Goal: Transaction & Acquisition: Purchase product/service

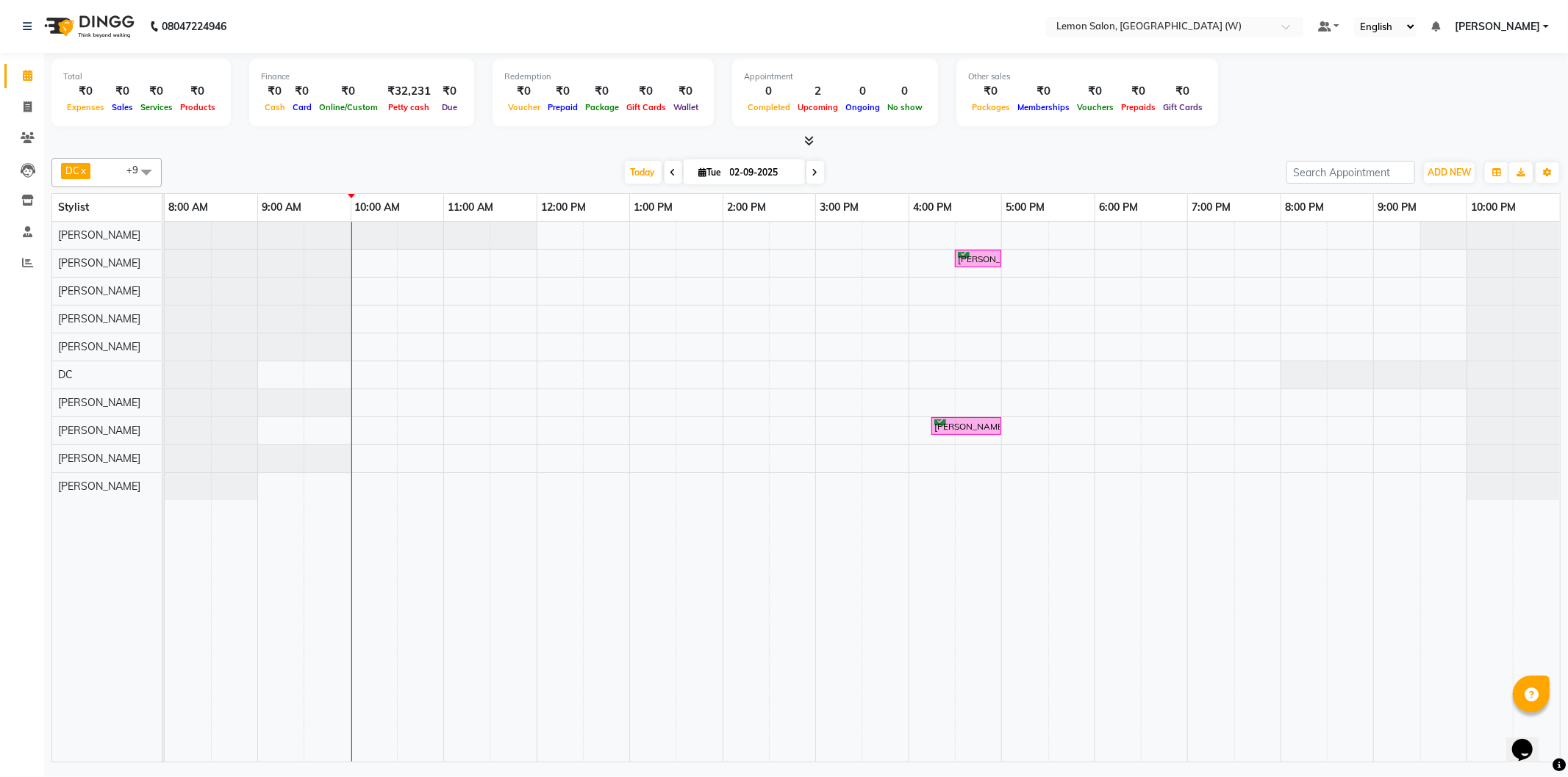
drag, startPoint x: 285, startPoint y: 191, endPoint x: 277, endPoint y: 192, distance: 8.1
click at [78, 222] on div "[PERSON_NAME]" at bounding box center [107, 235] width 109 height 27
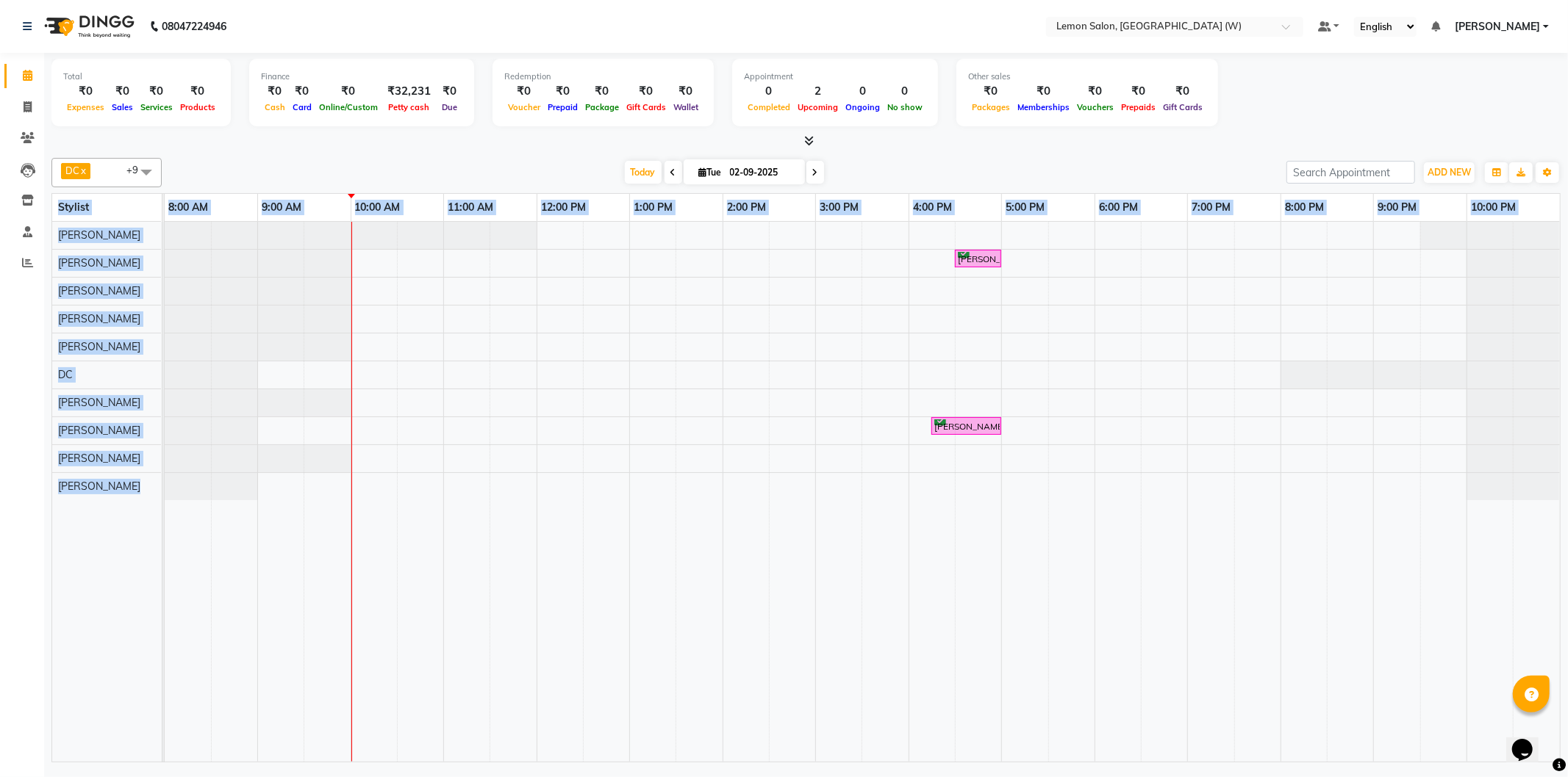
drag, startPoint x: 59, startPoint y: 206, endPoint x: 181, endPoint y: 541, distance: 356.5
click at [181, 541] on table "Stylist 8:00 AM 9:00 AM 10:00 AM 11:00 AM 12:00 PM 1:00 PM 2:00 PM 3:00 PM 4:00…" at bounding box center [805, 478] width 1508 height 570
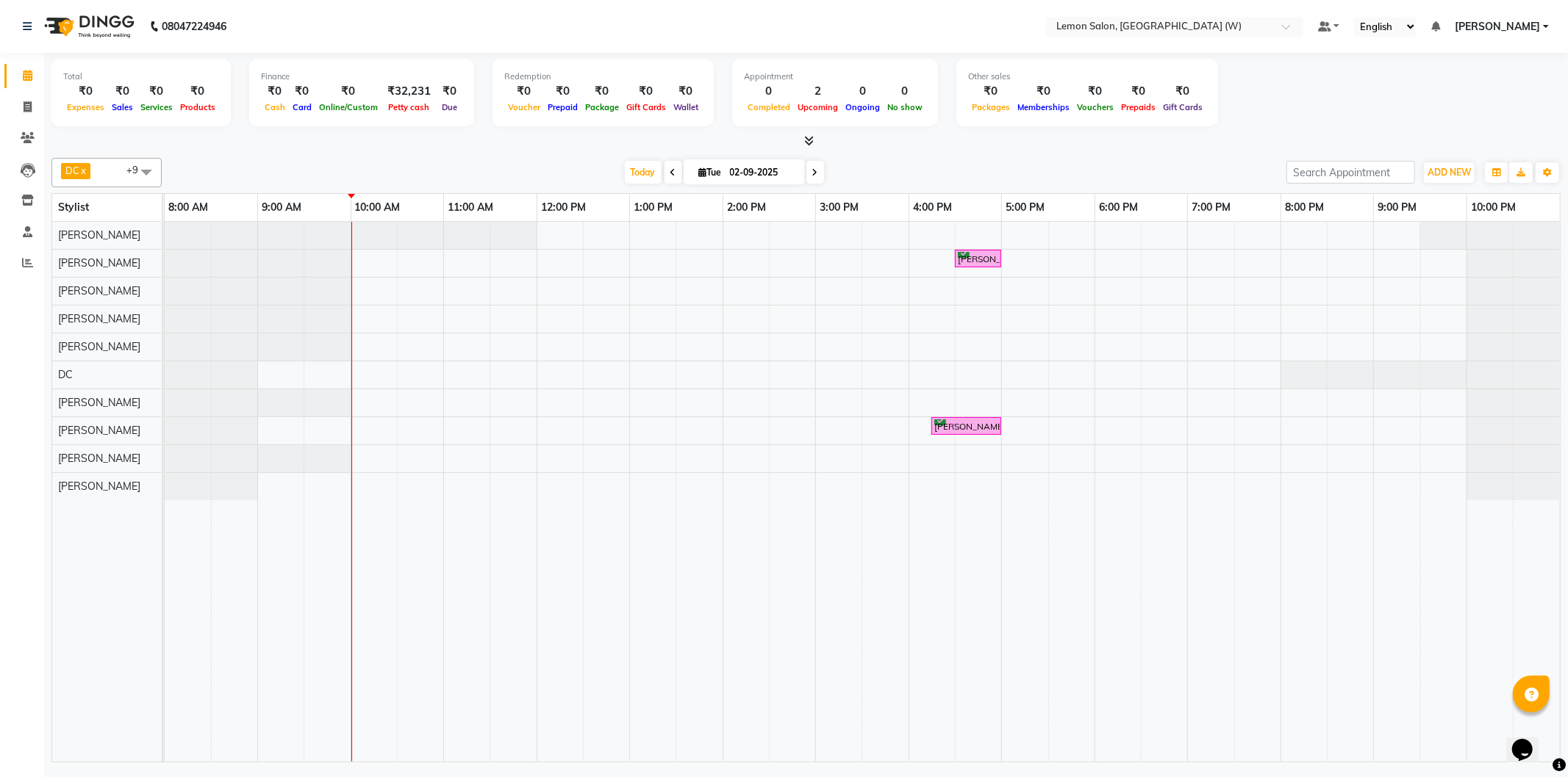
click at [468, 175] on div "[DATE] [DATE]" at bounding box center [724, 172] width 1110 height 22
click at [465, 200] on link "11:00 AM" at bounding box center [470, 207] width 53 height 21
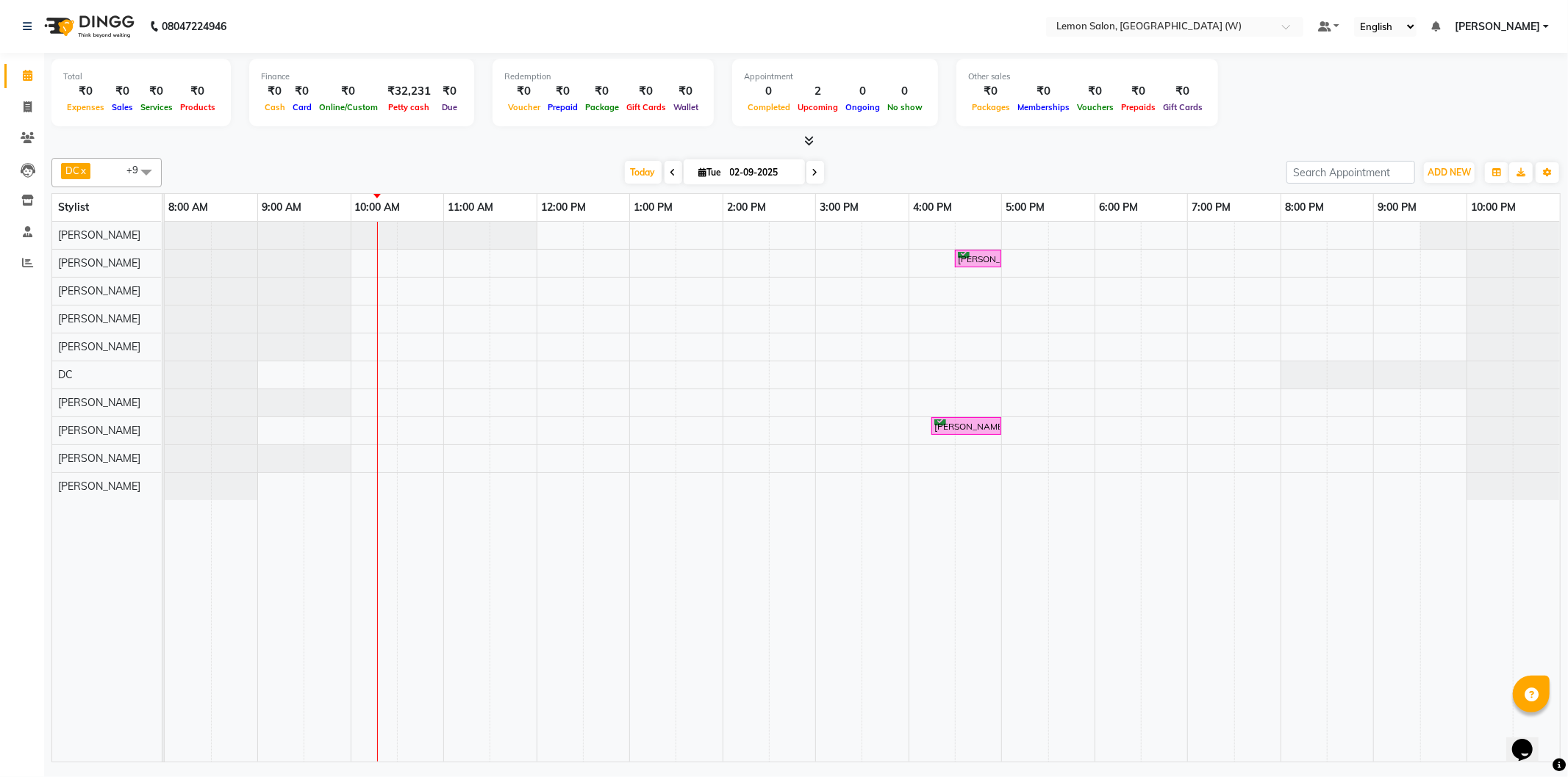
click at [671, 170] on icon at bounding box center [673, 172] width 6 height 9
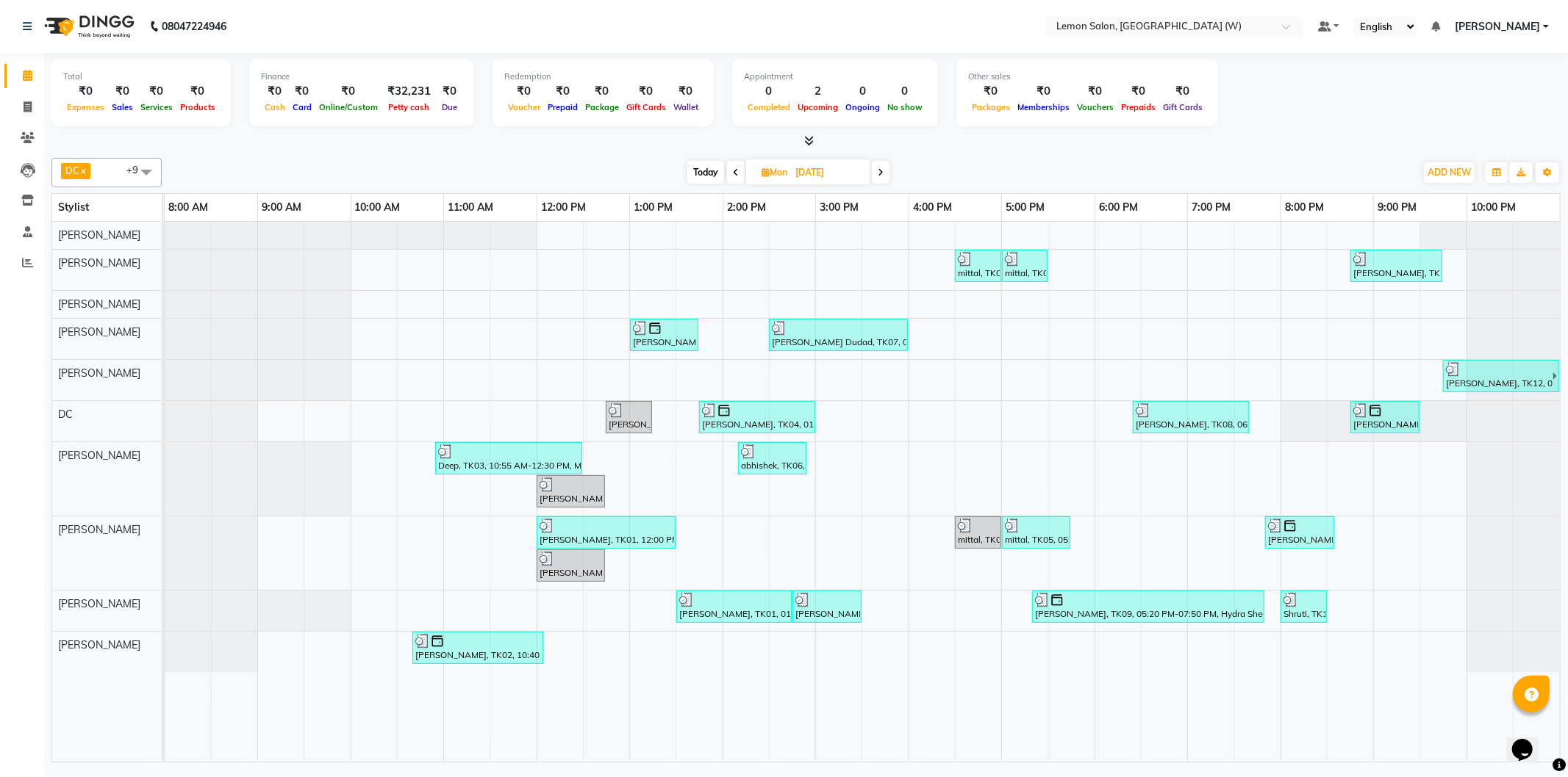
click at [715, 174] on span "Today" at bounding box center [706, 172] width 37 height 23
type input "02-09-2025"
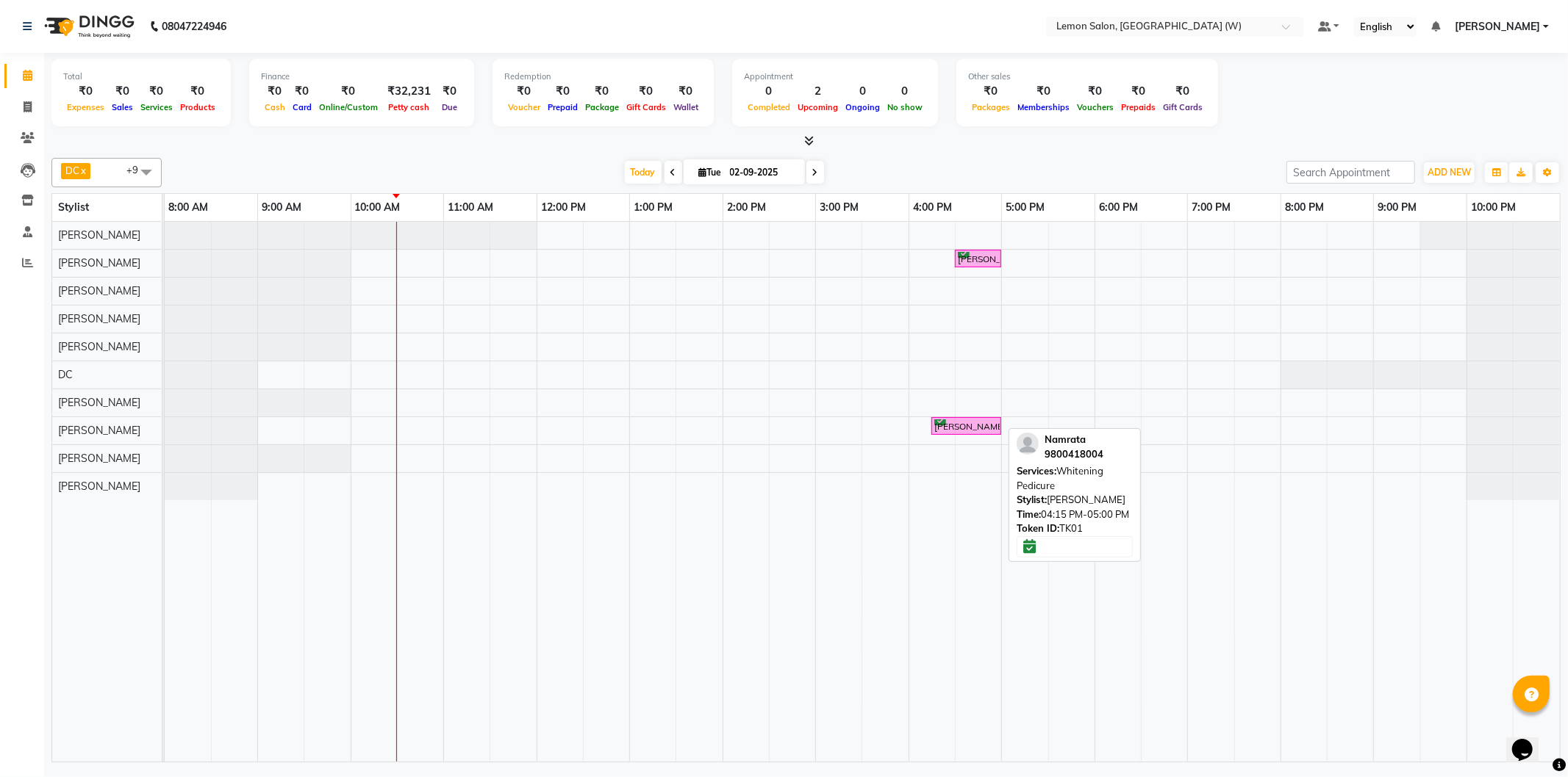
click at [951, 426] on div "[PERSON_NAME], TK01, 04:15 PM-05:00 PM, [MEDICAL_DATA] Pedicure" at bounding box center [966, 426] width 67 height 14
select select "6"
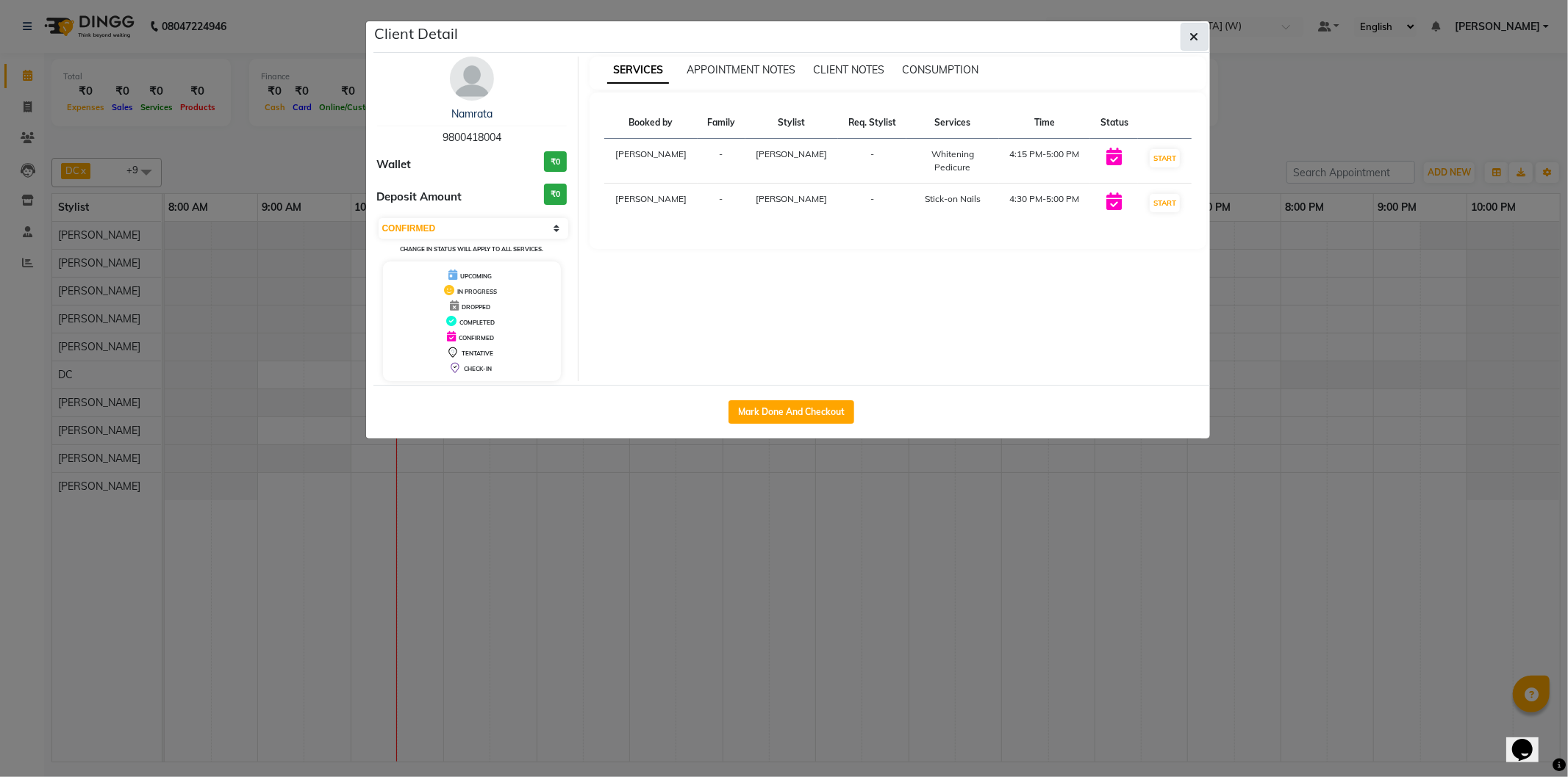
click at [1190, 32] on icon "button" at bounding box center [1194, 36] width 9 height 11
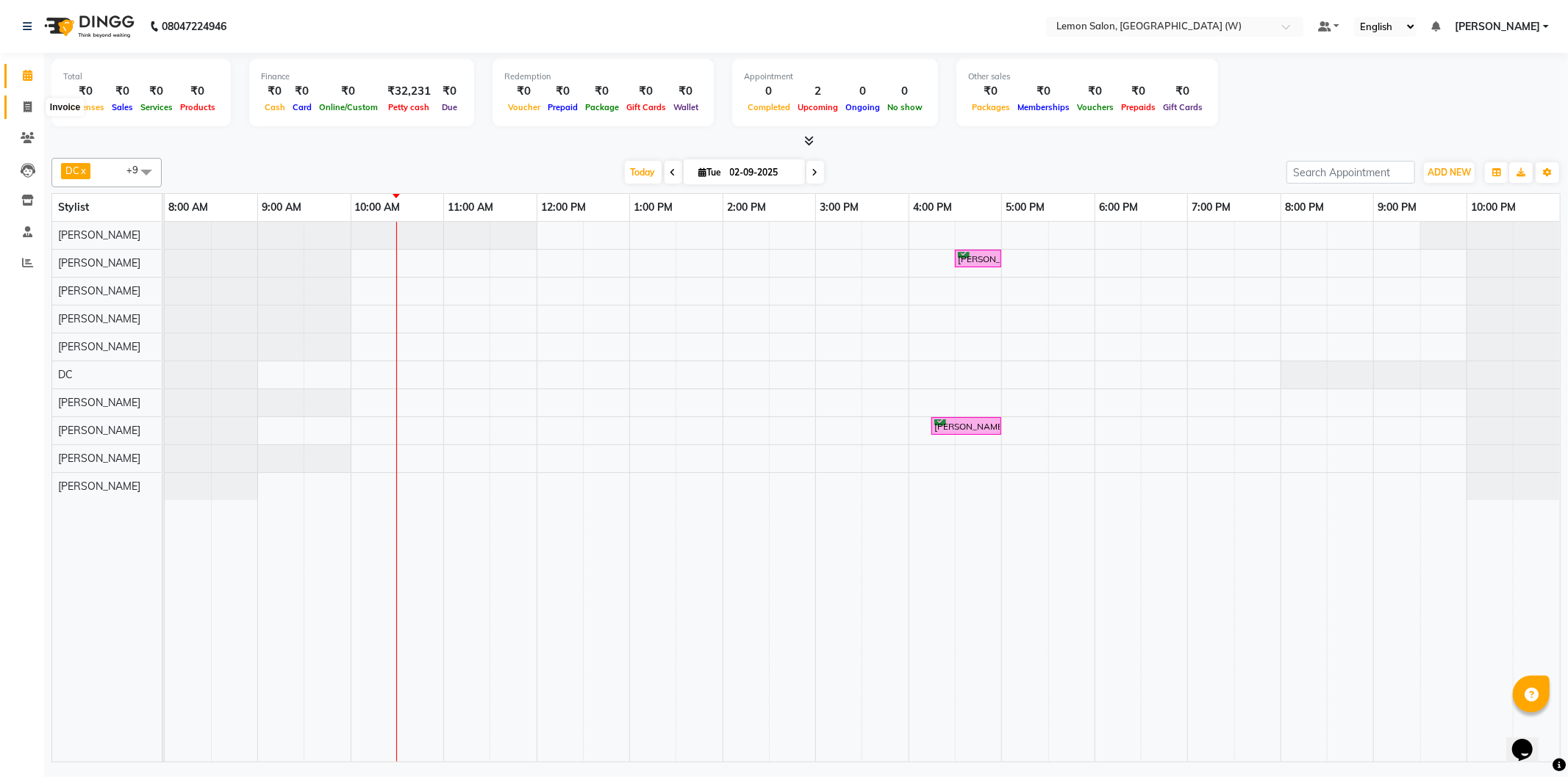
click at [34, 112] on span at bounding box center [27, 107] width 25 height 17
select select "8053"
select select "service"
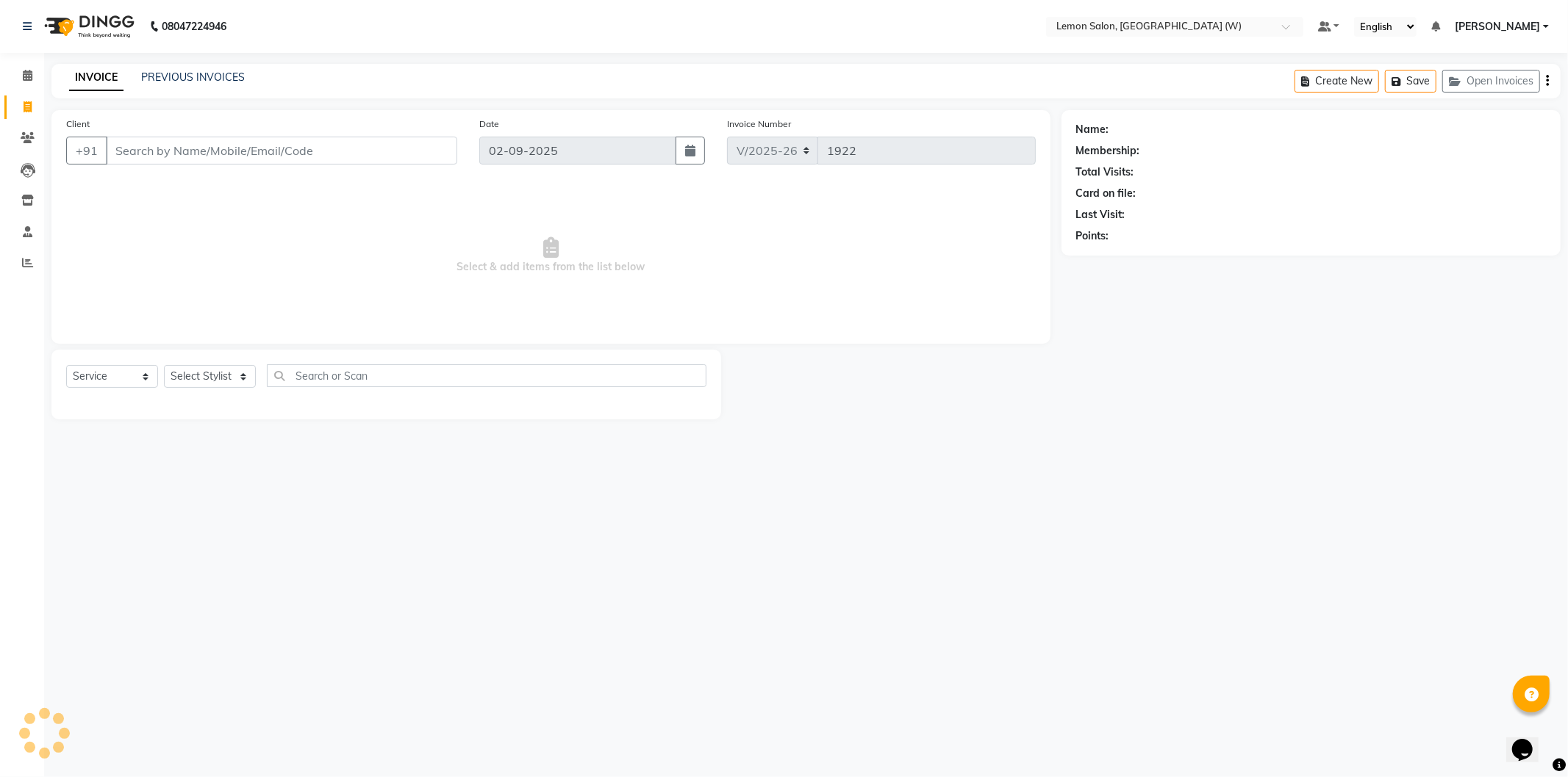
click at [141, 67] on div "INVOICE PREVIOUS INVOICES Create New Save Open Invoices" at bounding box center [805, 80] width 1508 height 34
click at [165, 72] on link "PREVIOUS INVOICES" at bounding box center [193, 77] width 103 height 13
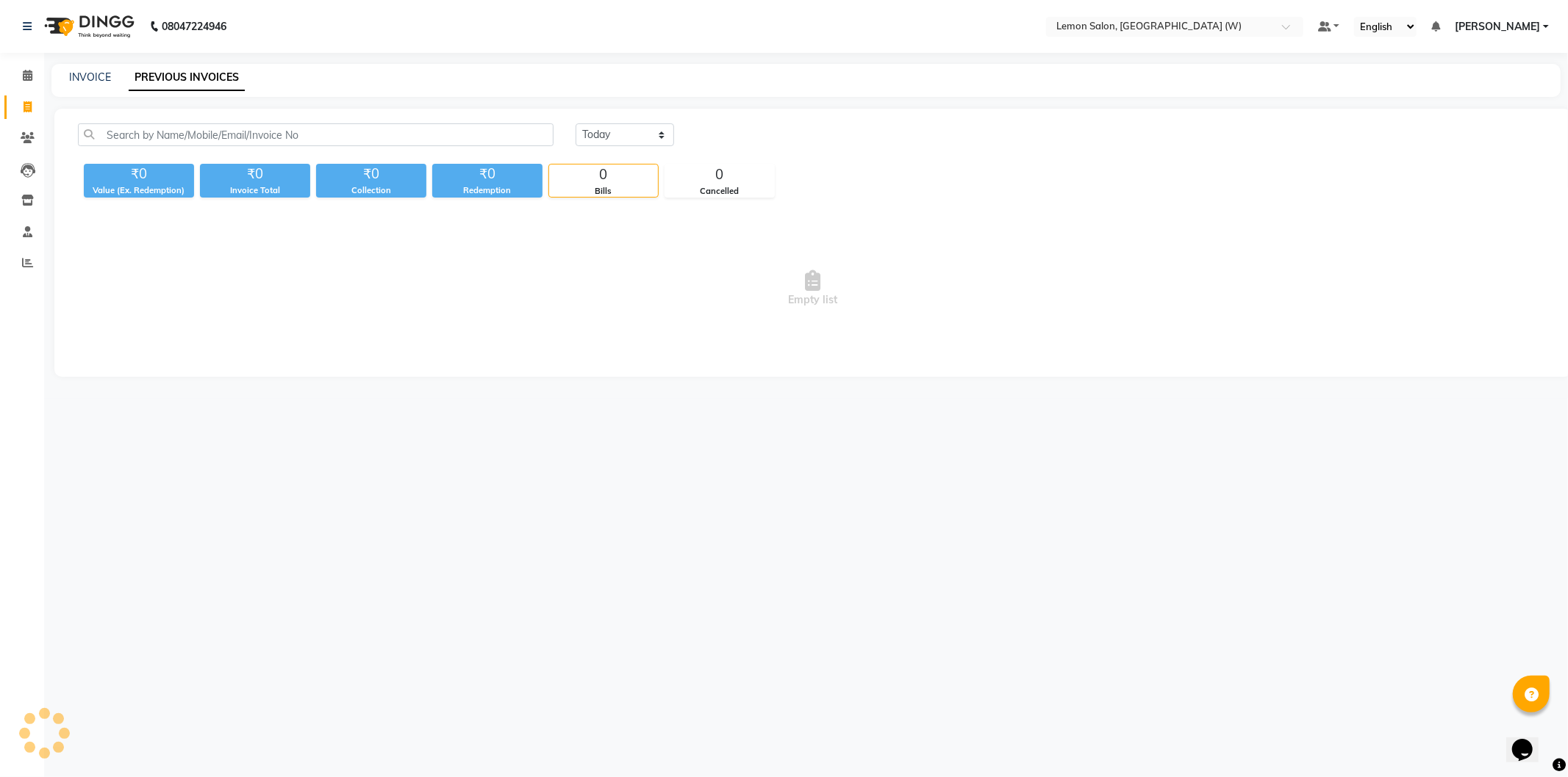
click at [604, 122] on div "[DATE] [DATE] Custom Range ₹0 Value (Ex. Redemption) ₹0 Invoice Total ₹0 Collec…" at bounding box center [812, 242] width 1517 height 268
drag, startPoint x: 605, startPoint y: 122, endPoint x: 612, endPoint y: 120, distance: 7.3
click at [612, 120] on div "[DATE] [DATE] Custom Range ₹0 Value (Ex. Redemption) ₹0 Invoice Total ₹0 Collec…" at bounding box center [812, 242] width 1517 height 268
click at [615, 127] on select "[DATE] [DATE] Custom Range" at bounding box center [624, 135] width 98 height 23
select select "[DATE]"
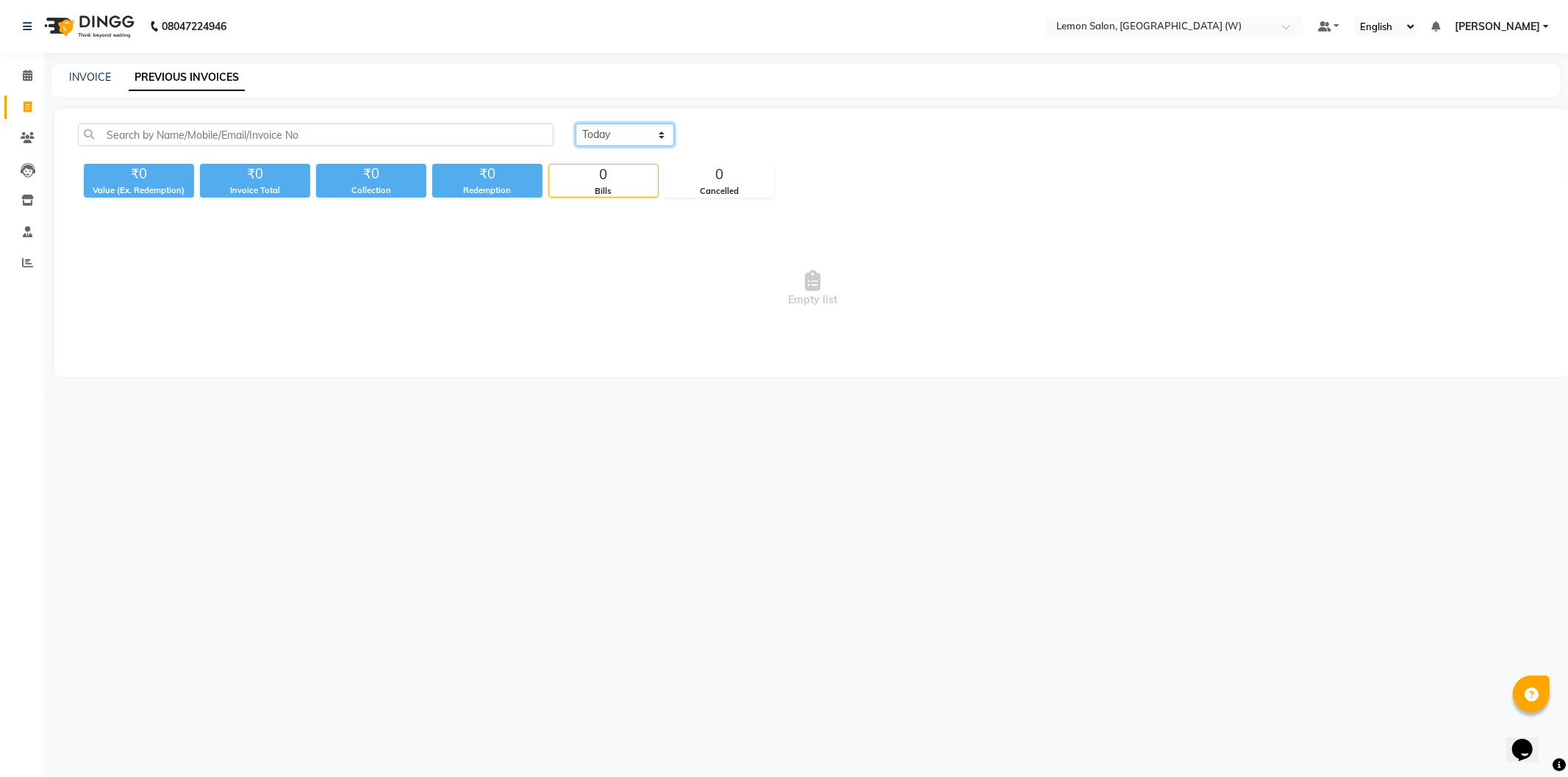
click at [575, 123] on select "[DATE] [DATE] Custom Range" at bounding box center [624, 135] width 98 height 23
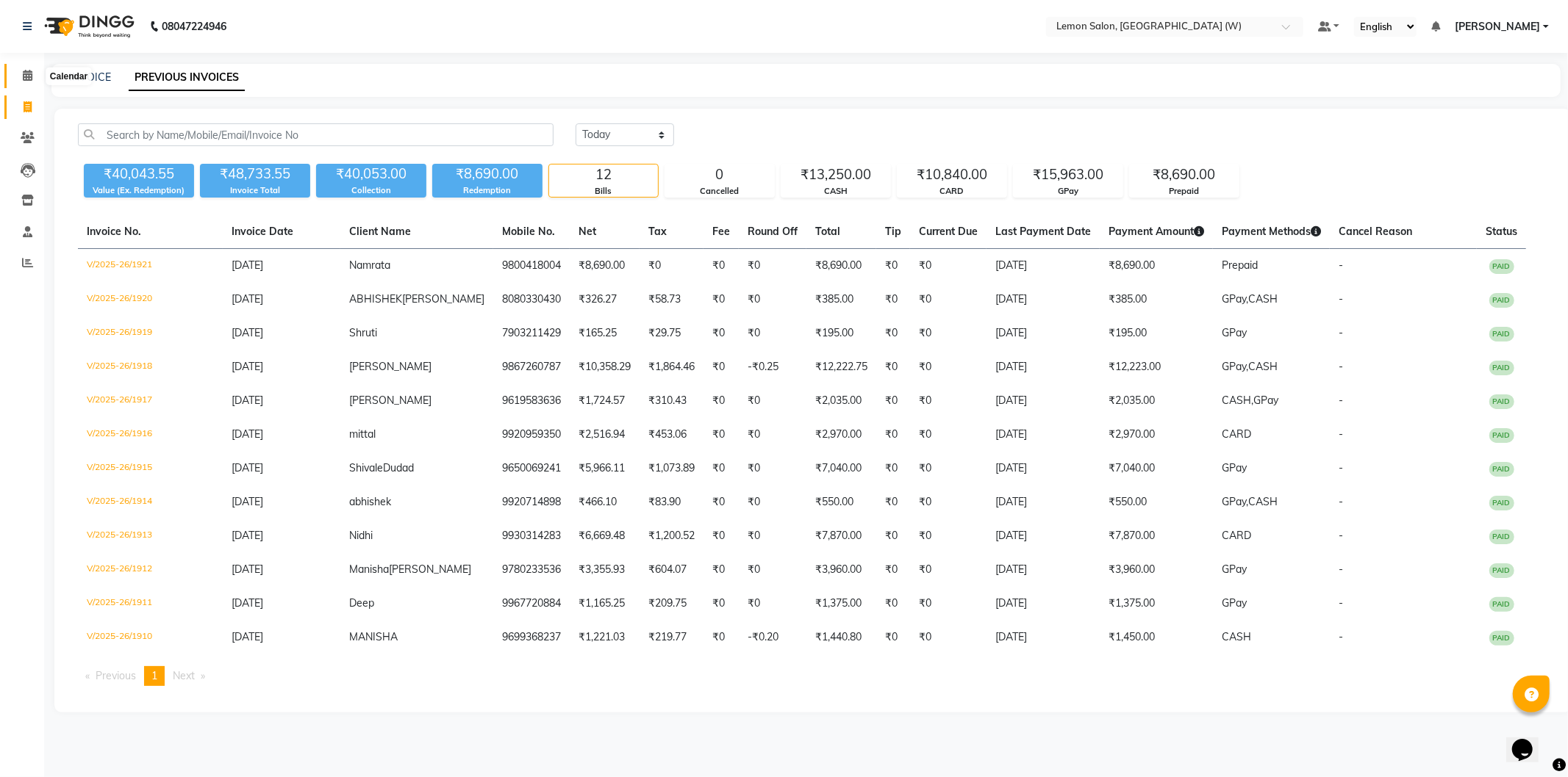
click at [25, 75] on icon at bounding box center [27, 75] width 10 height 11
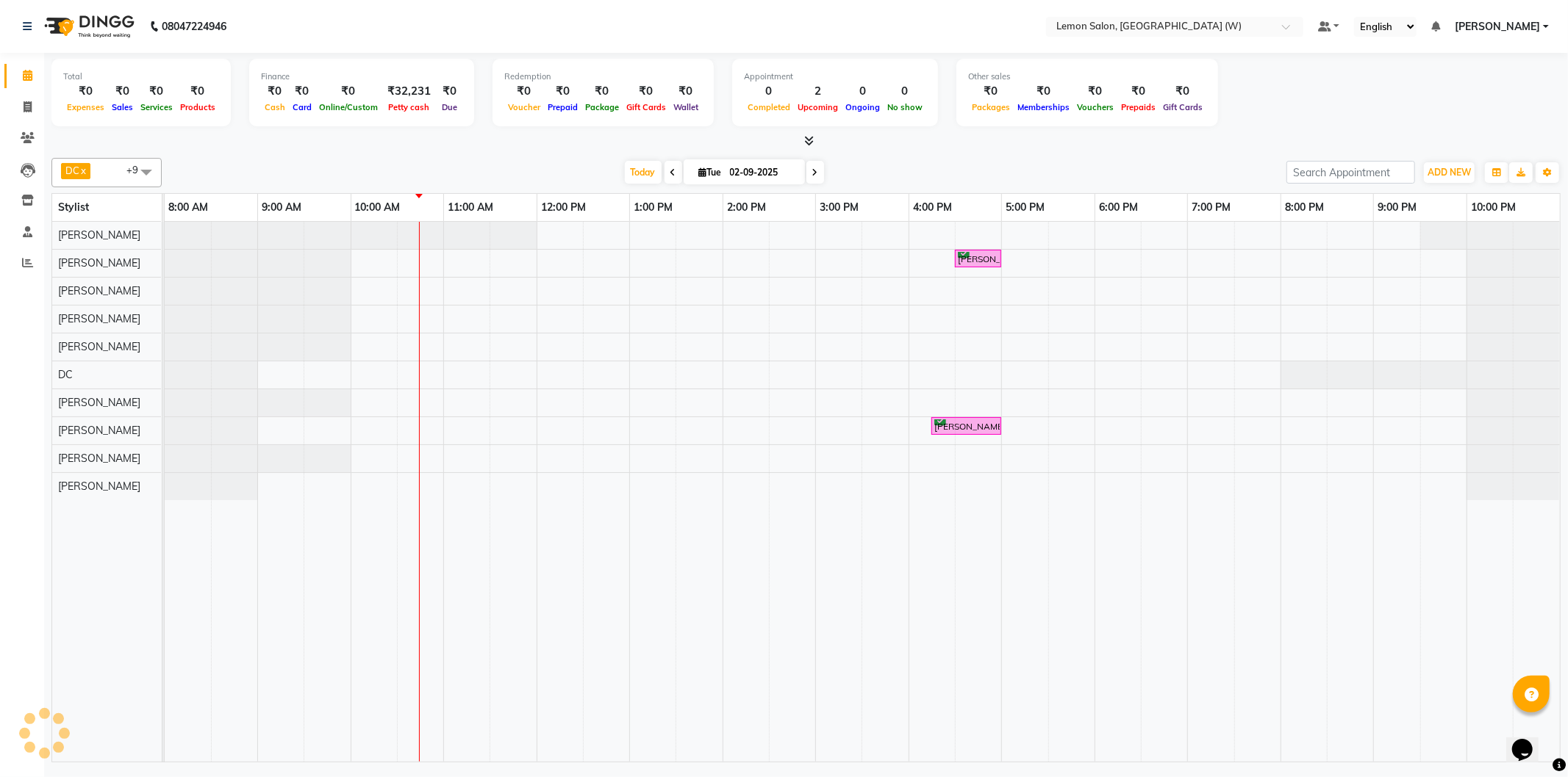
drag, startPoint x: 517, startPoint y: 287, endPoint x: 515, endPoint y: 333, distance: 46.0
drag, startPoint x: 497, startPoint y: 349, endPoint x: 319, endPoint y: 749, distance: 437.8
click at [1041, 338] on div "[PERSON_NAME], TK01, 04:30 PM-05:00 PM, Stick-on Nails [PERSON_NAME], TK01, 04:…" at bounding box center [861, 492] width 1395 height 540
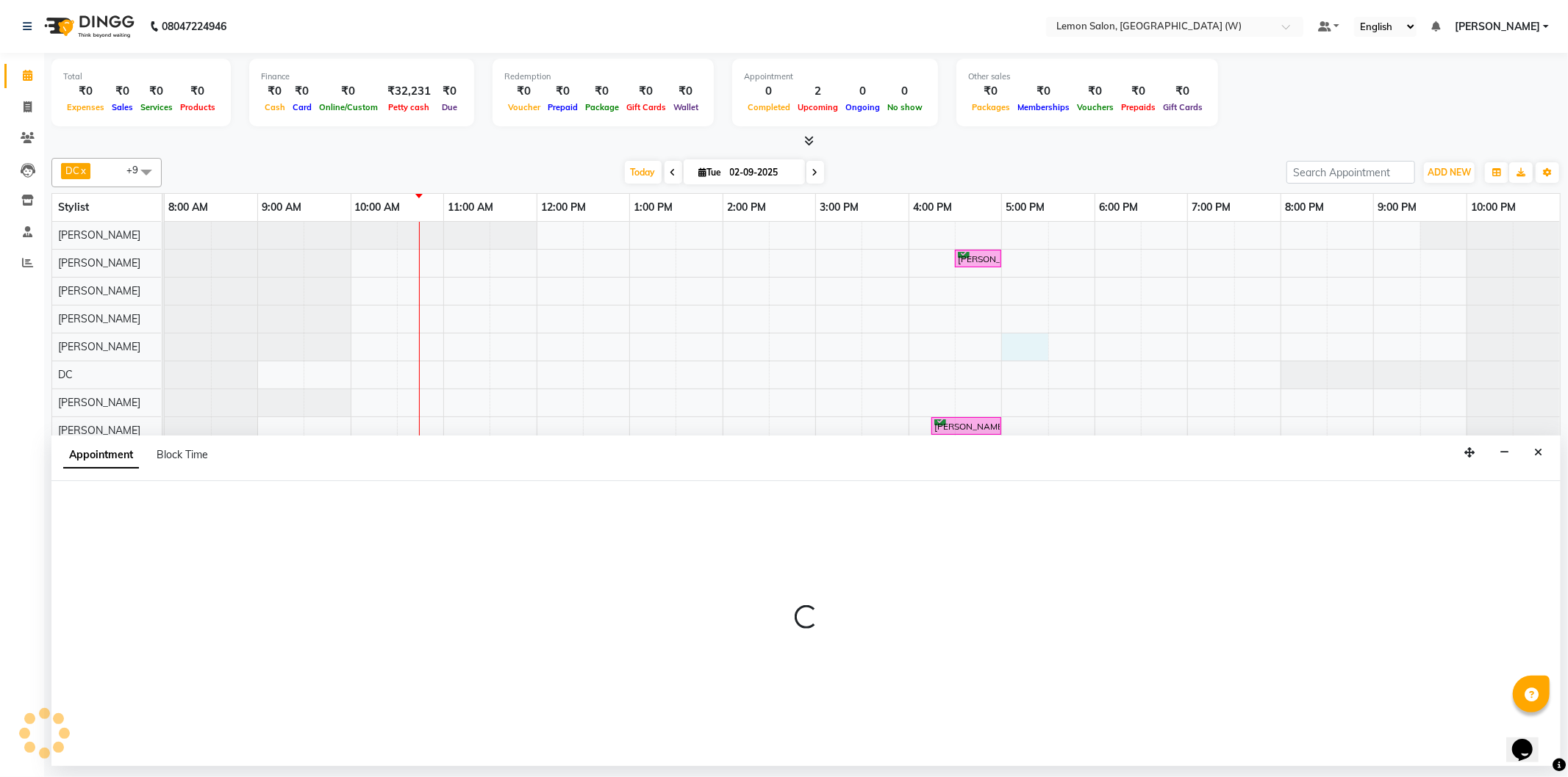
select select "1020"
select select "tentative"
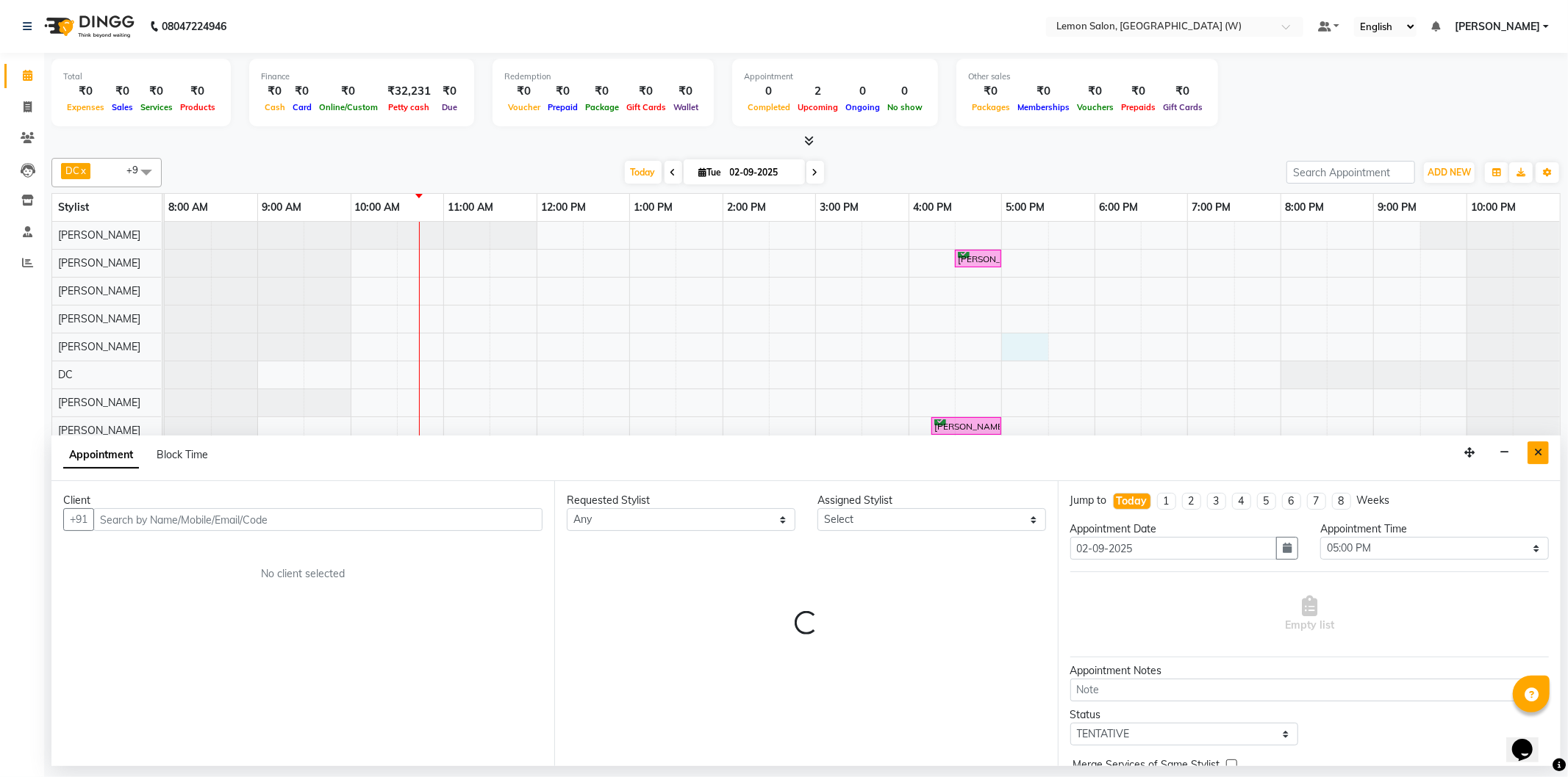
click at [1539, 458] on icon "Close" at bounding box center [1537, 452] width 8 height 10
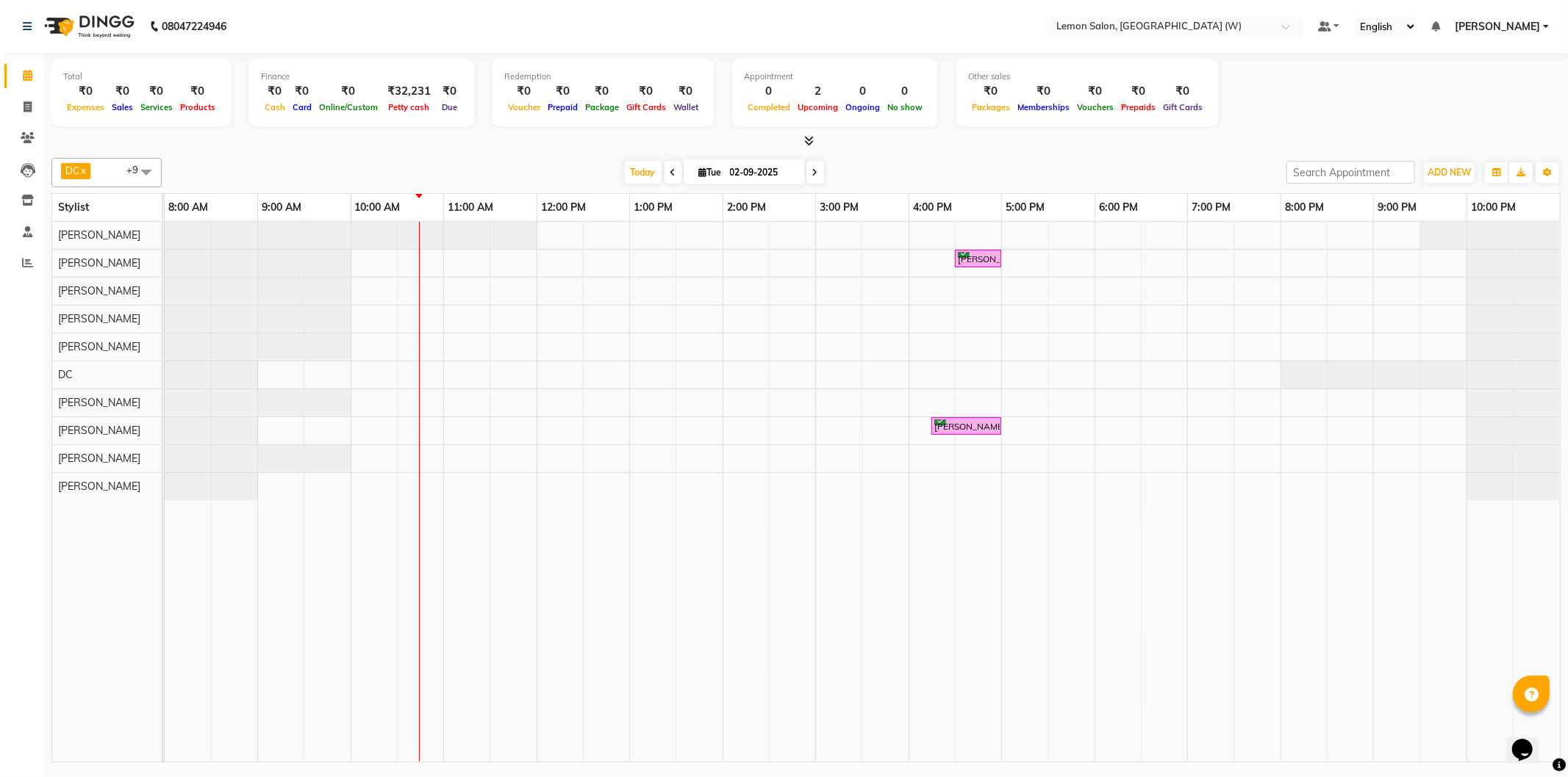
drag, startPoint x: 35, startPoint y: 192, endPoint x: 46, endPoint y: 192, distance: 11.0
click at [42, 192] on li "Inventory" at bounding box center [22, 201] width 44 height 32
click at [108, 170] on span "DC x [PERSON_NAME] x [PERSON_NAME] x [PERSON_NAME] x [PERSON_NAME] x [PERSON_NA…" at bounding box center [107, 172] width 110 height 30
click at [98, 208] on div "[PERSON_NAME]" at bounding box center [106, 201] width 94 height 16
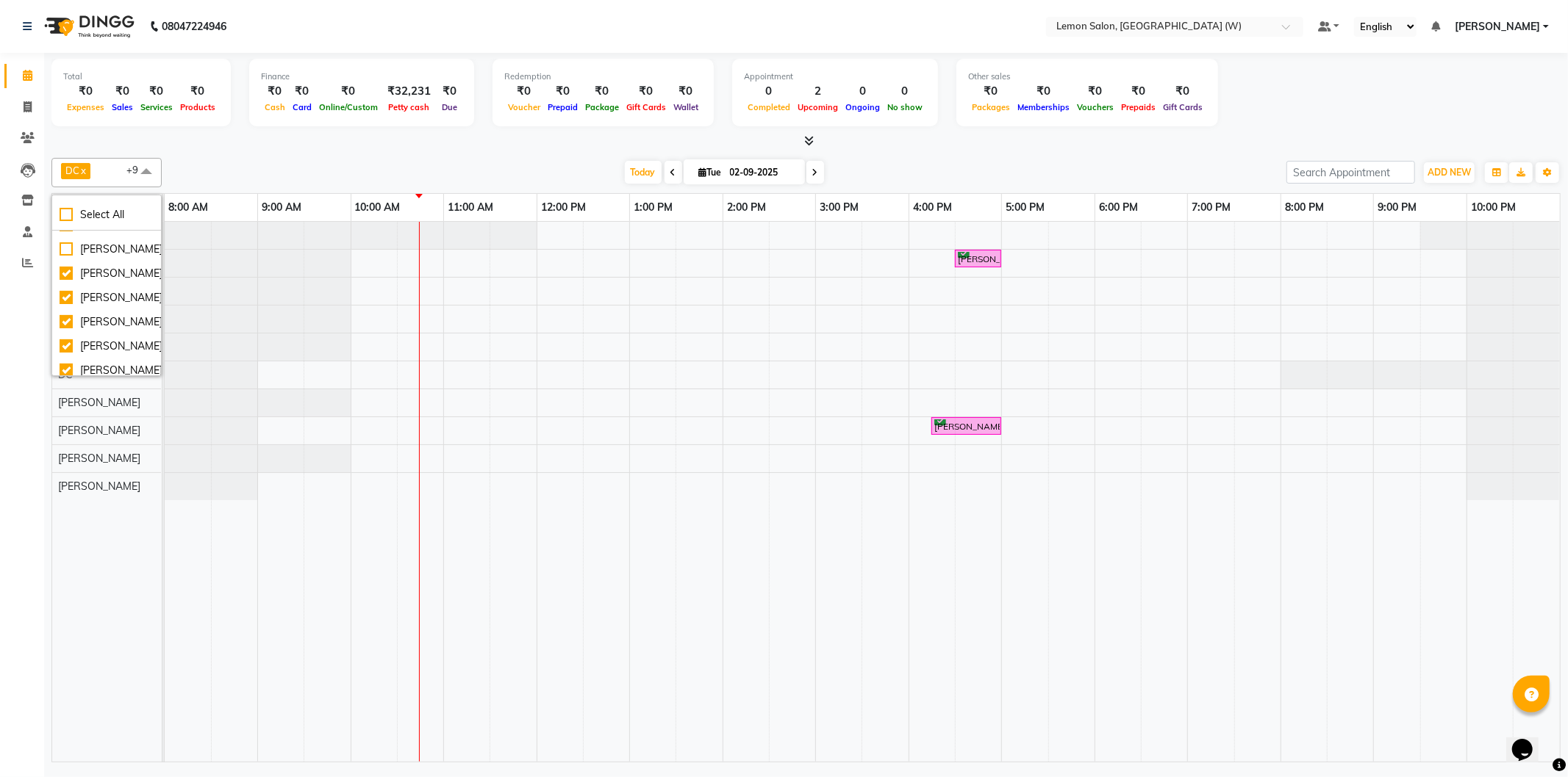
checkbox input "true"
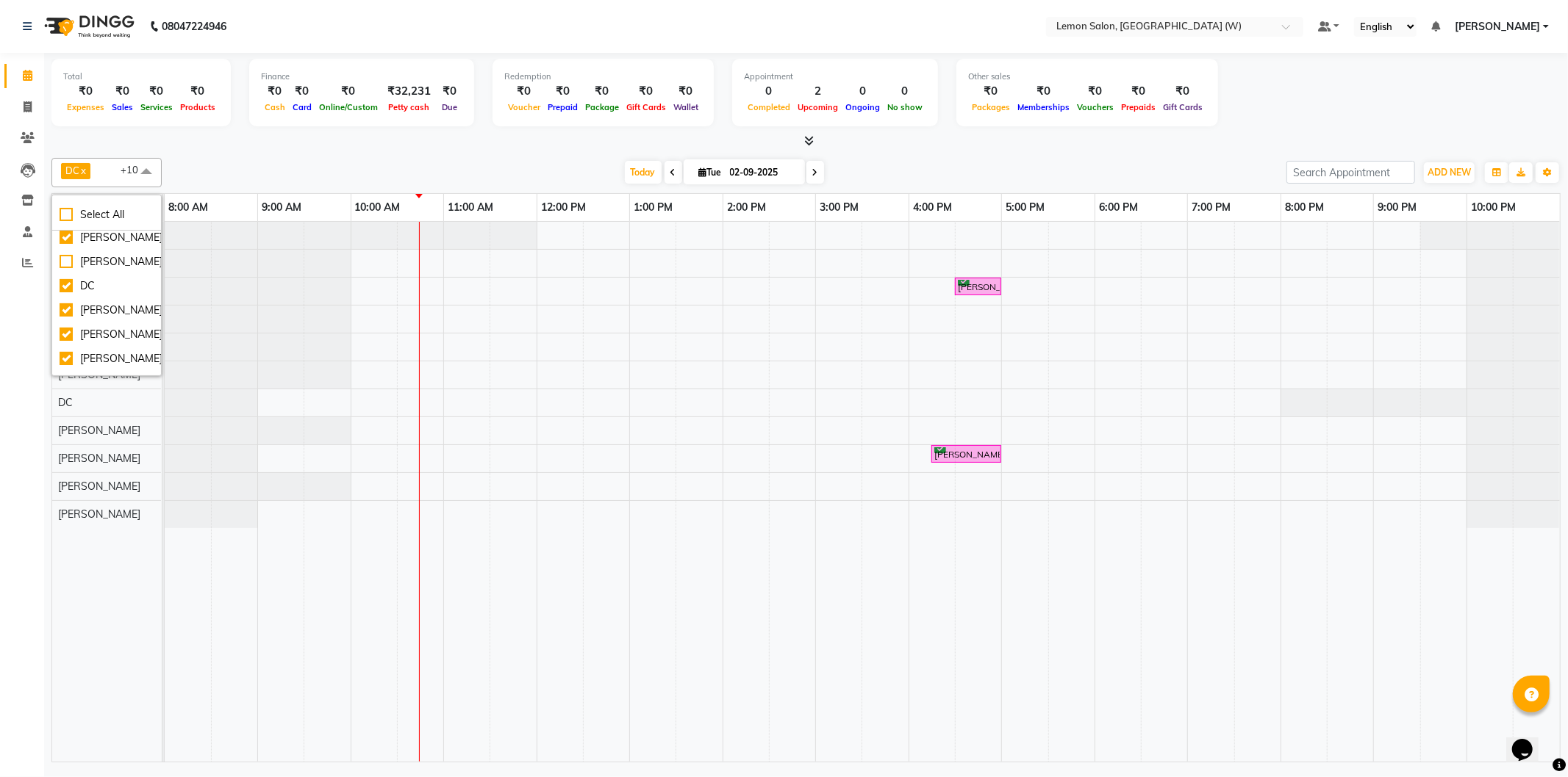
scroll to position [0, 0]
click at [236, 158] on div "DC x Nazim Ansari x Shahrukh Mansoori x Shweta Murudkar x Simran Singh x Tejash…" at bounding box center [805, 172] width 1508 height 30
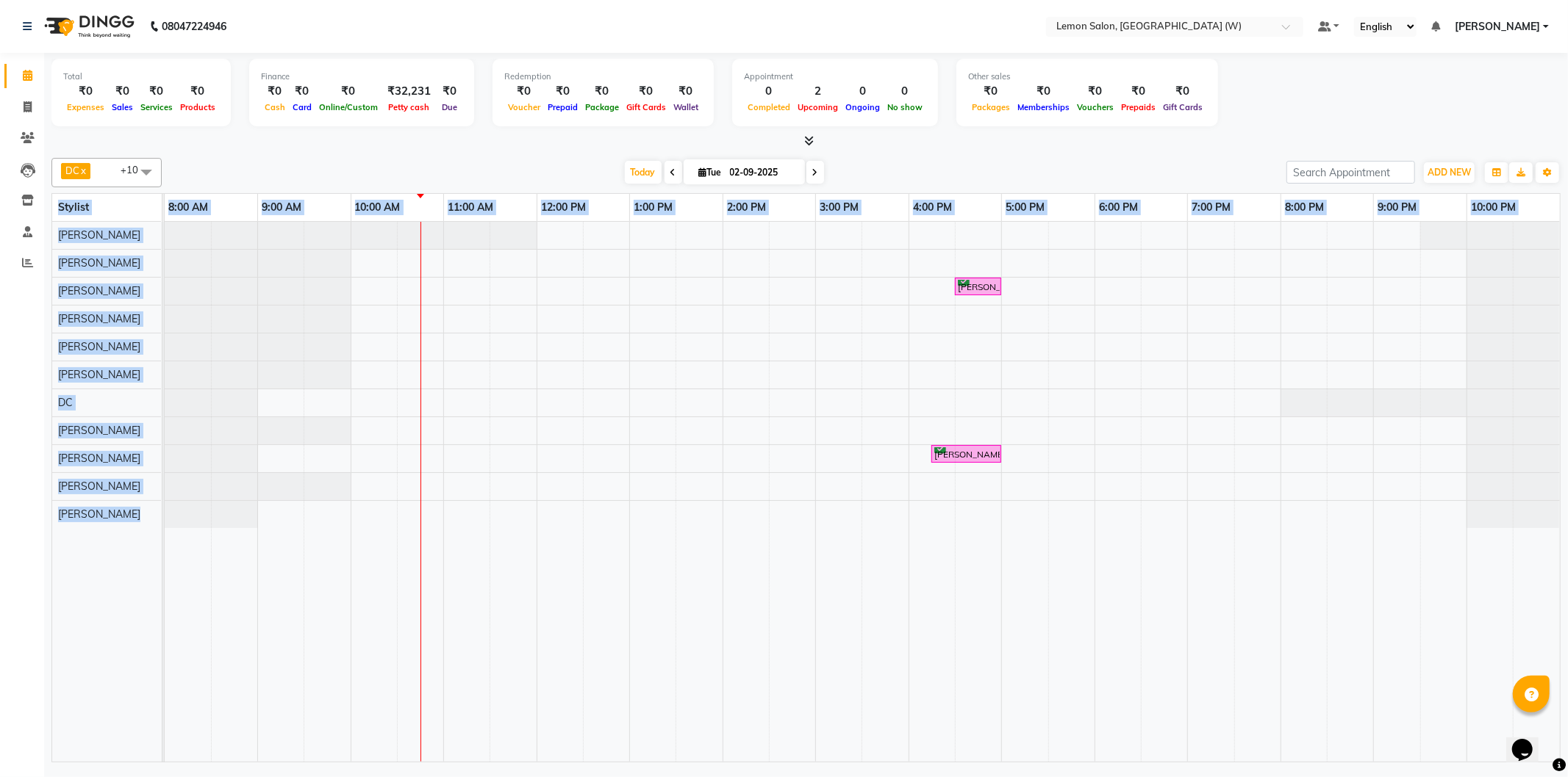
drag, startPoint x: 48, startPoint y: 231, endPoint x: 216, endPoint y: 662, distance: 462.6
click at [217, 734] on div "Total ₹0 Expenses ₹0 Sales ₹0 Services ₹0 Products Finance ₹0 Cash ₹0 Card ₹0 O…" at bounding box center [805, 409] width 1523 height 713
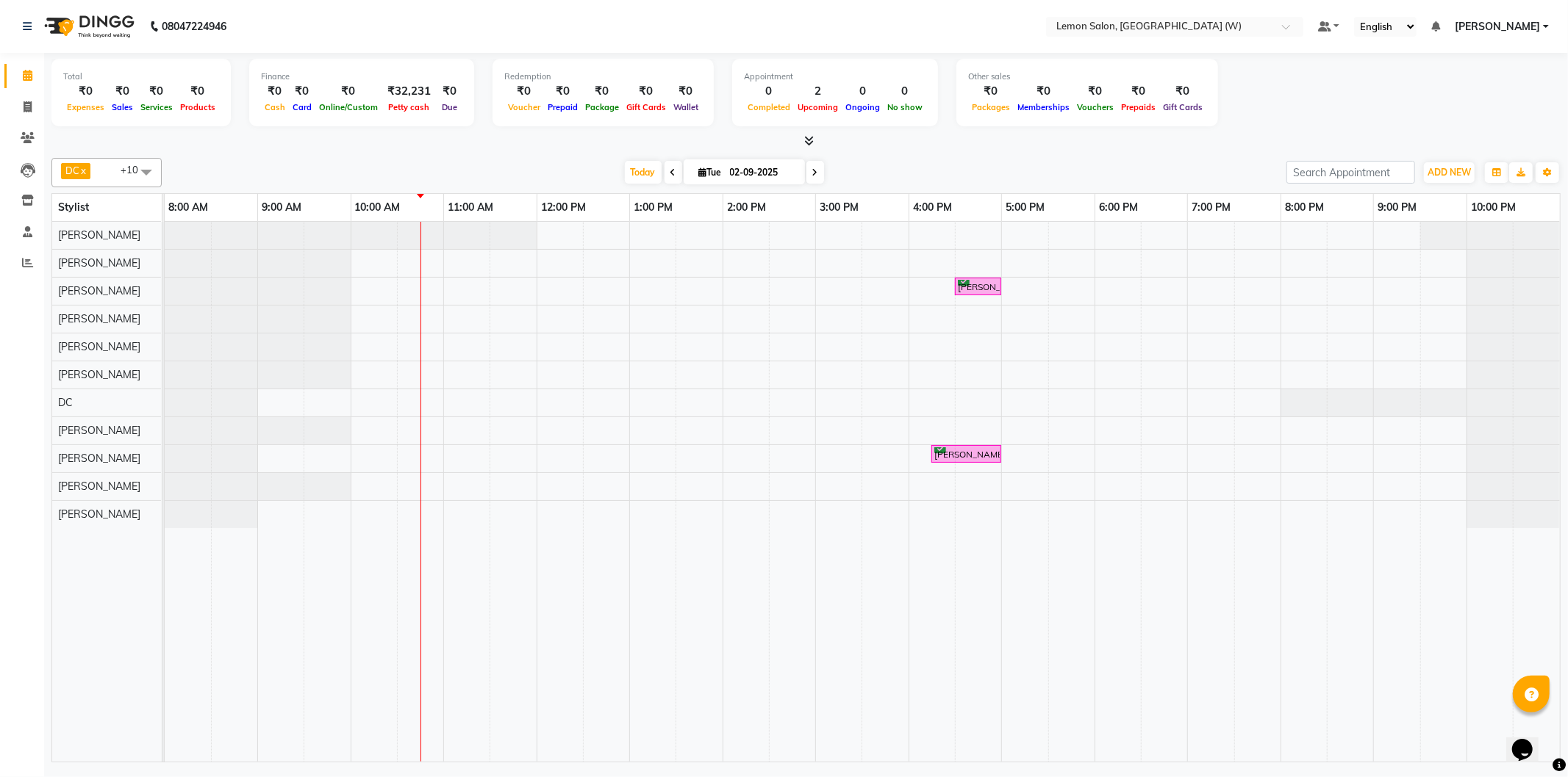
click at [808, 133] on div "Total ₹0 Expenses ₹0 Sales ₹0 Services ₹0 Products Finance ₹0 Cash ₹0 Card ₹0 O…" at bounding box center [805, 101] width 1508 height 96
click at [804, 135] on icon at bounding box center [808, 140] width 10 height 11
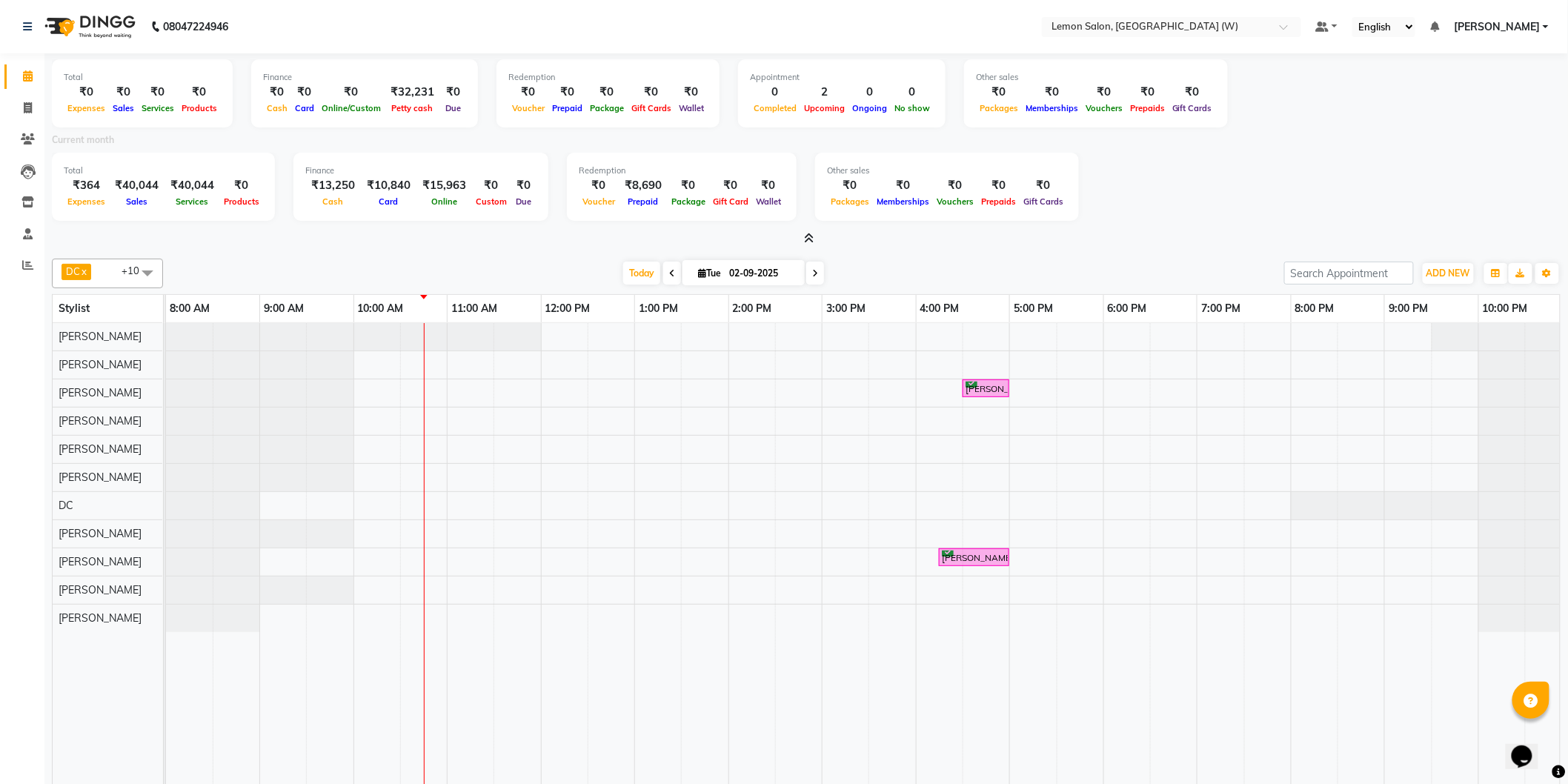
click at [801, 233] on span at bounding box center [807, 239] width 16 height 16
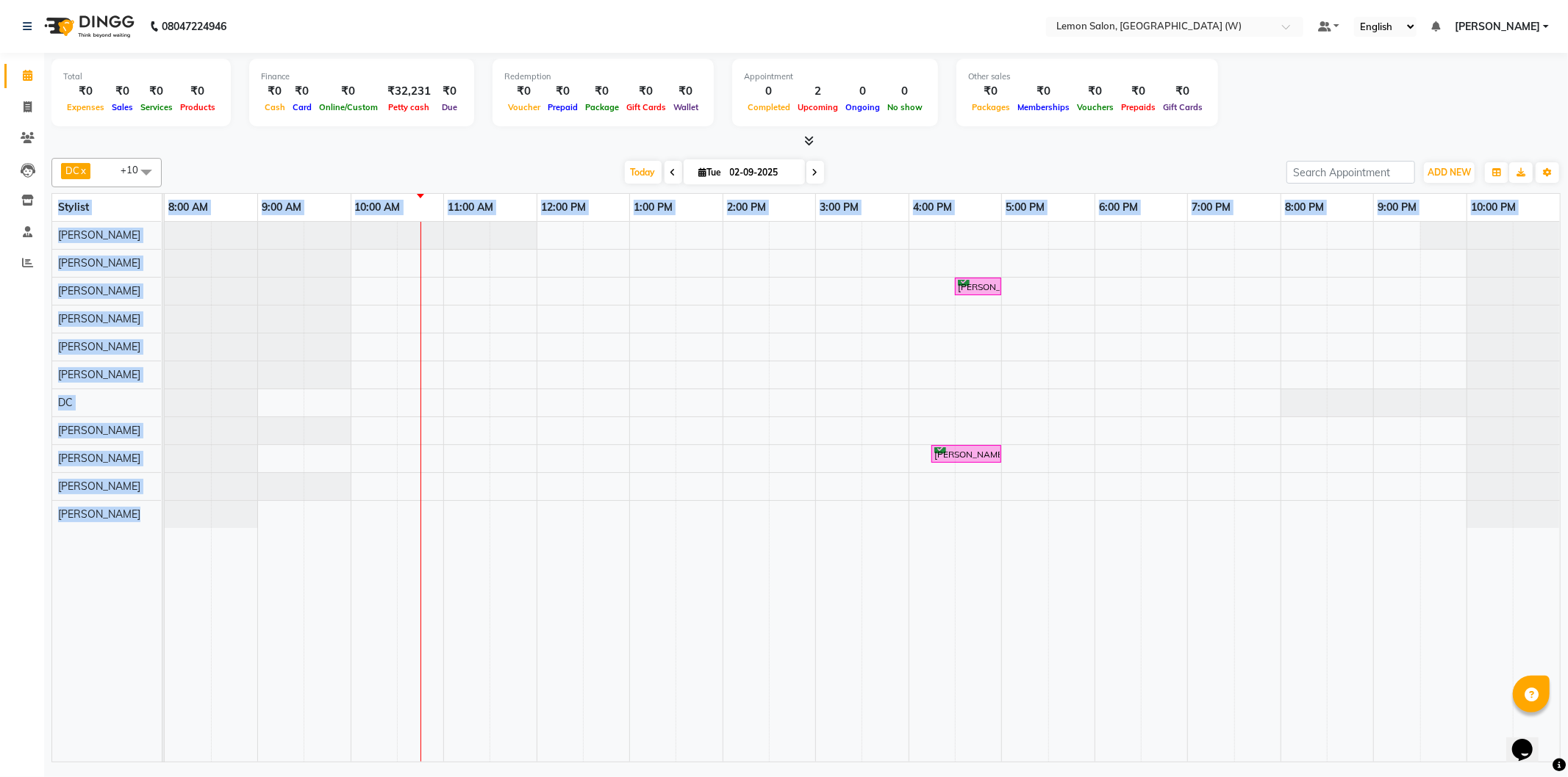
drag, startPoint x: 60, startPoint y: 208, endPoint x: 125, endPoint y: 455, distance: 255.4
click at [172, 554] on table "Stylist 8:00 AM 9:00 AM 10:00 AM 11:00 AM 12:00 PM 1:00 PM 2:00 PM 3:00 PM 4:00…" at bounding box center [805, 478] width 1508 height 570
click at [482, 204] on link "11:00 AM" at bounding box center [470, 207] width 53 height 21
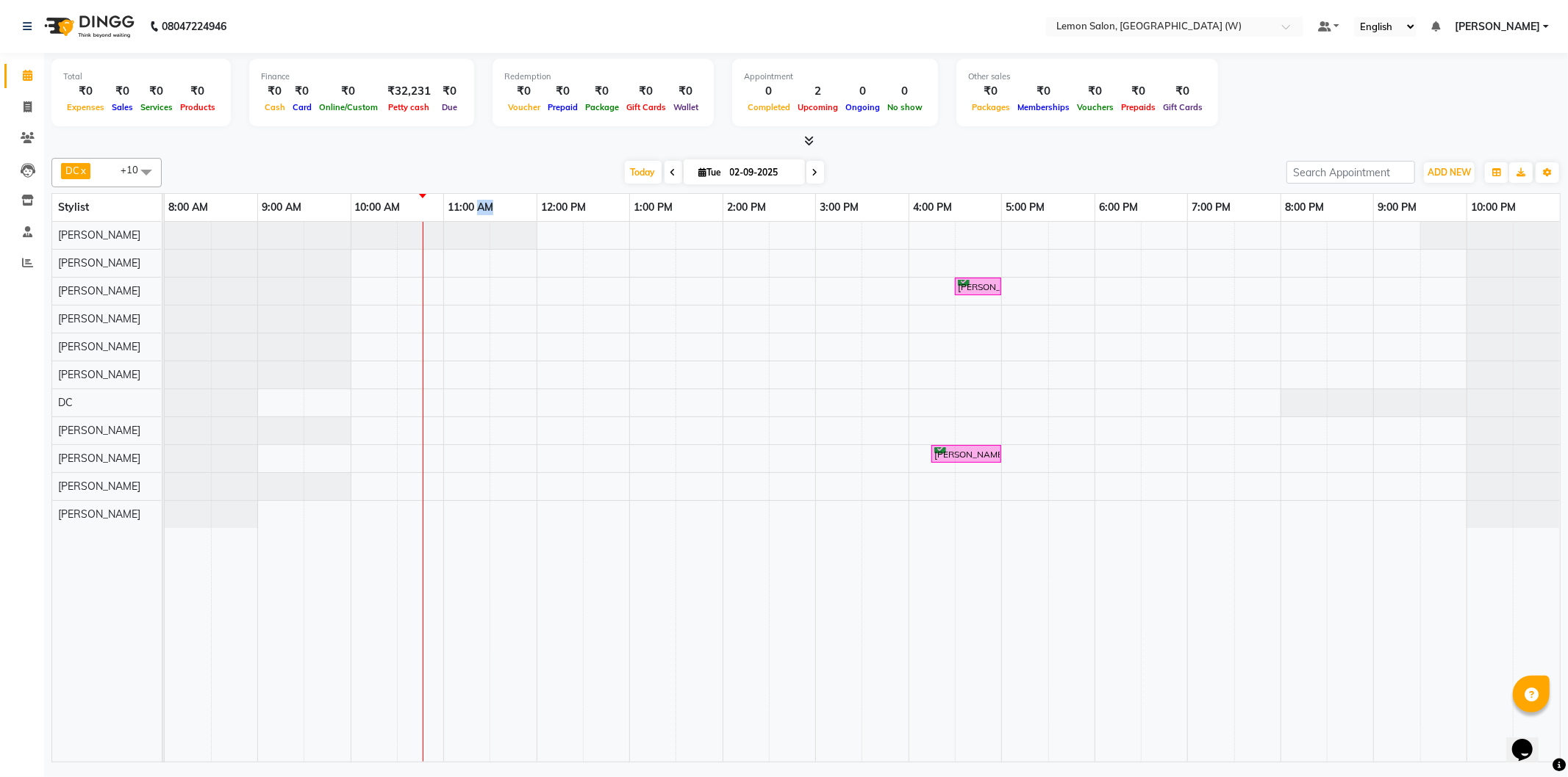
click at [482, 204] on link "11:00 AM" at bounding box center [470, 207] width 53 height 21
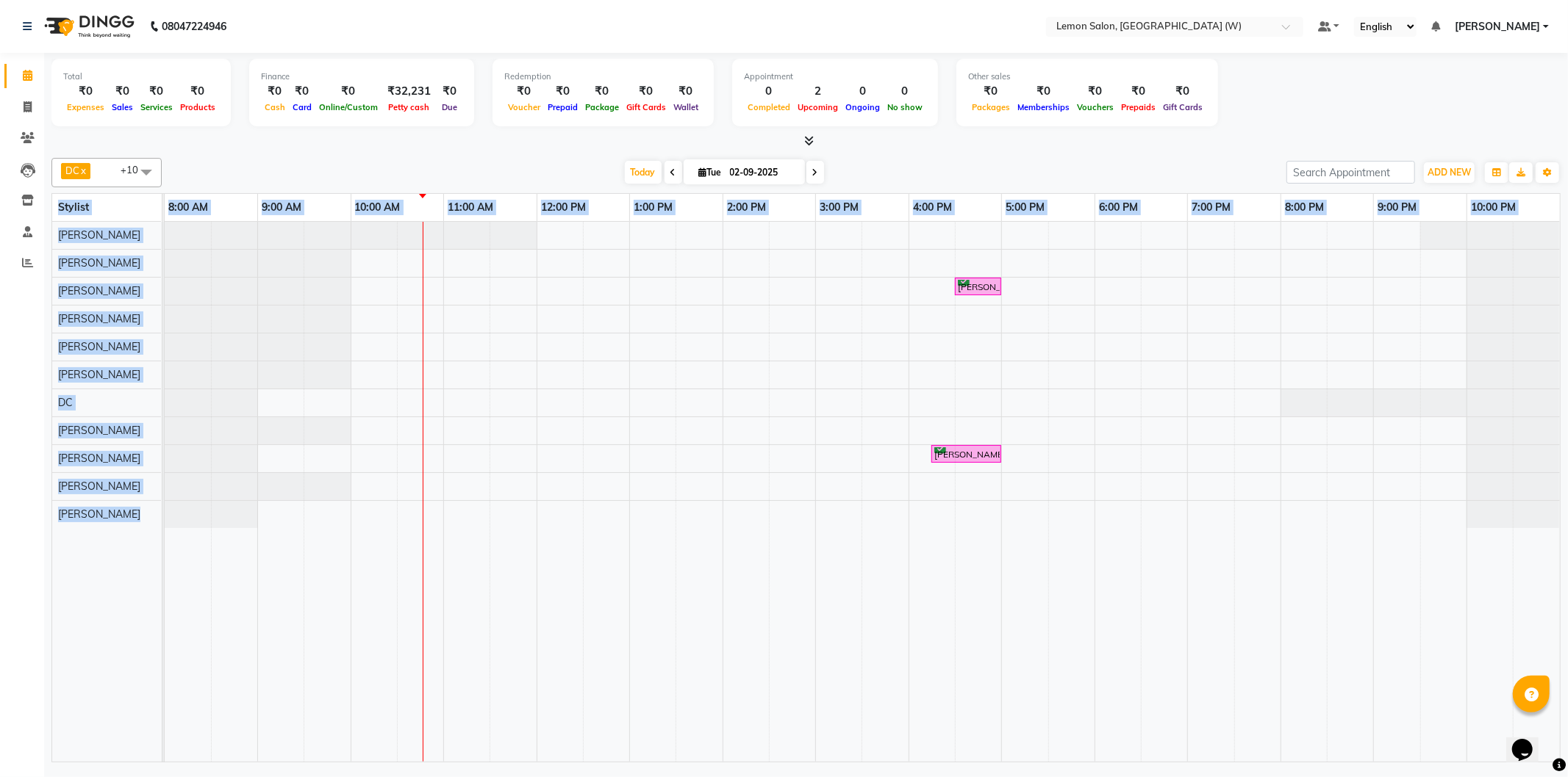
drag, startPoint x: 52, startPoint y: 204, endPoint x: 213, endPoint y: 526, distance: 360.0
click at [213, 556] on table "Stylist 8:00 AM 9:00 AM 10:00 AM 11:00 AM 12:00 PM 1:00 PM 2:00 PM 3:00 PM 4:00…" at bounding box center [805, 478] width 1508 height 570
drag, startPoint x: 26, startPoint y: 102, endPoint x: 53, endPoint y: 108, distance: 27.7
click at [26, 102] on icon at bounding box center [27, 107] width 8 height 11
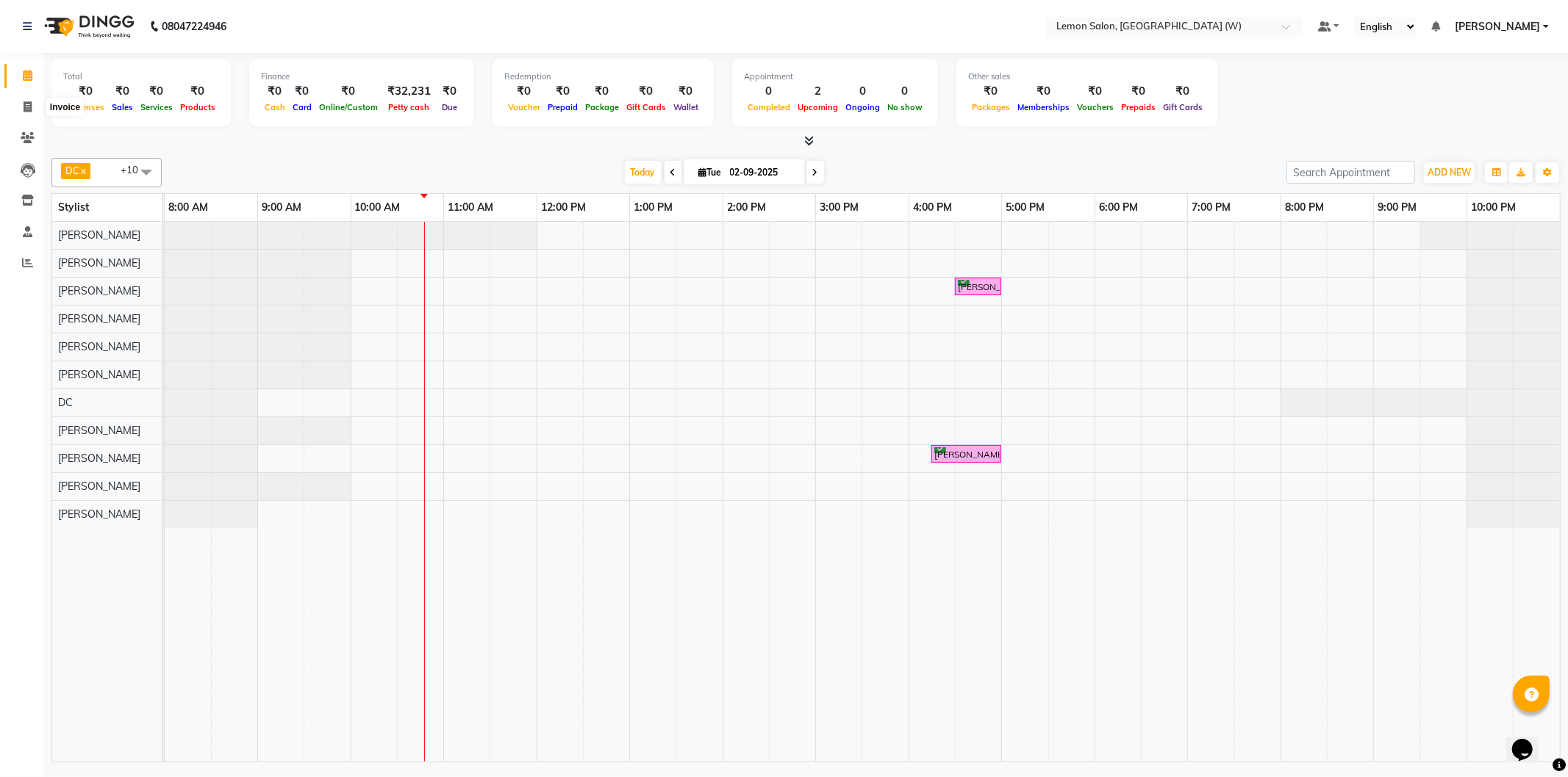
select select "8053"
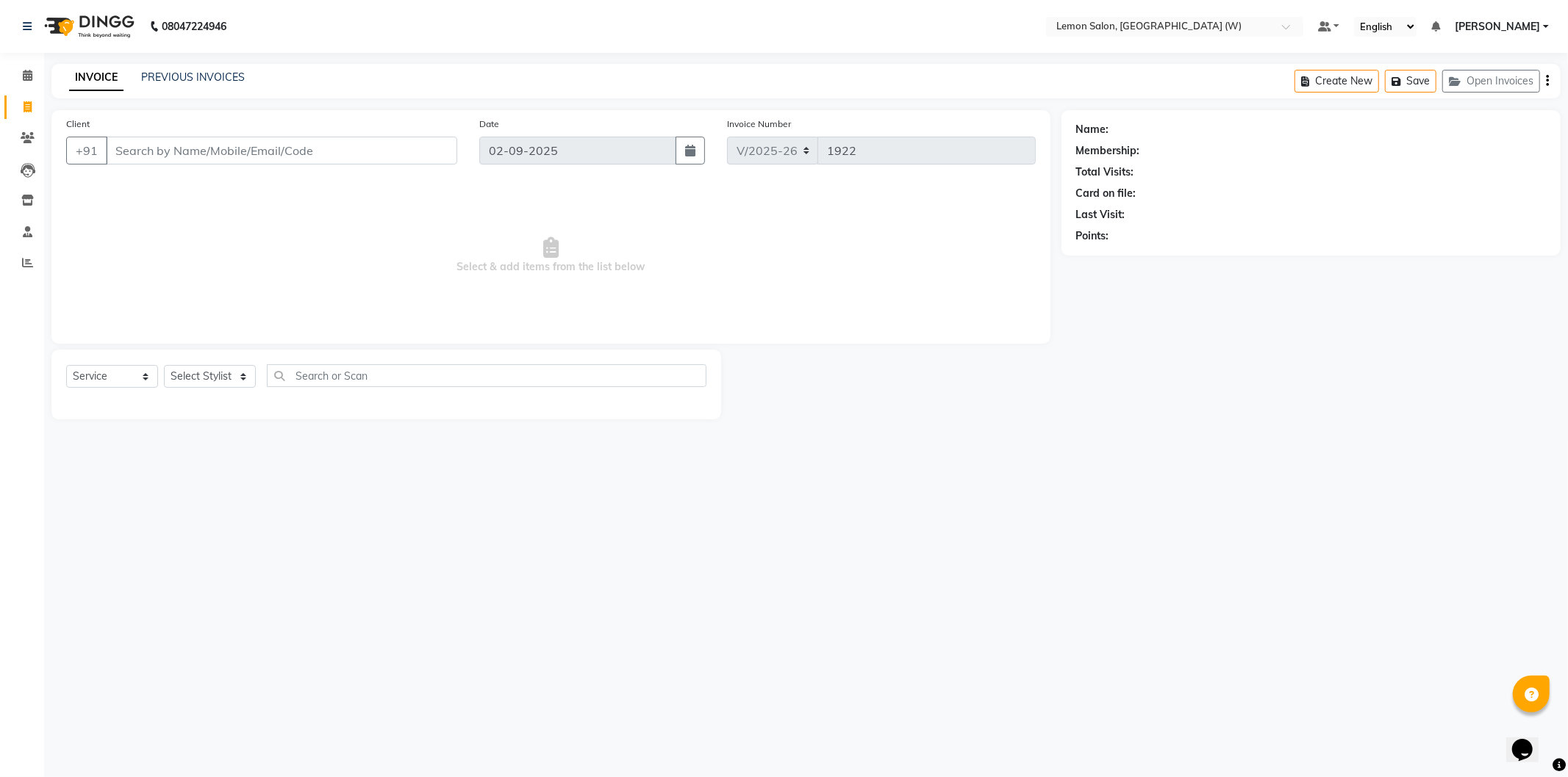
select select "membership"
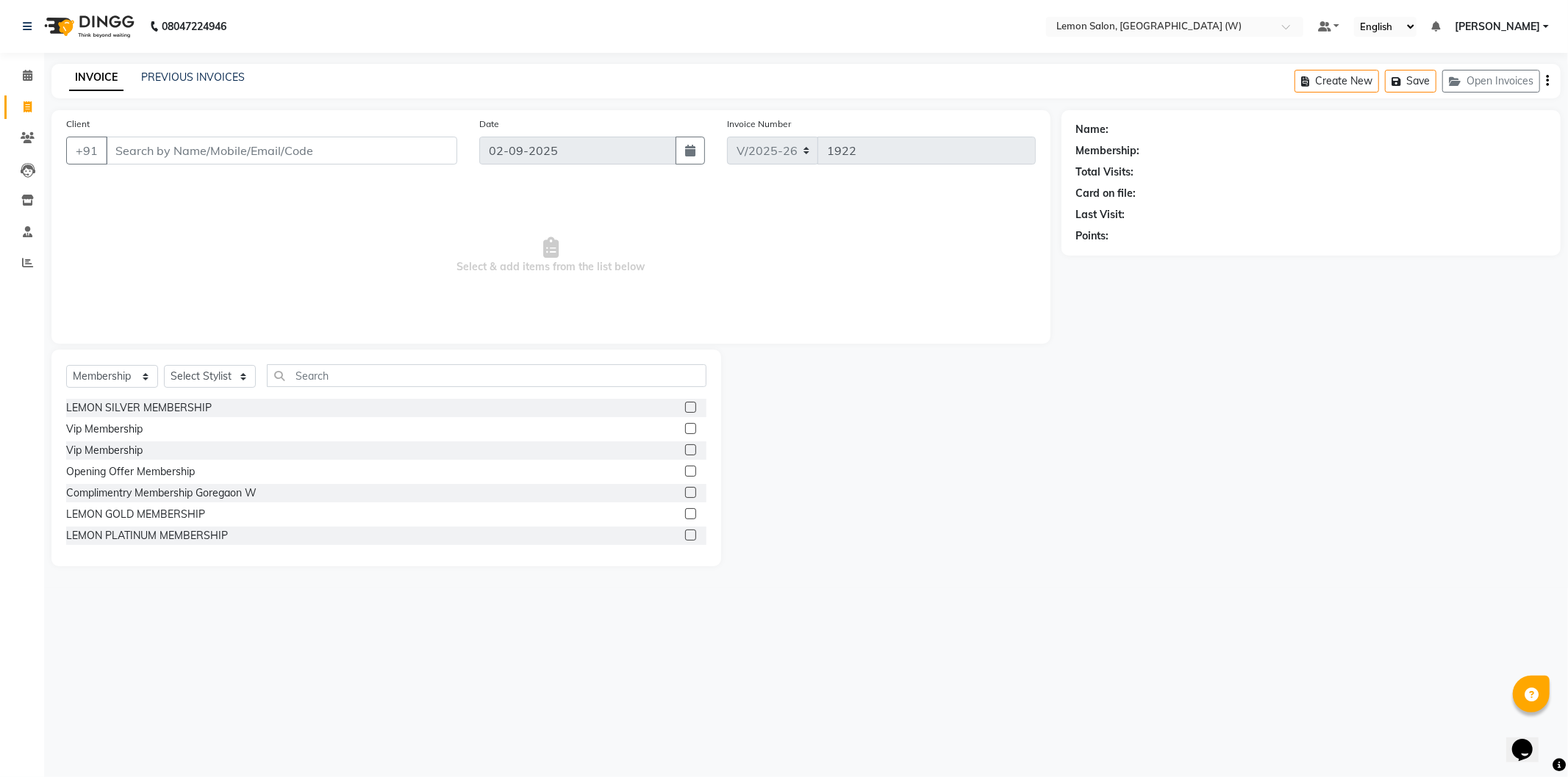
click at [217, 130] on div "Client +91" at bounding box center [262, 146] width 413 height 60
click at [236, 147] on input "Client" at bounding box center [281, 150] width 351 height 28
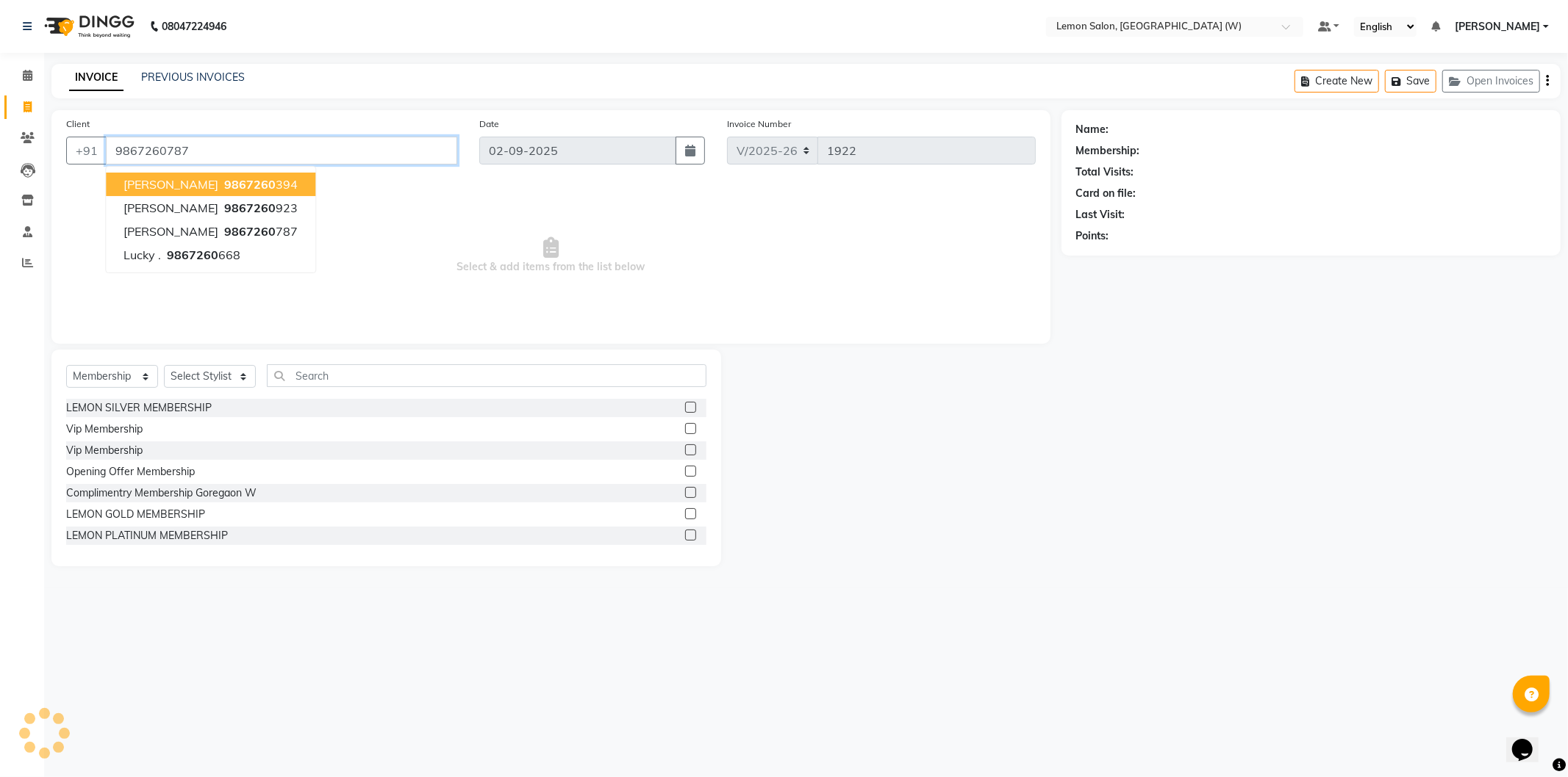
type input "9867260787"
select select "1: Object"
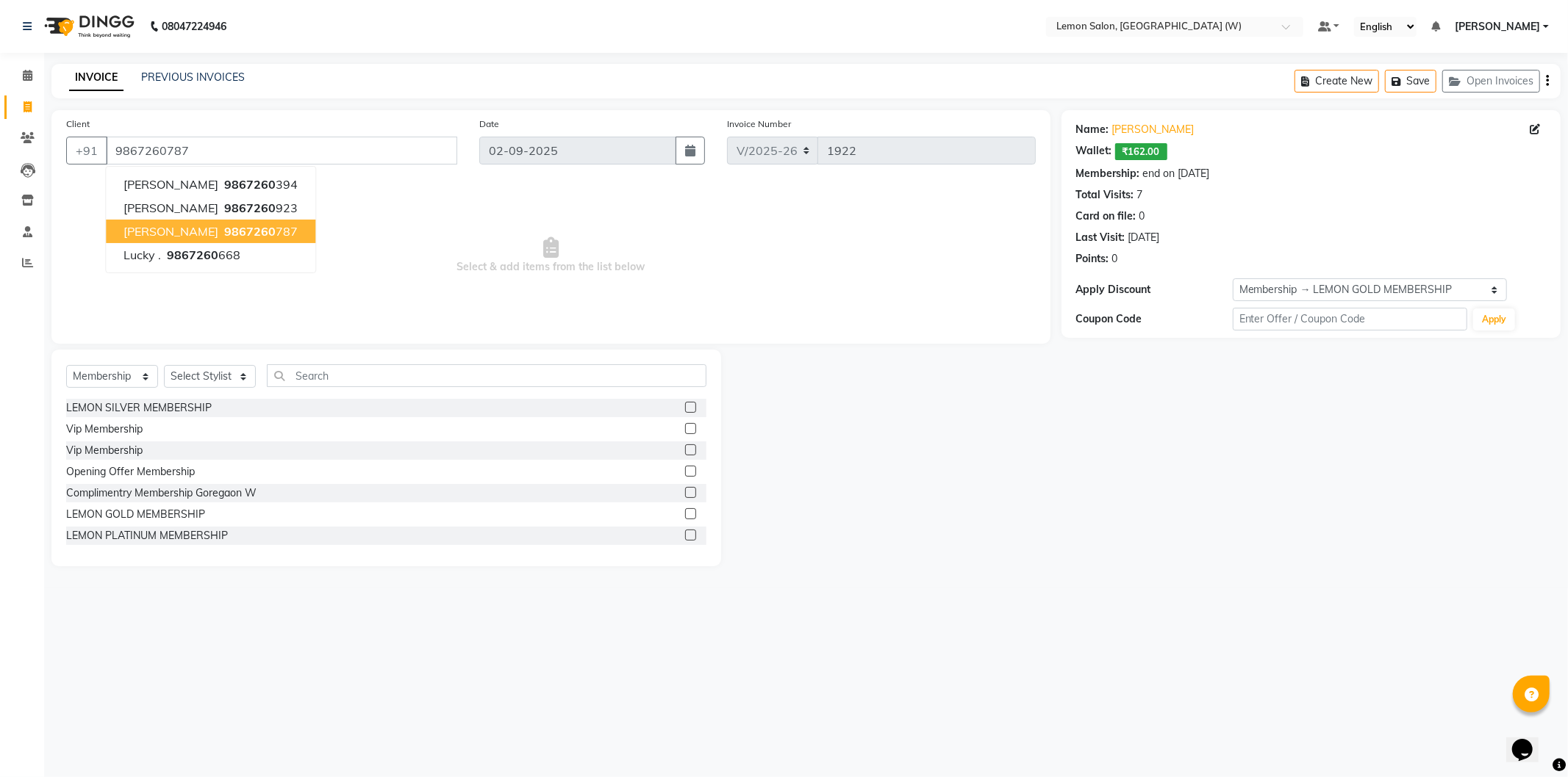
click at [259, 227] on ngb-highlight "9867260 787" at bounding box center [259, 231] width 76 height 15
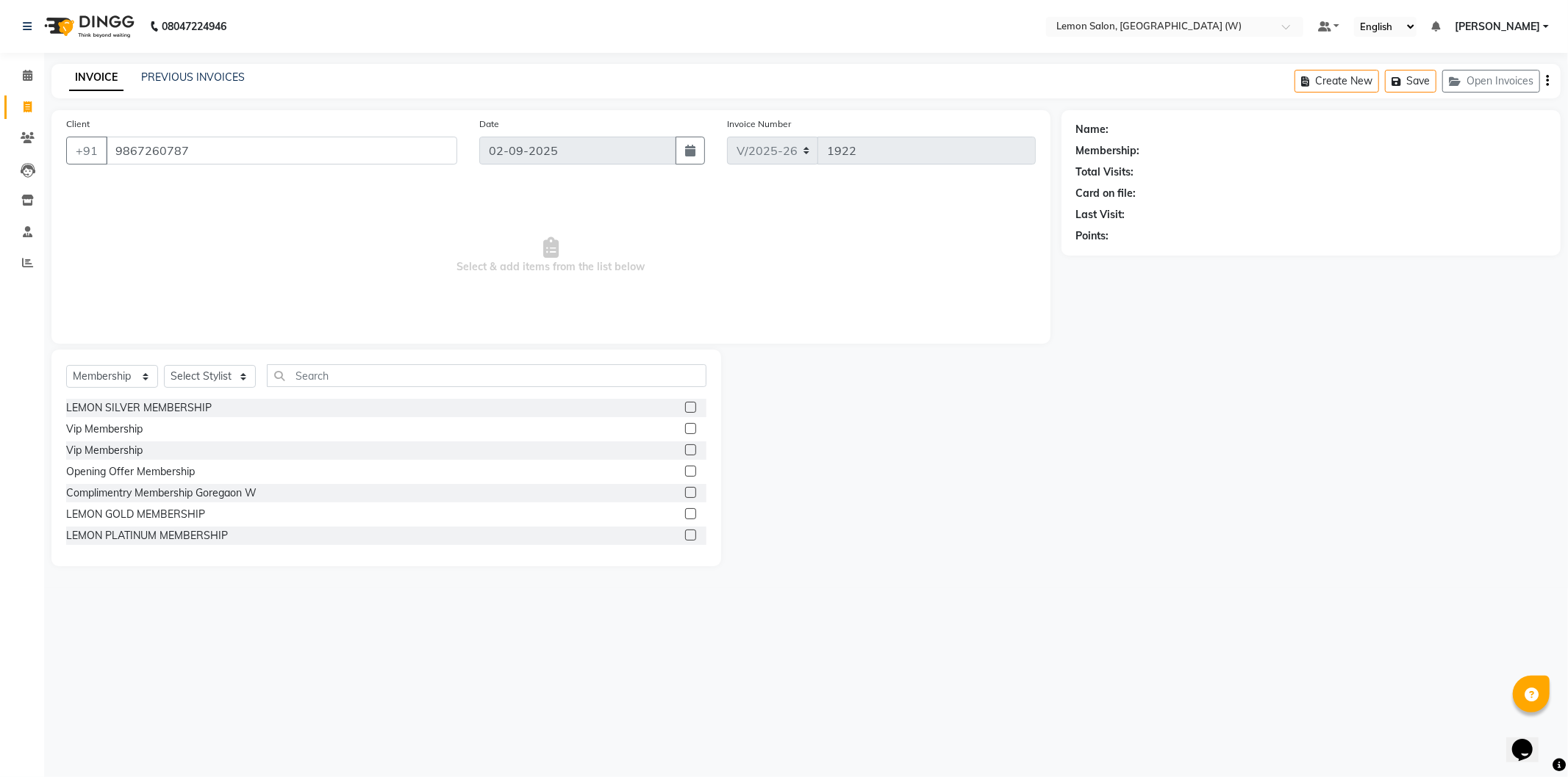
select select "1: Object"
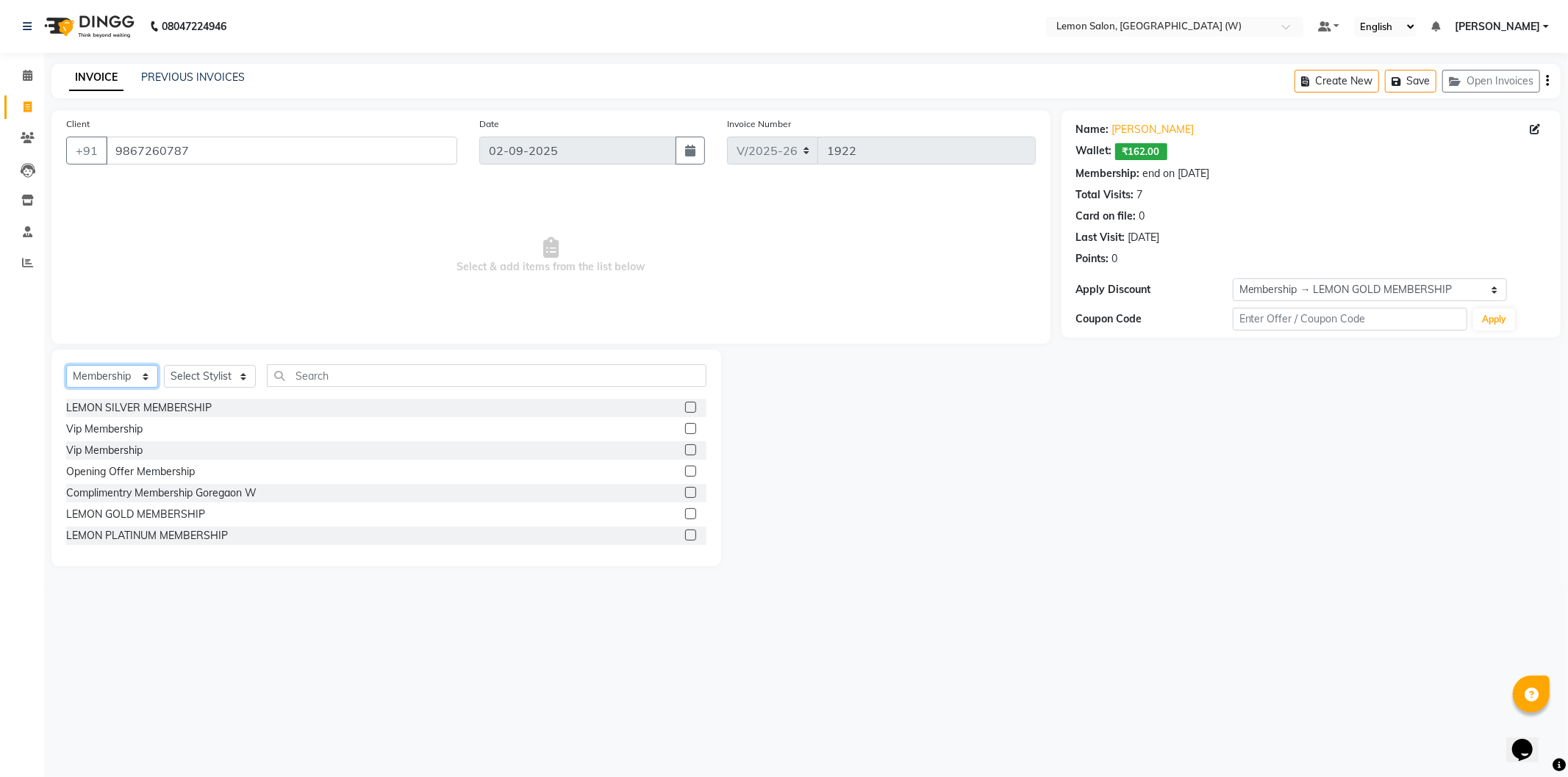
click at [107, 370] on select "Select Service Product Membership Package Voucher Prepaid Gift Card" at bounding box center [112, 376] width 92 height 23
select select "service"
click at [67, 366] on select "Select Service Product Membership Package Voucher Prepaid Gift Card" at bounding box center [112, 376] width 92 height 23
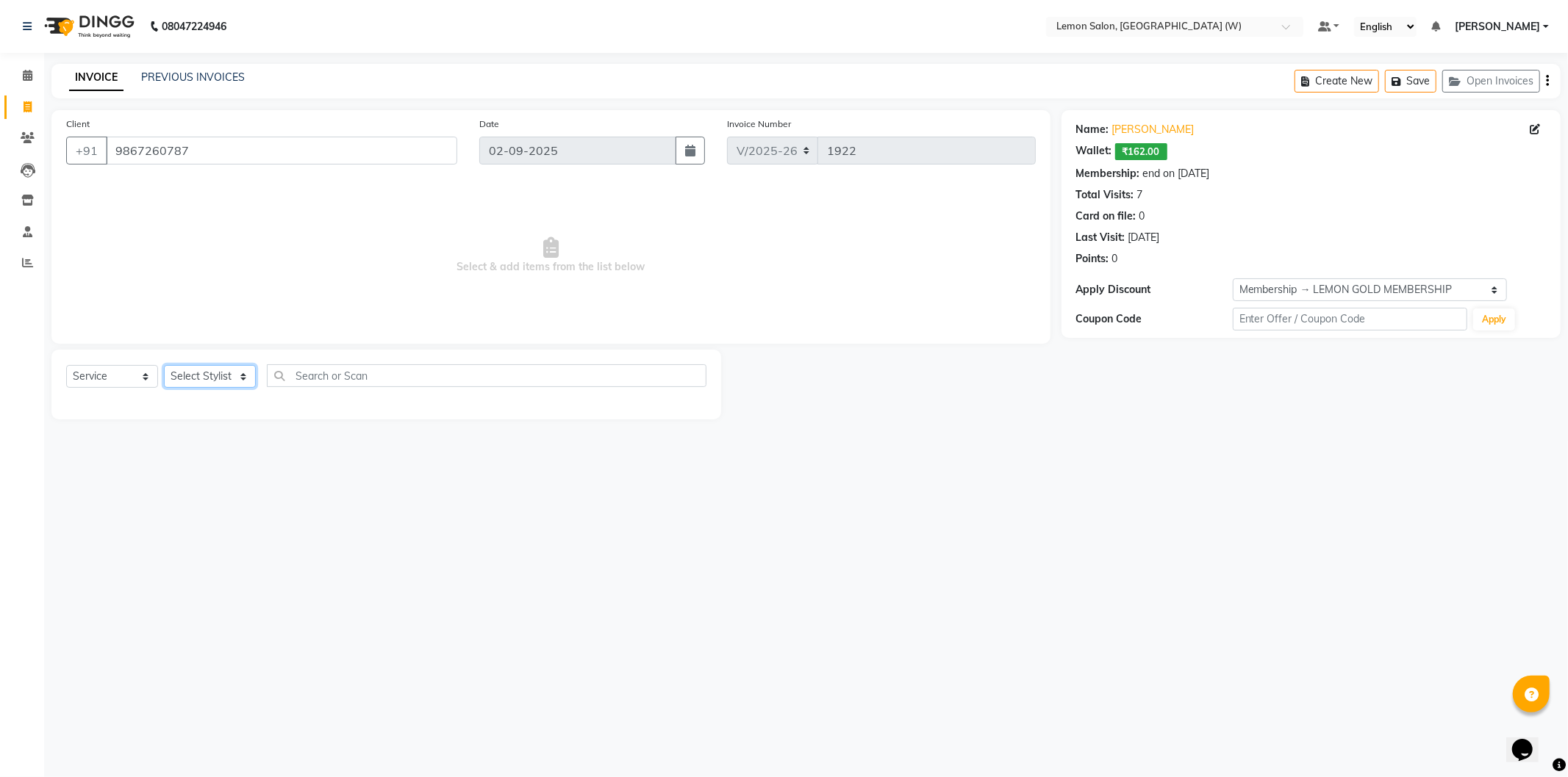
click at [195, 373] on select "Select Stylist Akansha Subba Anamta Sayyed DC Faheem Shaikh Faizan Ganesh Motew…" at bounding box center [209, 376] width 92 height 23
select select "49872"
click at [164, 366] on select "Select Stylist Akansha Subba Anamta Sayyed DC Faheem Shaikh Faizan Ganesh Motew…" at bounding box center [209, 376] width 92 height 23
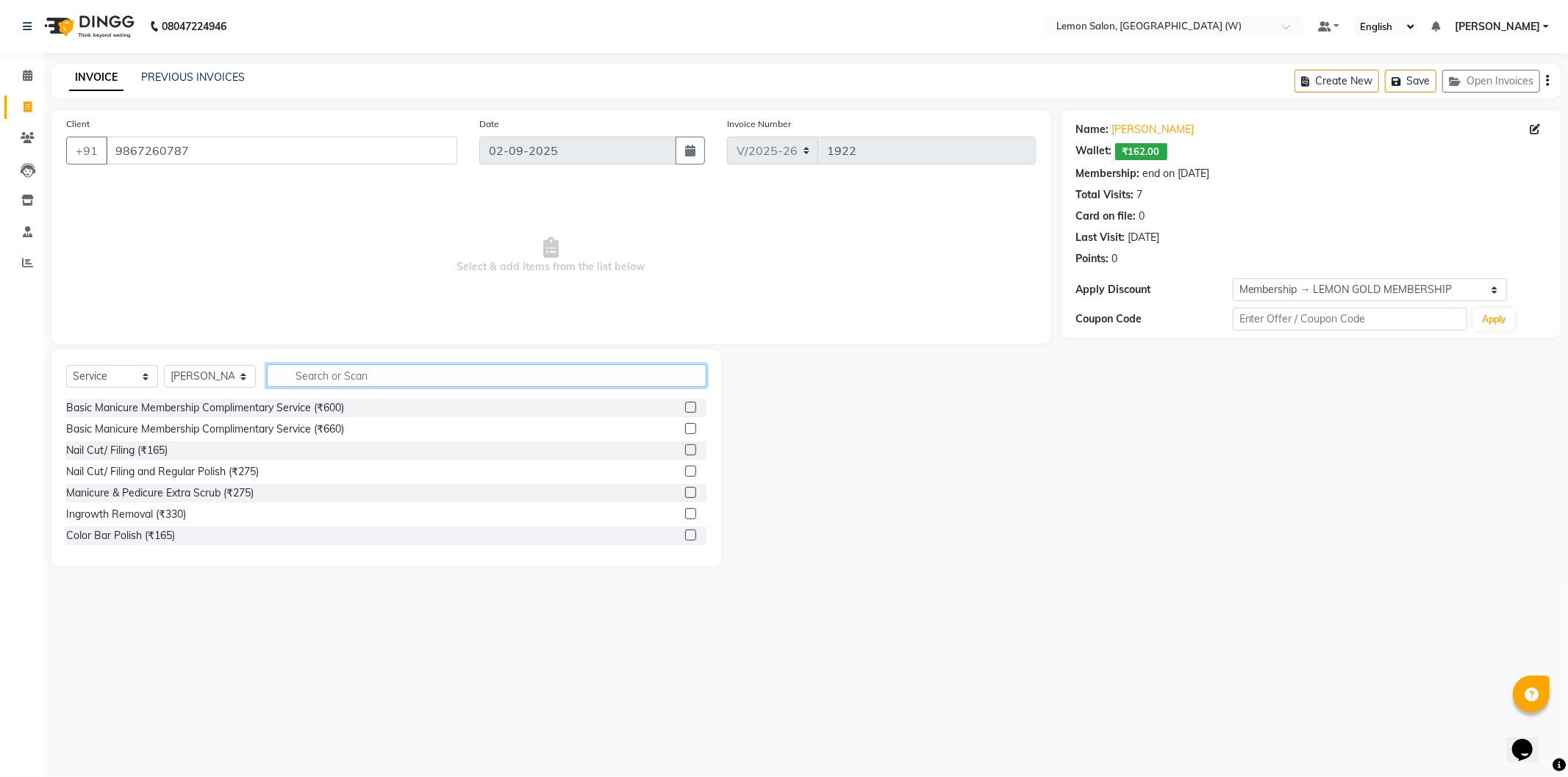
drag, startPoint x: 362, startPoint y: 386, endPoint x: 355, endPoint y: 389, distance: 7.6
click at [362, 386] on input "text" at bounding box center [487, 375] width 439 height 23
type input "hair cut"
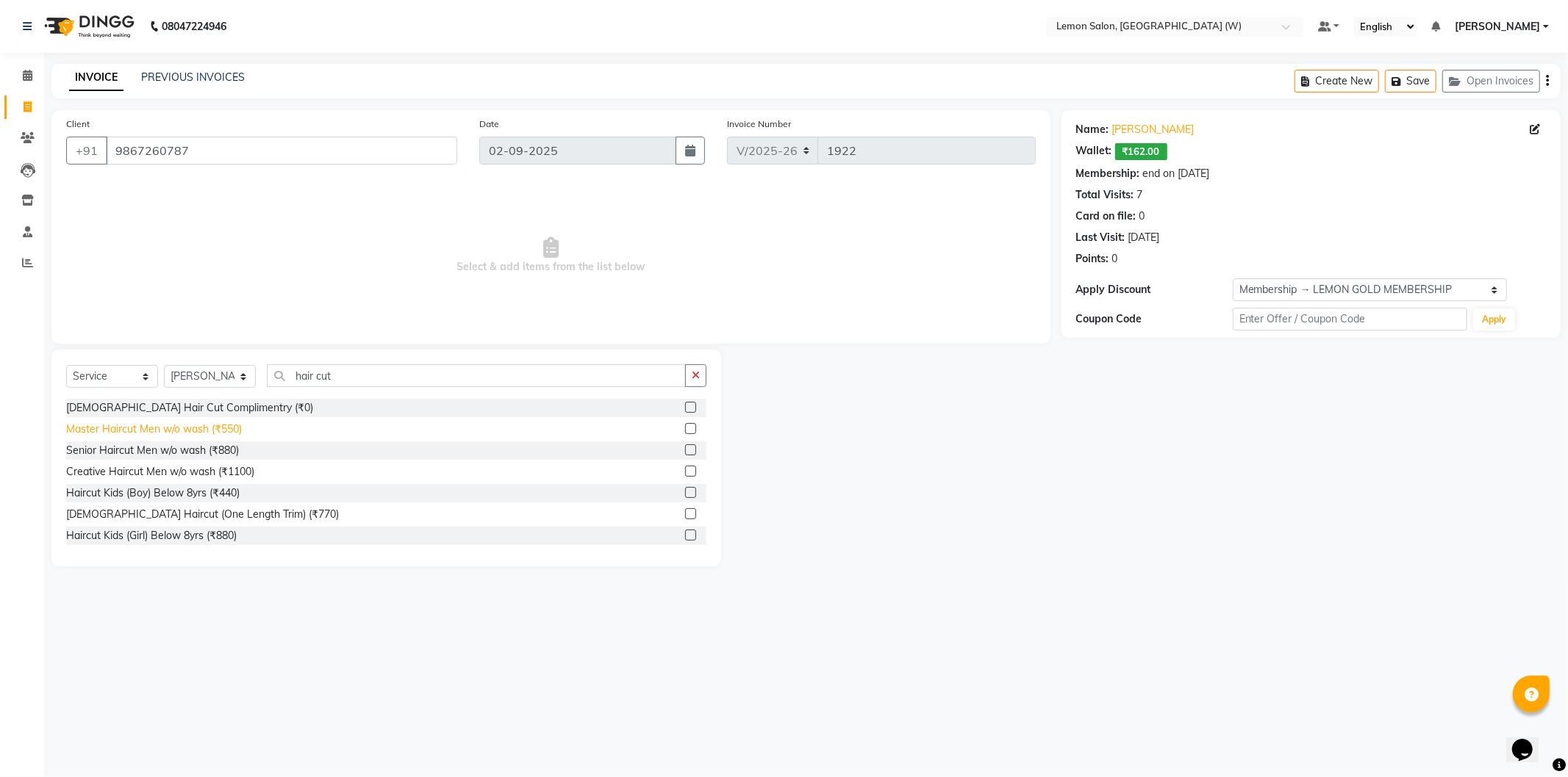
click at [199, 434] on div "Master Haircut Men w/o wash (₹550)" at bounding box center [154, 430] width 176 height 16
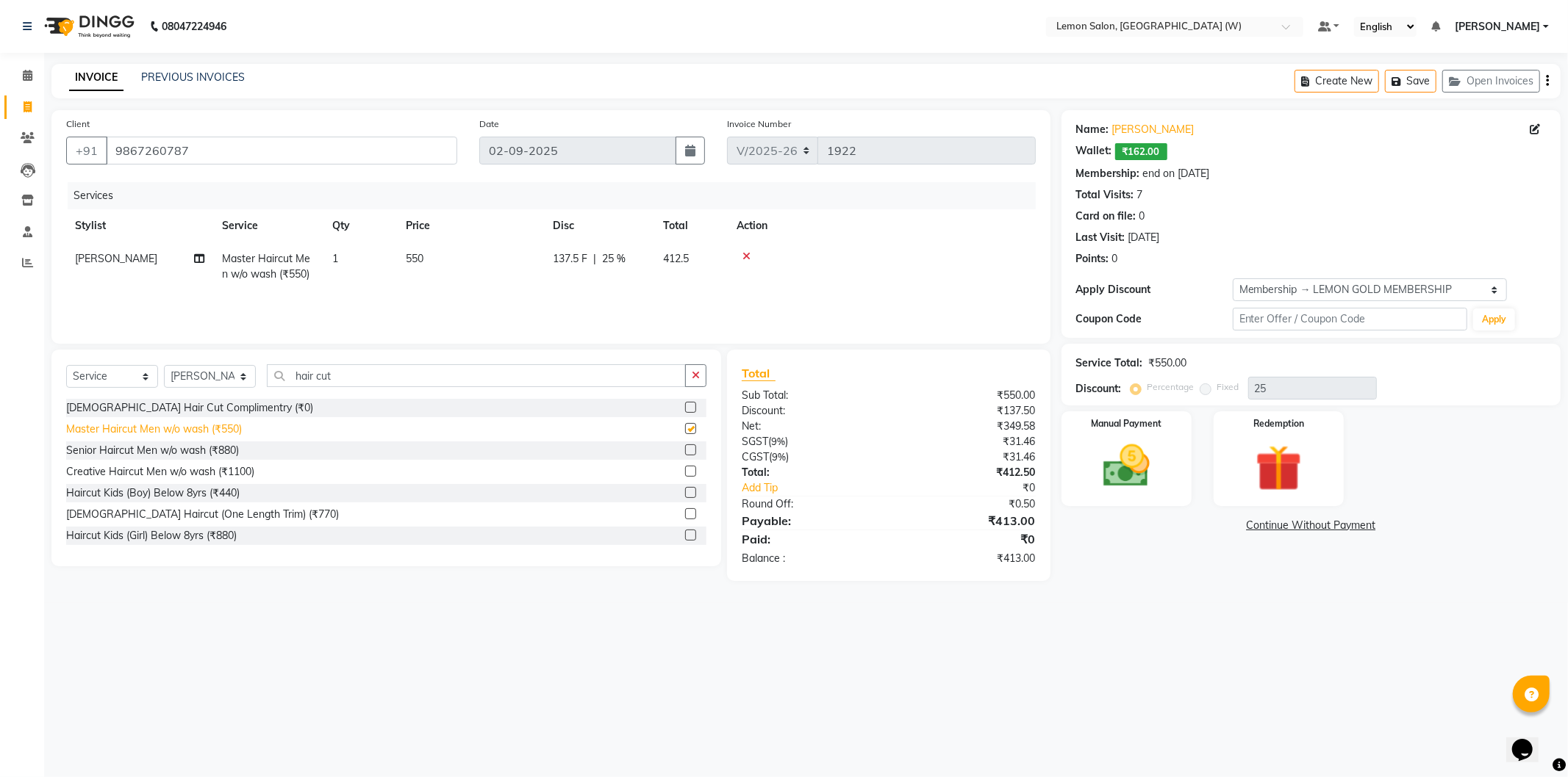
checkbox input "false"
click at [1073, 472] on div "Manual Payment" at bounding box center [1126, 458] width 135 height 98
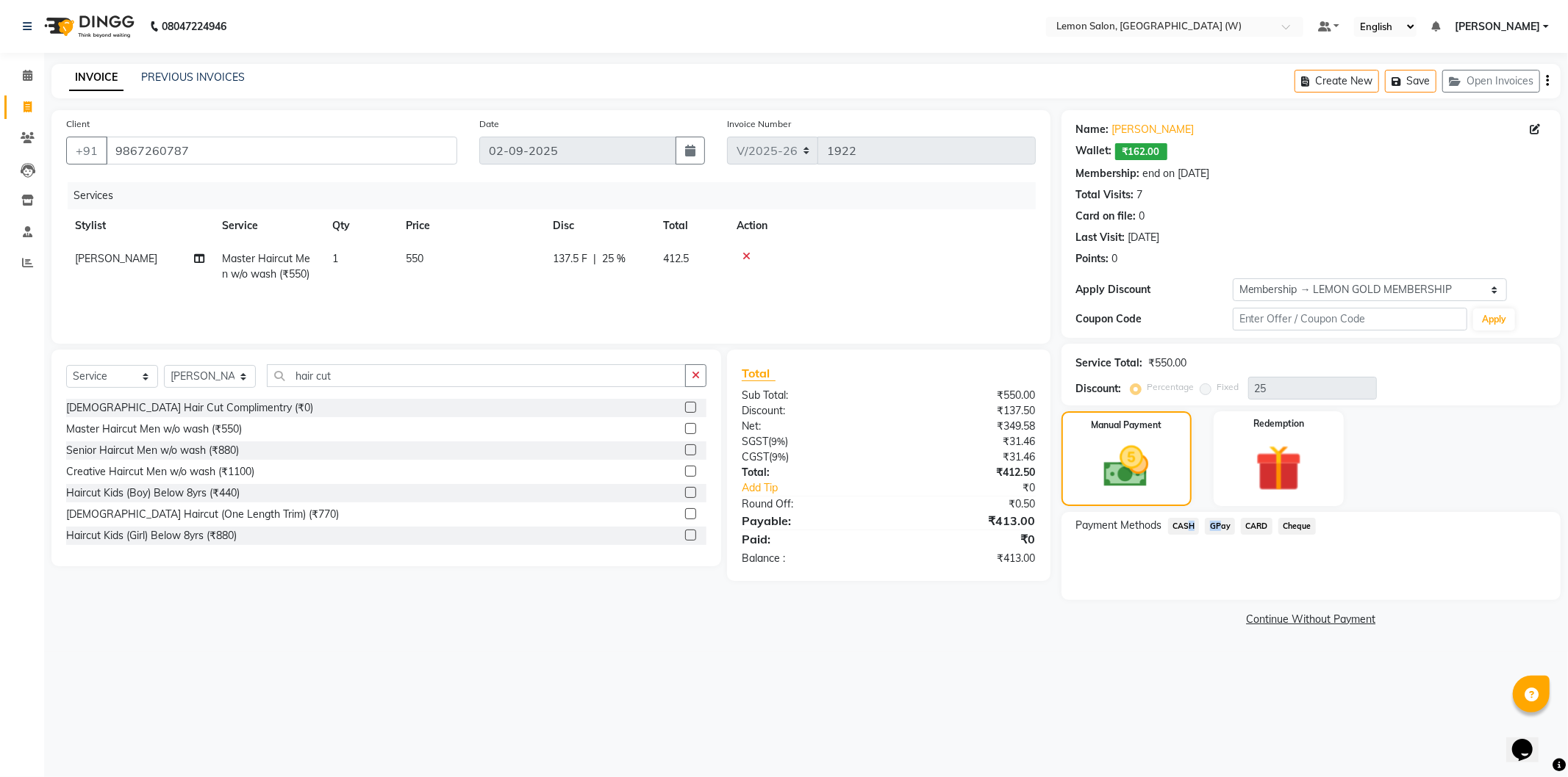
drag, startPoint x: 1215, startPoint y: 530, endPoint x: 1185, endPoint y: 532, distance: 30.1
click at [1185, 532] on div "Payment Methods CASH GPay CARD Cheque" at bounding box center [1311, 528] width 469 height 20
click at [1185, 532] on span "CASH" at bounding box center [1184, 526] width 32 height 17
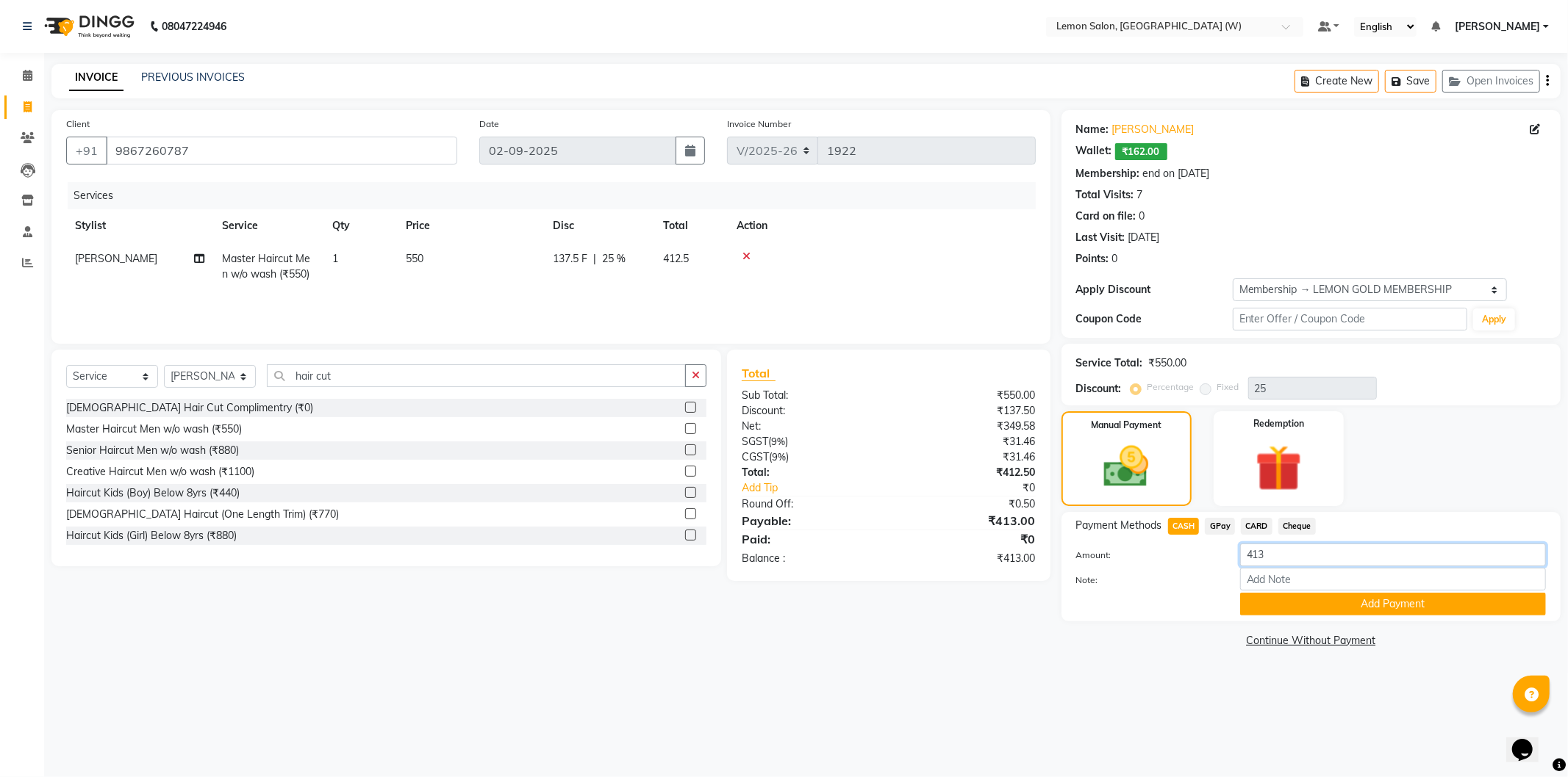
click at [1370, 551] on input "413" at bounding box center [1392, 555] width 306 height 23
type input "463"
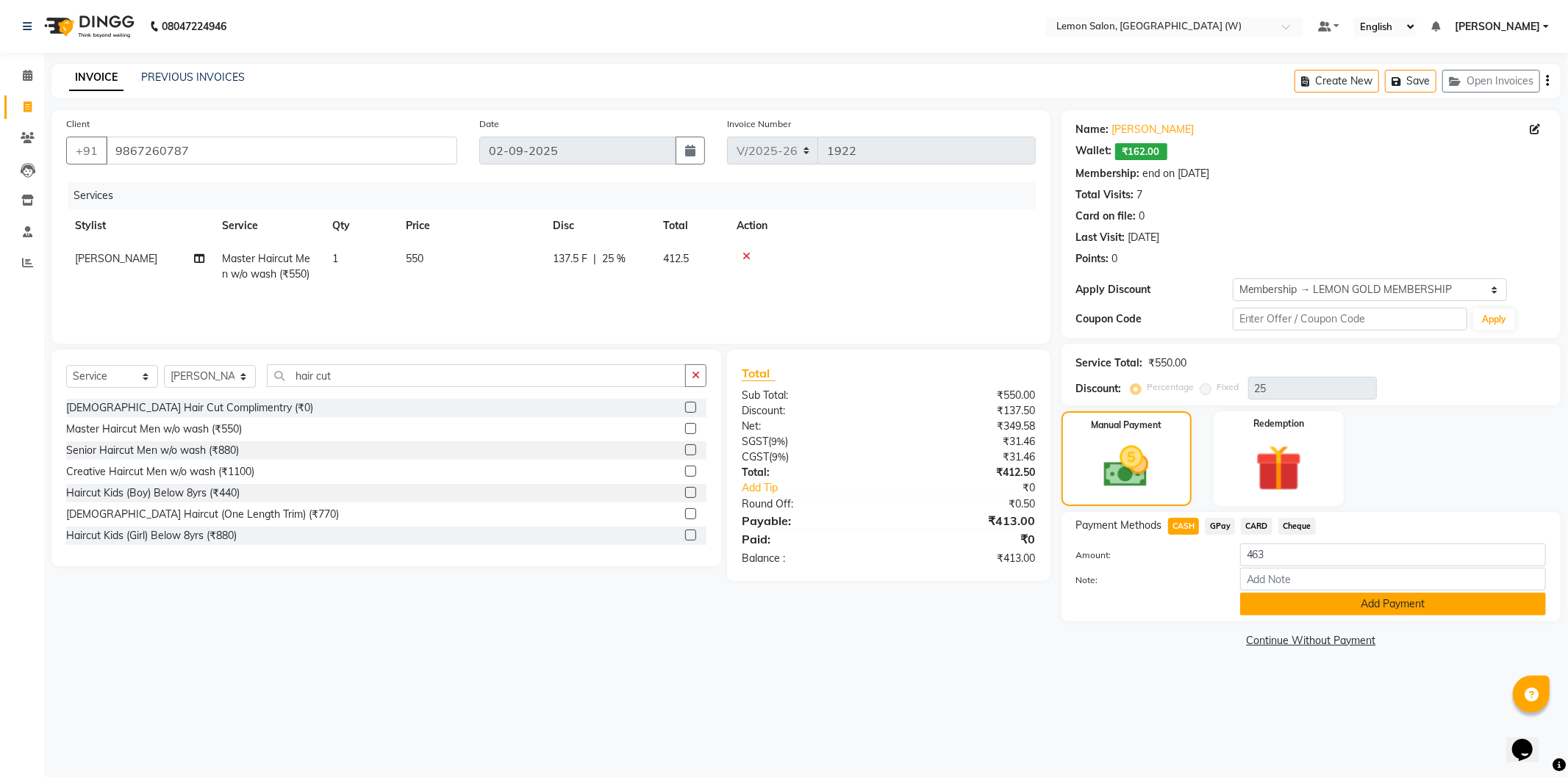
click at [1426, 595] on button "Add Payment" at bounding box center [1392, 604] width 306 height 23
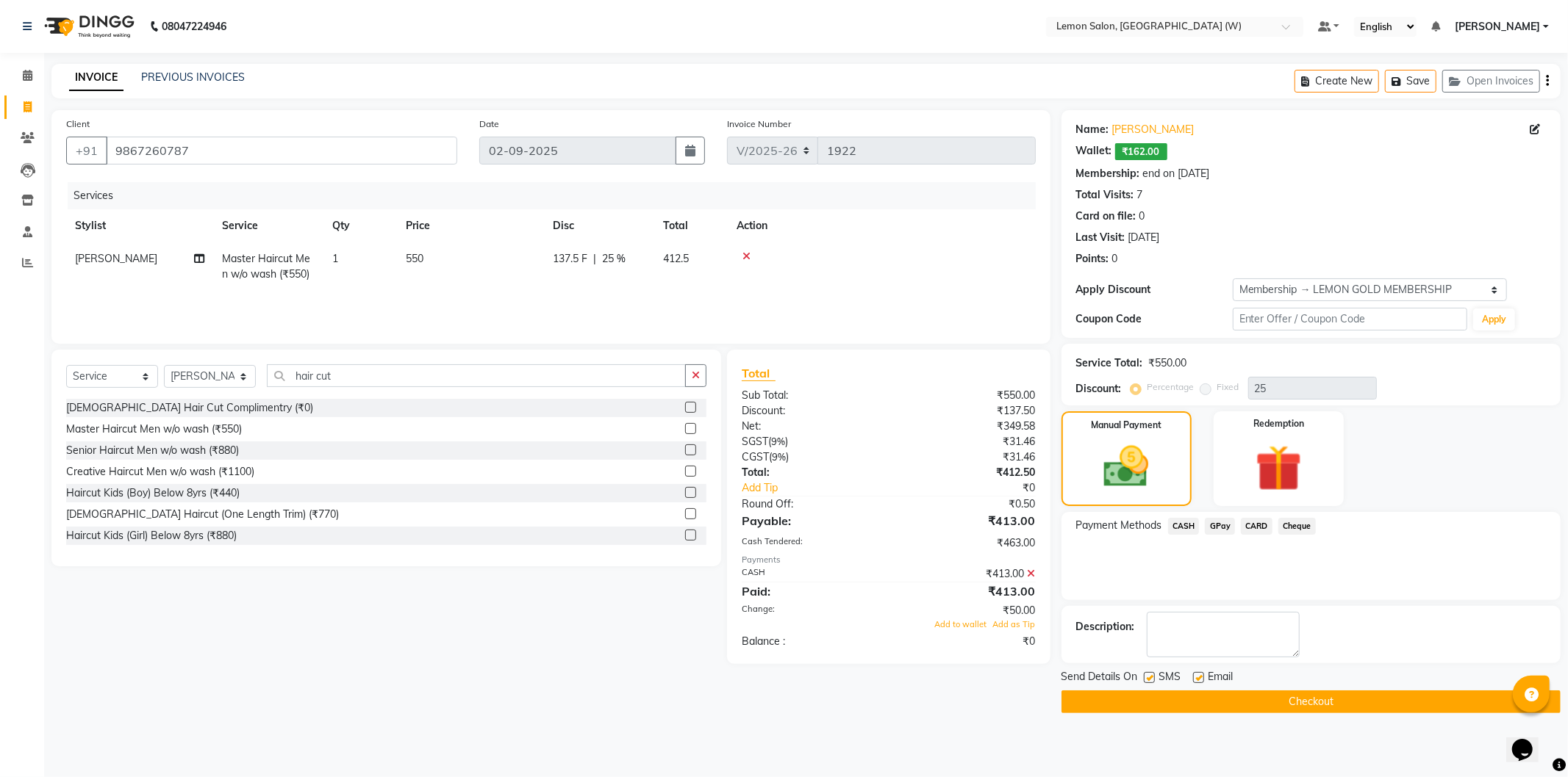
click at [1028, 570] on icon at bounding box center [1031, 574] width 8 height 10
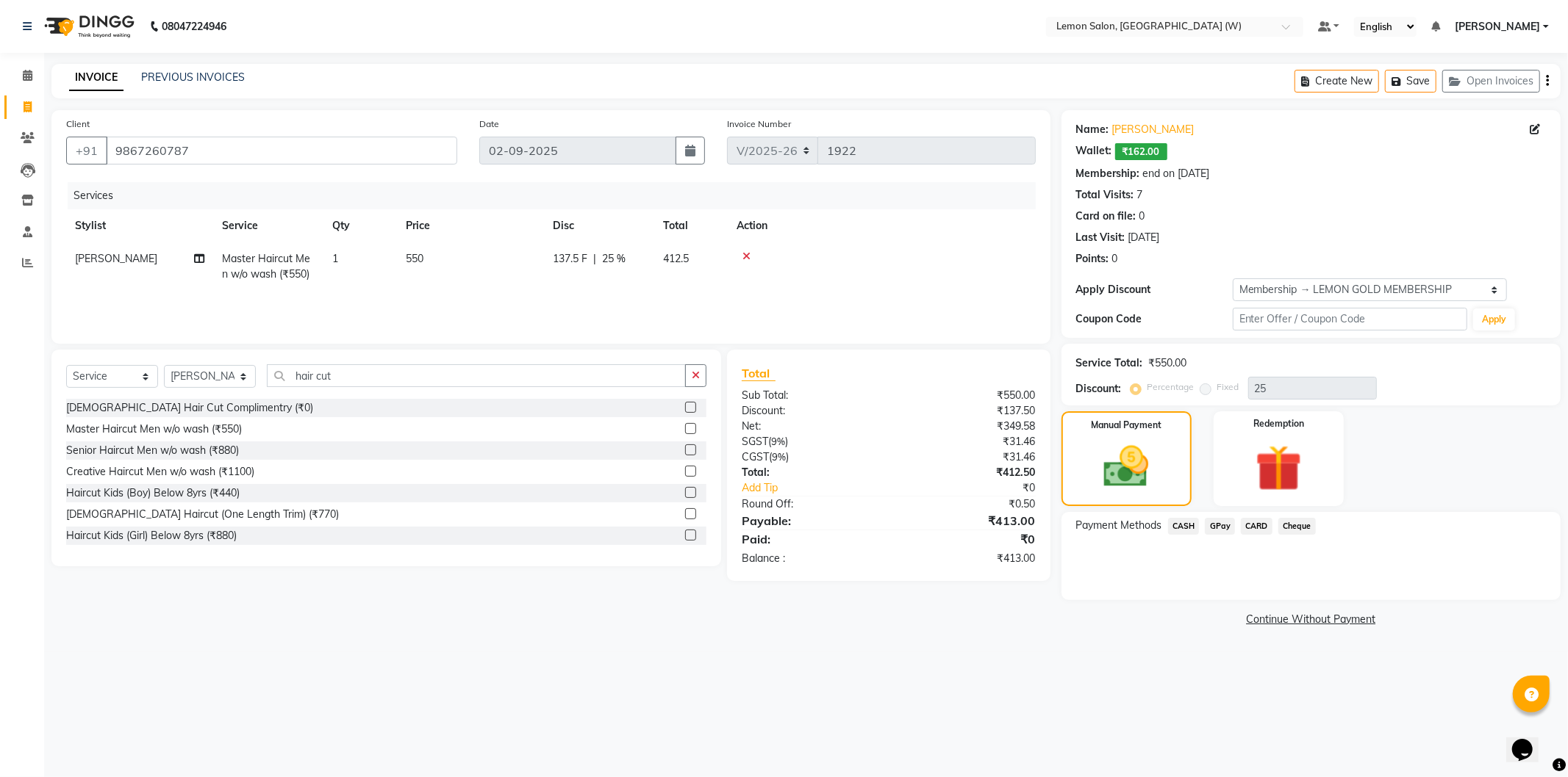
click at [1178, 528] on span "CASH" at bounding box center [1184, 526] width 32 height 17
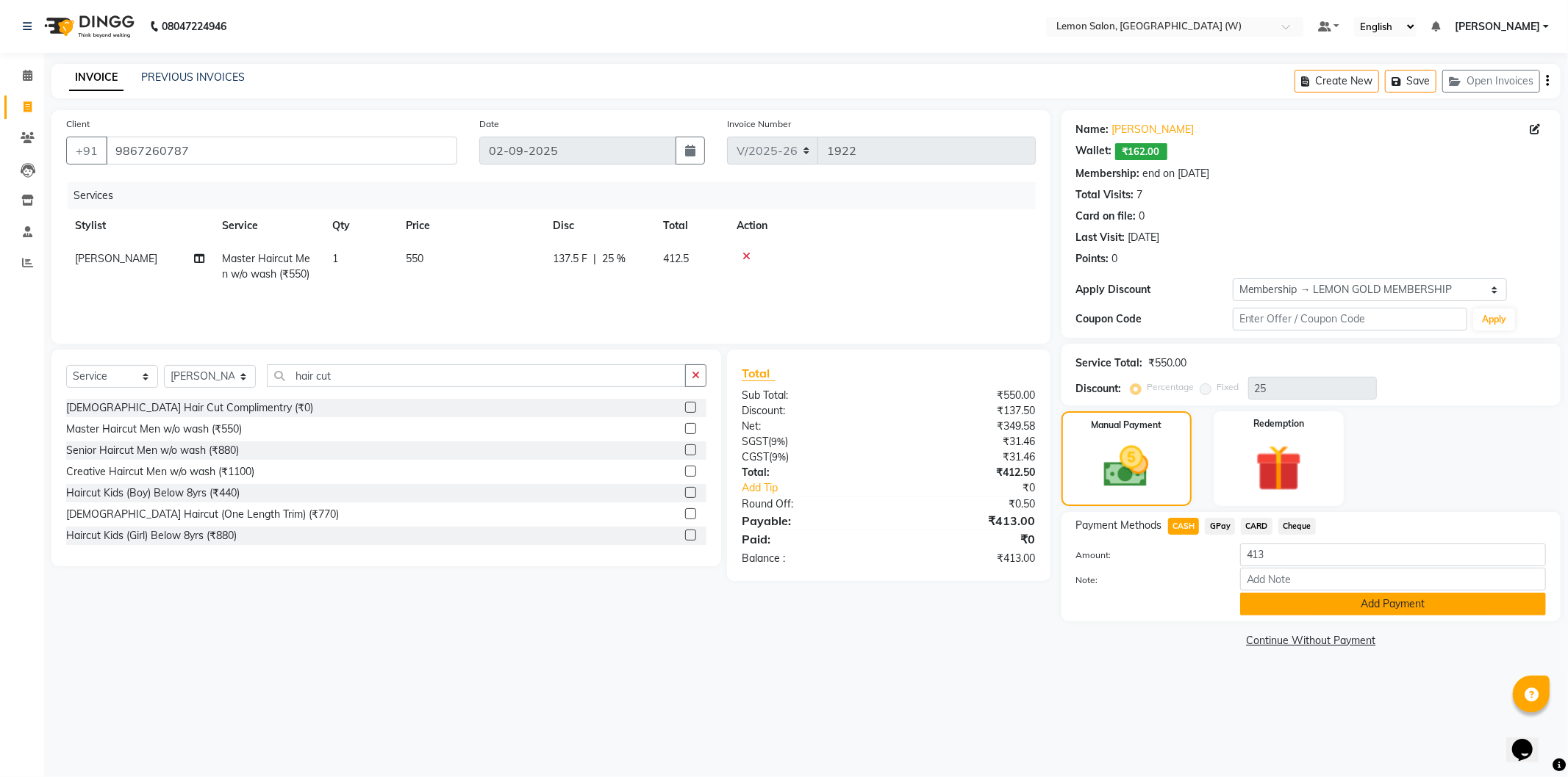
click at [1314, 603] on button "Add Payment" at bounding box center [1392, 604] width 306 height 23
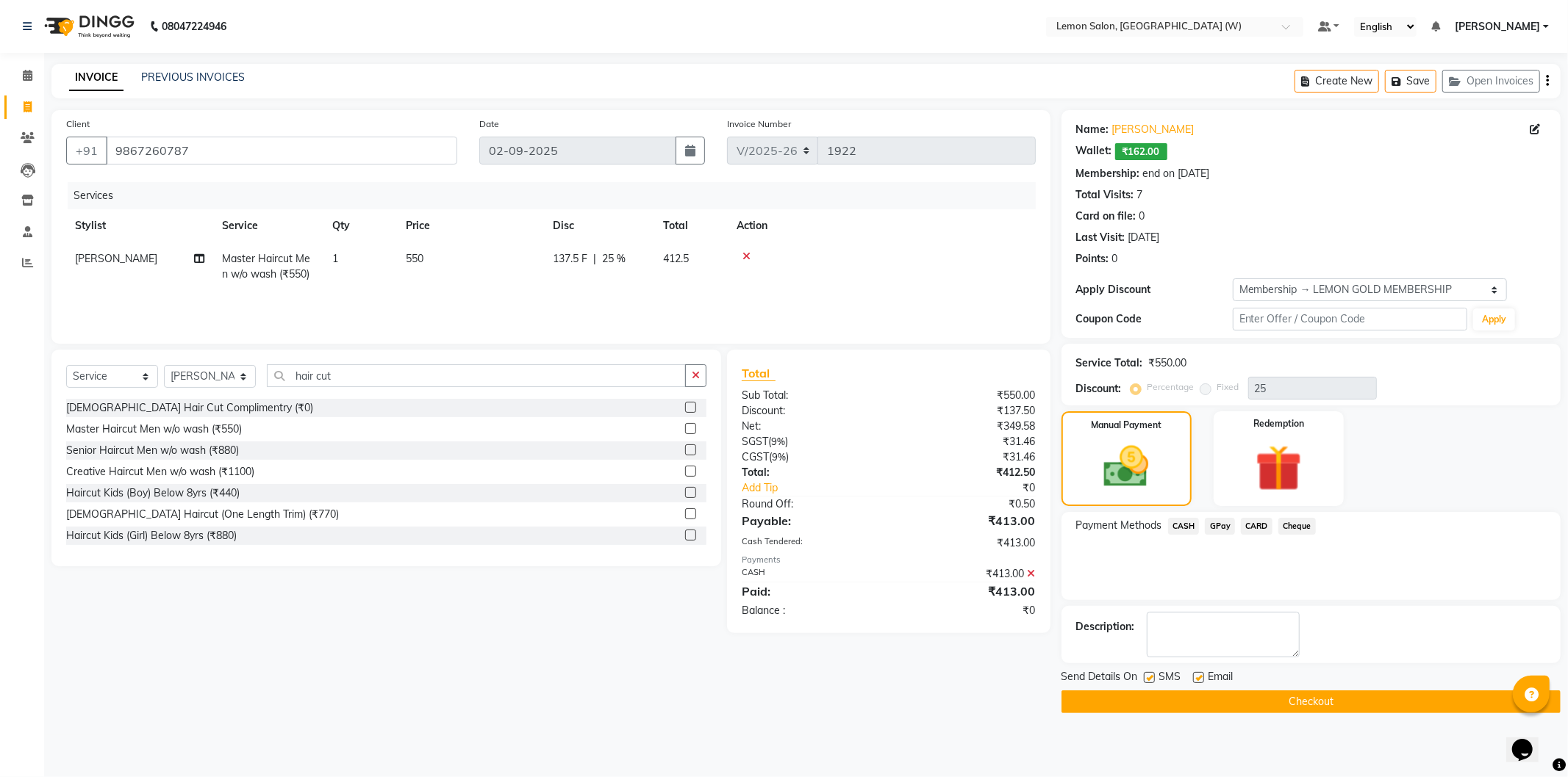
click at [1189, 698] on button "Checkout" at bounding box center [1311, 702] width 499 height 23
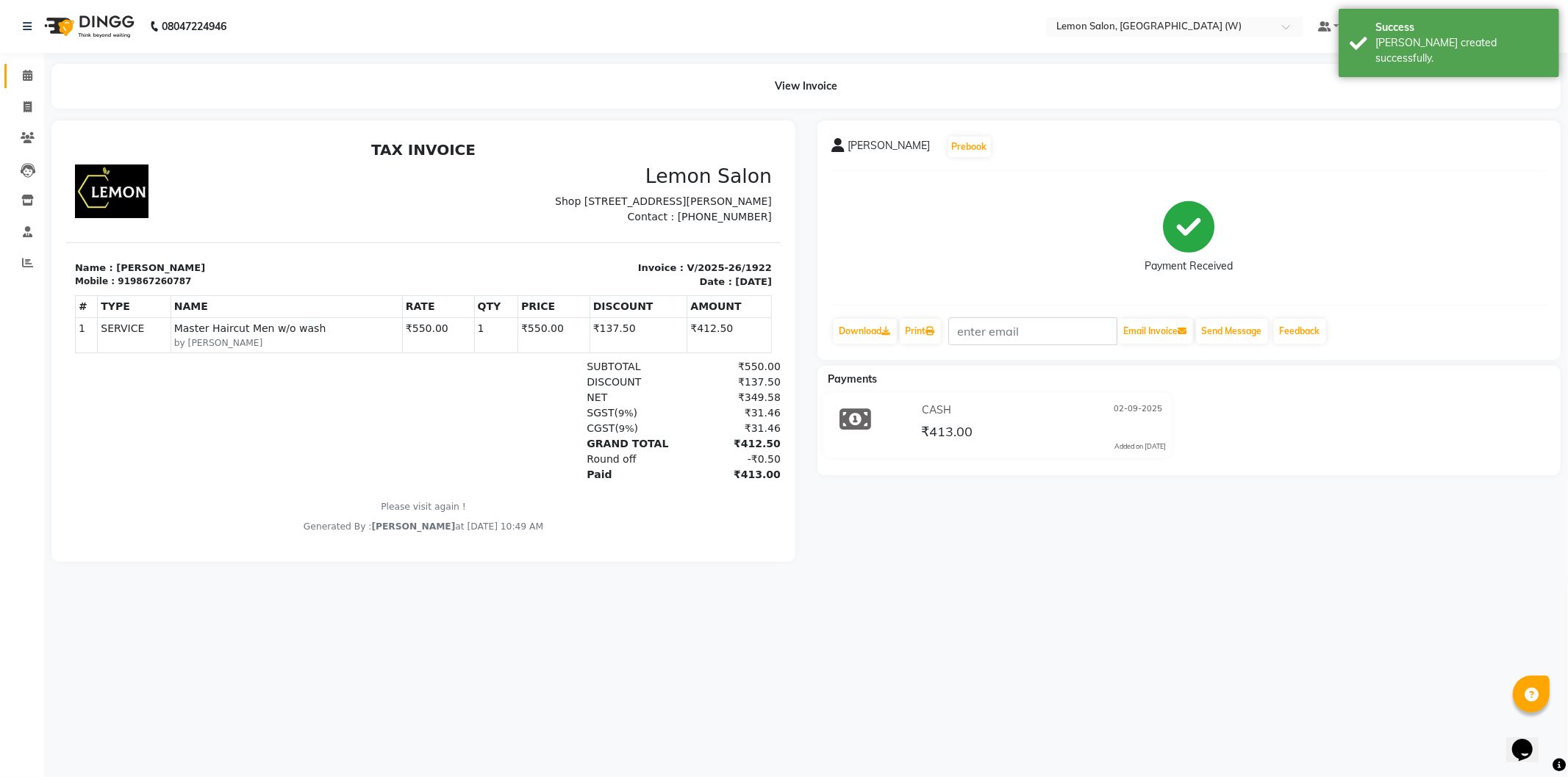
click at [25, 85] on link "Calendar" at bounding box center [22, 76] width 35 height 24
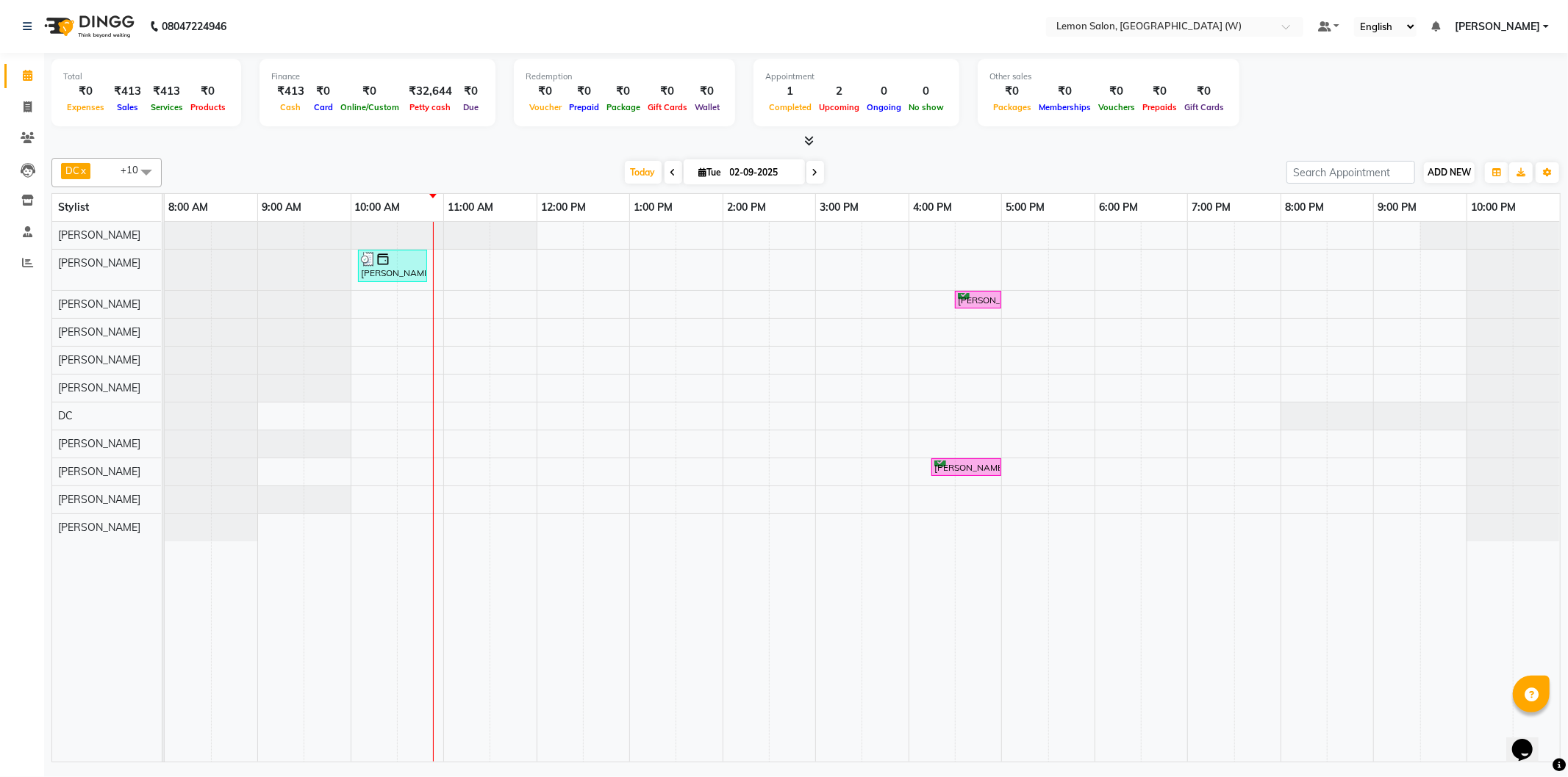
click at [1475, 170] on div "ADD NEW Toggle Dropdown Add Appointment Add Invoice Add Expense Add Attendance …" at bounding box center [1423, 172] width 274 height 24
click at [1472, 169] on button "ADD NEW Toggle Dropdown" at bounding box center [1449, 173] width 51 height 21
click at [1403, 256] on link "Add Attendance" at bounding box center [1415, 257] width 116 height 19
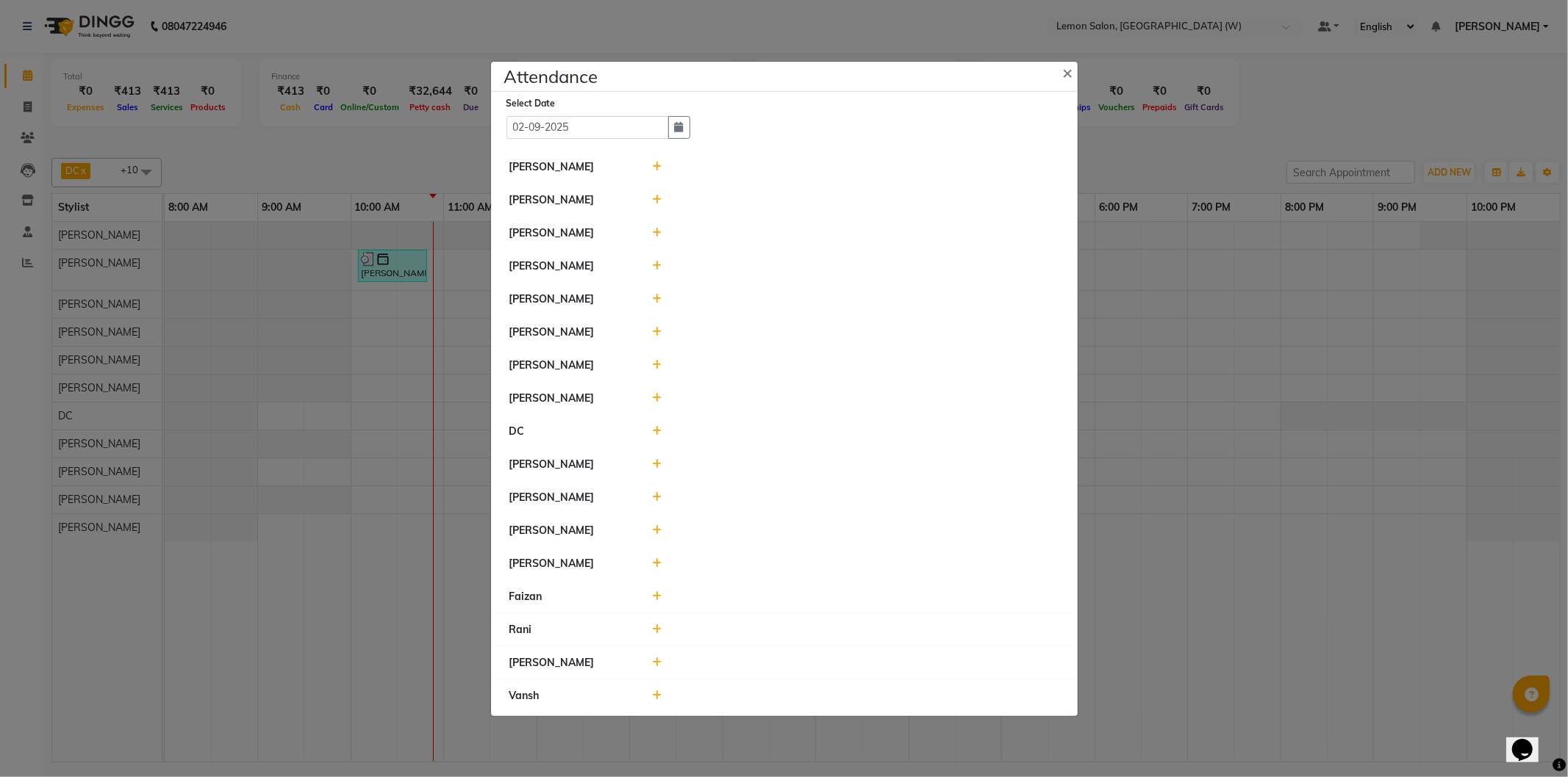
click at [657, 599] on icon at bounding box center [657, 597] width 10 height 10
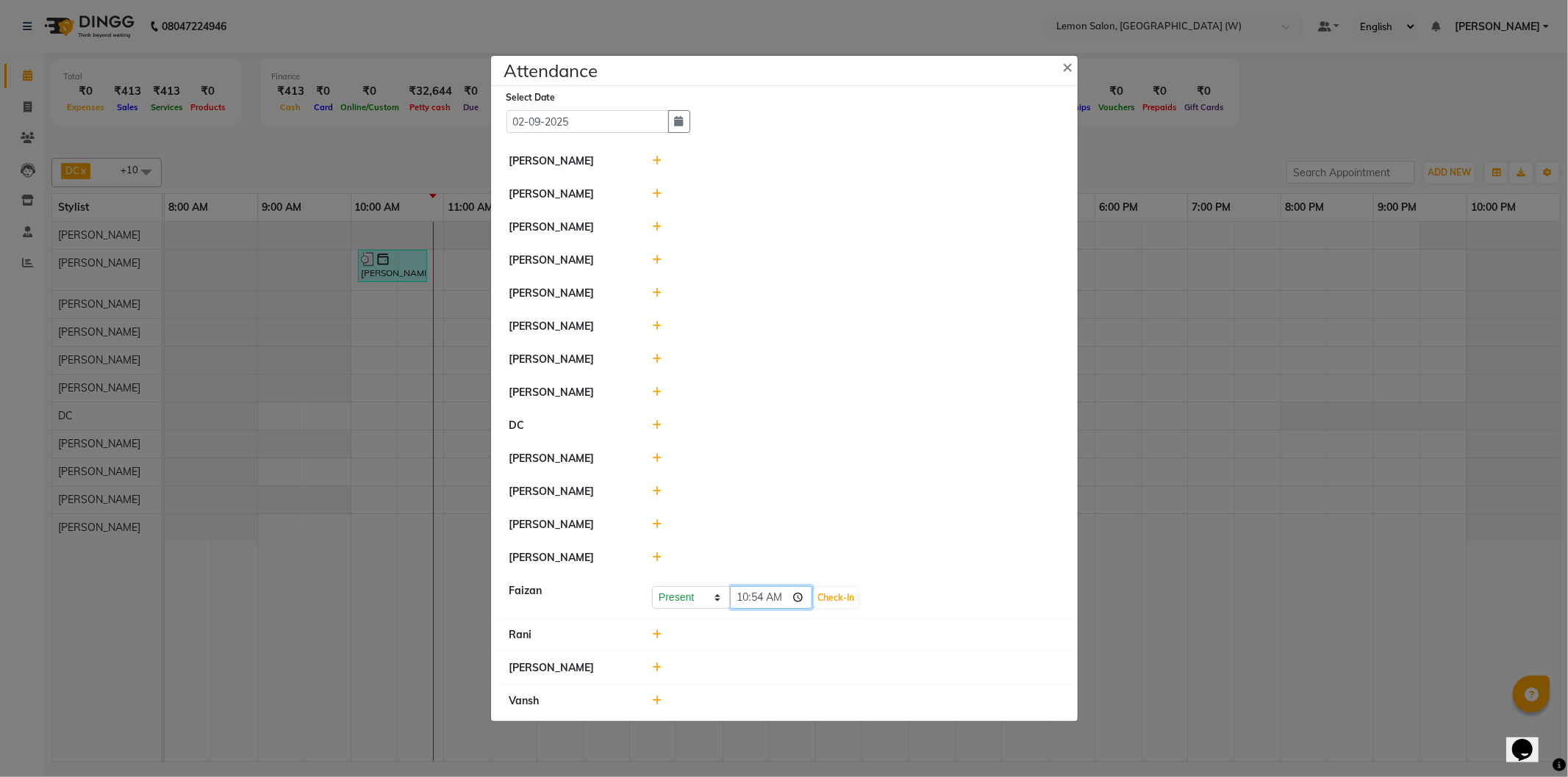
click at [739, 600] on input "10:54" at bounding box center [771, 598] width 82 height 23
type input "09:49"
click at [831, 603] on button "Check-In" at bounding box center [835, 598] width 44 height 21
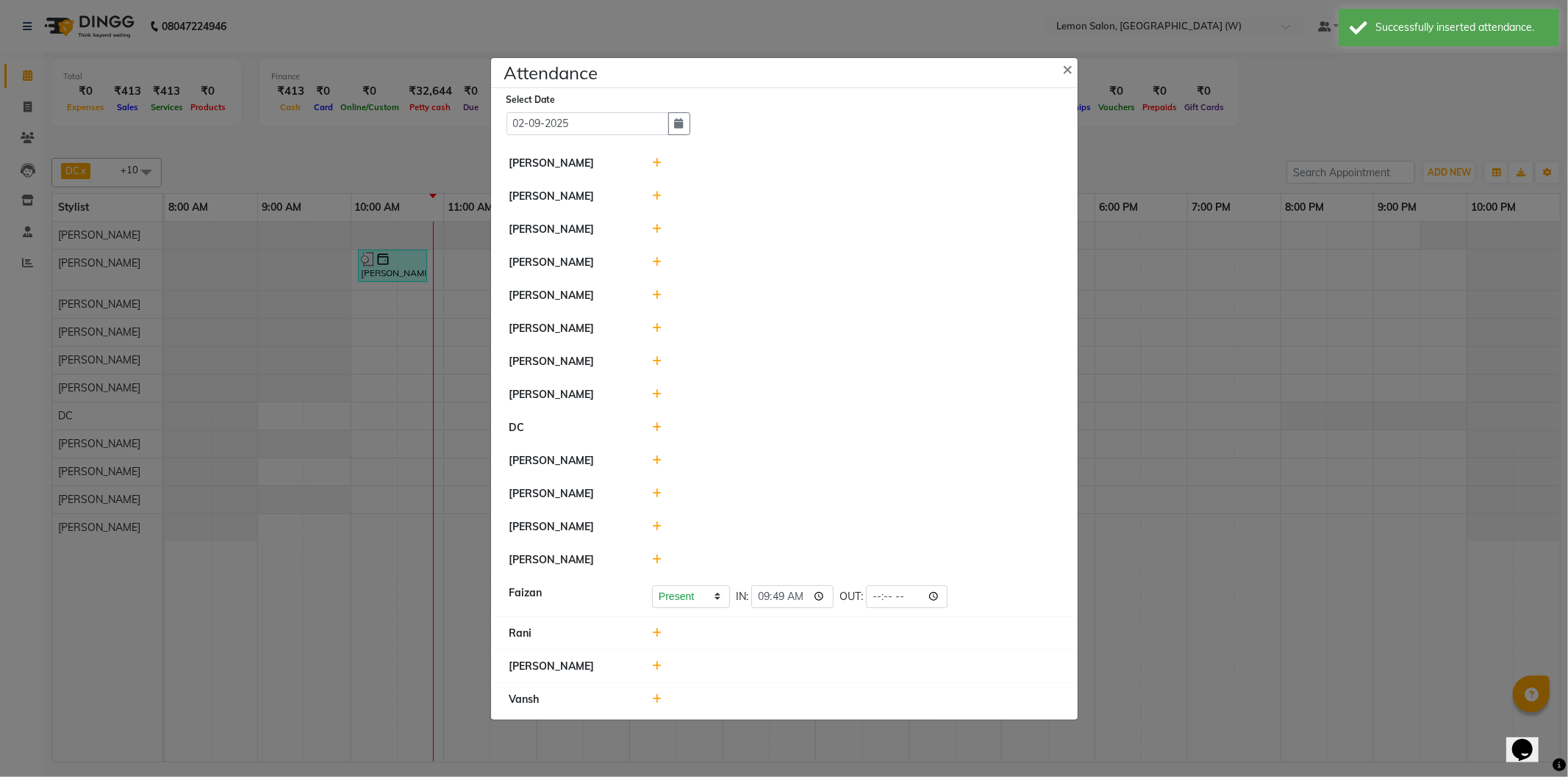
click at [655, 398] on div at bounding box center [855, 395] width 429 height 16
click at [655, 398] on icon at bounding box center [657, 395] width 10 height 10
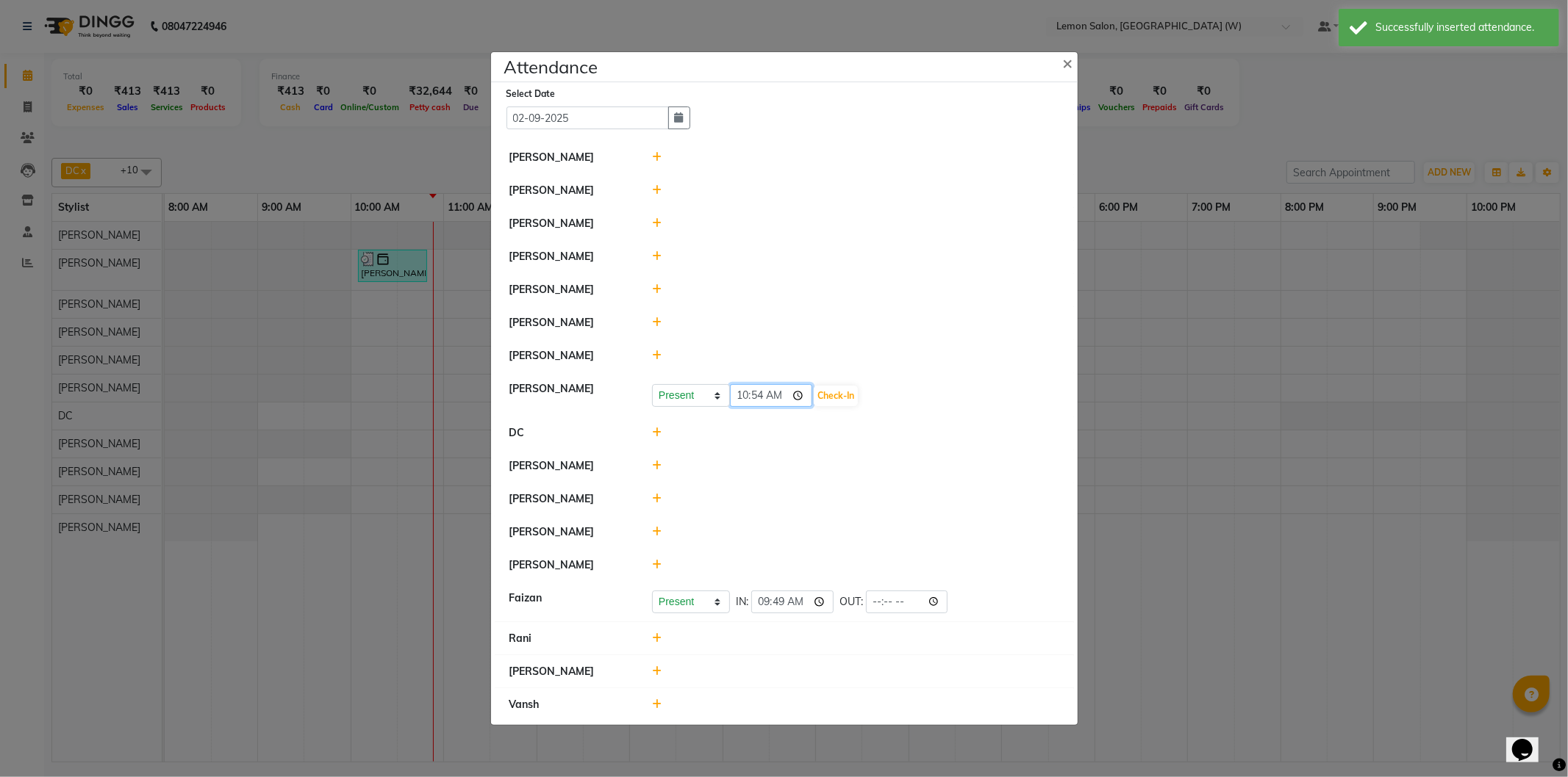
click at [757, 399] on input "10:54" at bounding box center [771, 396] width 82 height 23
type input "10:15"
click at [832, 406] on button "Check-In" at bounding box center [835, 396] width 44 height 21
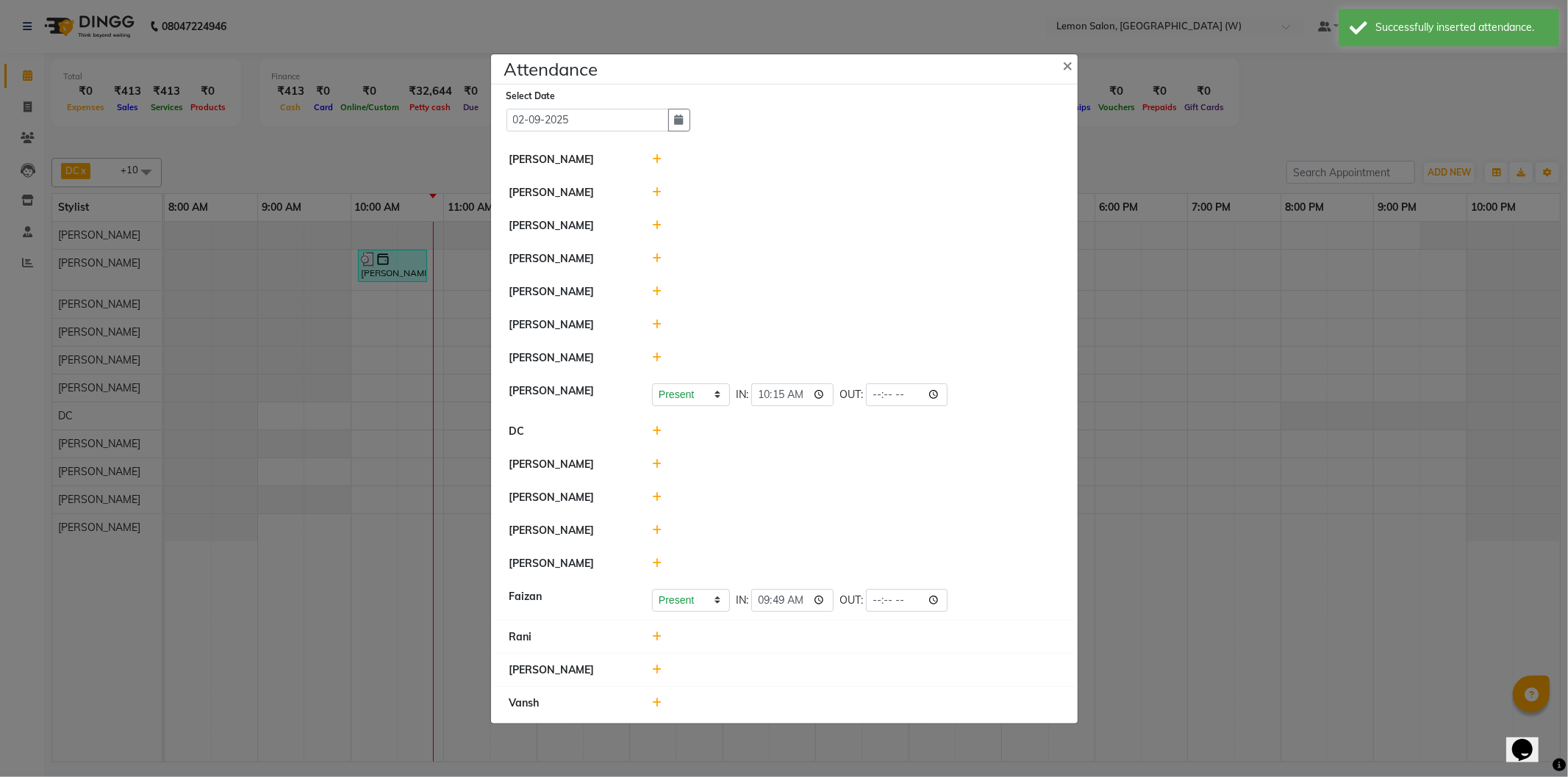
click at [664, 257] on div at bounding box center [855, 259] width 429 height 16
click at [657, 258] on icon at bounding box center [657, 259] width 10 height 10
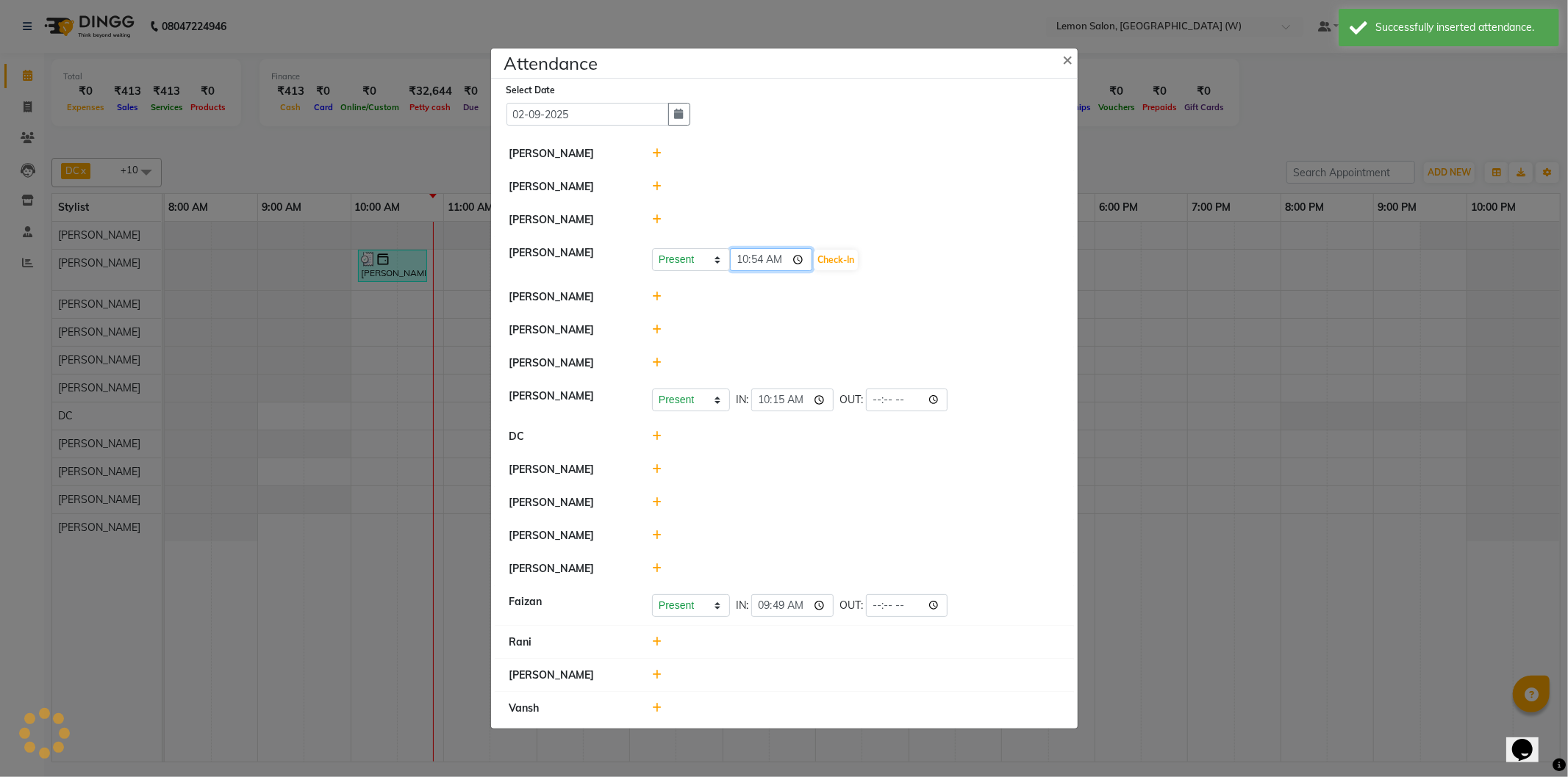
click at [753, 261] on input "10:54" at bounding box center [771, 260] width 82 height 23
type input "10:21"
click at [833, 258] on button "Check-In" at bounding box center [835, 260] width 44 height 21
click at [657, 296] on icon at bounding box center [657, 296] width 10 height 10
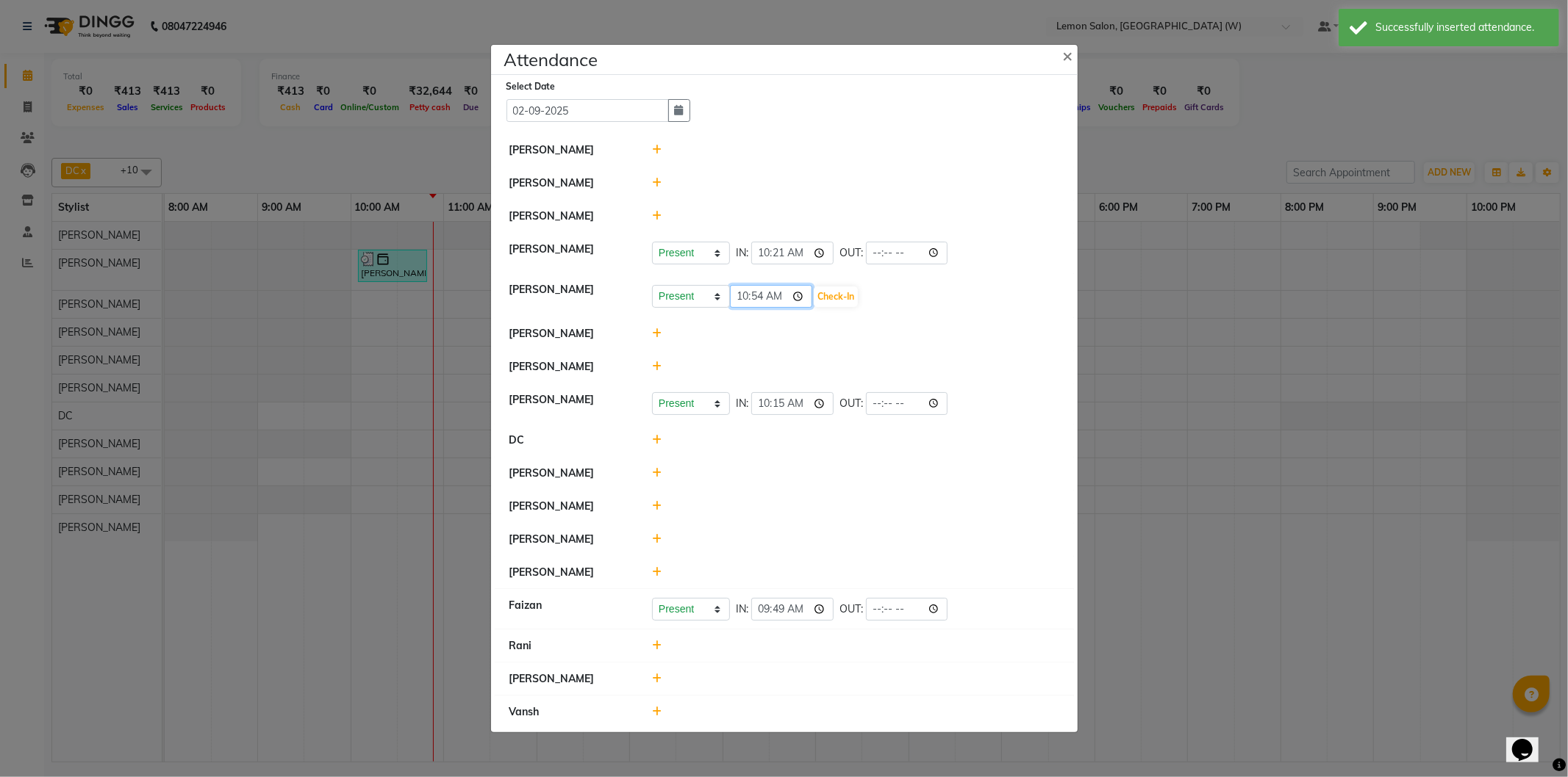
click at [756, 295] on input "10:54" at bounding box center [771, 297] width 82 height 23
type input "10:29"
click at [827, 289] on button "Check-In" at bounding box center [835, 297] width 44 height 21
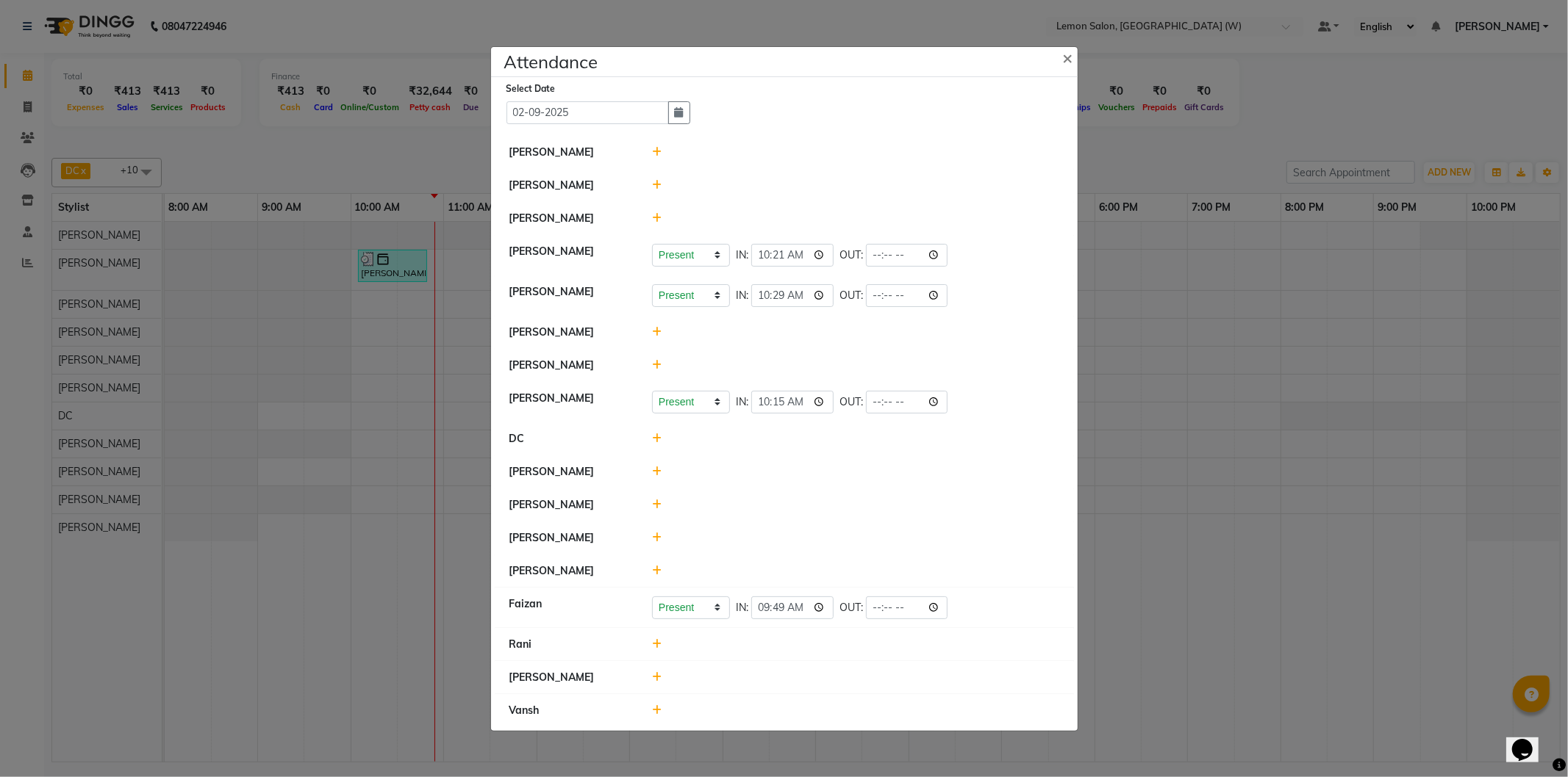
click at [662, 681] on div at bounding box center [855, 678] width 429 height 16
click at [659, 676] on icon at bounding box center [657, 677] width 10 height 10
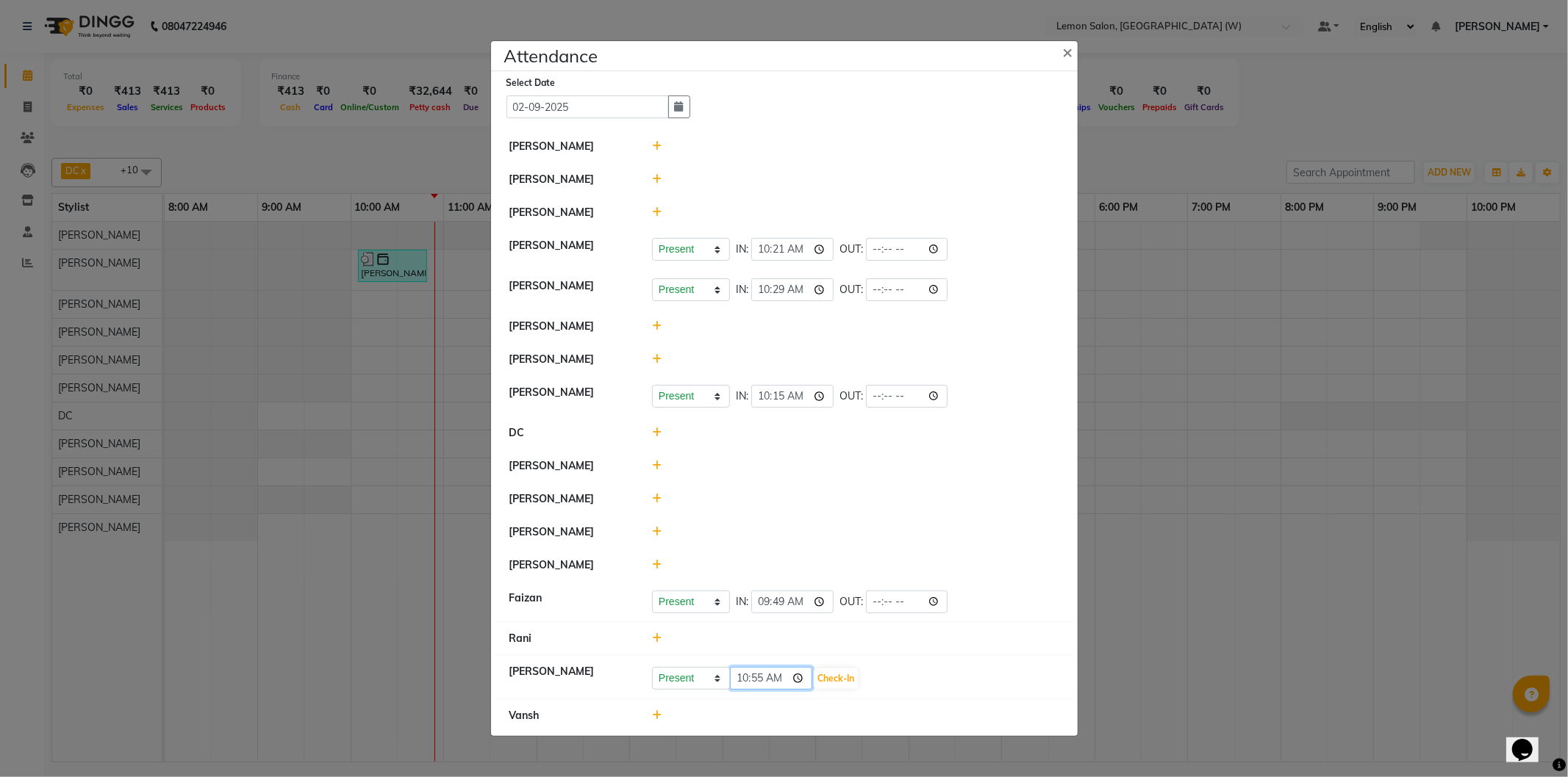
click at [758, 683] on input "10:55" at bounding box center [771, 678] width 82 height 23
type input "10:05"
click at [838, 679] on button "Check-In" at bounding box center [835, 679] width 44 height 21
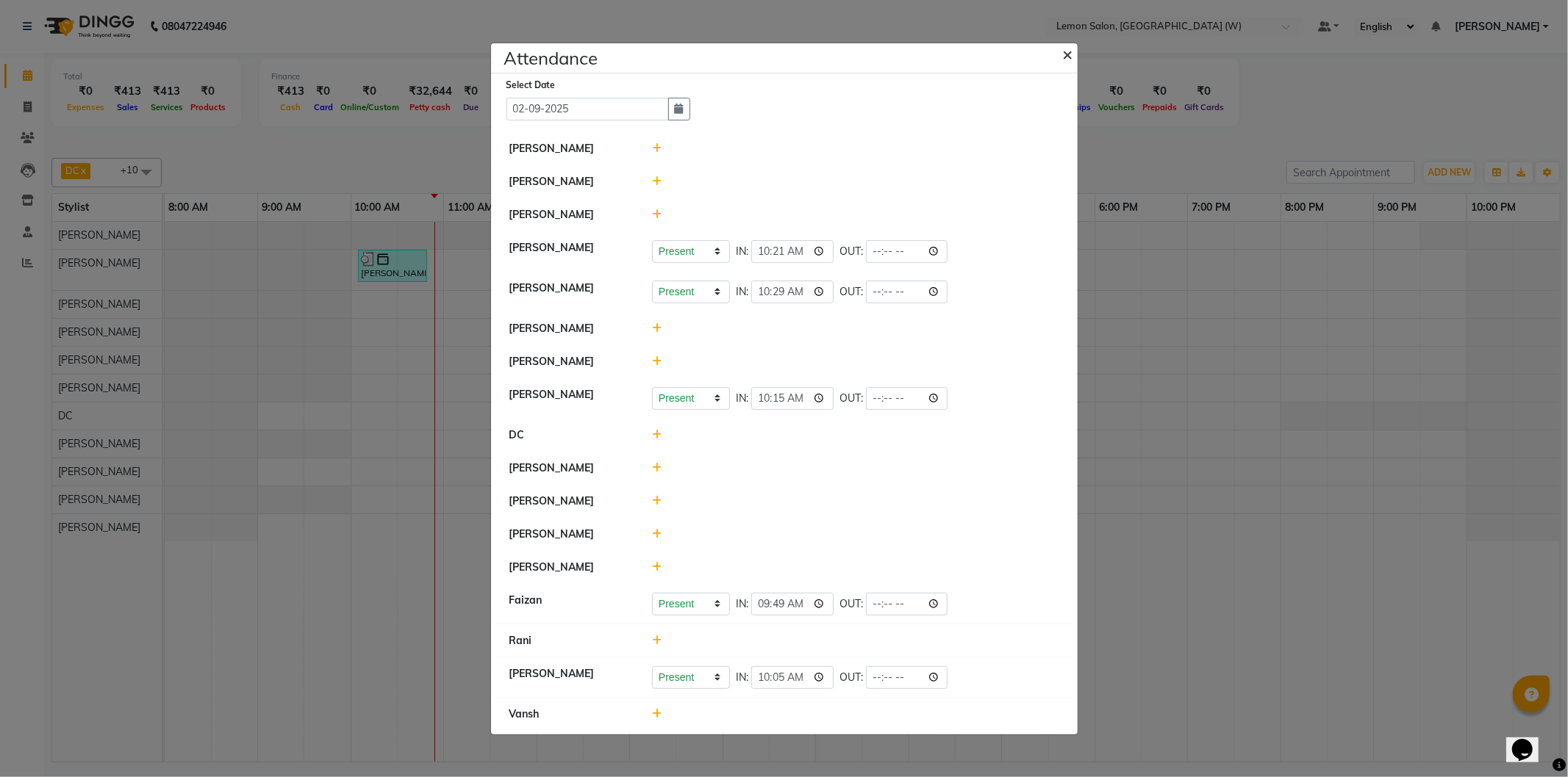
click at [1071, 50] on span "×" at bounding box center [1068, 53] width 11 height 22
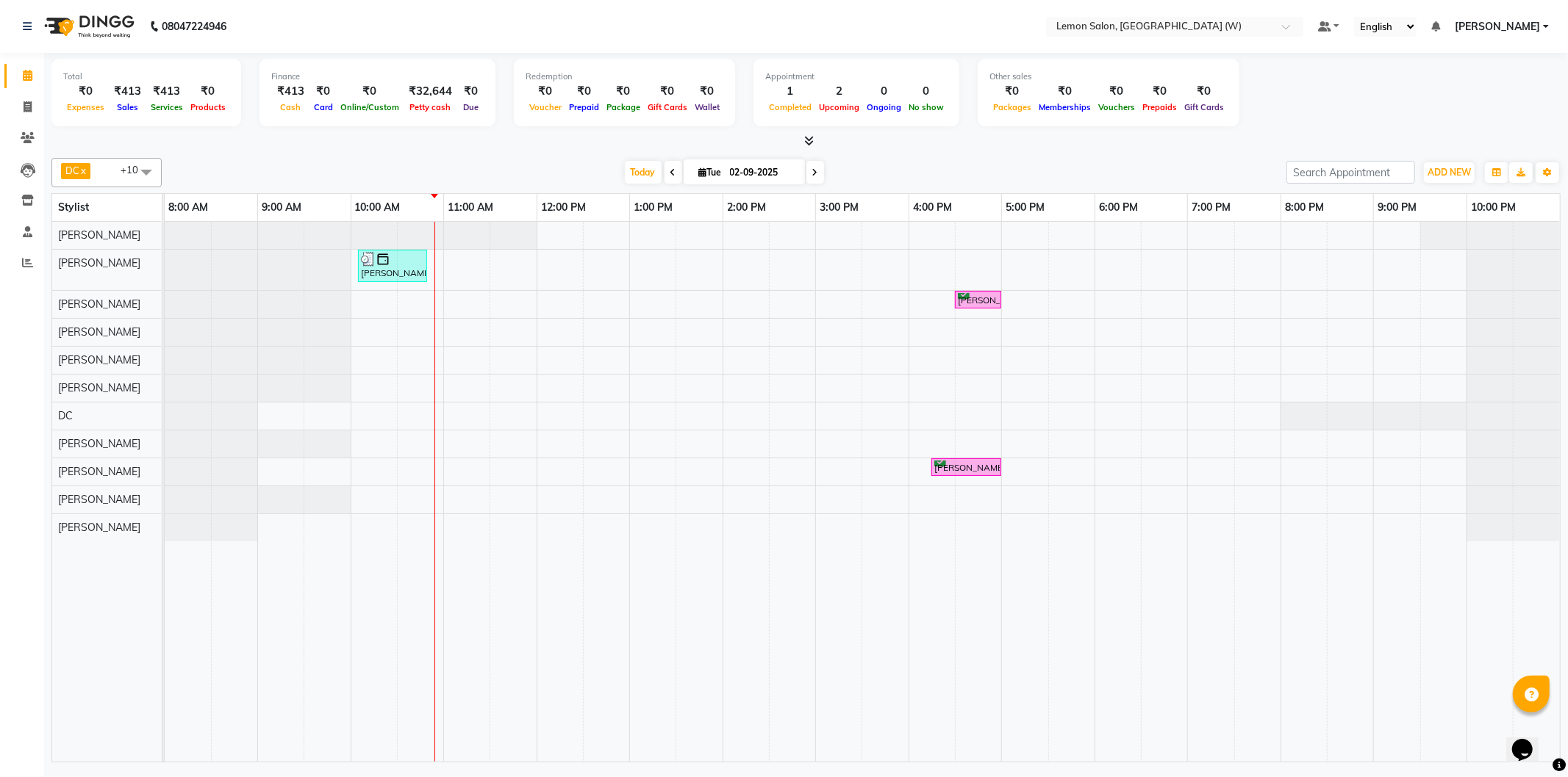
drag, startPoint x: 1158, startPoint y: 455, endPoint x: 1164, endPoint y: 450, distance: 7.8
drag, startPoint x: 886, startPoint y: 569, endPoint x: 886, endPoint y: 588, distance: 19.0
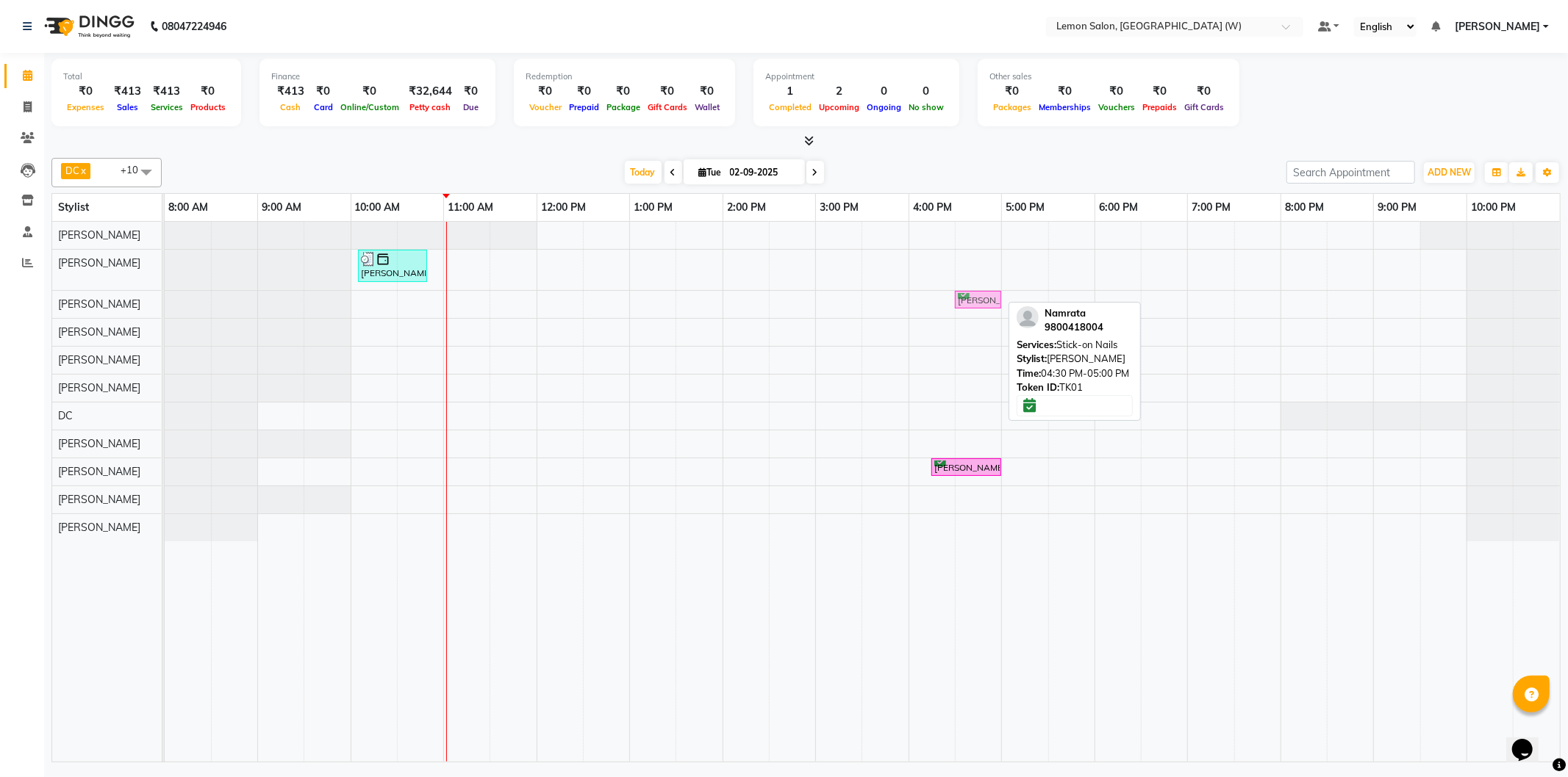
drag, startPoint x: 955, startPoint y: 295, endPoint x: 968, endPoint y: 301, distance: 14.3
click at [165, 301] on div "Namrata, TK01, 04:30 PM-05:00 PM, Stick-on Nails Namrata, TK01, 04:30 PM-05:00 …" at bounding box center [165, 304] width 0 height 26
click at [471, 218] on div "11:00 AM" at bounding box center [490, 207] width 93 height 27
click at [465, 197] on link "11:00 AM" at bounding box center [470, 207] width 53 height 21
click at [465, 194] on div "11:00 AM" at bounding box center [490, 207] width 93 height 27
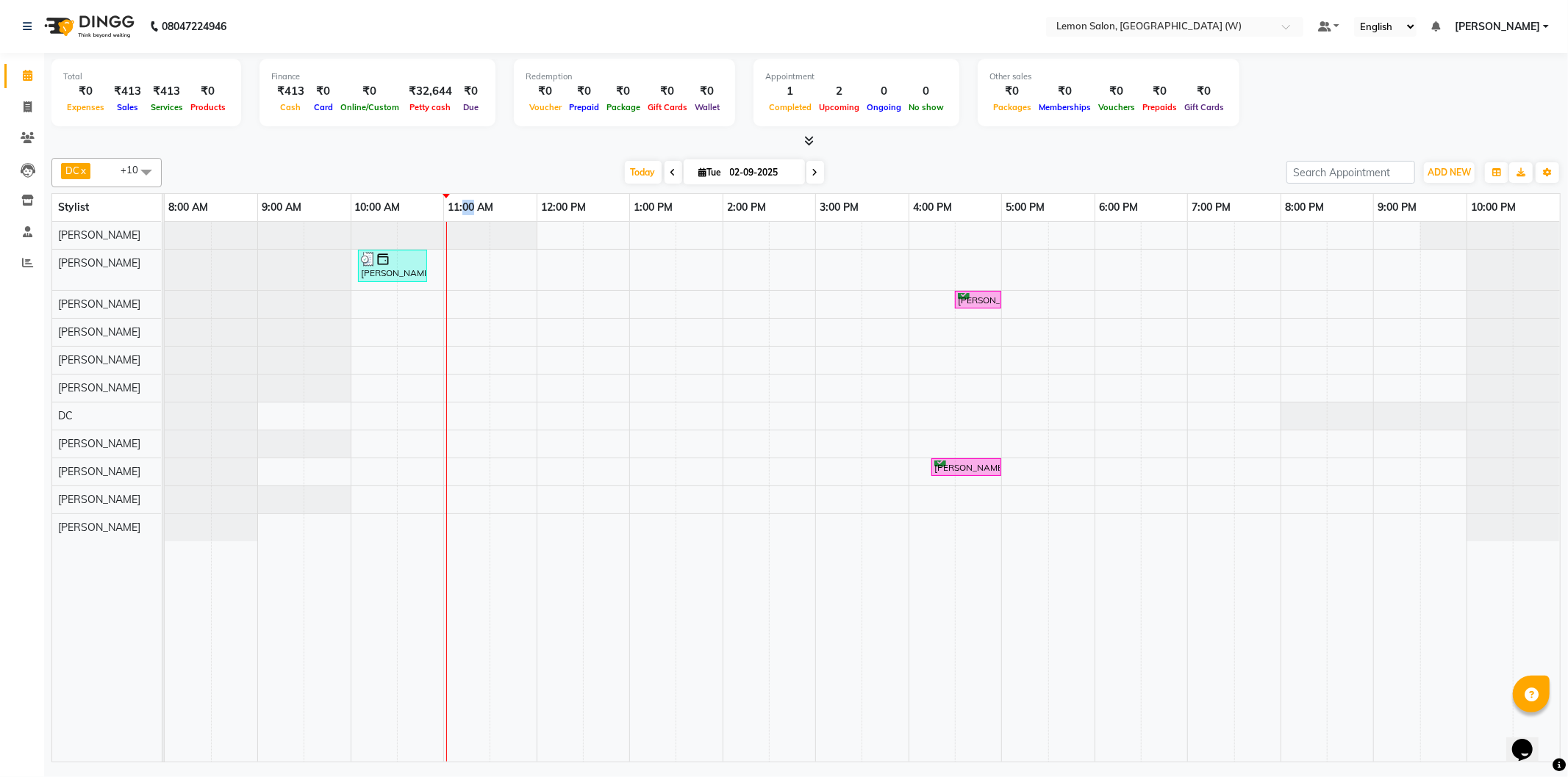
click at [466, 194] on div "11:00 AM" at bounding box center [490, 207] width 93 height 27
click at [465, 196] on div "11:00 AM" at bounding box center [490, 207] width 93 height 27
click at [465, 197] on link "11:00 AM" at bounding box center [470, 207] width 53 height 21
drag, startPoint x: 465, startPoint y: 197, endPoint x: 467, endPoint y: 206, distance: 9.2
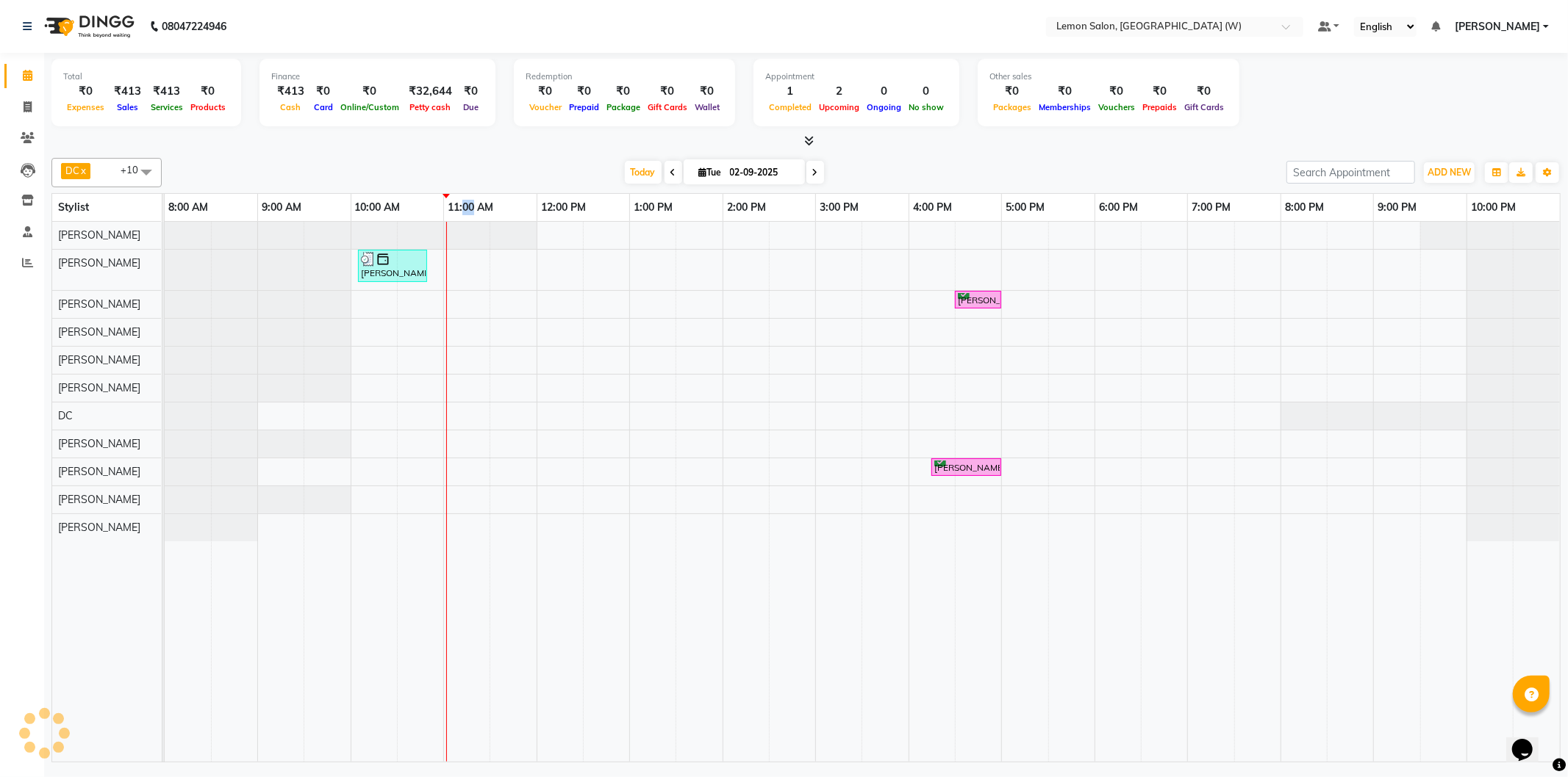
click at [467, 206] on link "11:00 AM" at bounding box center [470, 207] width 53 height 21
click at [468, 208] on link "11:00 AM" at bounding box center [470, 207] width 53 height 21
click at [457, 204] on link "11:00 AM" at bounding box center [470, 207] width 53 height 21
click at [458, 208] on link "11:00 AM" at bounding box center [470, 207] width 53 height 21
click at [458, 209] on link "11:00 AM" at bounding box center [470, 207] width 53 height 21
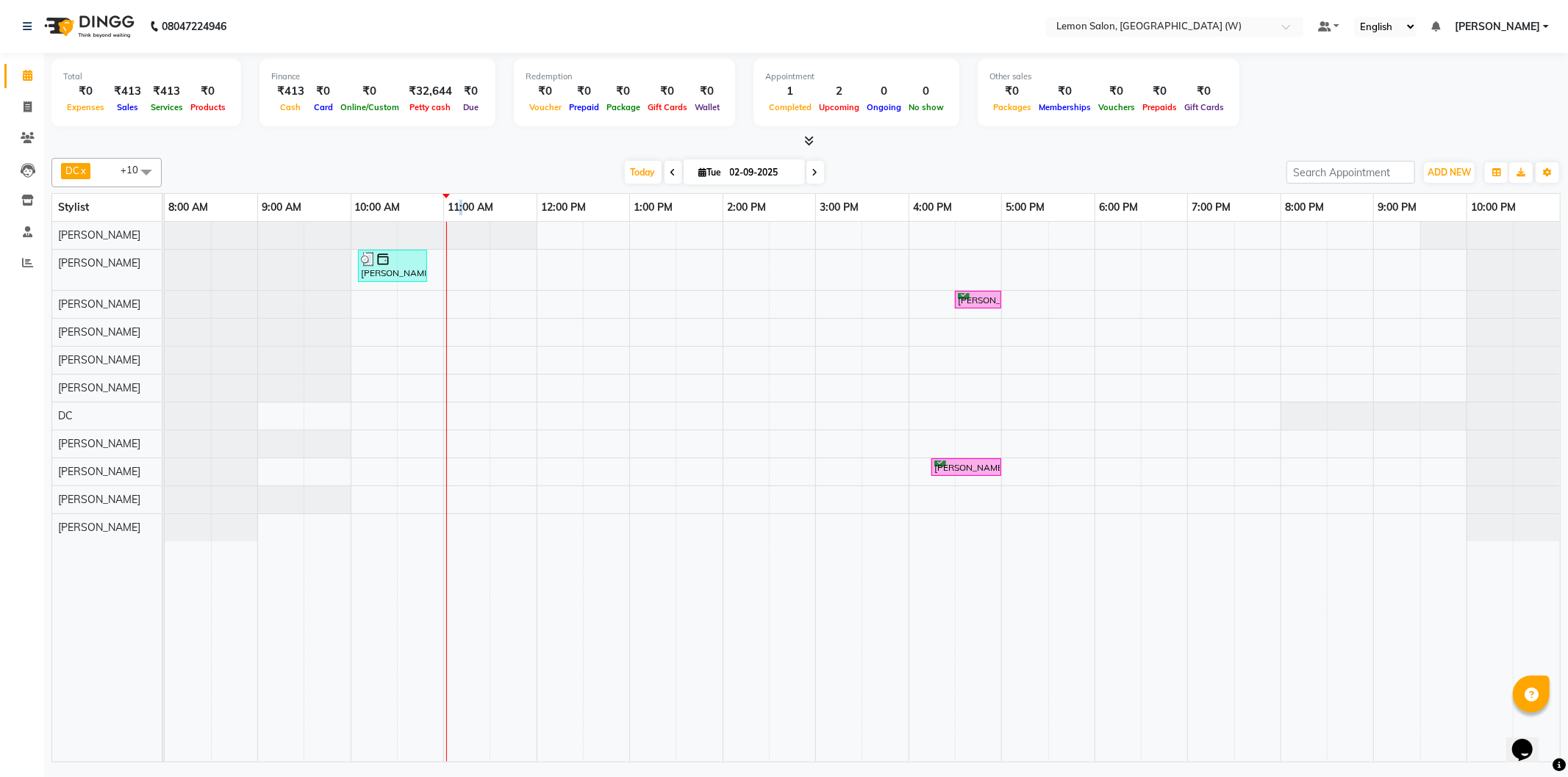
click at [458, 209] on link "11:00 AM" at bounding box center [470, 207] width 53 height 21
drag, startPoint x: 406, startPoint y: 335, endPoint x: 527, endPoint y: 242, distance: 152.6
drag, startPoint x: 459, startPoint y: 230, endPoint x: 466, endPoint y: 222, distance: 10.6
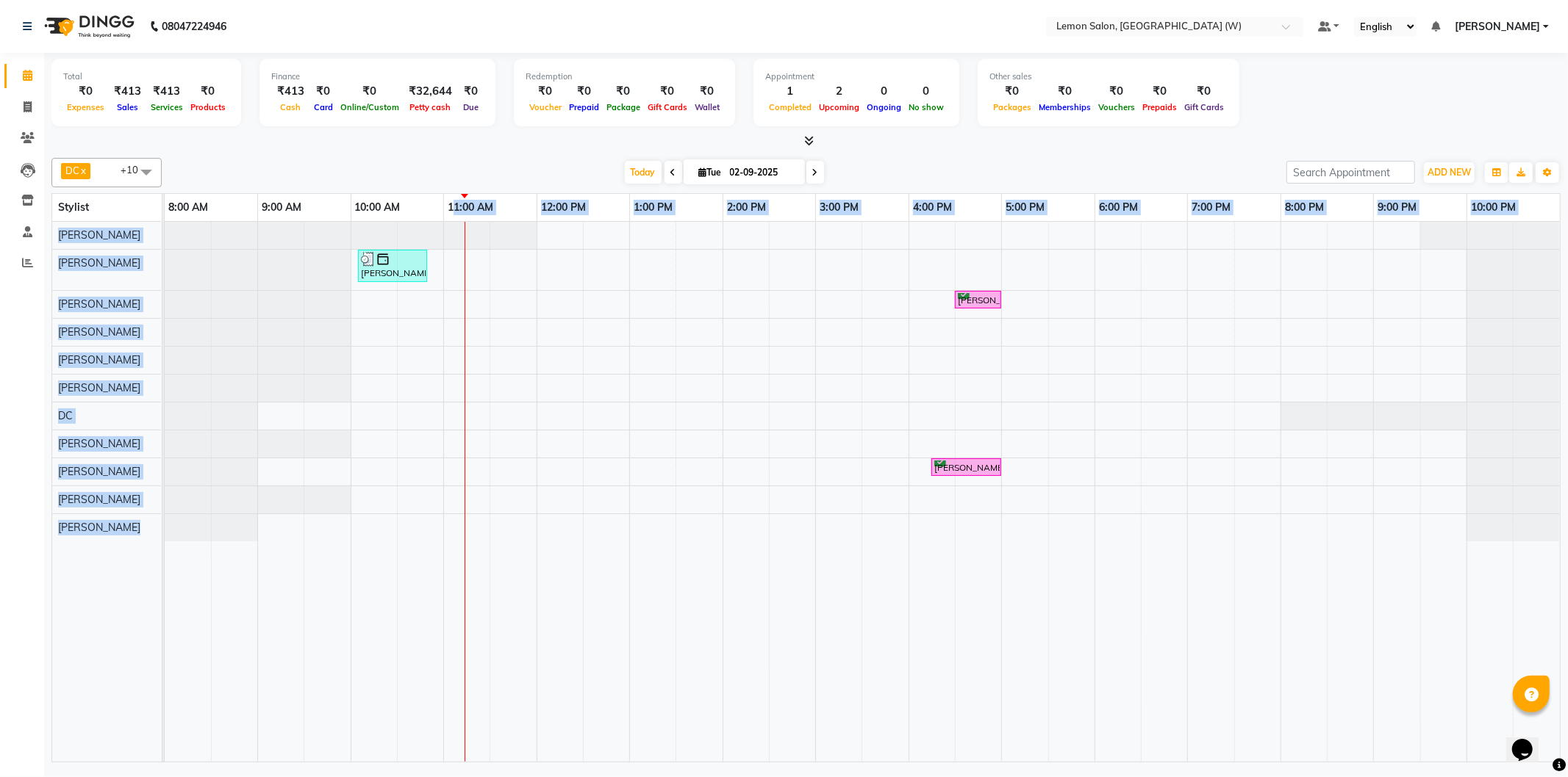
drag, startPoint x: 456, startPoint y: 204, endPoint x: 413, endPoint y: 320, distance: 123.7
click at [429, 326] on table "Stylist 8:00 AM 9:00 AM 10:00 AM 11:00 AM 12:00 PM 1:00 PM 2:00 PM 3:00 PM 4:00…" at bounding box center [805, 478] width 1508 height 570
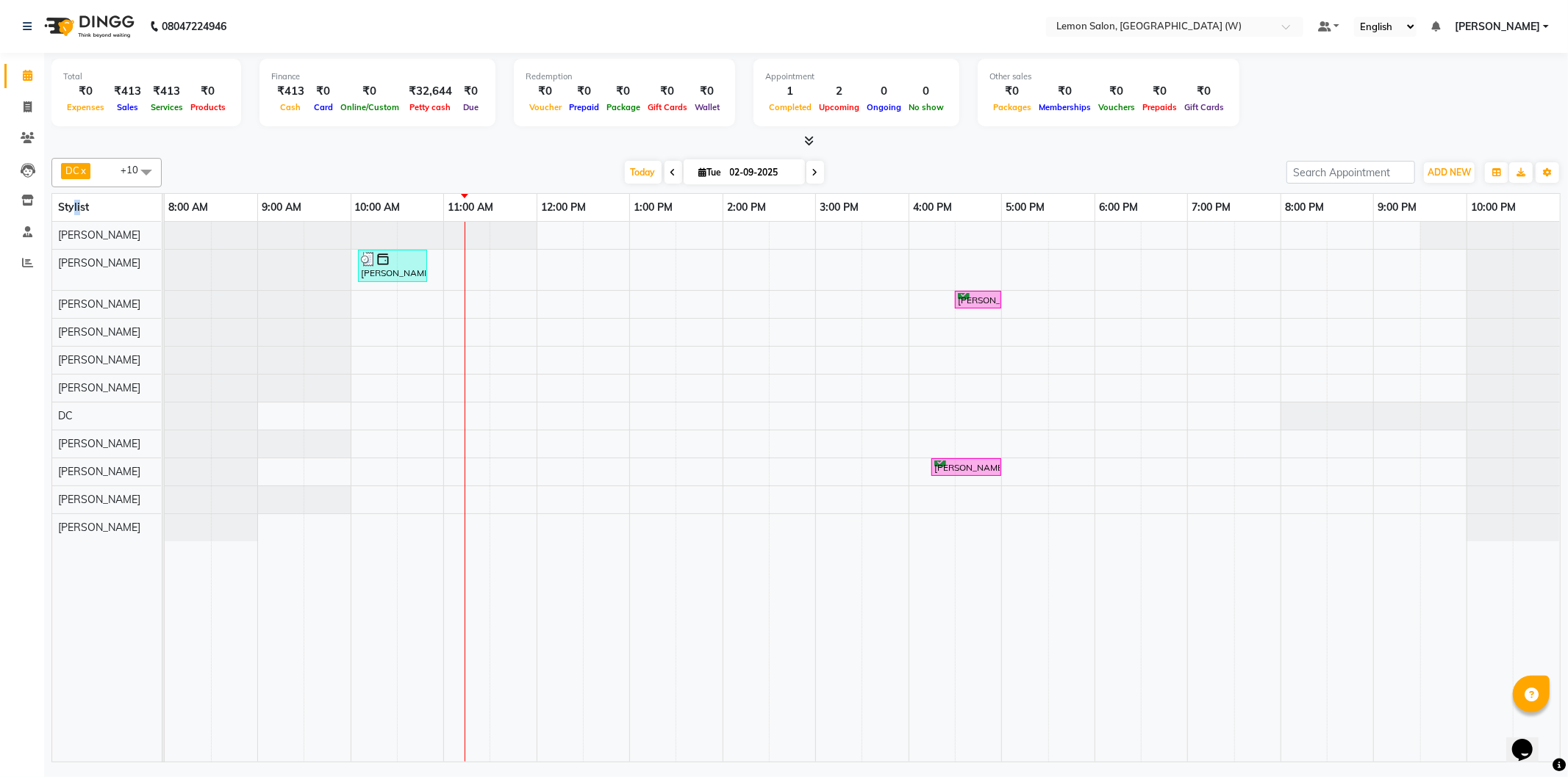
click at [78, 200] on div "Stylist" at bounding box center [74, 207] width 43 height 27
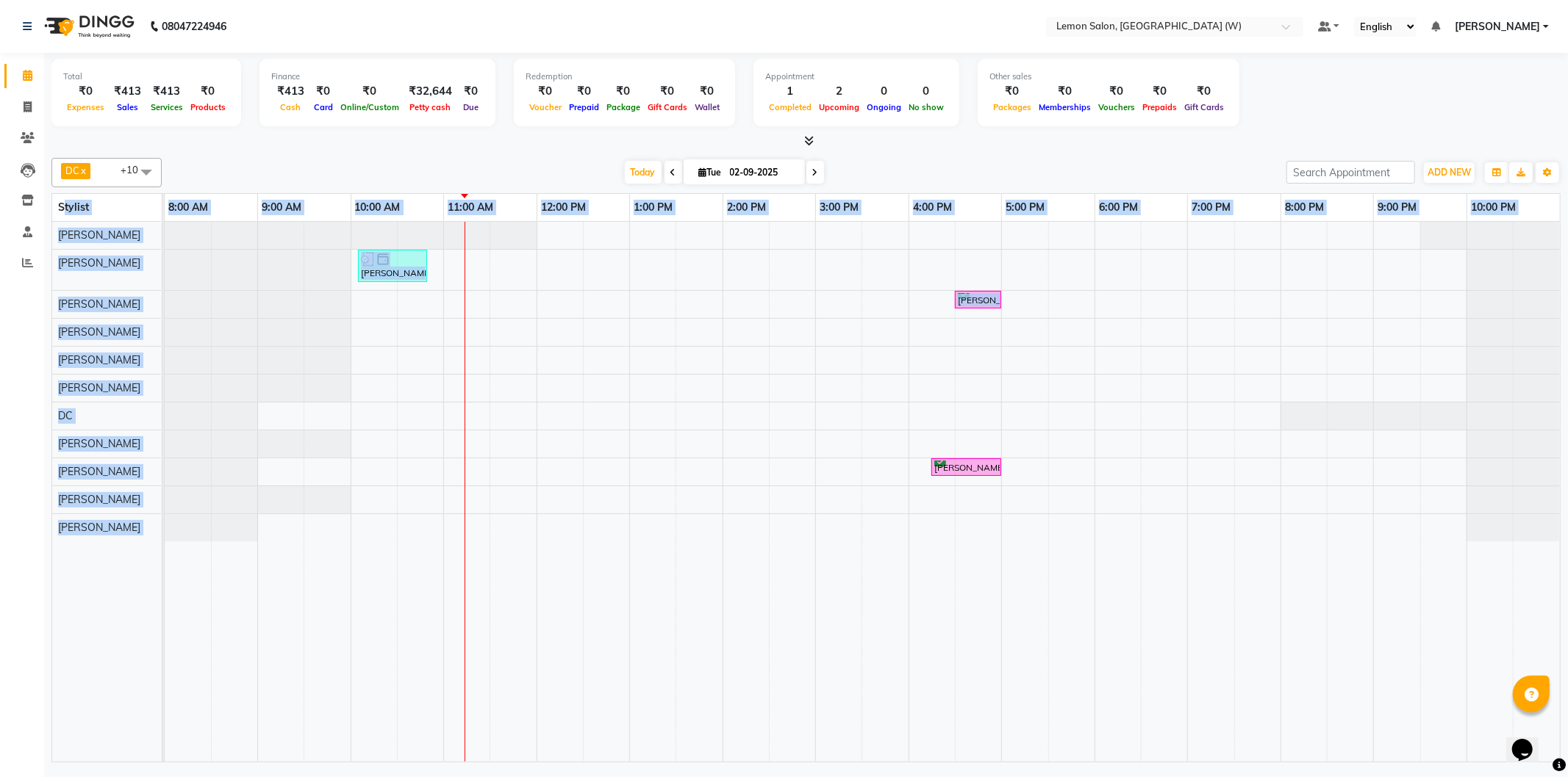
drag, startPoint x: 65, startPoint y: 201, endPoint x: 229, endPoint y: 288, distance: 185.6
click at [229, 313] on table "Stylist 8:00 AM 9:00 AM 10:00 AM 11:00 AM 12:00 PM 1:00 PM 2:00 PM 3:00 PM 4:00…" at bounding box center [805, 478] width 1508 height 570
click at [64, 212] on span "Stylist" at bounding box center [73, 206] width 31 height 13
drag, startPoint x: 56, startPoint y: 204, endPoint x: 249, endPoint y: 390, distance: 268.0
click at [249, 390] on table "Stylist 8:00 AM 9:00 AM 10:00 AM 11:00 AM 12:00 PM 1:00 PM 2:00 PM 3:00 PM 4:00…" at bounding box center [805, 478] width 1508 height 570
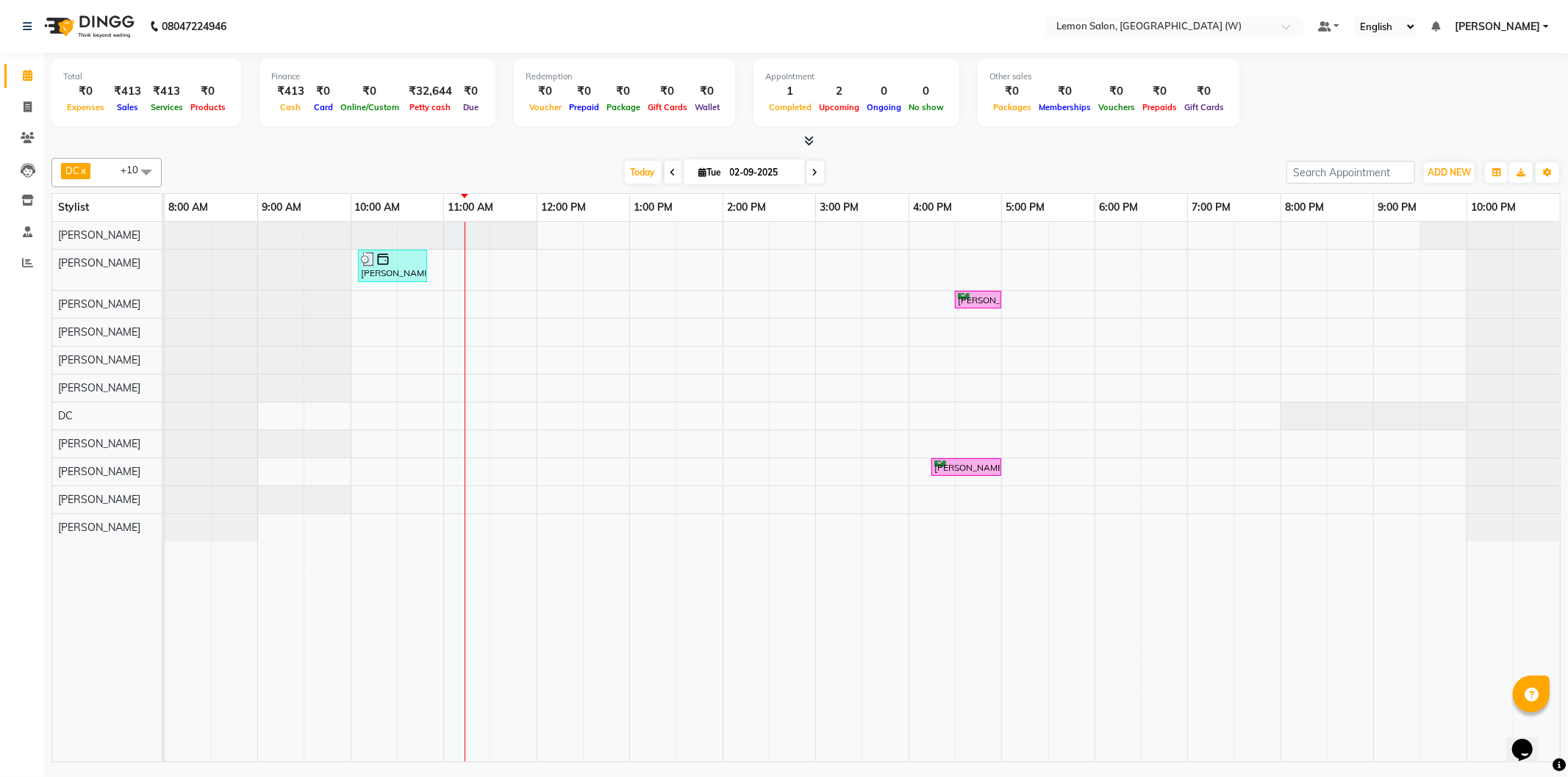
click at [982, 3] on nav "08047224946 Select Location × Lemon Salon, Goregaon (W) Default Panel My Panel …" at bounding box center [784, 26] width 1568 height 52
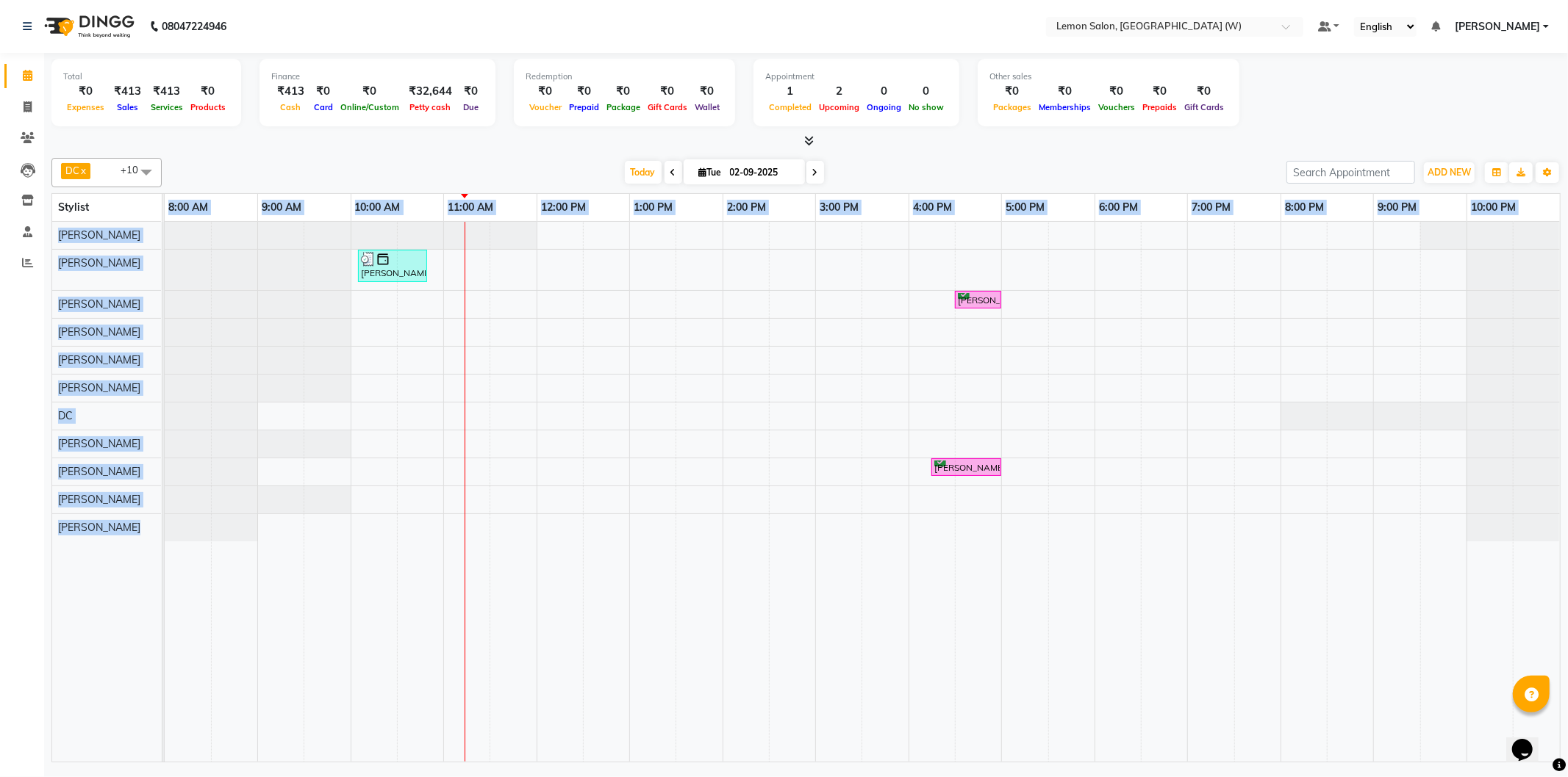
drag, startPoint x: 89, startPoint y: 211, endPoint x: 171, endPoint y: 231, distance: 84.4
click at [180, 257] on table "Stylist 8:00 AM 9:00 AM 10:00 AM 11:00 AM 12:00 PM 1:00 PM 2:00 PM 3:00 PM 4:00…" at bounding box center [805, 478] width 1508 height 570
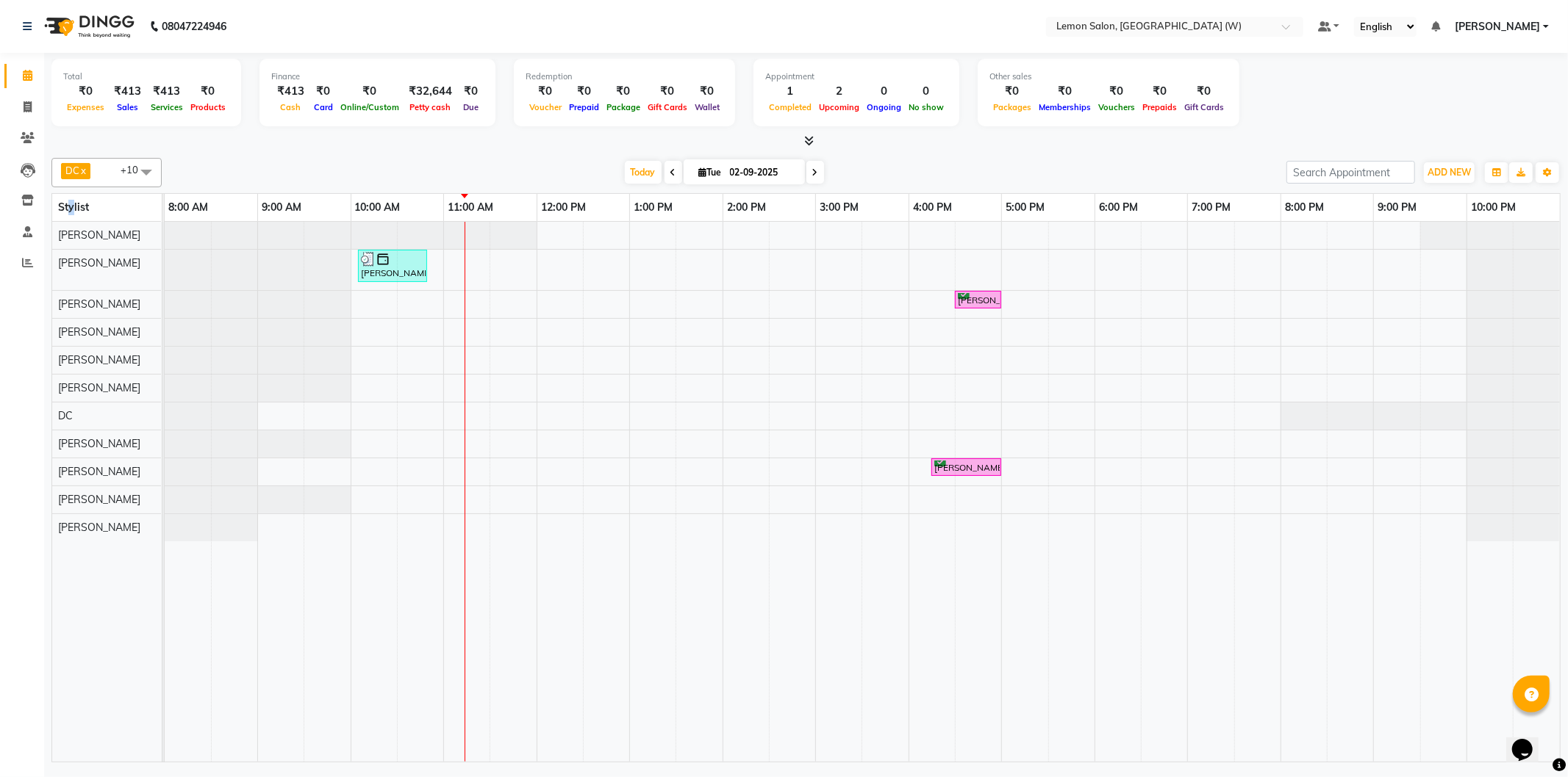
click at [72, 210] on span "Stylist" at bounding box center [73, 206] width 31 height 13
click at [122, 247] on div "[PERSON_NAME]" at bounding box center [107, 235] width 109 height 27
drag, startPoint x: 87, startPoint y: 254, endPoint x: 67, endPoint y: 249, distance: 20.6
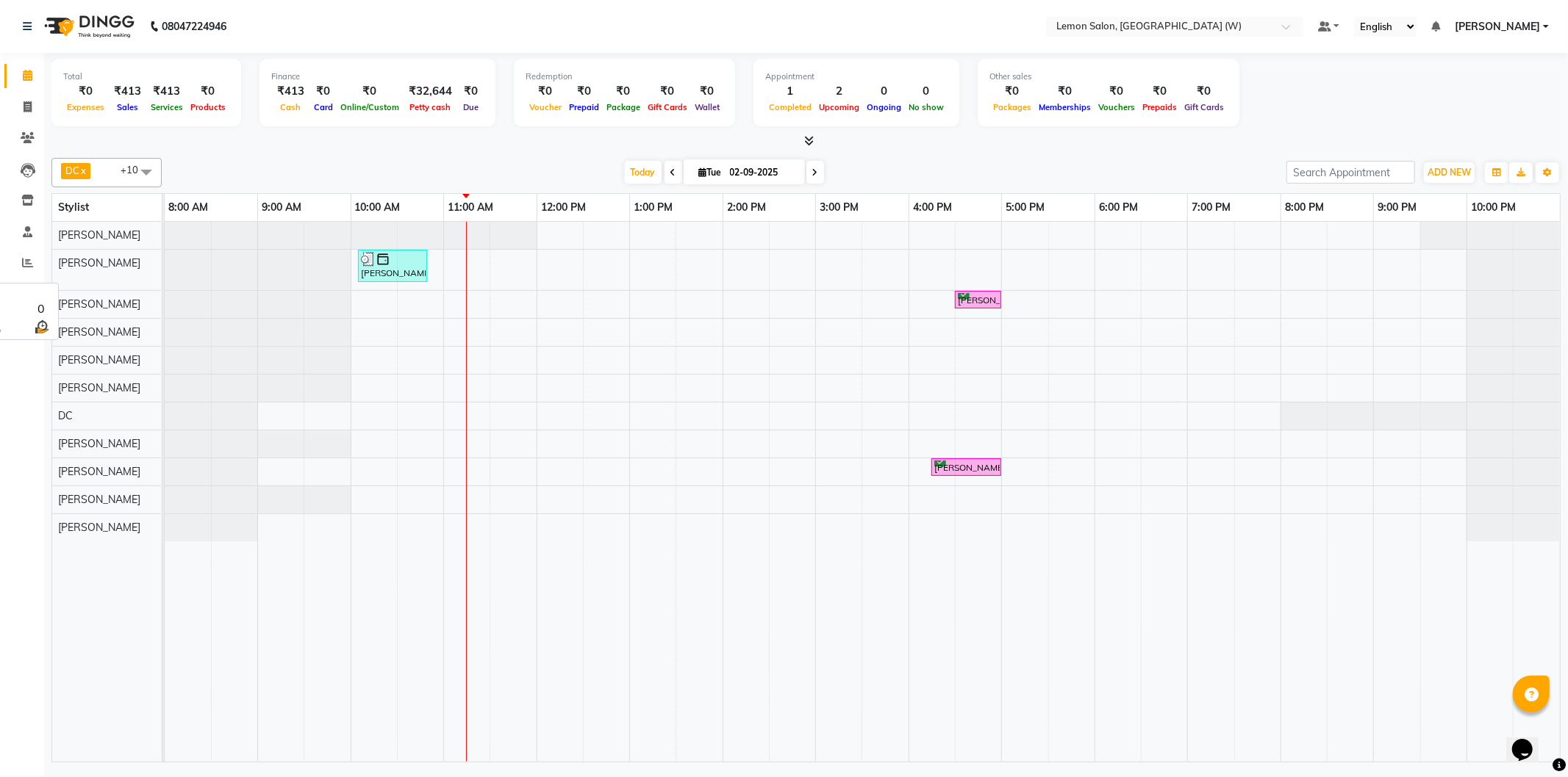
click at [81, 254] on div "[PERSON_NAME]" at bounding box center [107, 262] width 109 height 27
drag, startPoint x: 67, startPoint y: 249, endPoint x: 61, endPoint y: 240, distance: 10.8
click at [63, 244] on tbody "Faheem Shaikh Kassar Sahil Akansha Subba Tejashree Kulkarni Simran Singh Ganesh…" at bounding box center [107, 382] width 109 height 319
click at [24, 102] on icon at bounding box center [27, 107] width 8 height 11
select select "service"
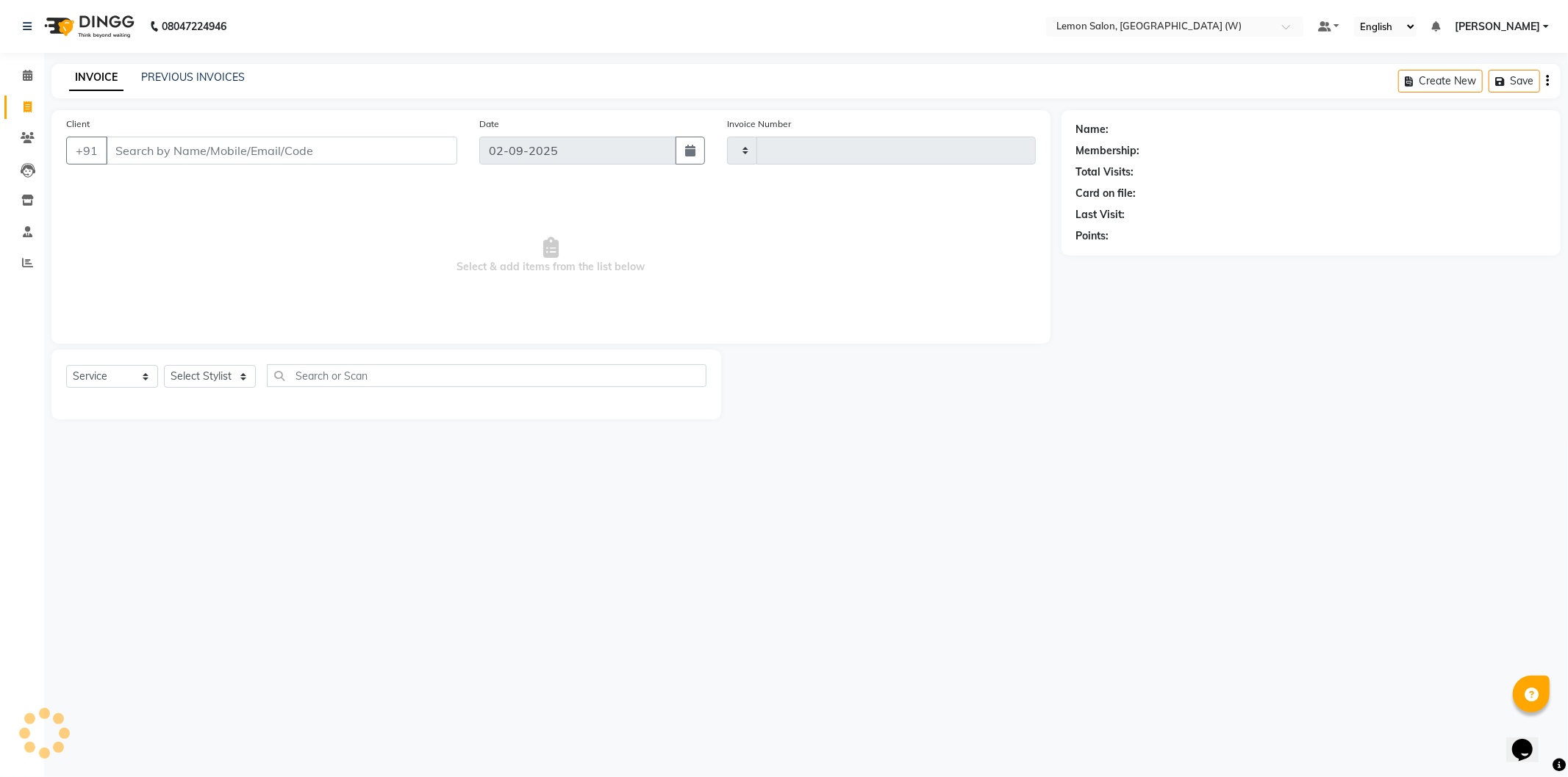
type input "1923"
select select "8053"
click at [172, 156] on input "Client" at bounding box center [281, 150] width 351 height 28
select select "membership"
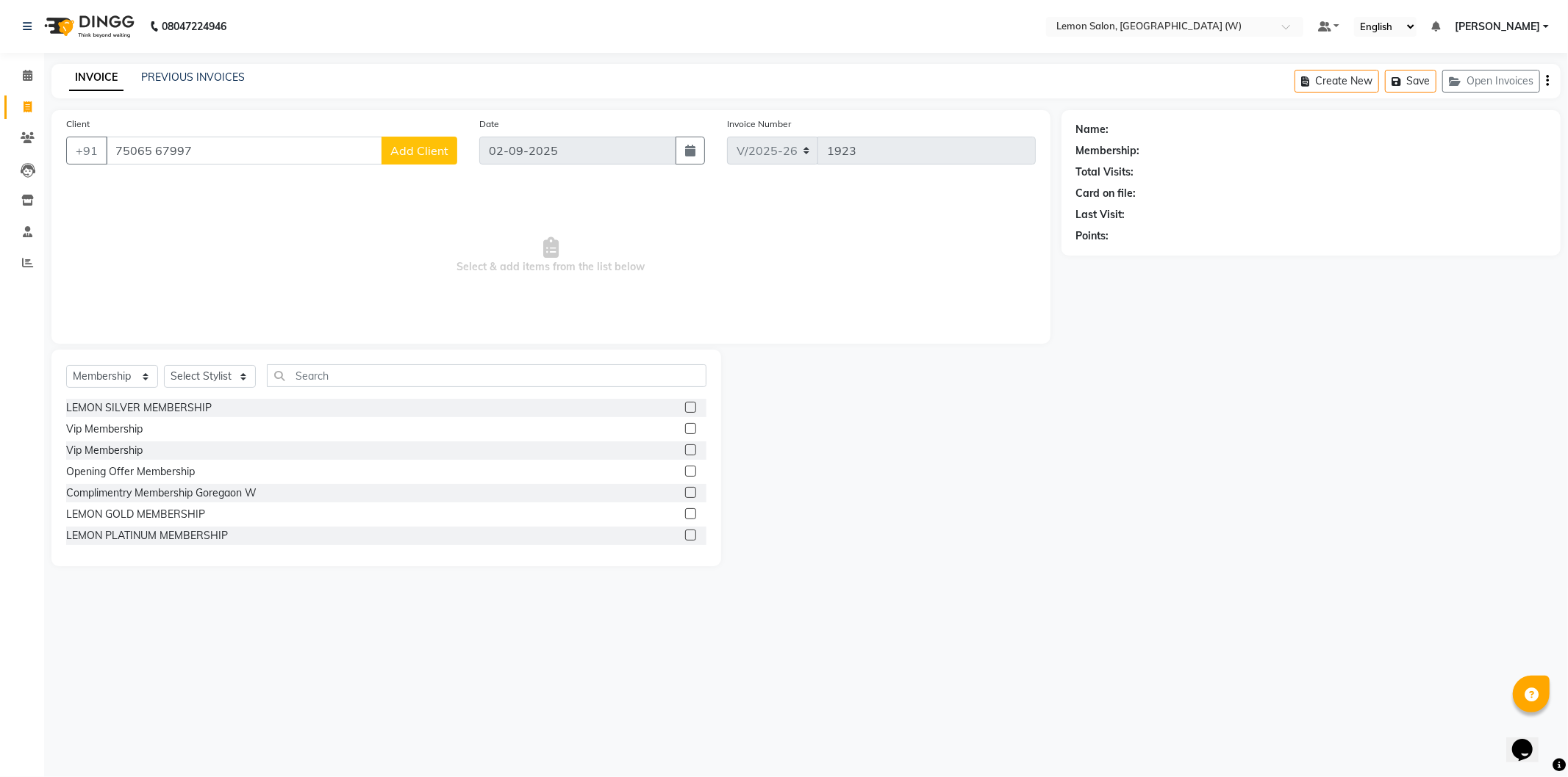
click at [154, 155] on input "75065 67997" at bounding box center [244, 150] width 277 height 28
click at [221, 189] on span "7506567997" at bounding box center [258, 184] width 74 height 15
type input "7506567997"
select select "1: Object"
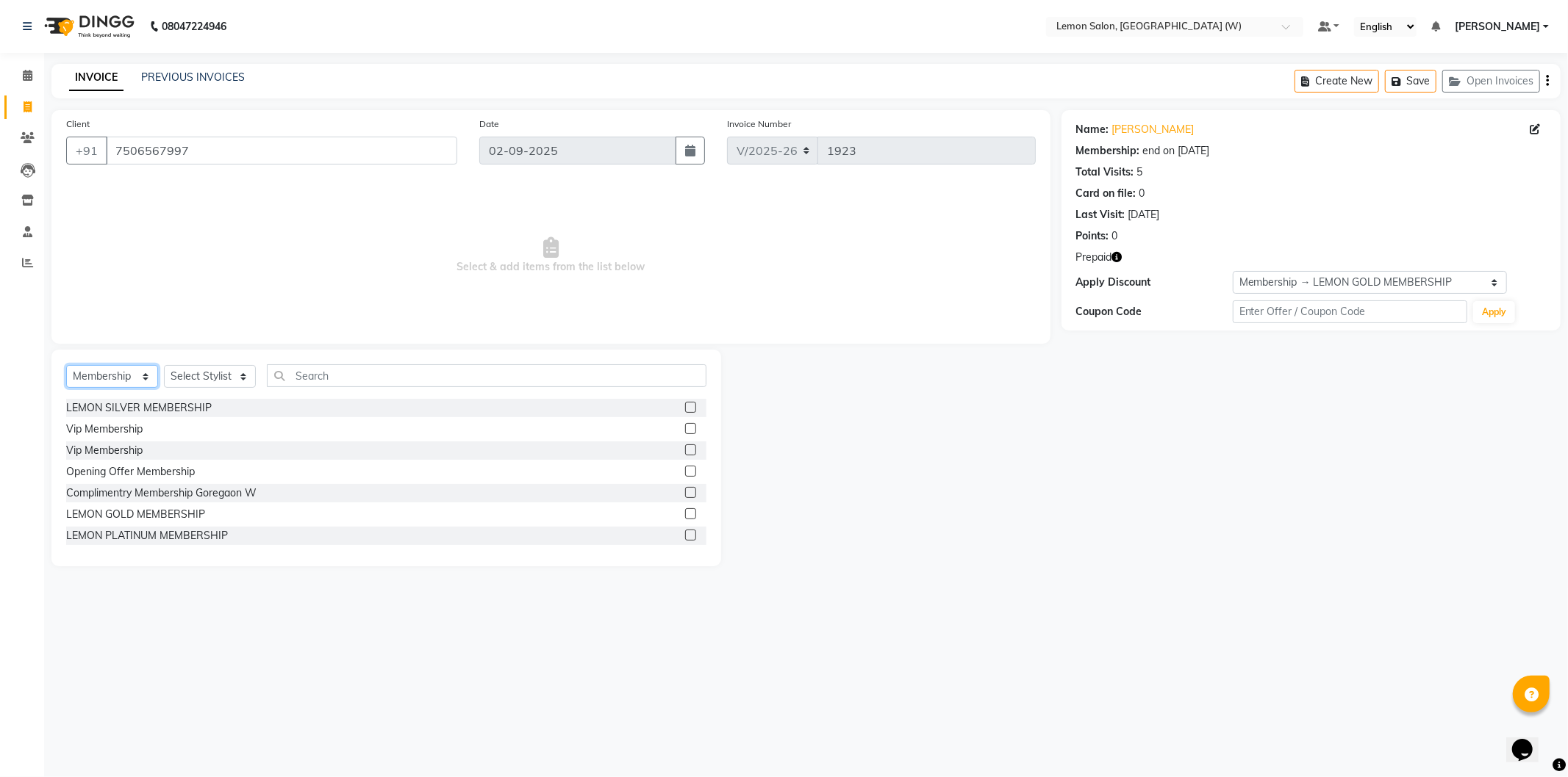
click at [143, 378] on select "Select Service Product Membership Package Voucher Prepaid Gift Card" at bounding box center [112, 376] width 92 height 23
select select "service"
click at [67, 366] on select "Select Service Product Membership Package Voucher Prepaid Gift Card" at bounding box center [112, 376] width 92 height 23
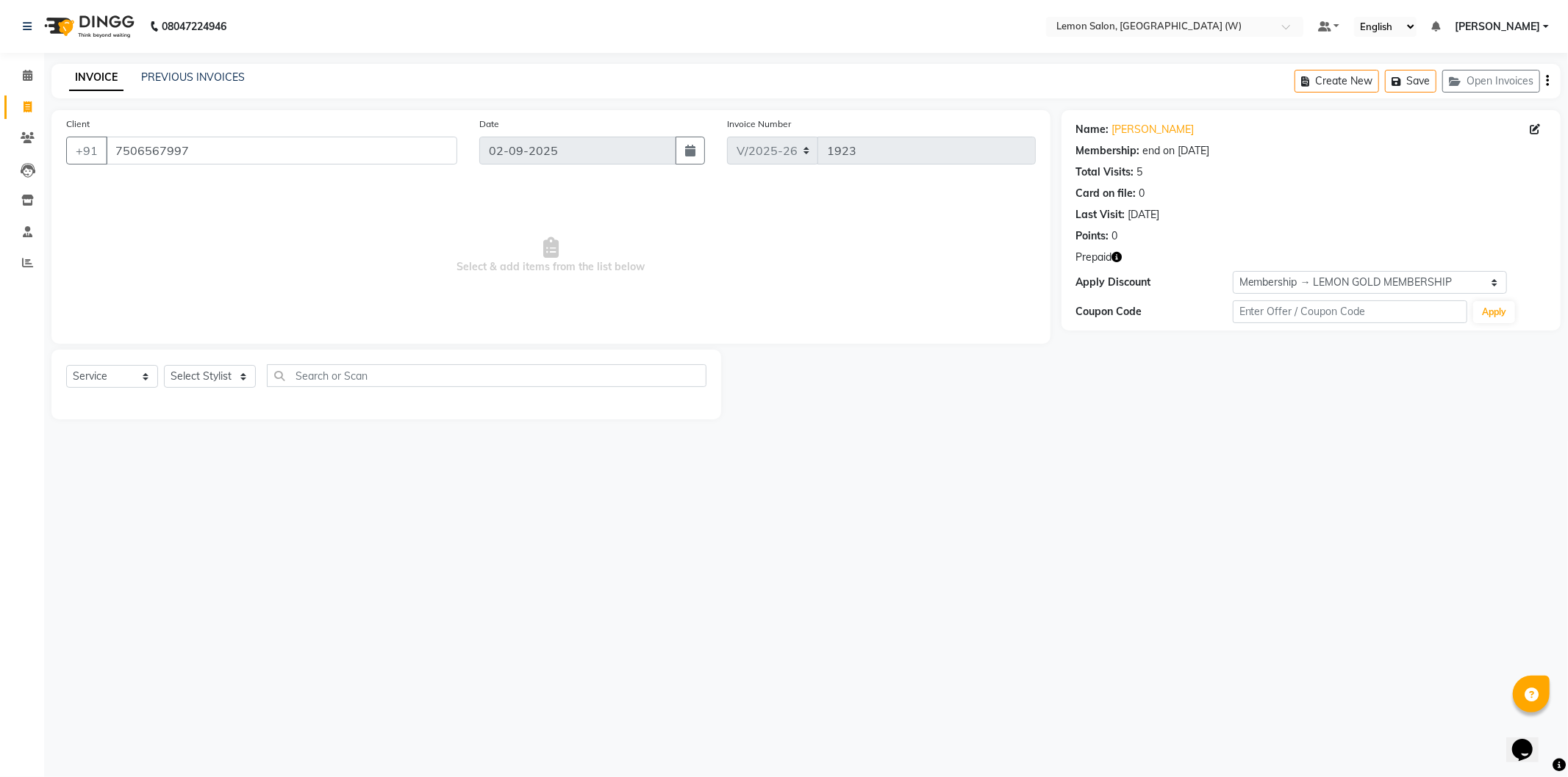
drag, startPoint x: 301, startPoint y: 388, endPoint x: 231, endPoint y: 366, distance: 73.4
click at [299, 380] on div "Select Service Product Membership Package Voucher Prepaid Gift Card Select Styl…" at bounding box center [386, 381] width 640 height 34
click at [181, 381] on select "Select Stylist Akansha Subba Anamta Sayyed DC Faheem Shaikh Faizan Ganesh Motew…" at bounding box center [209, 376] width 92 height 23
select select "49872"
click at [164, 366] on select "Select Stylist Akansha Subba Anamta Sayyed DC Faheem Shaikh Faizan Ganesh Motew…" at bounding box center [209, 376] width 92 height 23
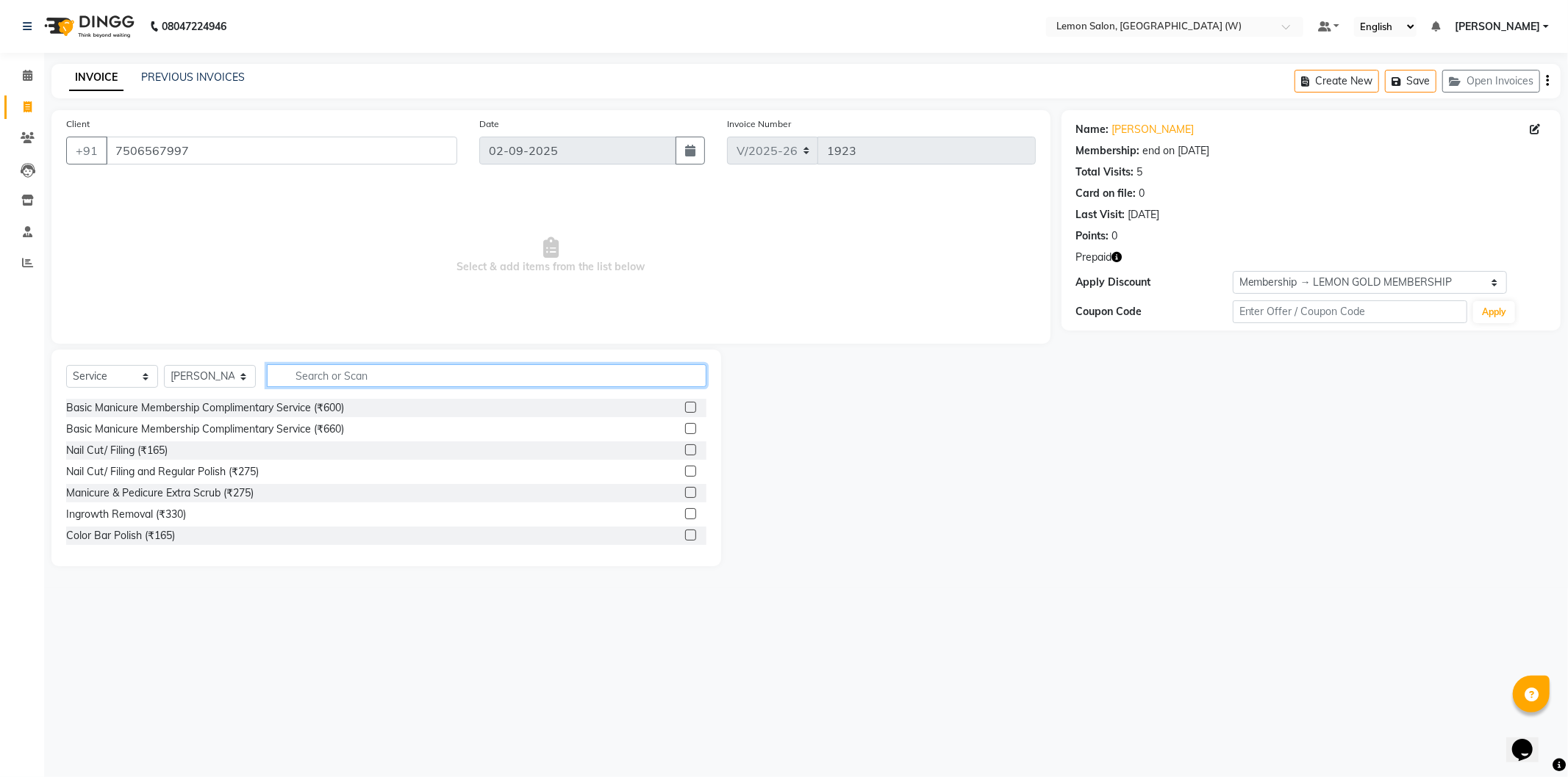
click at [348, 381] on input "text" at bounding box center [487, 375] width 439 height 23
type input "hair cu"
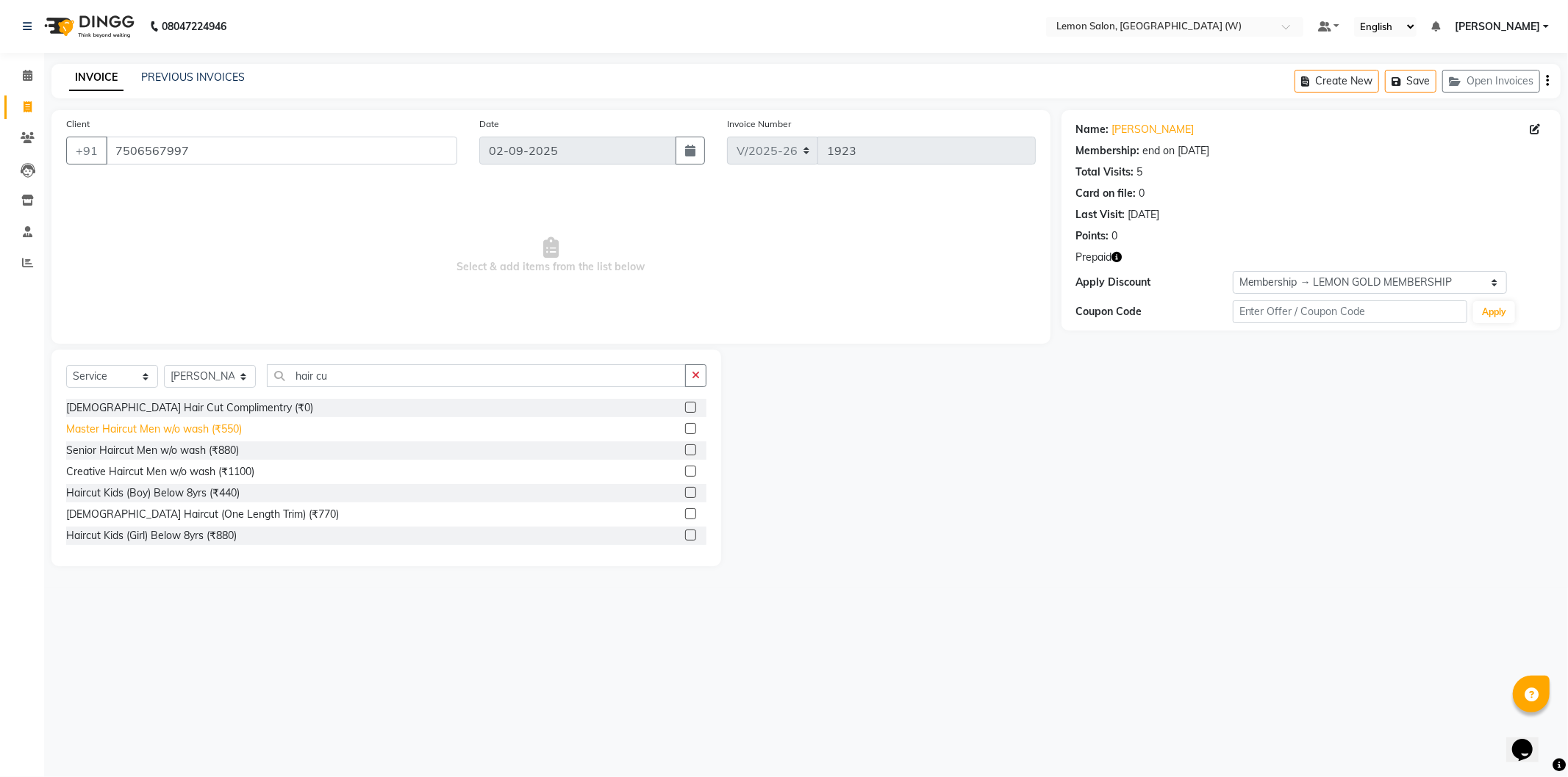
click at [236, 424] on div "Master Haircut Men w/o wash (₹550)" at bounding box center [154, 430] width 176 height 16
checkbox input "false"
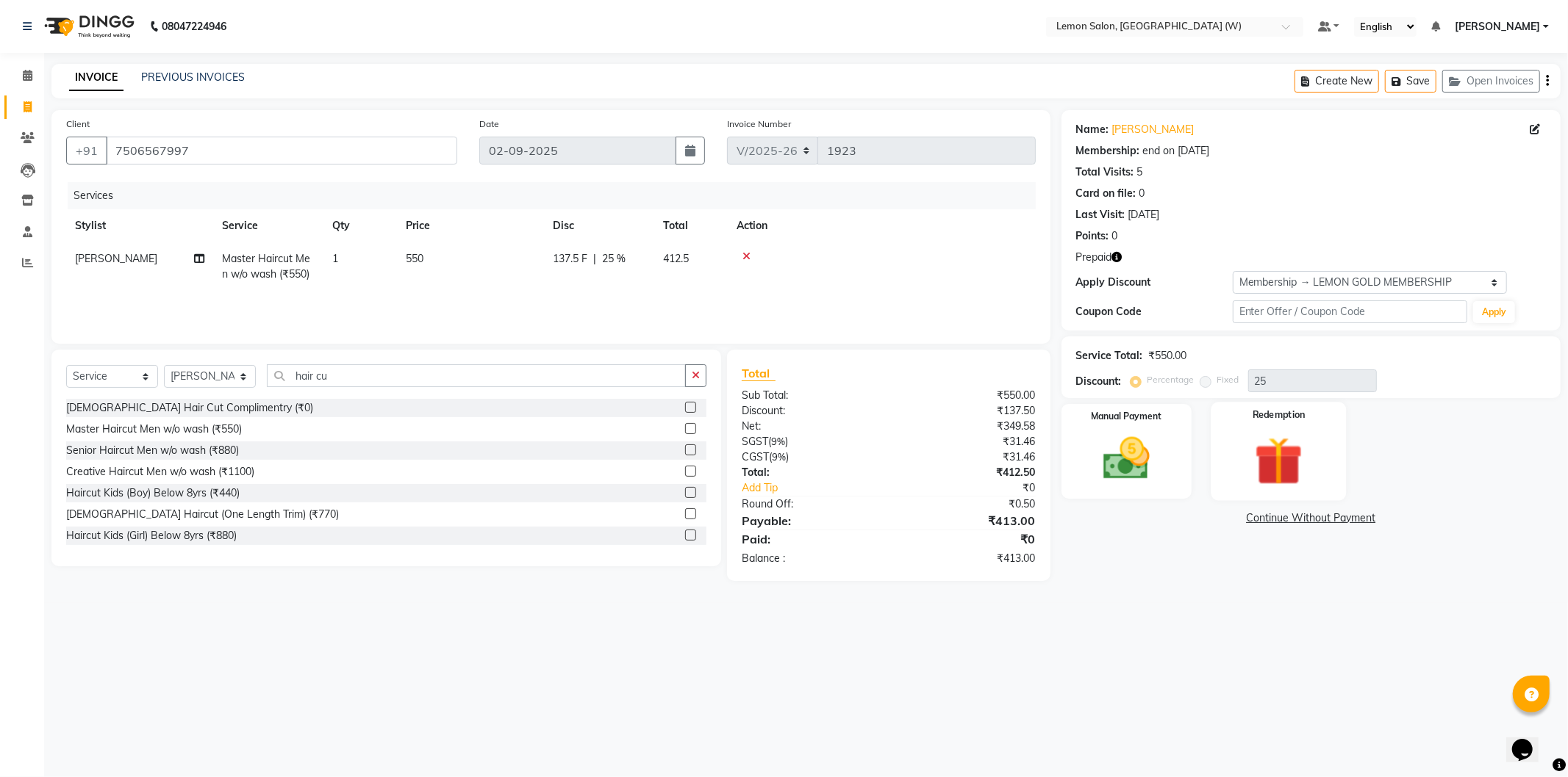
click at [1308, 434] on img at bounding box center [1278, 461] width 79 height 60
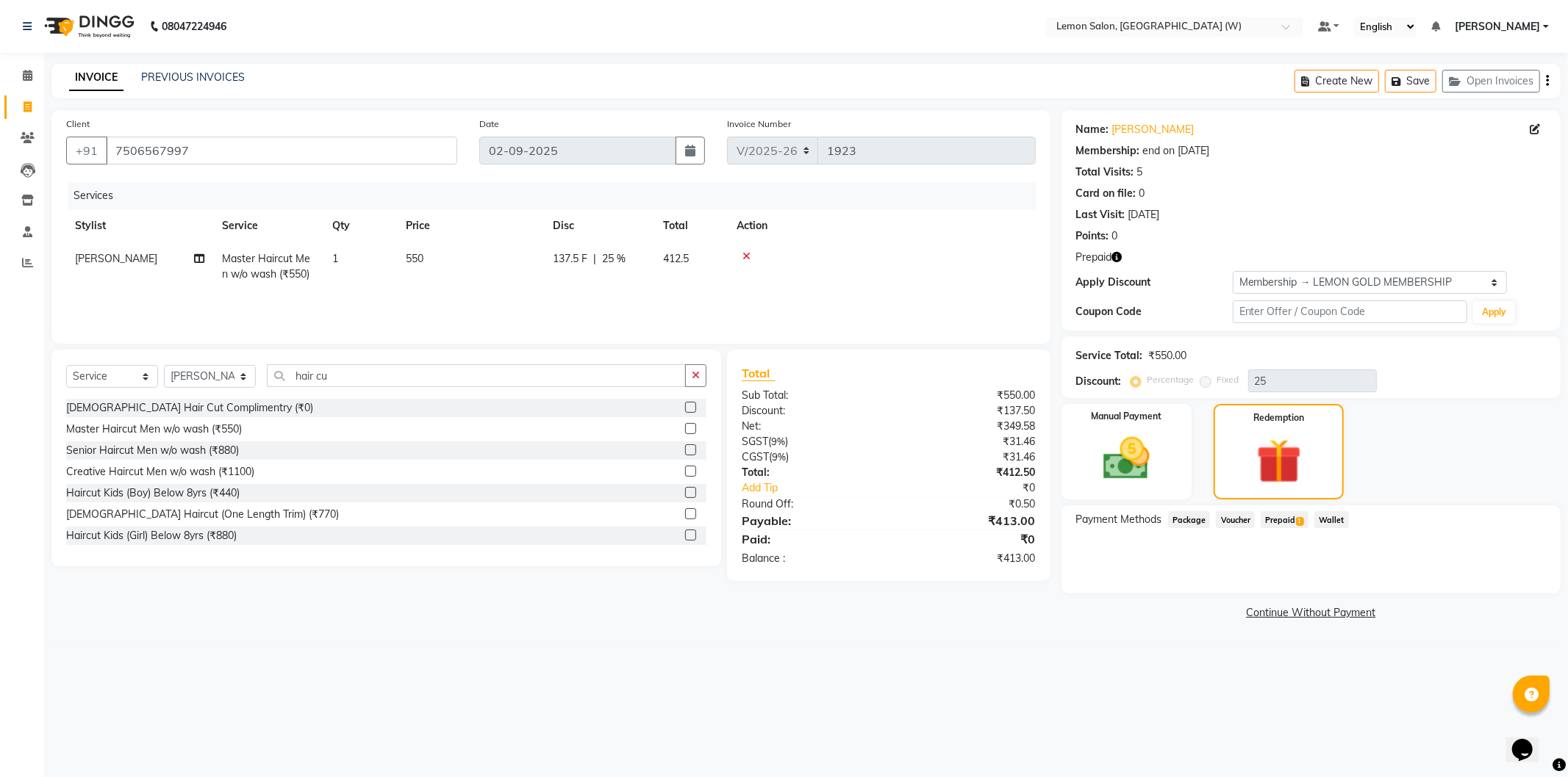
click at [1297, 517] on span "1" at bounding box center [1299, 522] width 8 height 9
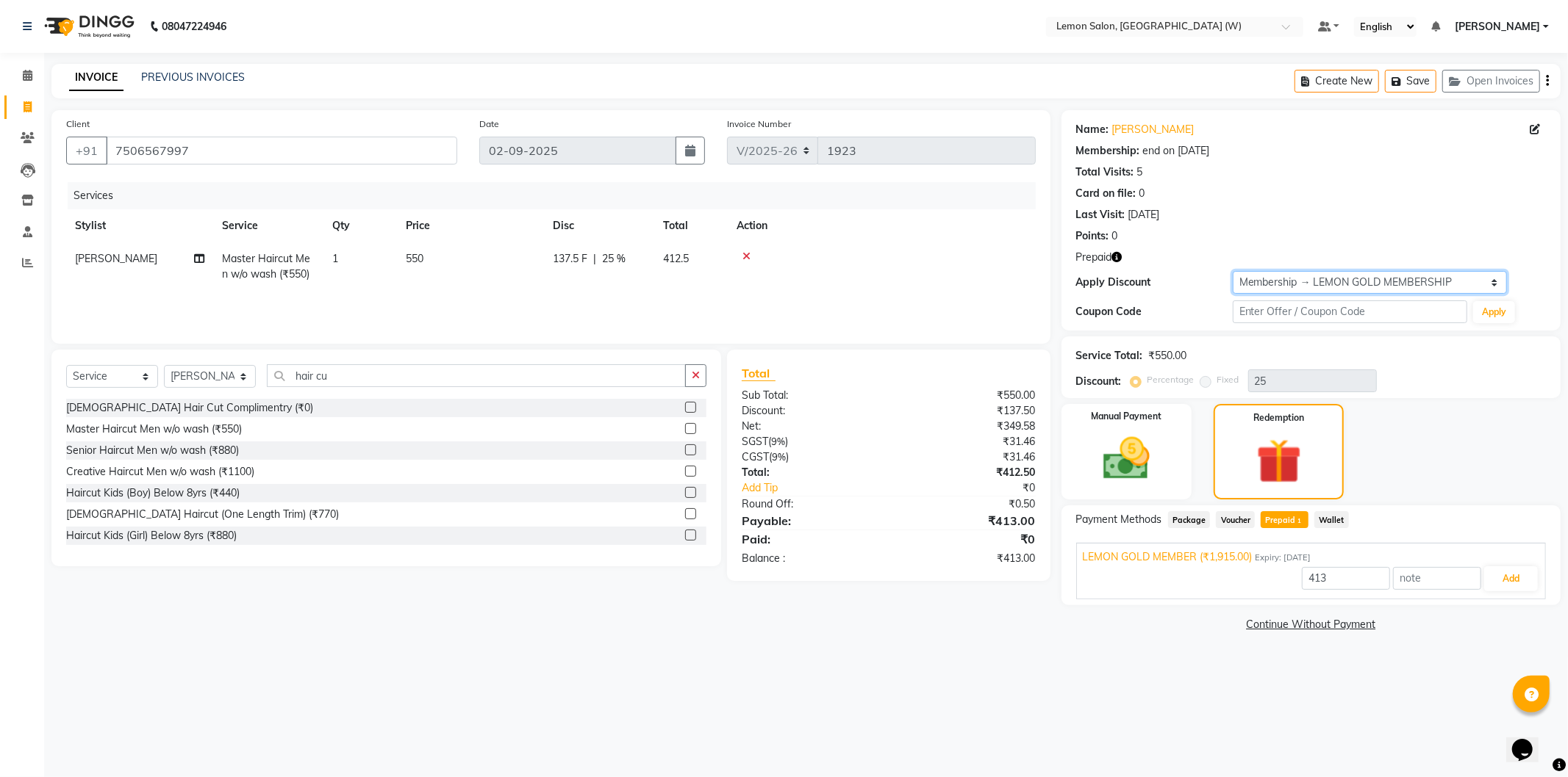
click at [1283, 282] on select "Select Membership → LEMON GOLD MEMBERSHIP Coupon → Abc" at bounding box center [1369, 283] width 274 height 23
select select "0:"
click at [1233, 271] on select "Select Membership → LEMON GOLD MEMBERSHIP Coupon → Abc" at bounding box center [1369, 283] width 274 height 23
type input "0"
type input "1915"
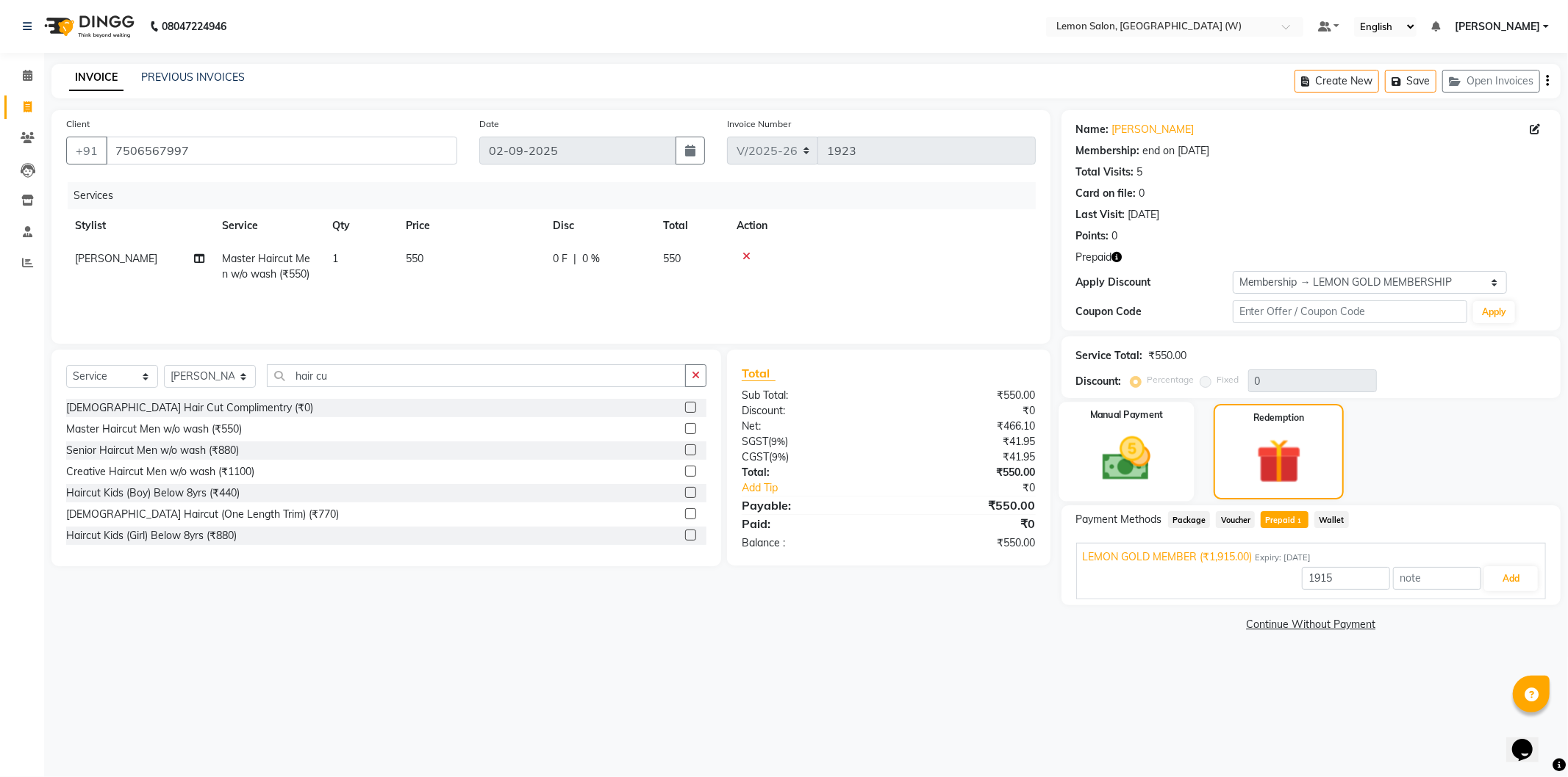
click at [1171, 493] on div "Manual Payment" at bounding box center [1126, 452] width 135 height 100
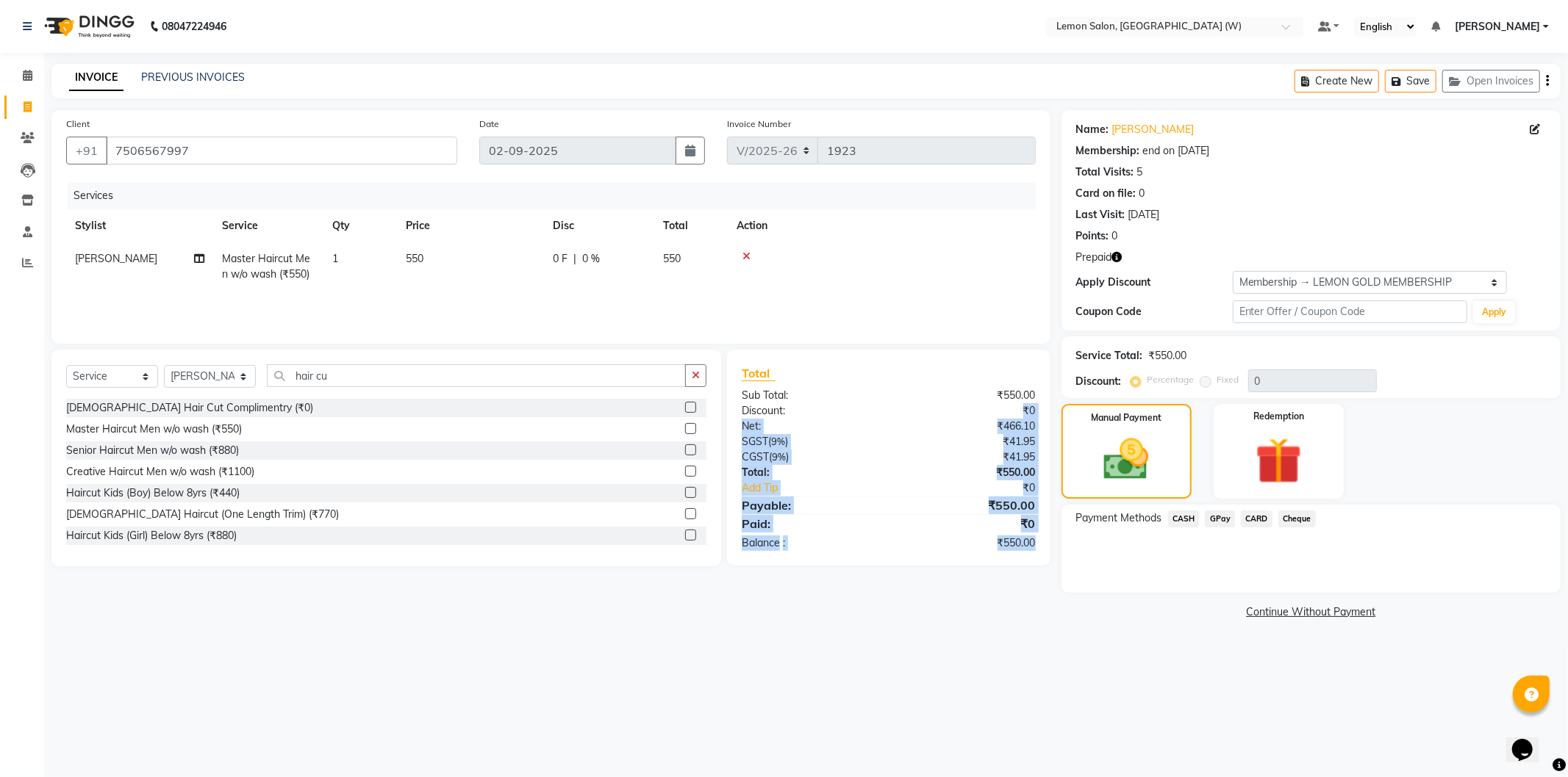
drag, startPoint x: 997, startPoint y: 414, endPoint x: 1035, endPoint y: 578, distance: 168.3
click at [1037, 581] on div "Client +91 7506567997 Date 02-09-2025 Invoice Number V/2025 V/2025-26 1923 Serv…" at bounding box center [551, 367] width 1021 height 513
drag, startPoint x: 742, startPoint y: 366, endPoint x: 1009, endPoint y: 538, distance: 317.6
click at [1034, 550] on div "Total Sub Total: ₹550.00 Discount: ₹0 Net: ₹466.10 SGST ( 9% ) ₹41.95 CGST ( 9%…" at bounding box center [889, 457] width 294 height 186
drag, startPoint x: 840, startPoint y: 443, endPoint x: 811, endPoint y: 441, distance: 29.1
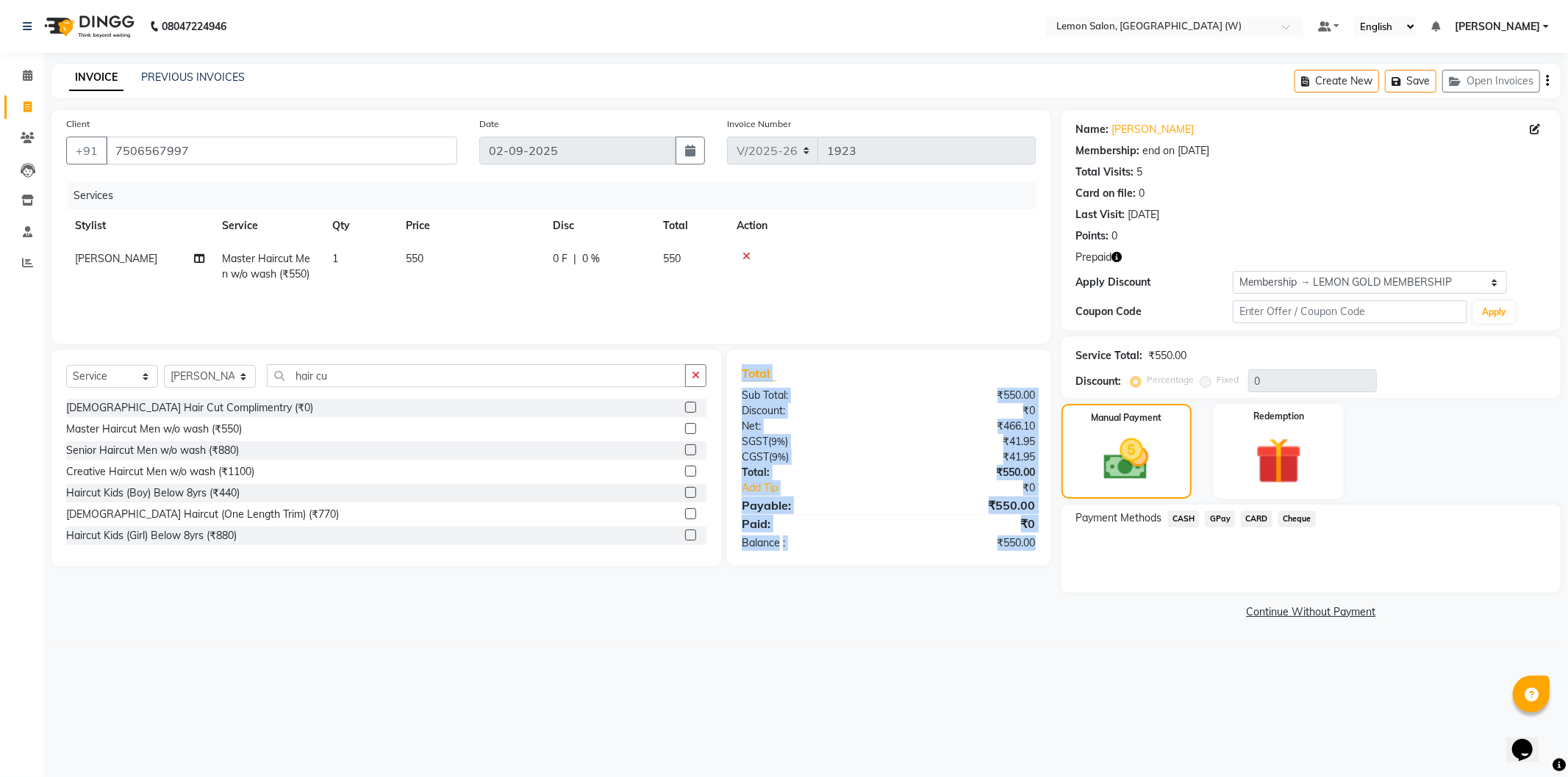
click at [839, 442] on div "SGST ( 9% )" at bounding box center [809, 442] width 158 height 16
click at [730, 414] on div "Discount:" at bounding box center [809, 411] width 158 height 16
drag, startPoint x: 728, startPoint y: 368, endPoint x: 1052, endPoint y: 648, distance: 428.2
click at [1052, 648] on div "08047224946 Select Location × Lemon Salon, Goregaon (W) Default Panel My Panel …" at bounding box center [784, 388] width 1568 height 777
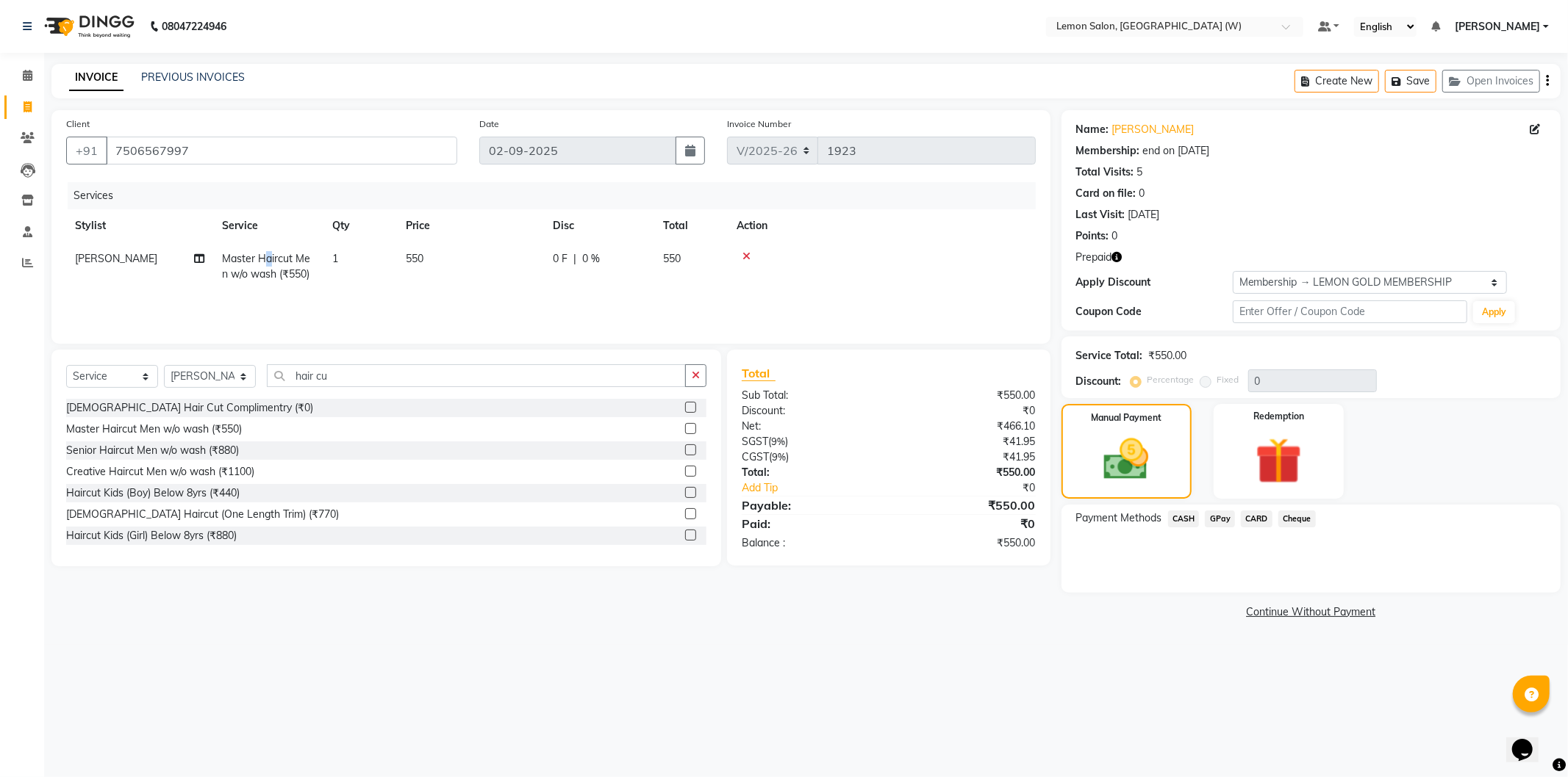
click at [268, 254] on span "Master Haircut Men w/o wash (₹550)" at bounding box center [266, 266] width 88 height 29
select select "49872"
click at [268, 258] on span "Master Haircut Men w/o wash (₹550)" at bounding box center [292, 271] width 114 height 29
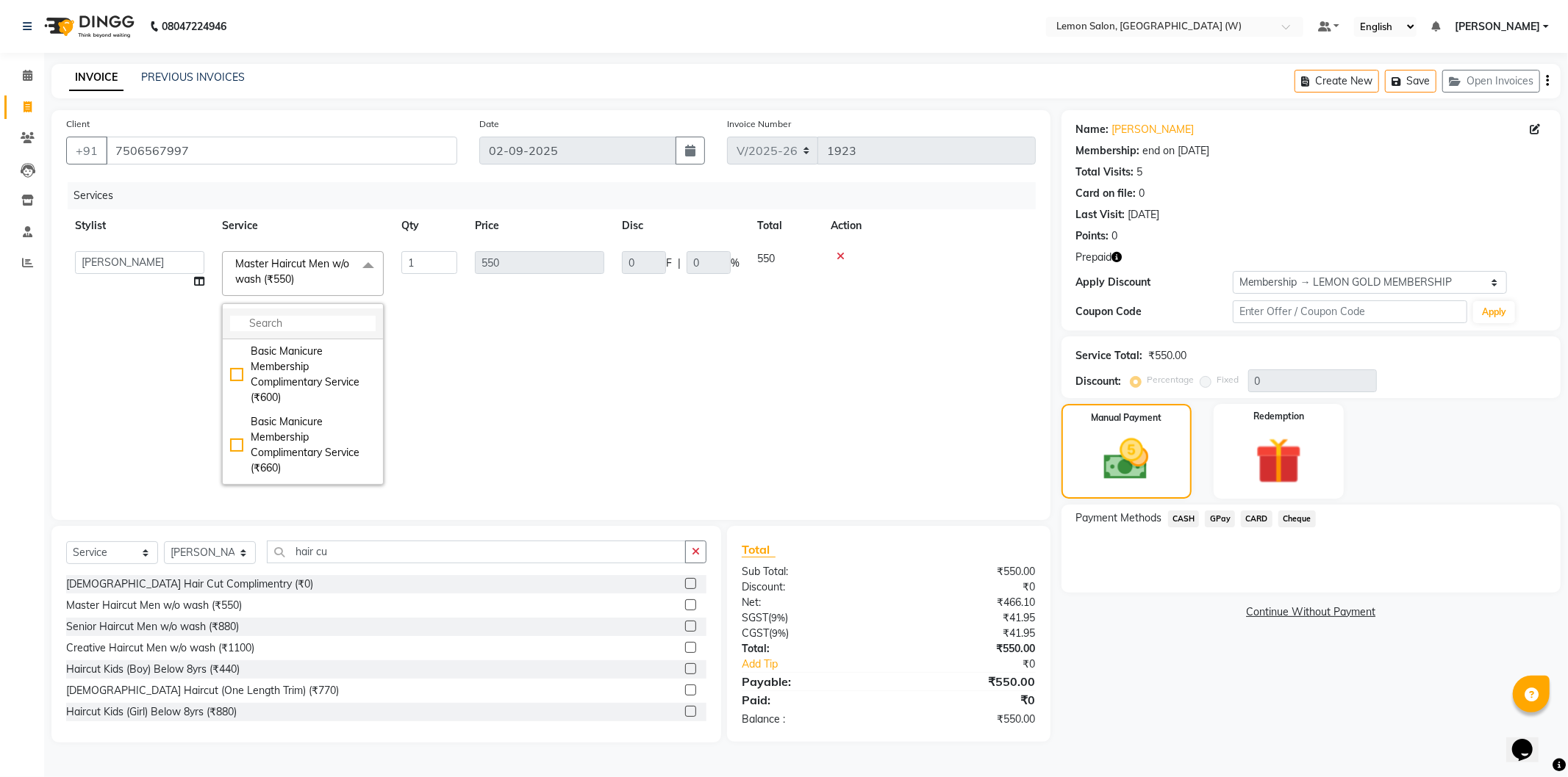
click at [312, 313] on li at bounding box center [302, 324] width 160 height 31
click at [306, 327] on input "multiselect-search" at bounding box center [303, 324] width 145 height 16
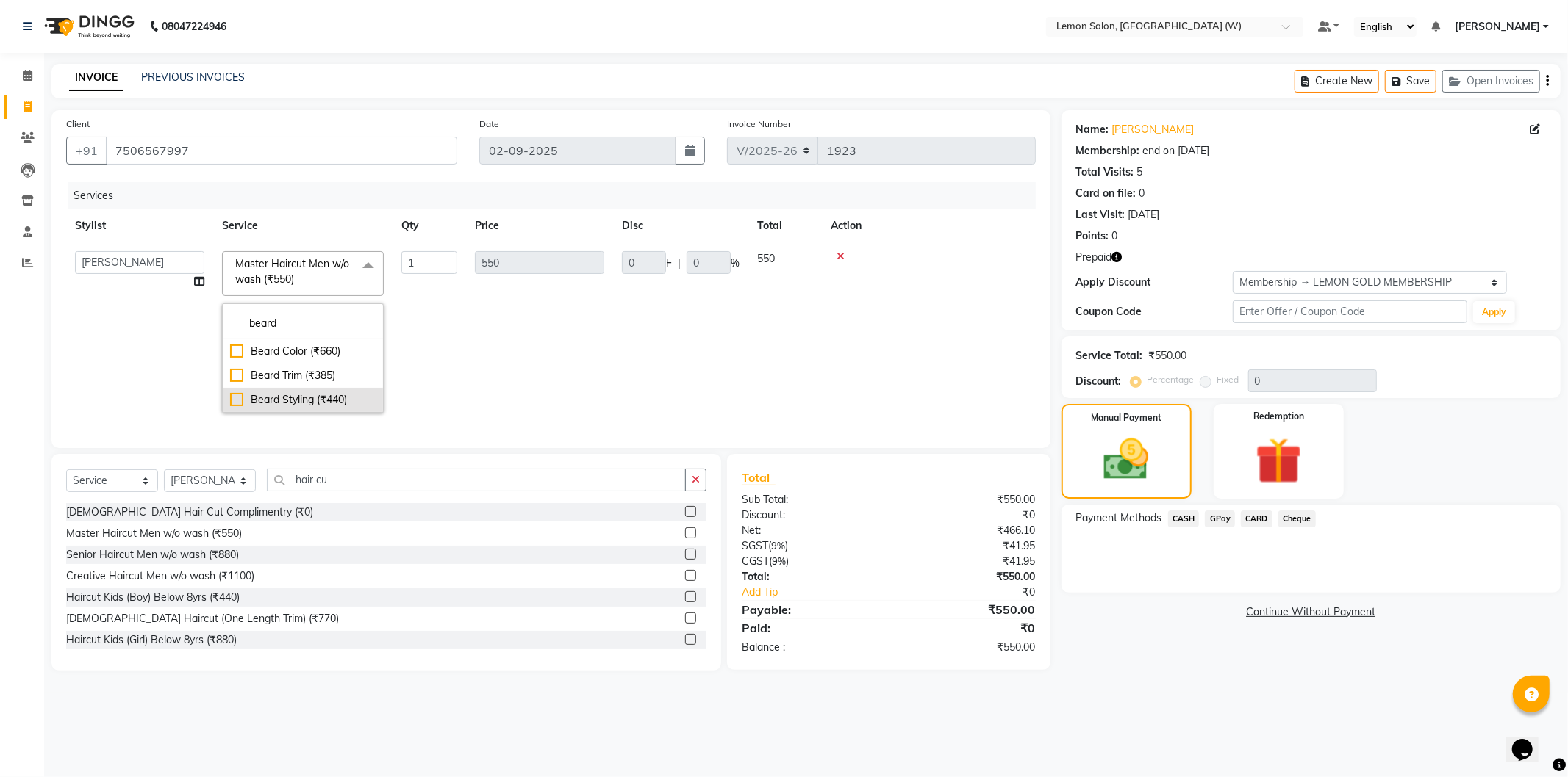
type input "beard"
click at [341, 407] on div "Beard Styling (₹440)" at bounding box center [303, 400] width 145 height 16
checkbox input "true"
type input "440"
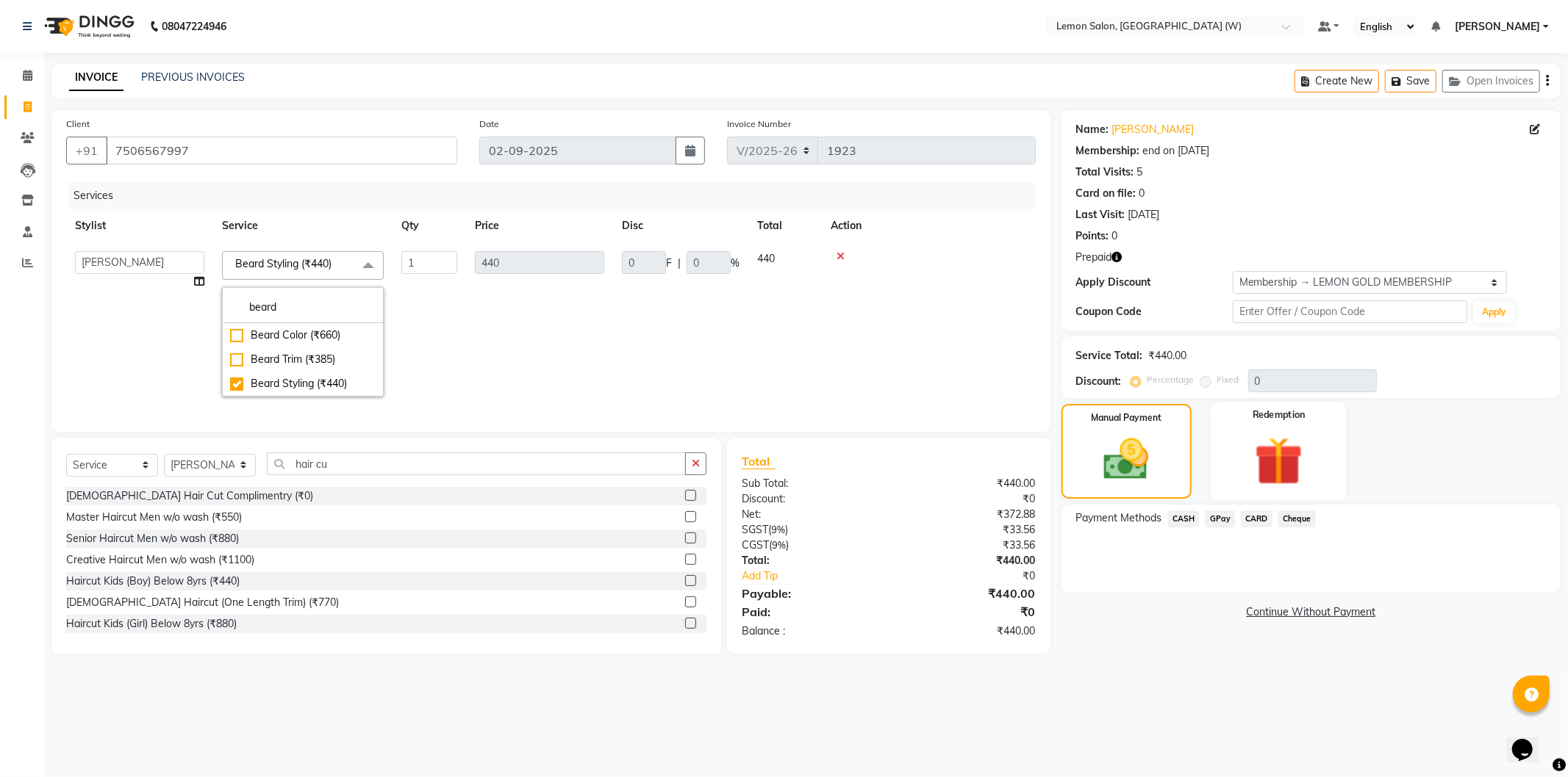
click at [1270, 480] on img at bounding box center [1278, 461] width 79 height 60
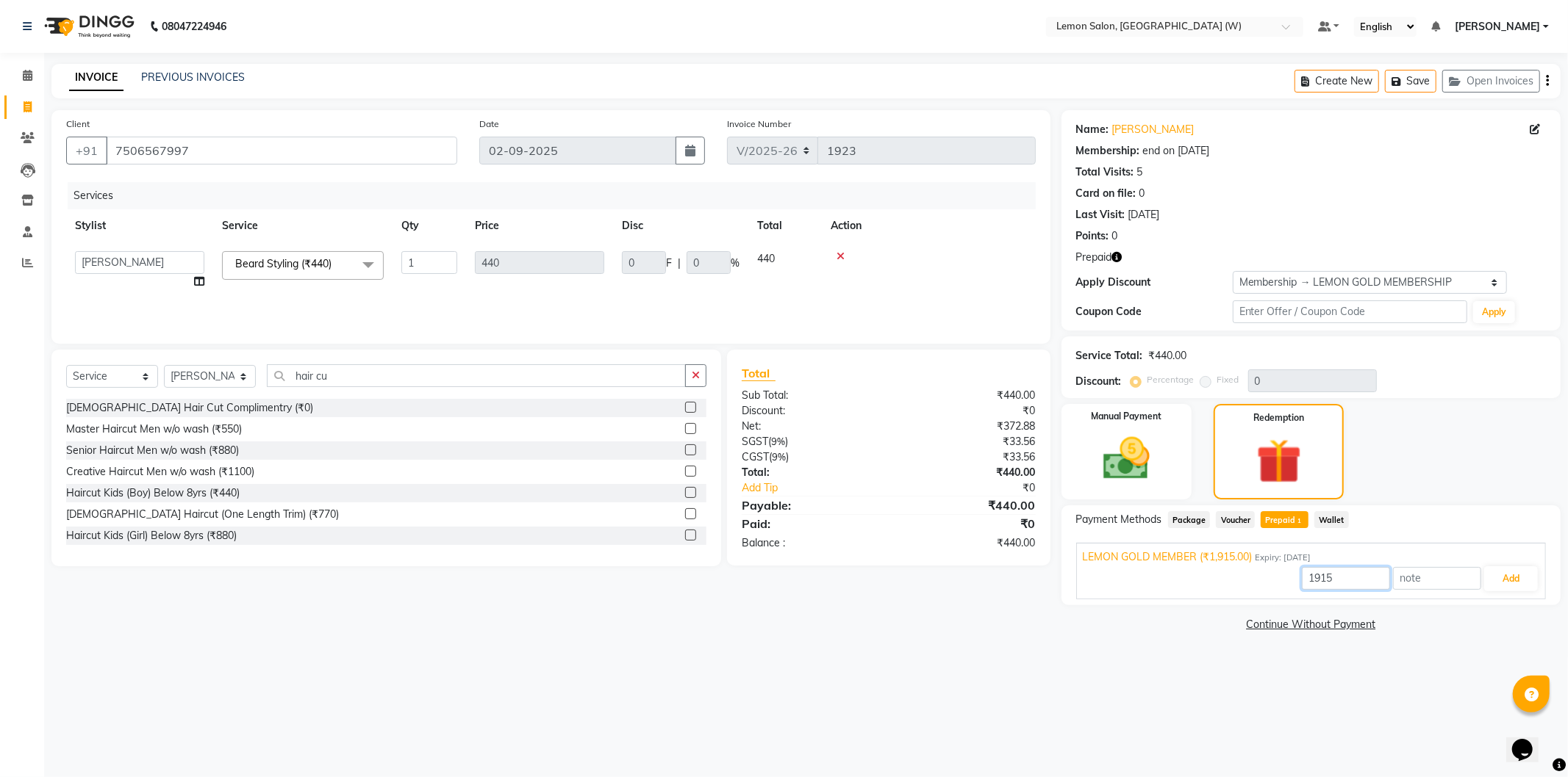
click at [1332, 571] on input "1915" at bounding box center [1346, 578] width 88 height 23
click at [1335, 571] on input "1915" at bounding box center [1346, 578] width 88 height 23
type input "440"
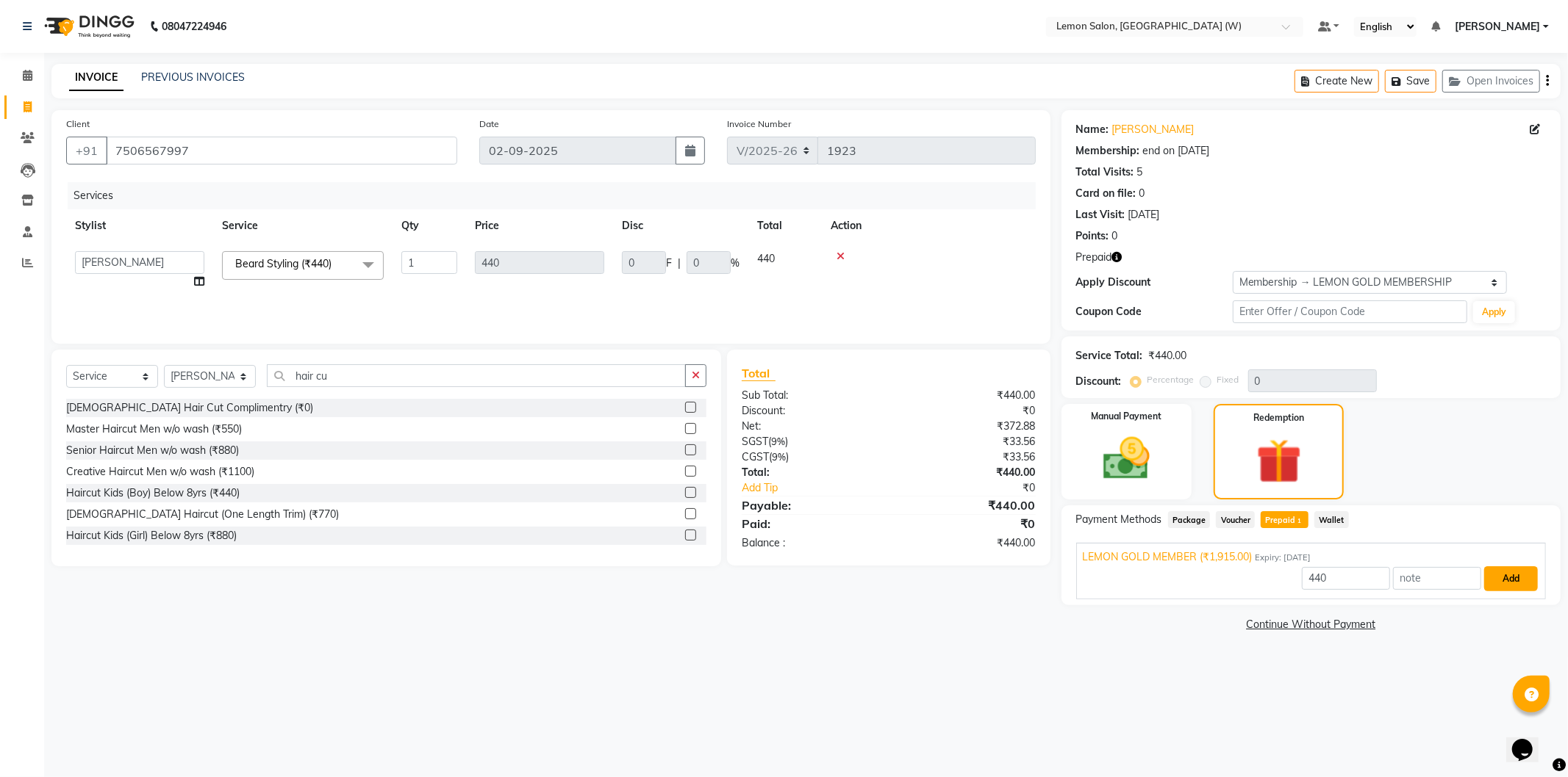
click at [1527, 584] on button "Add" at bounding box center [1510, 578] width 53 height 25
click at [1143, 442] on img at bounding box center [1127, 459] width 79 height 56
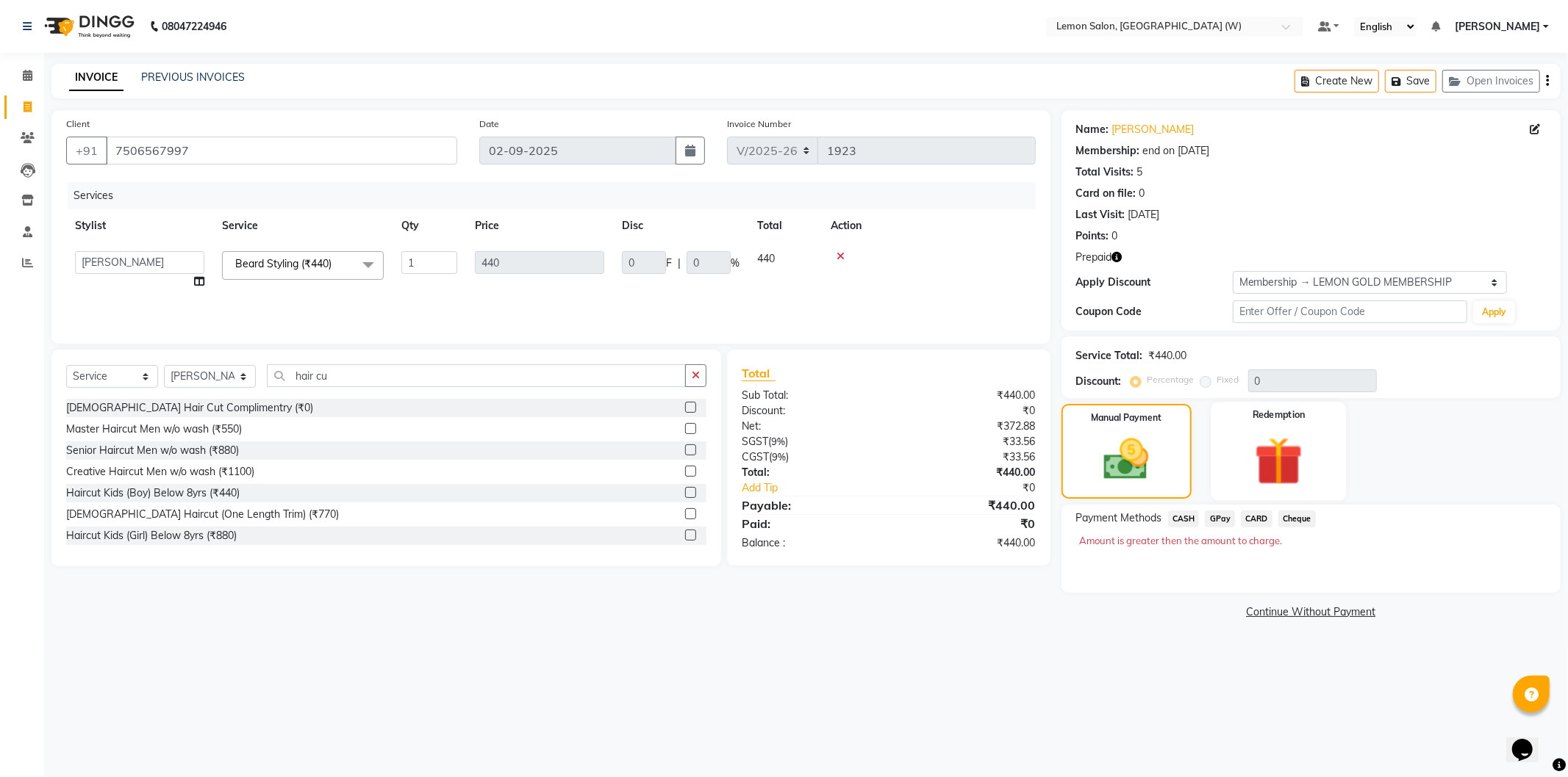
click at [1254, 469] on img at bounding box center [1278, 461] width 79 height 60
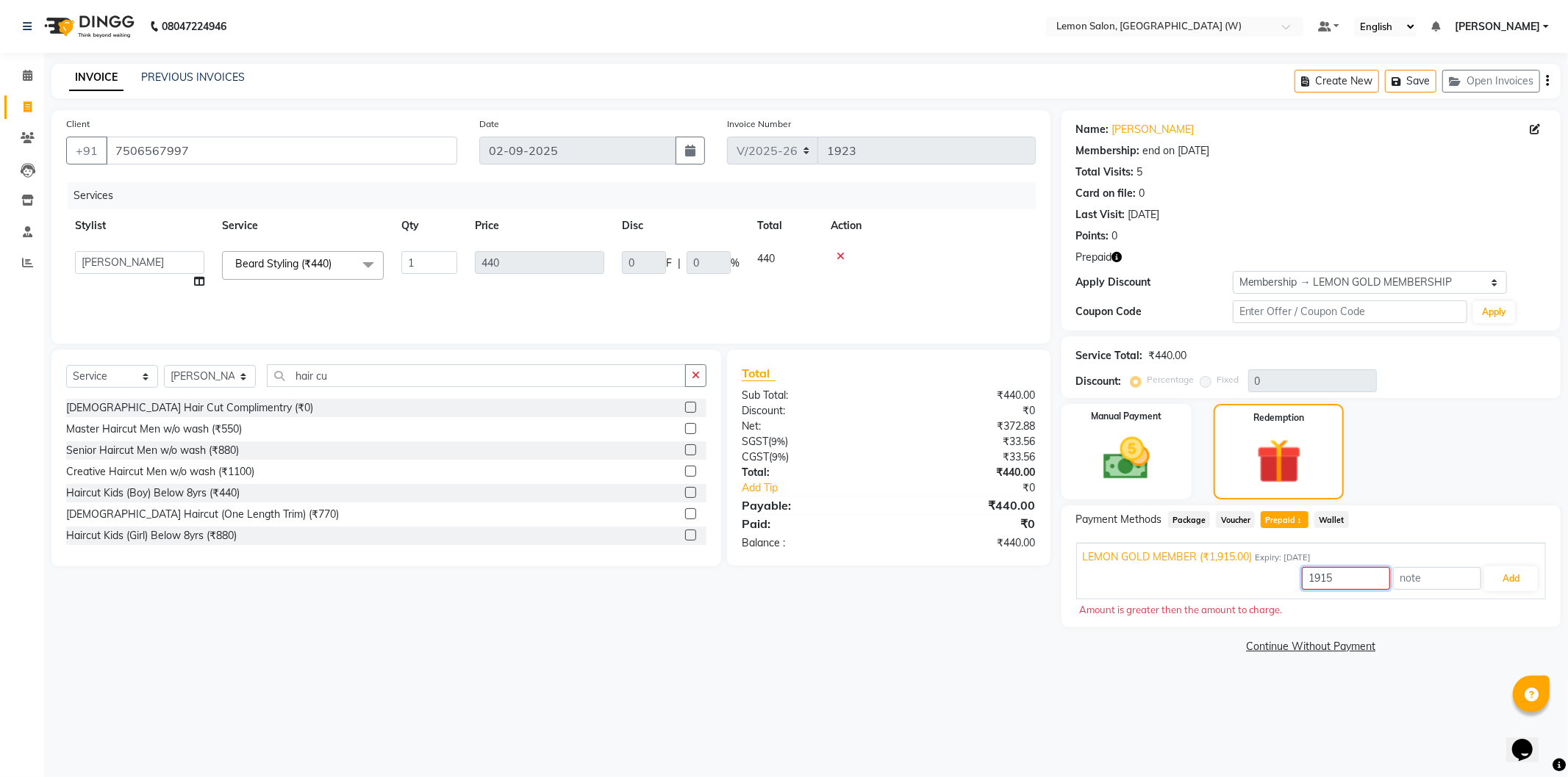
click at [1348, 584] on input "1915" at bounding box center [1346, 578] width 88 height 23
type input "440"
click at [1529, 568] on button "Add" at bounding box center [1510, 578] width 53 height 25
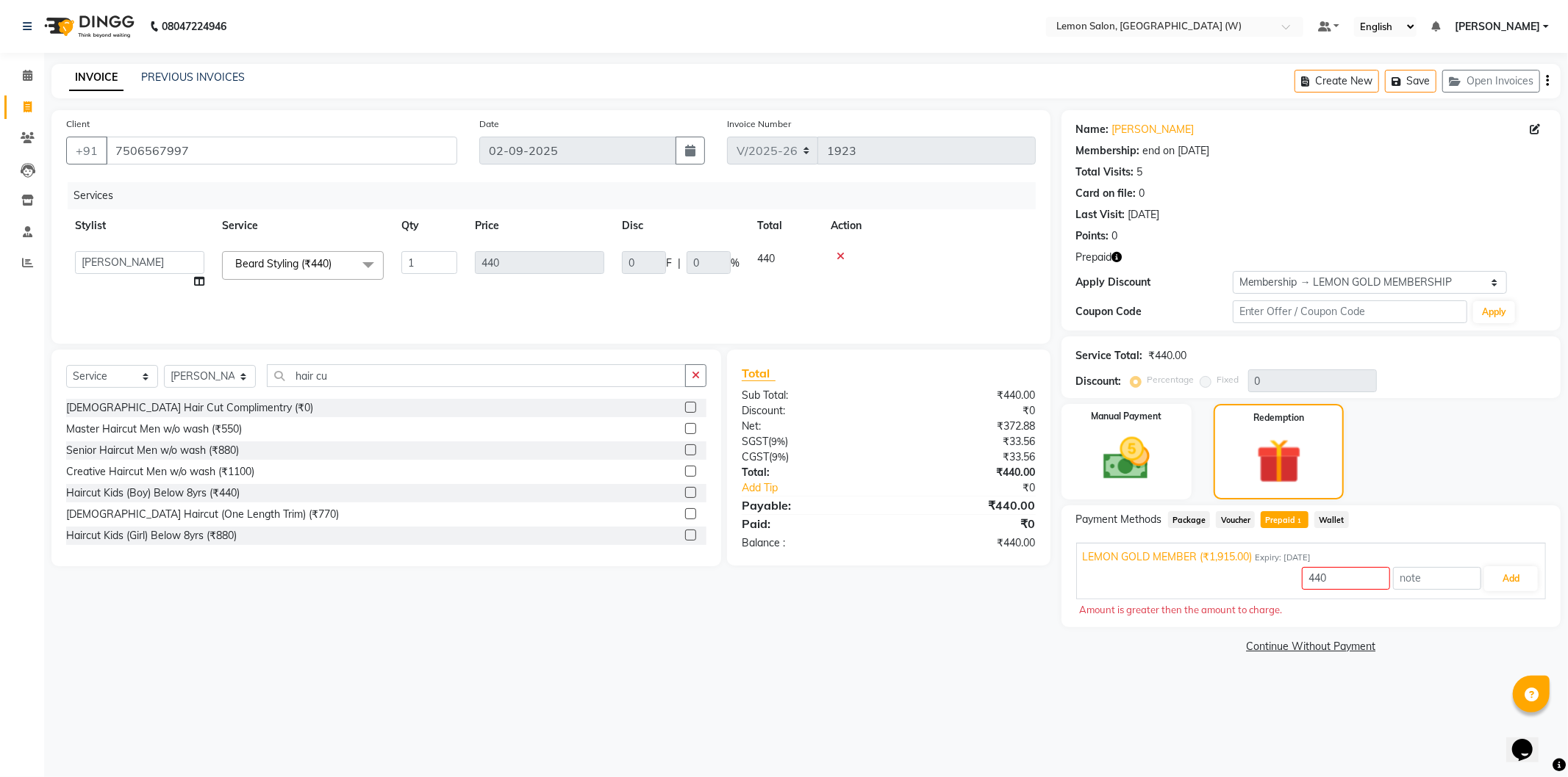
click at [946, 358] on div "Total Sub Total: ₹440.00 Discount: ₹0 Net: ₹372.88 SGST ( 9% ) ₹33.56 CGST ( 9%…" at bounding box center [888, 458] width 323 height 216
click at [166, 149] on input "7506567997" at bounding box center [281, 150] width 351 height 28
drag, startPoint x: 166, startPoint y: 149, endPoint x: 292, endPoint y: 93, distance: 137.9
click at [292, 93] on div "INVOICE PREVIOUS INVOICES Create New Save Open Invoices" at bounding box center [805, 80] width 1508 height 34
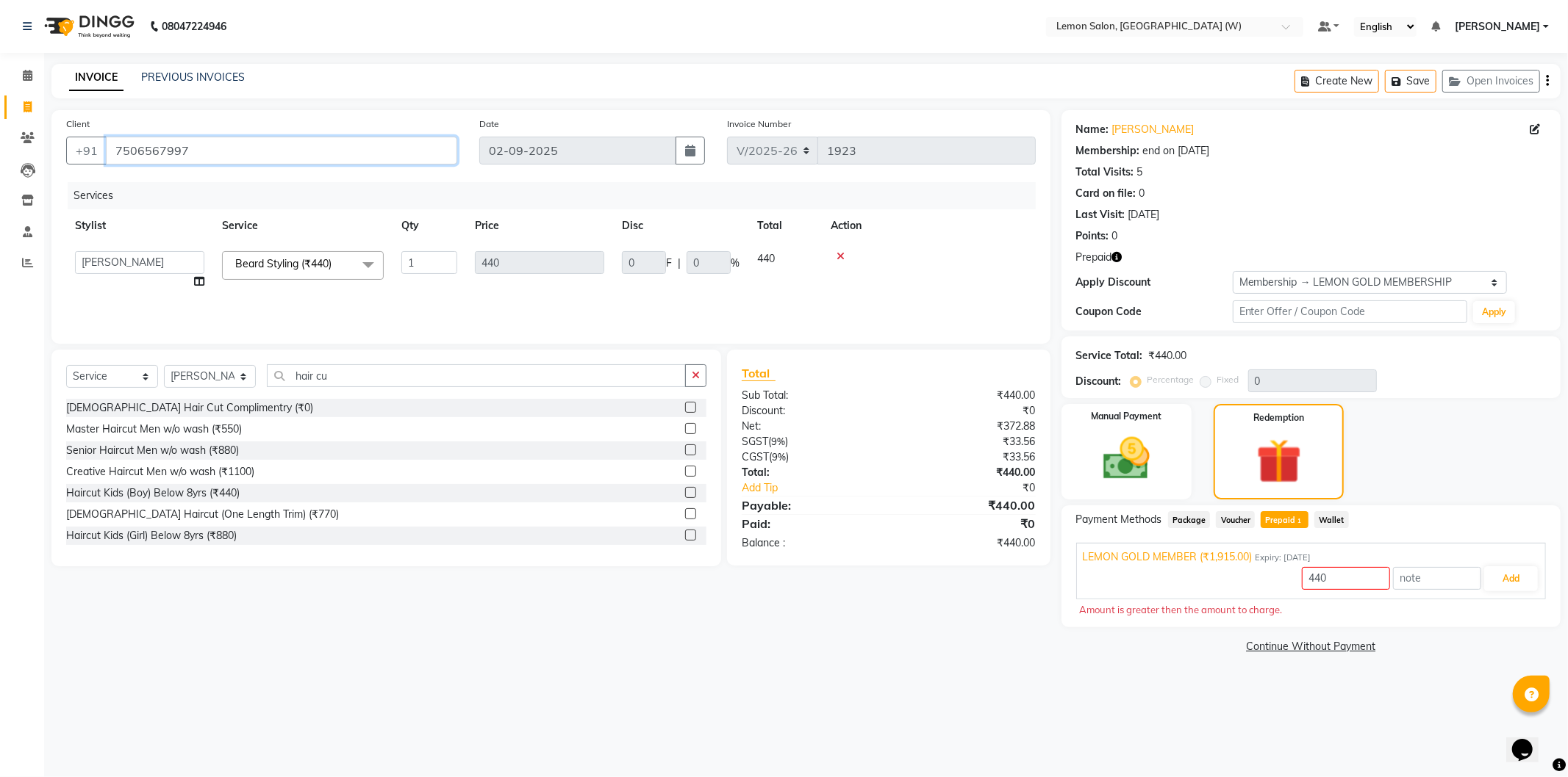
click at [172, 155] on input "7506567997" at bounding box center [281, 150] width 351 height 28
click at [1177, 480] on div "Manual Payment" at bounding box center [1126, 452] width 135 height 100
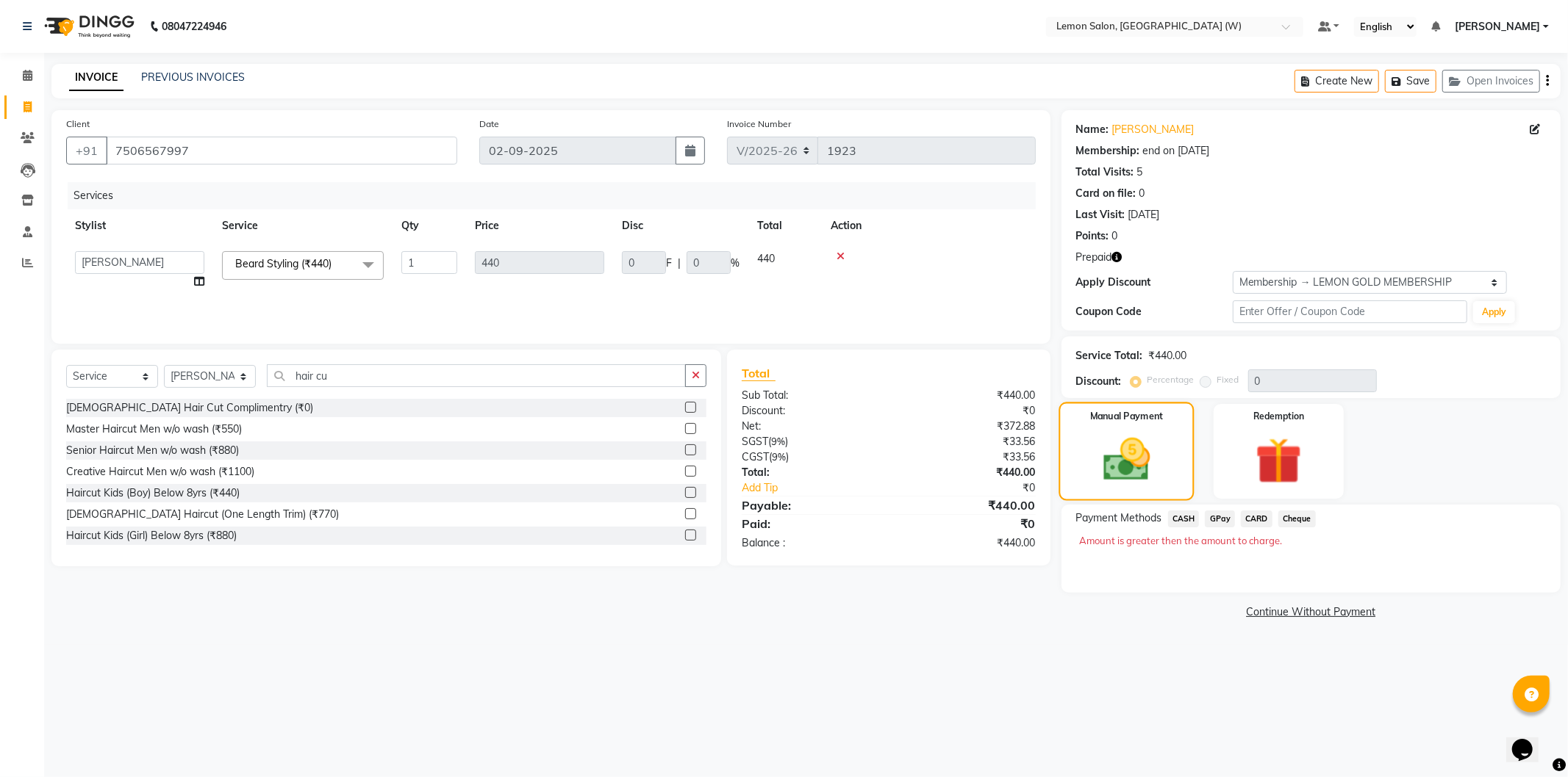
click at [1125, 472] on img at bounding box center [1125, 459] width 76 height 54
click at [1093, 453] on img at bounding box center [1125, 459] width 76 height 54
click at [1172, 524] on span "CASH" at bounding box center [1184, 518] width 32 height 17
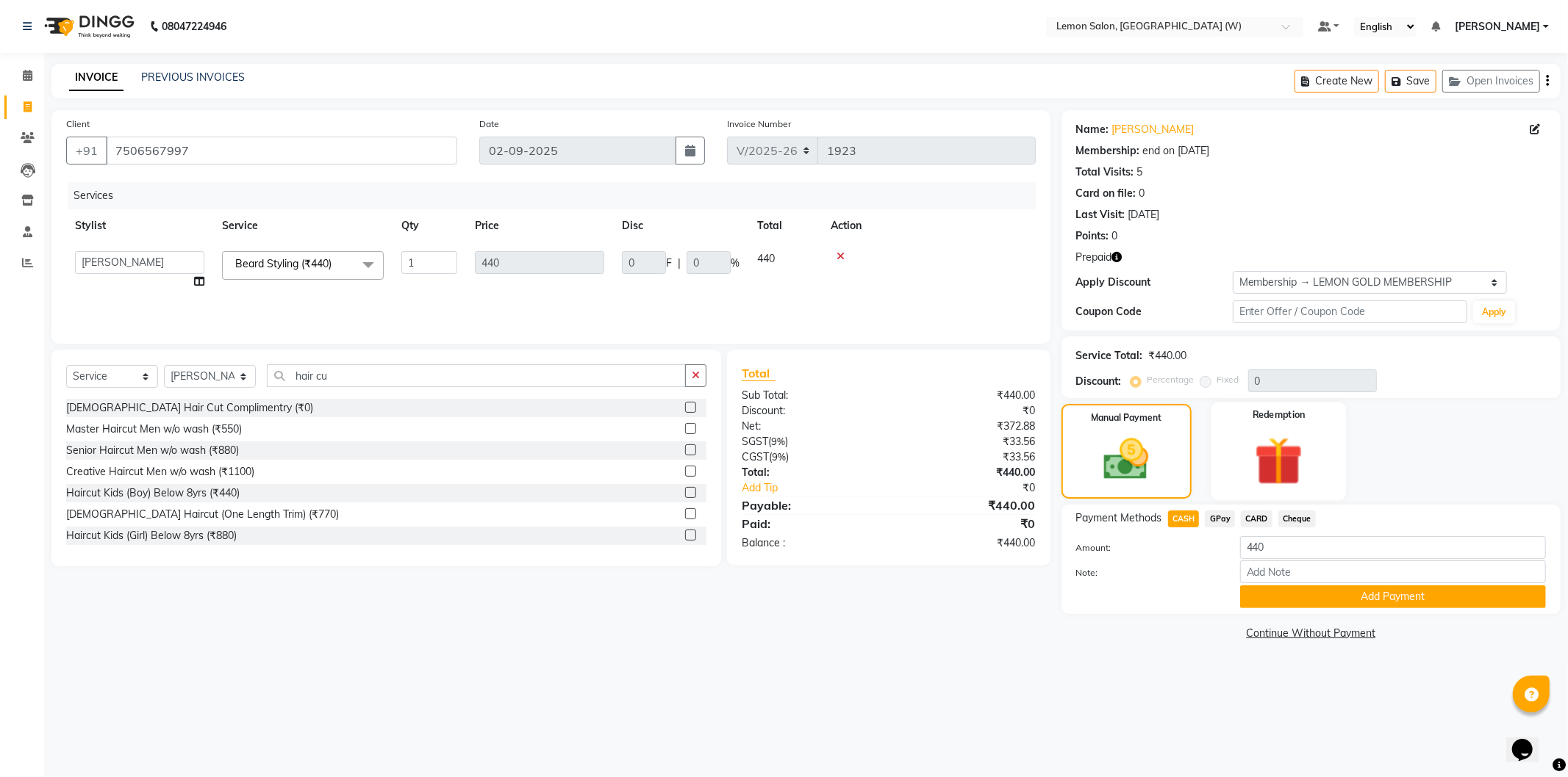
click at [1284, 460] on img at bounding box center [1278, 461] width 79 height 60
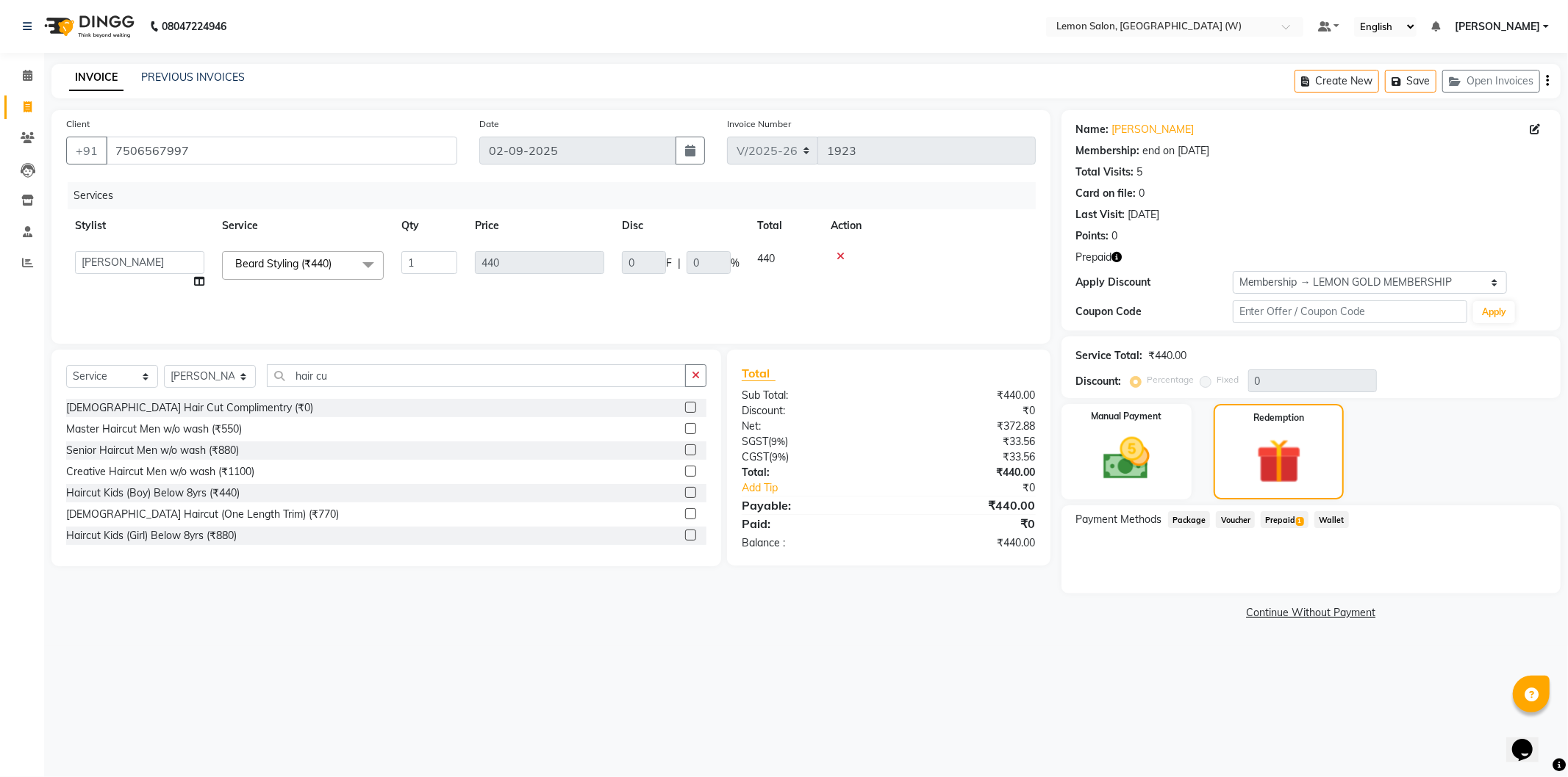
click at [1296, 522] on span "1" at bounding box center [1299, 522] width 8 height 9
click at [1524, 586] on button "Add" at bounding box center [1510, 578] width 53 height 25
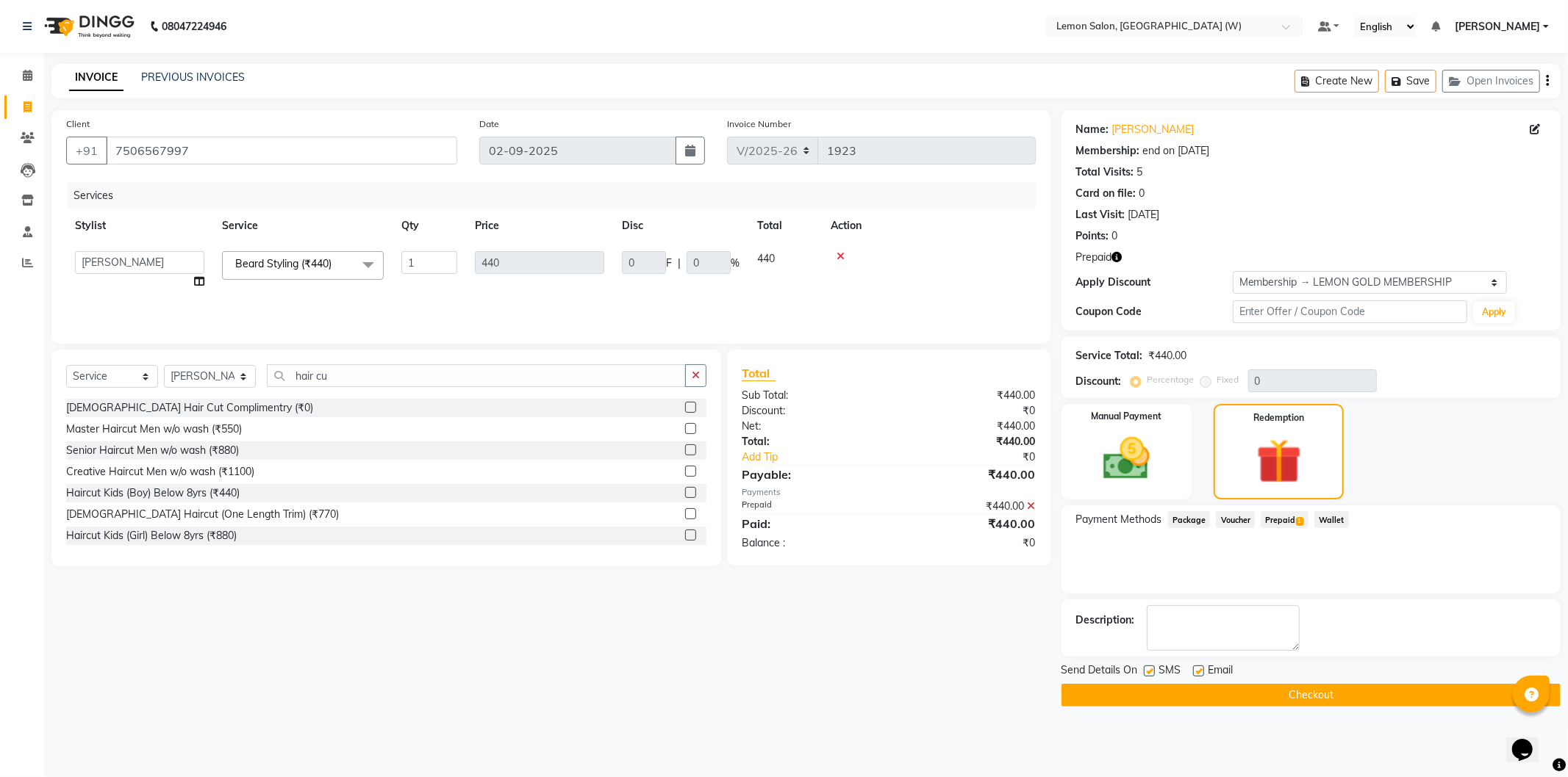
click at [1201, 689] on button "Checkout" at bounding box center [1311, 696] width 499 height 23
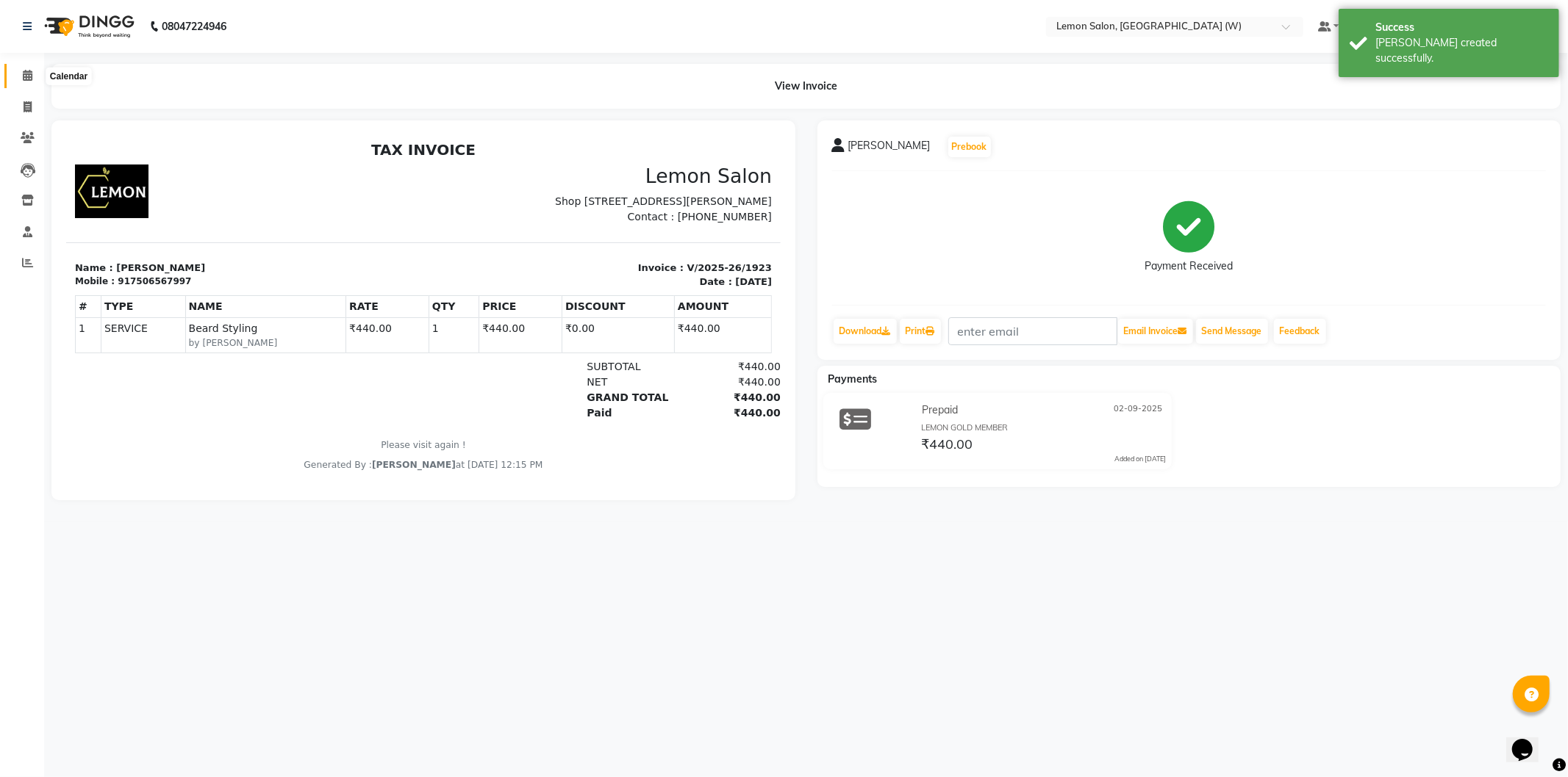
drag, startPoint x: 27, startPoint y: 74, endPoint x: 91, endPoint y: 18, distance: 85.0
click at [28, 74] on icon at bounding box center [27, 75] width 10 height 11
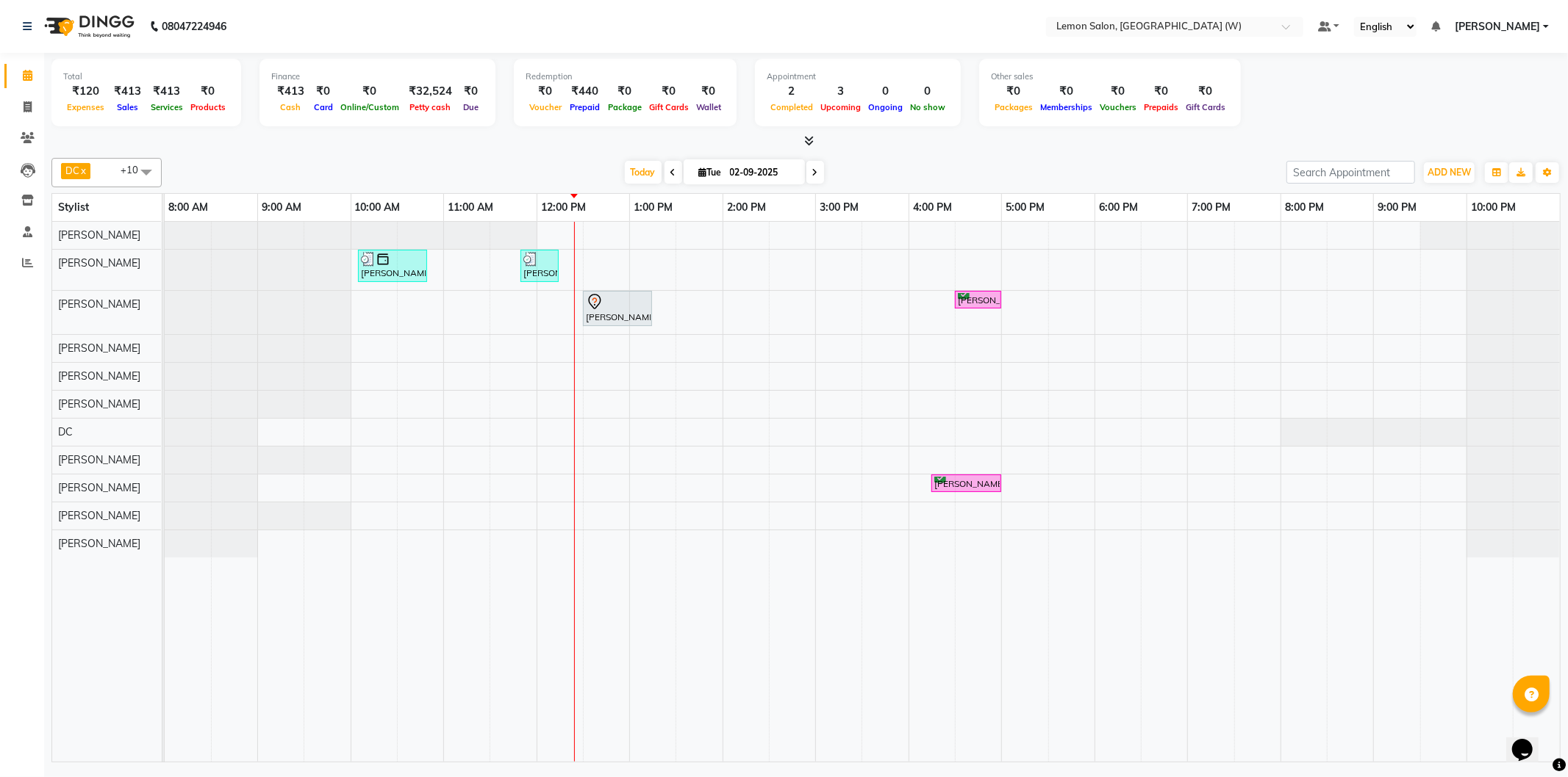
drag, startPoint x: 376, startPoint y: 206, endPoint x: 362, endPoint y: 585, distance: 379.3
click at [971, 483] on div "[PERSON_NAME], TK01, 04:15 PM-05:00 PM, Whitening Pedicure" at bounding box center [966, 484] width 67 height 14
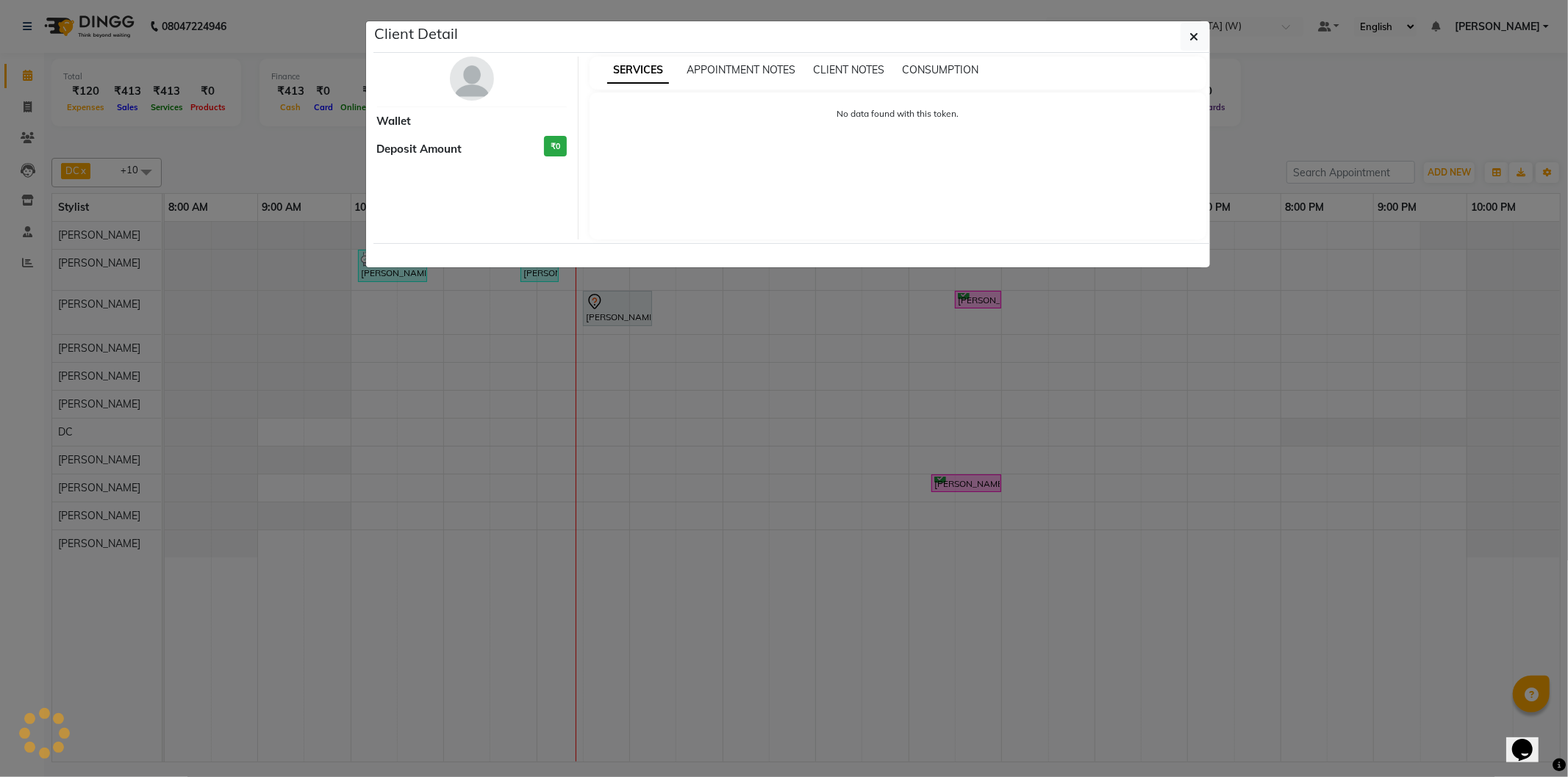
select select "6"
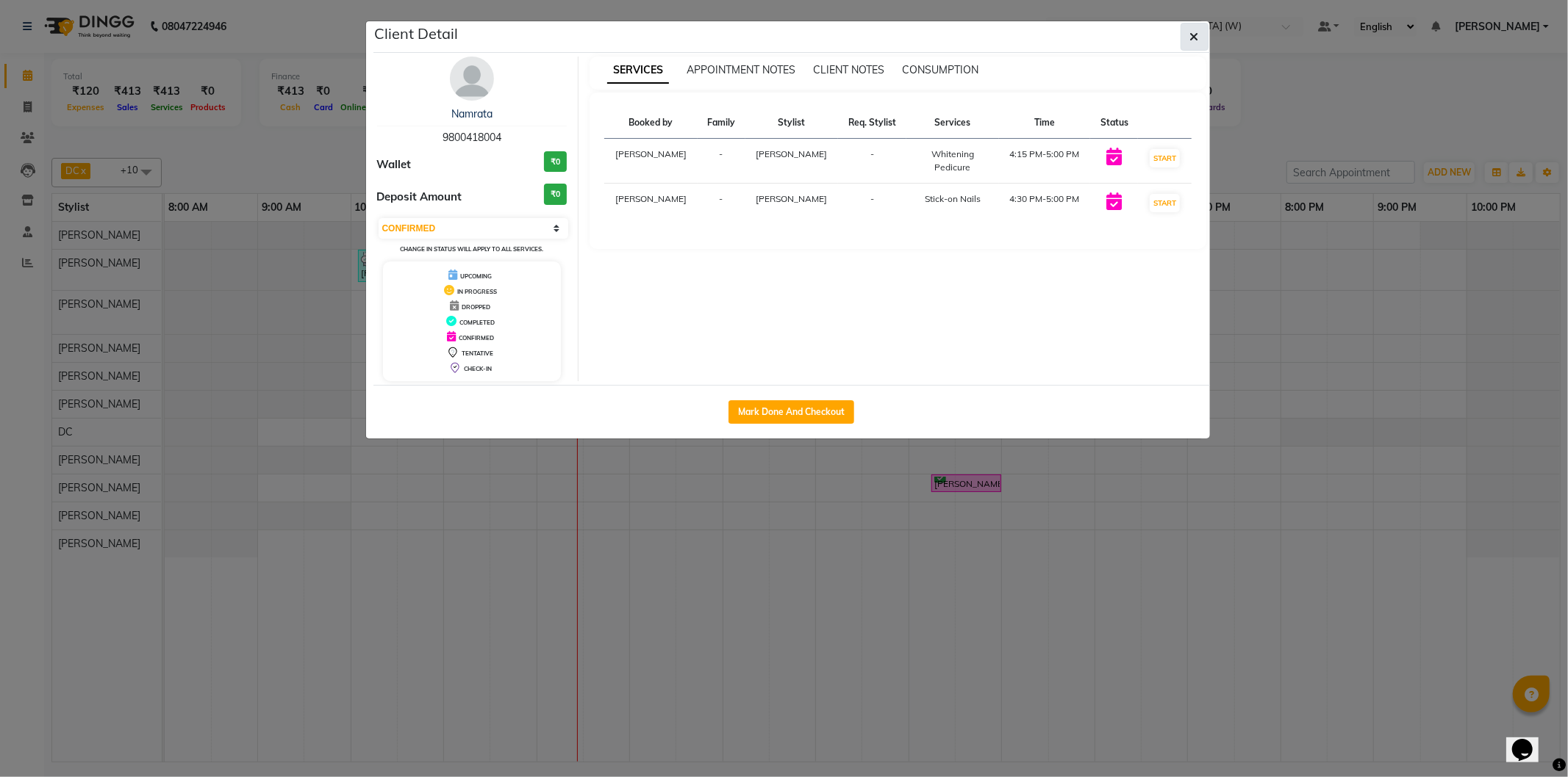
click at [1185, 23] on button "button" at bounding box center [1194, 37] width 28 height 28
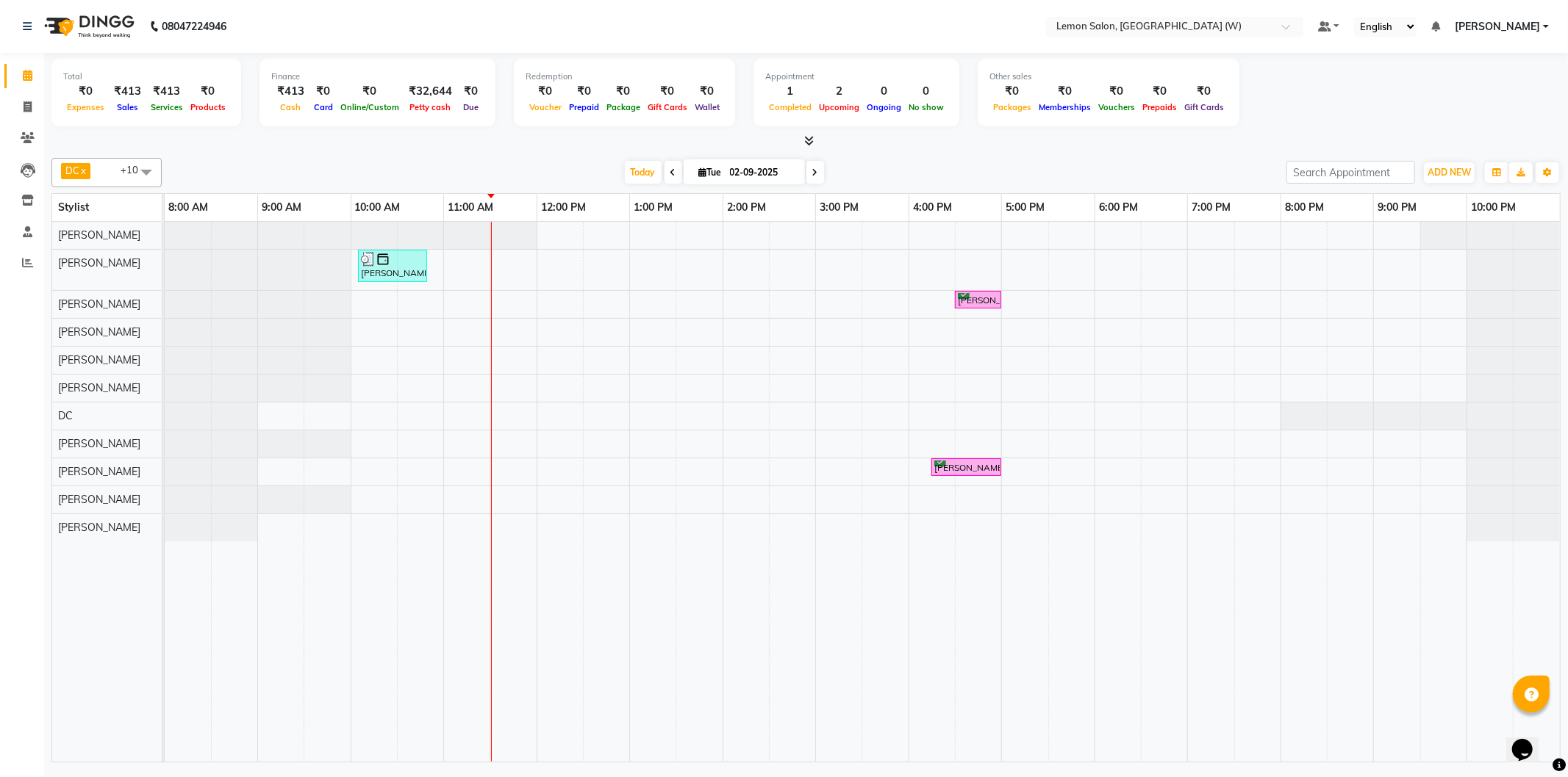
click at [664, 175] on span at bounding box center [673, 172] width 18 height 23
type input "[DATE]"
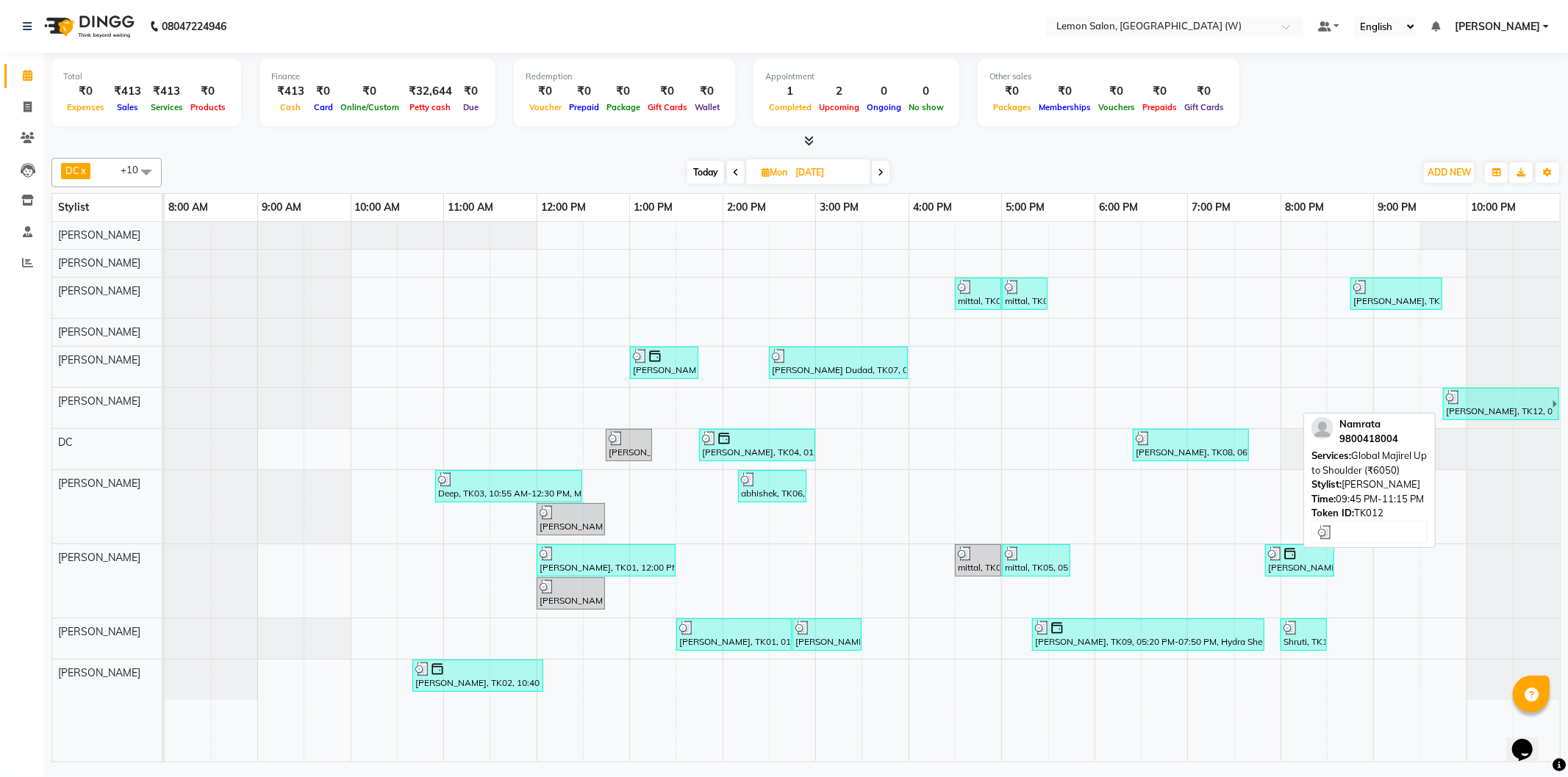
click at [1494, 406] on div "[PERSON_NAME], TK12, 09:45 PM-11:15 PM, Global Majirel Up to Shoulder (₹6050)" at bounding box center [1498, 404] width 108 height 28
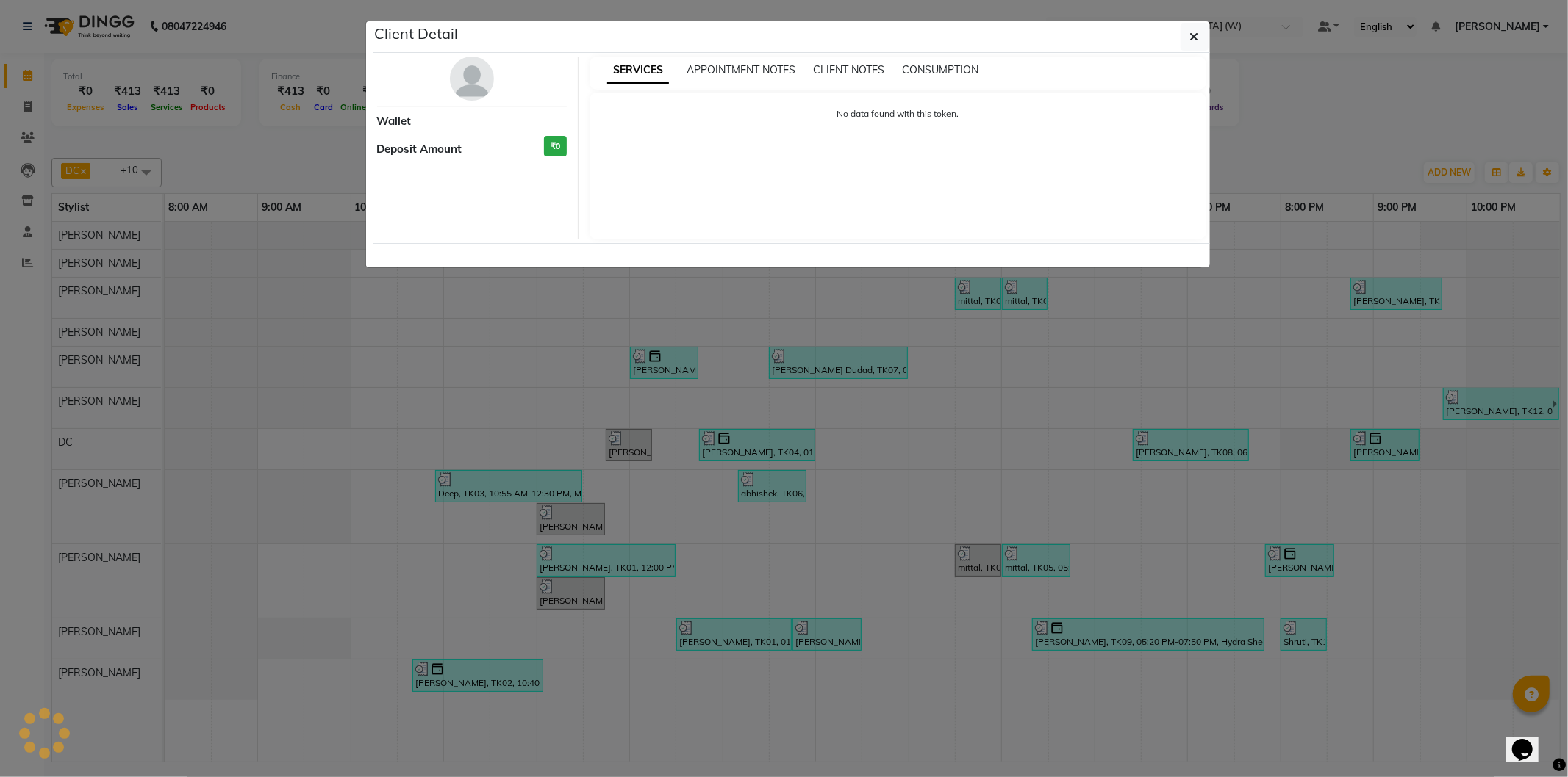
select select "3"
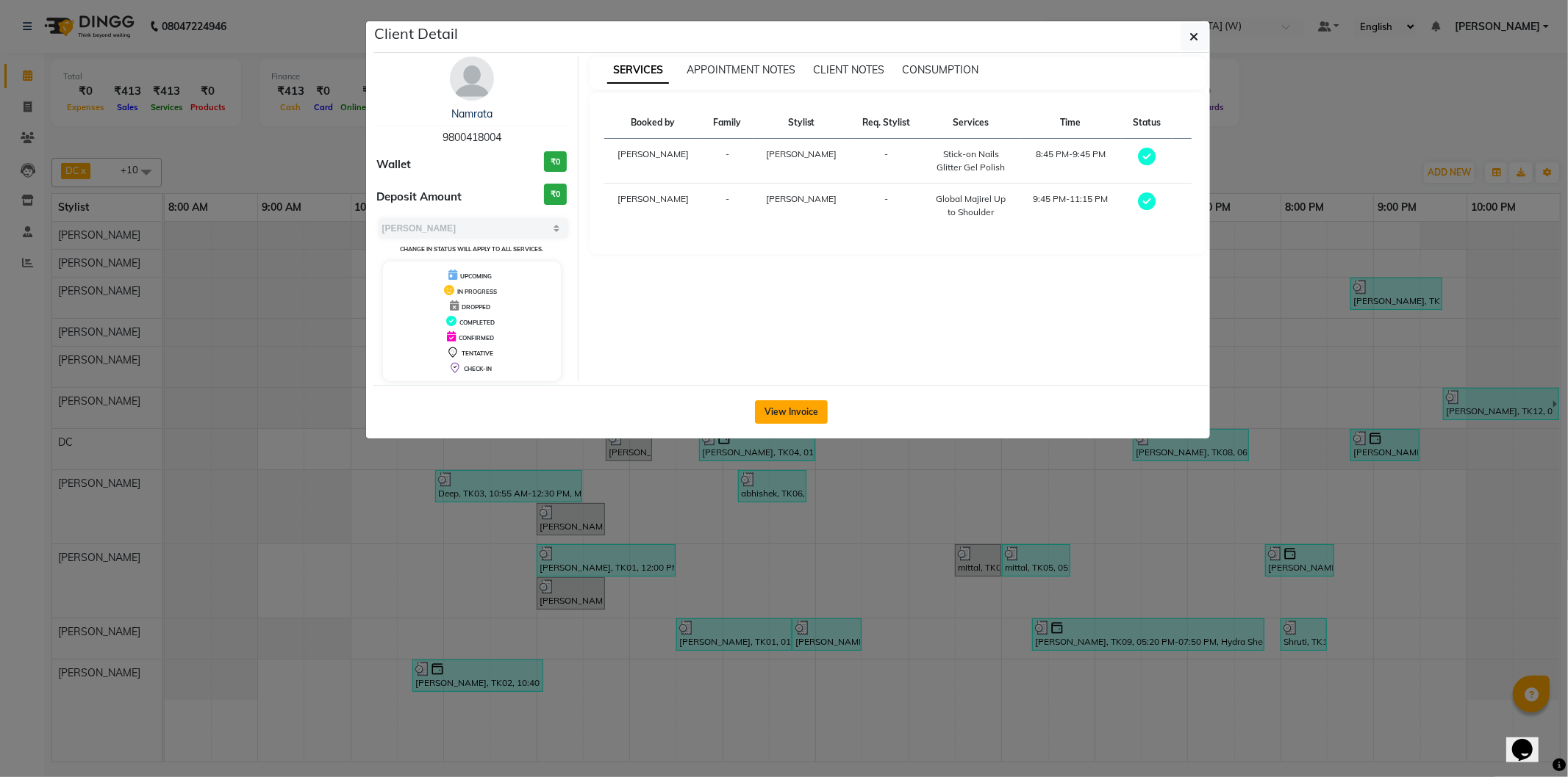
click at [813, 410] on button "View Invoice" at bounding box center [791, 411] width 73 height 24
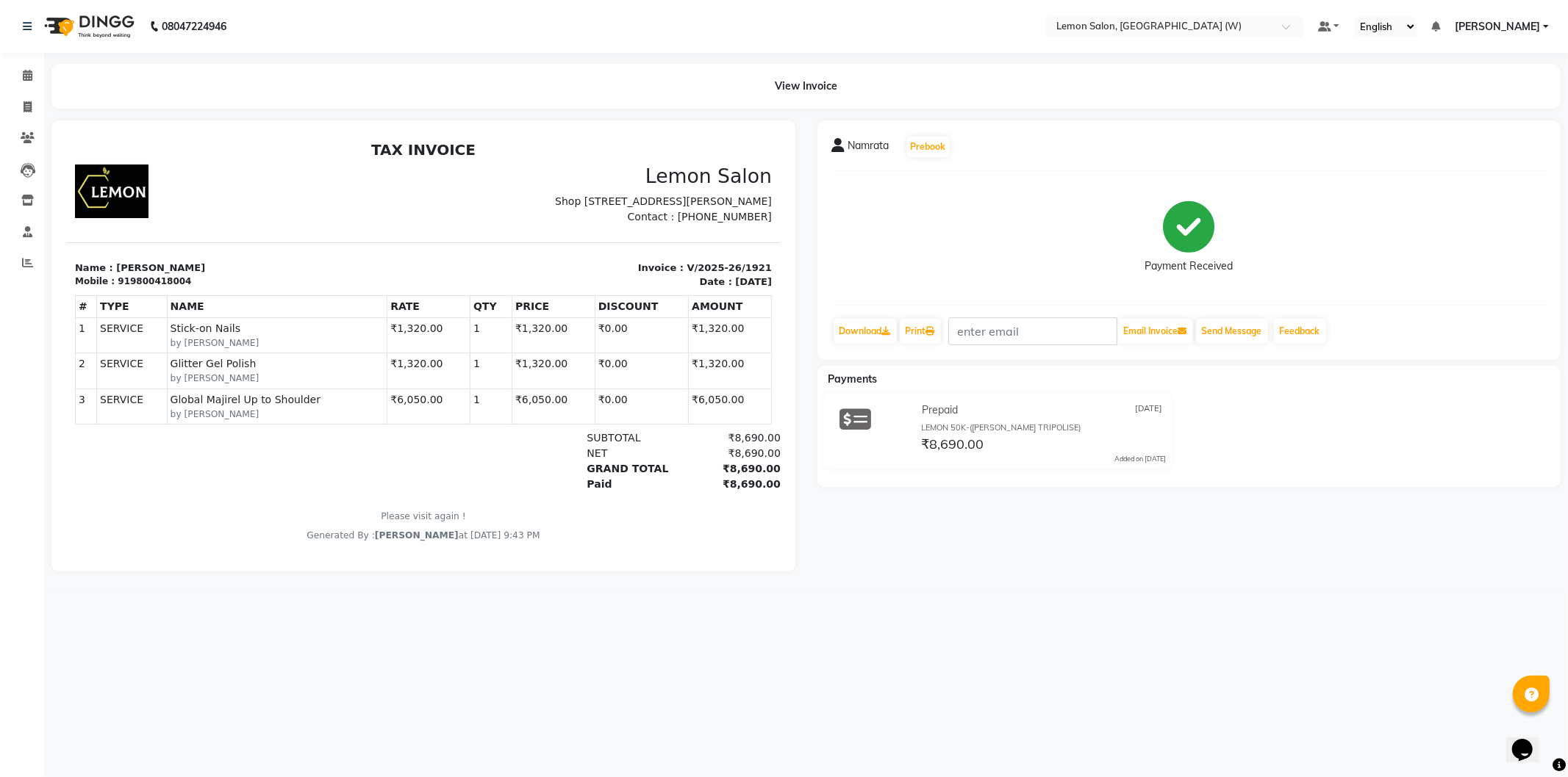
click at [452, 424] on td "₹6,050.00" at bounding box center [428, 405] width 83 height 35
click at [636, 404] on td "₹0.00" at bounding box center [640, 405] width 94 height 35
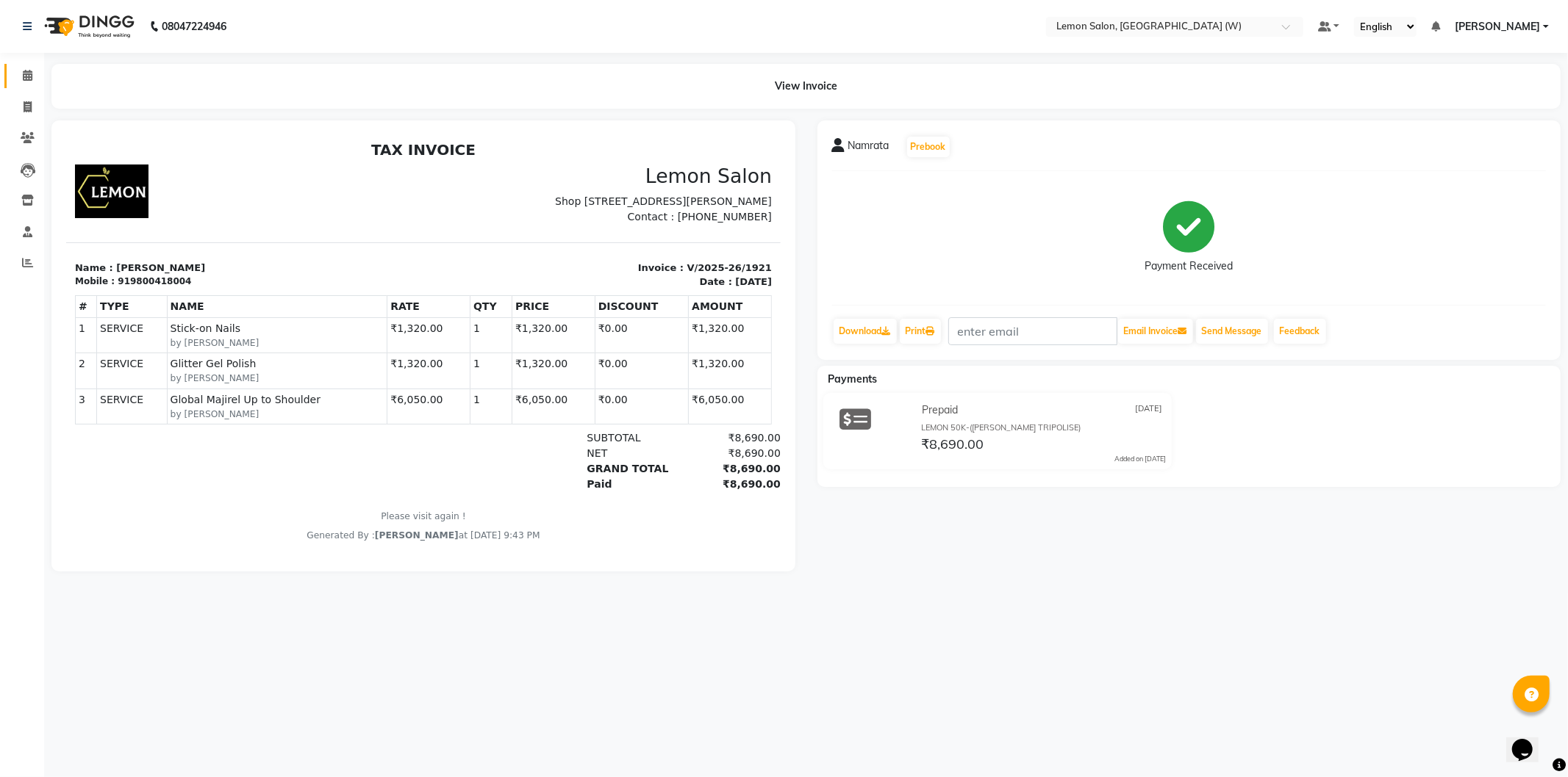
click at [11, 85] on link "Calendar" at bounding box center [22, 76] width 35 height 24
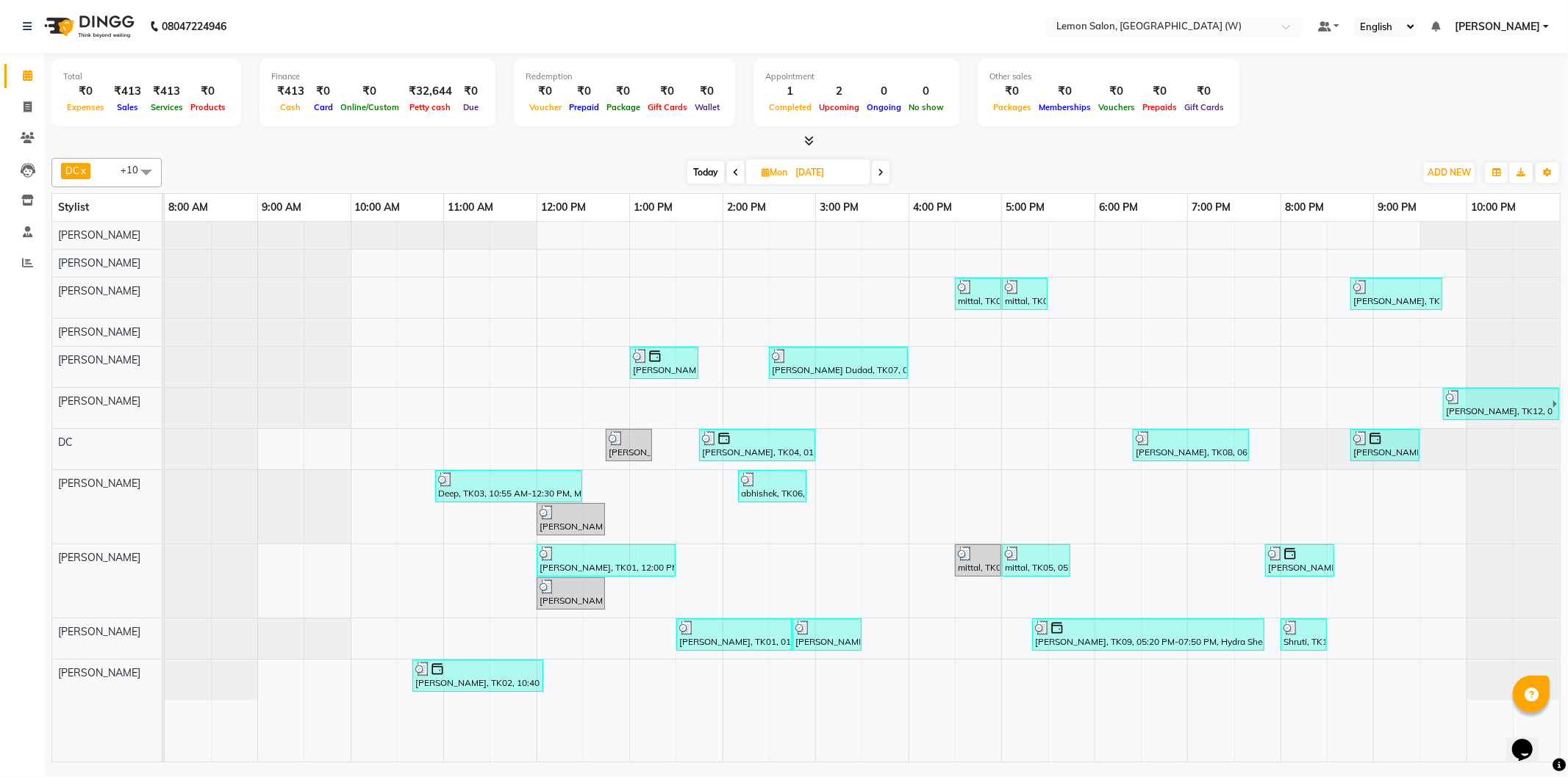
click at [703, 181] on span "Today" at bounding box center [706, 172] width 37 height 23
type input "02-09-2025"
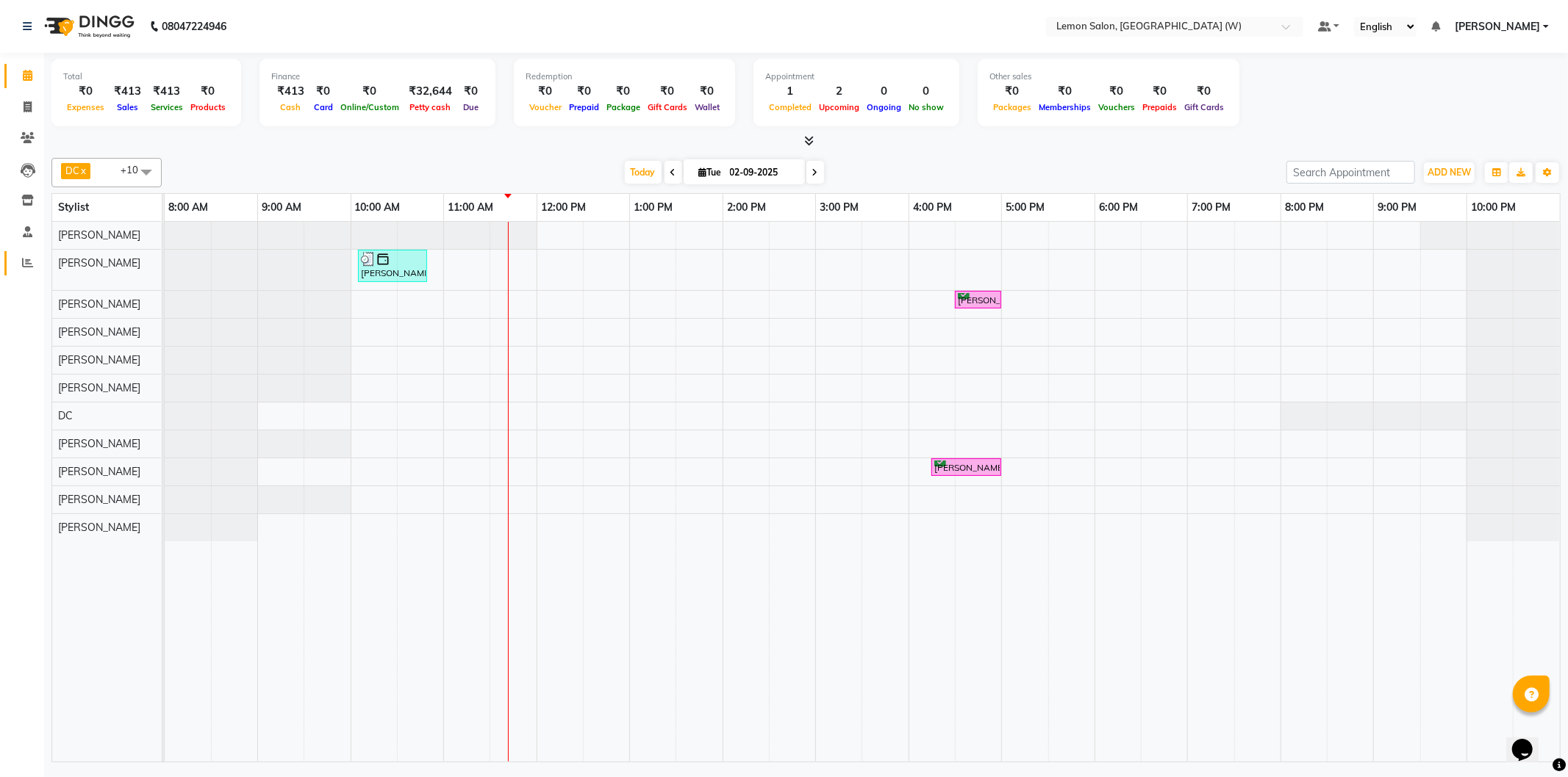
click at [11, 272] on link "Reports" at bounding box center [22, 263] width 35 height 24
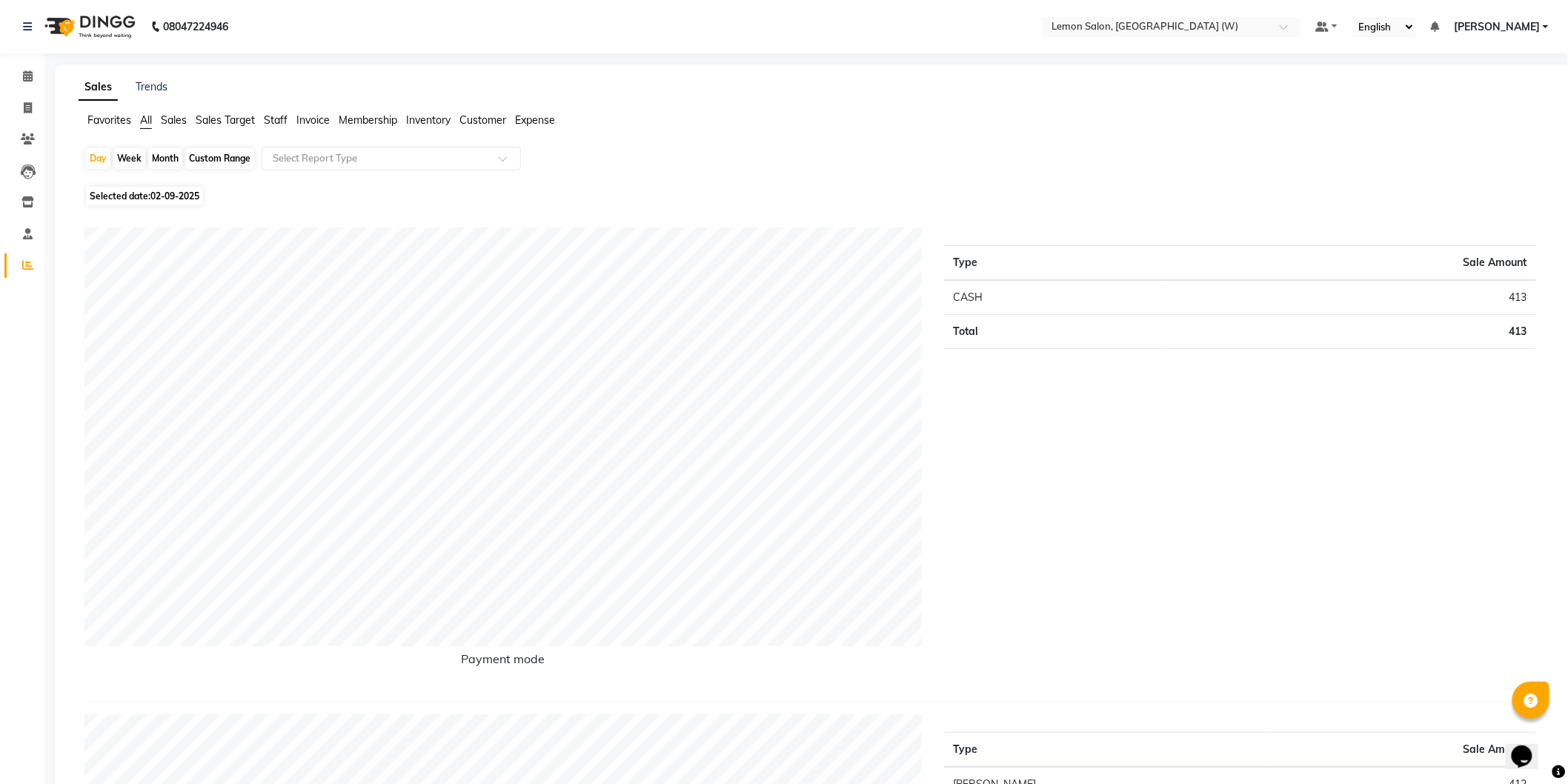
click at [243, 122] on span "Sales Target" at bounding box center [225, 119] width 59 height 13
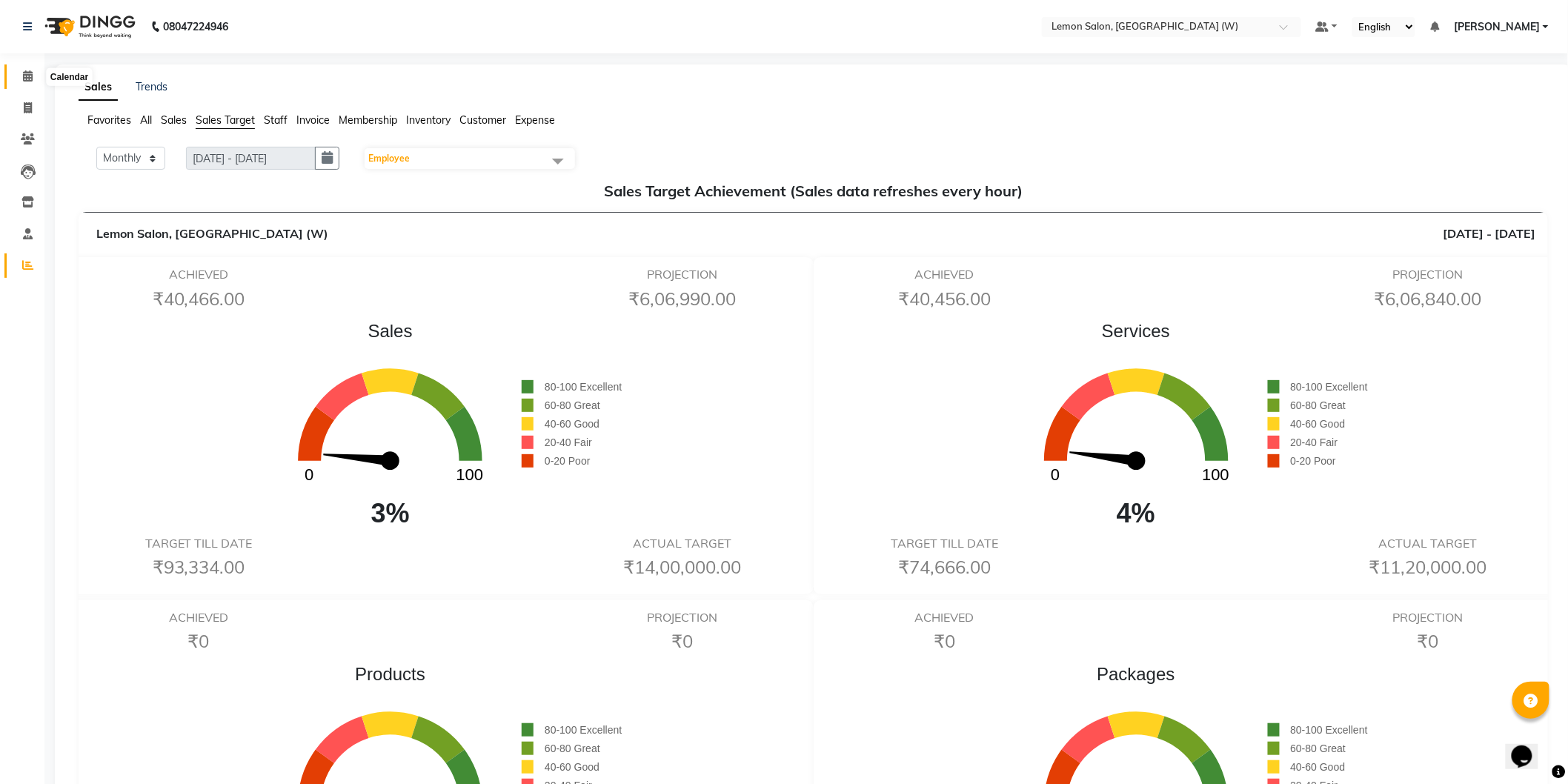
click at [18, 83] on span at bounding box center [27, 76] width 26 height 17
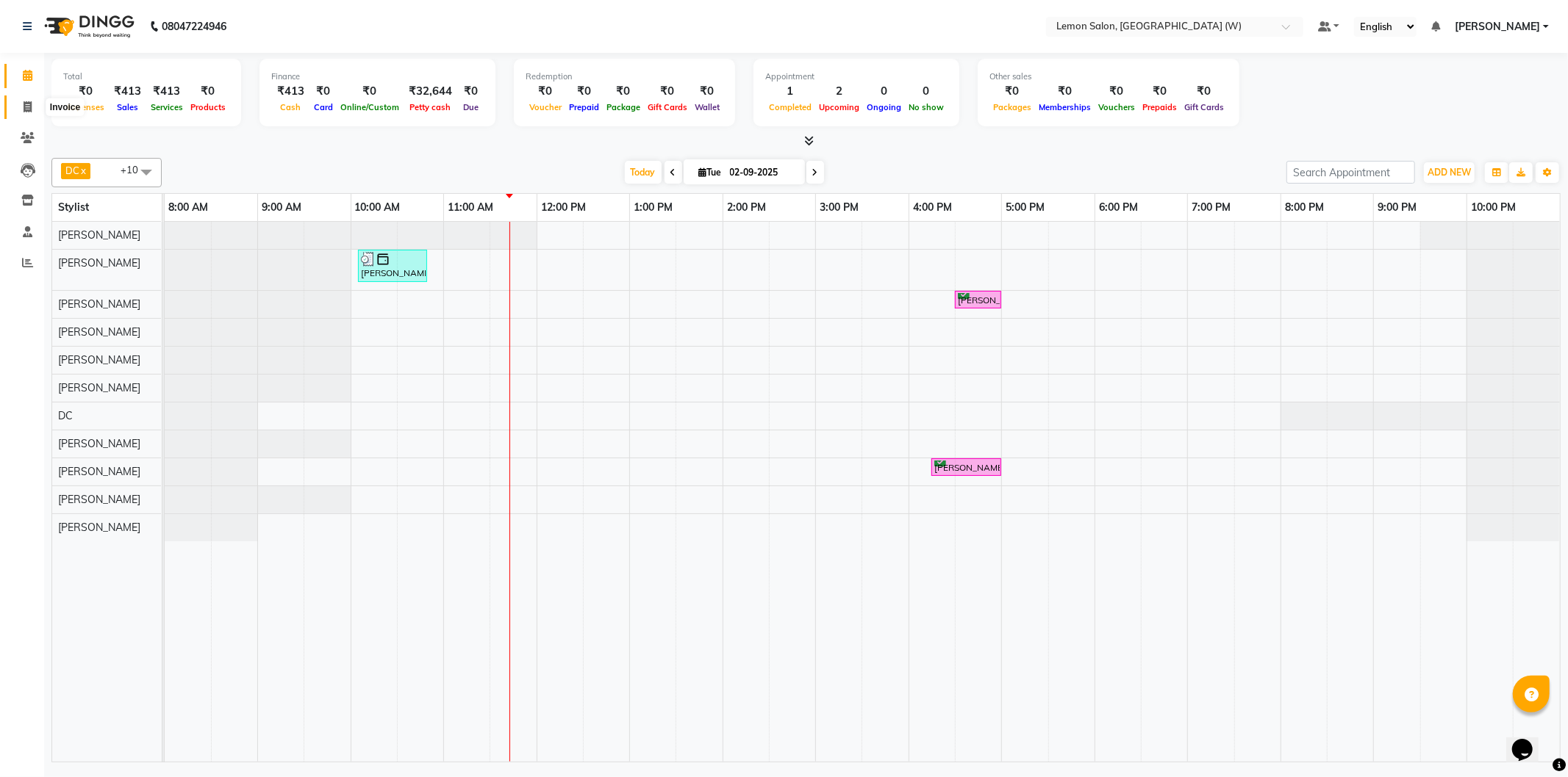
click at [24, 108] on icon at bounding box center [27, 107] width 8 height 11
select select "8053"
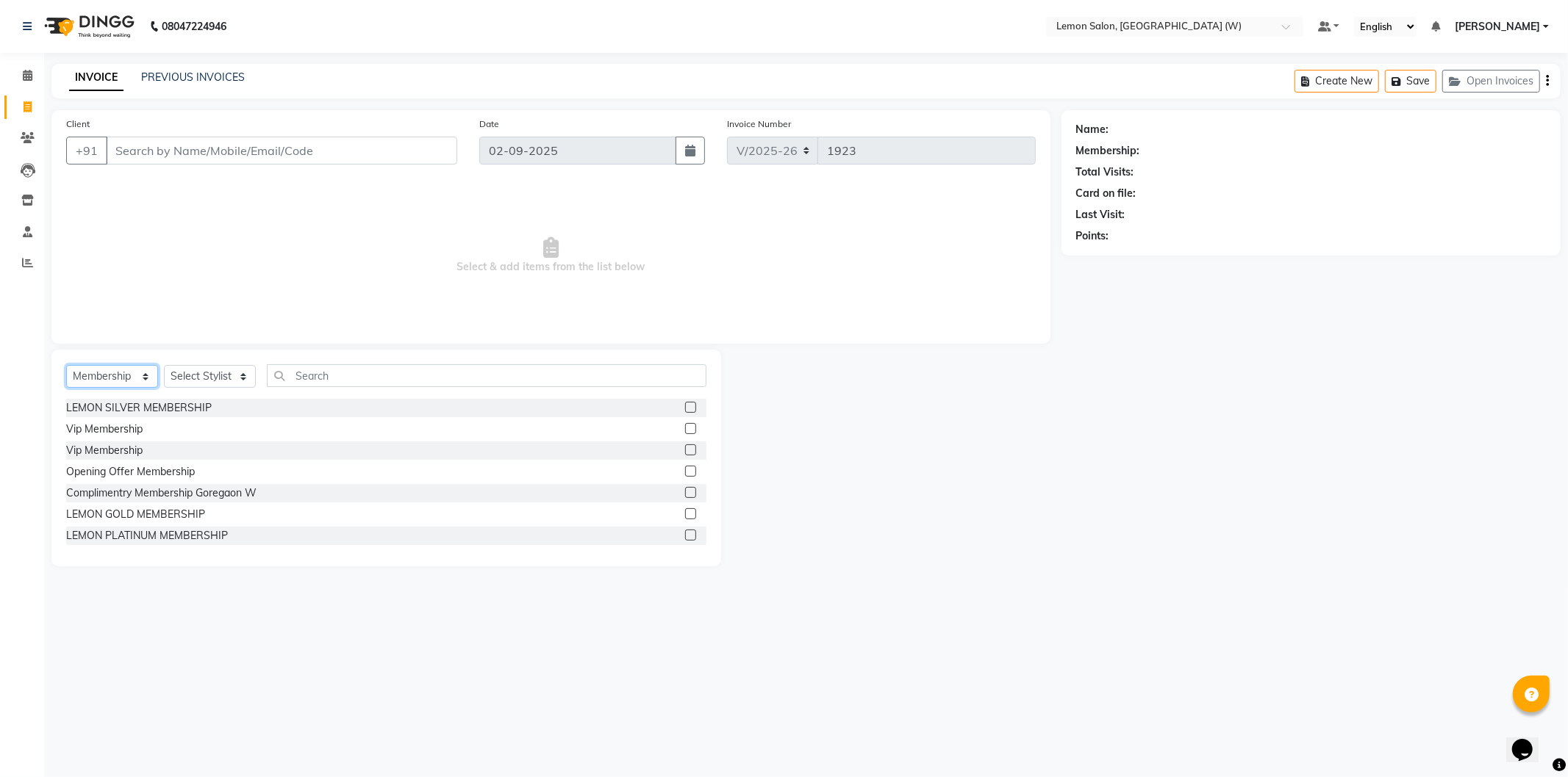
click at [147, 387] on select "Select Service Product Membership Package Voucher Prepaid Gift Card" at bounding box center [112, 376] width 92 height 23
select select "service"
click at [67, 366] on select "Select Service Product Membership Package Voucher Prepaid Gift Card" at bounding box center [112, 376] width 92 height 23
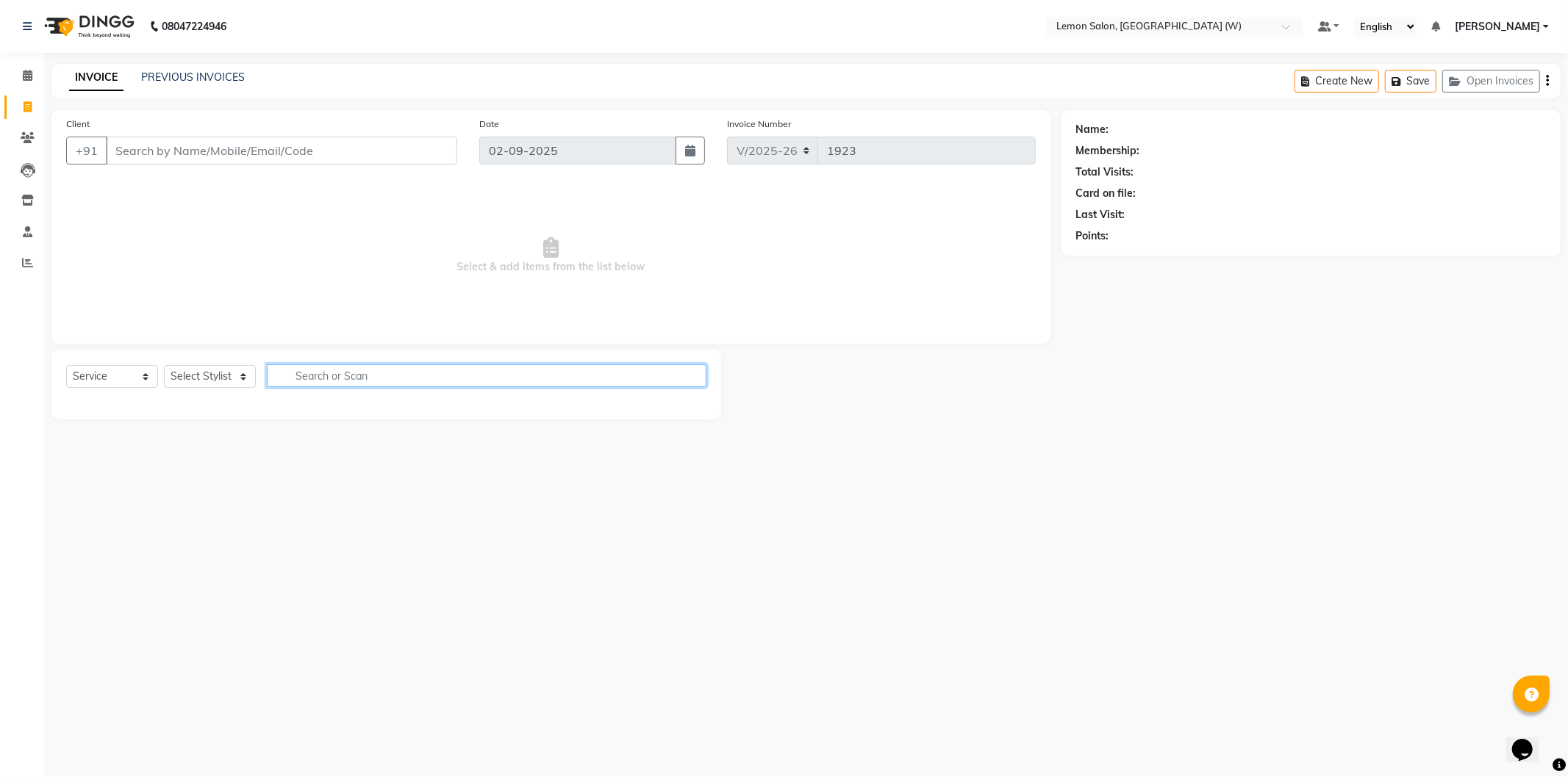
click at [369, 373] on input "text" at bounding box center [487, 375] width 439 height 23
type input "full"
click at [218, 376] on select "Select Stylist Akansha Subba Anamta Sayyed DC Faheem Shaikh Faizan Ganesh Motew…" at bounding box center [209, 376] width 92 height 23
select select "10653"
click at [164, 366] on select "Select Stylist Akansha Subba Anamta Sayyed DC Faheem Shaikh Faizan Ganesh Motew…" at bounding box center [209, 376] width 92 height 23
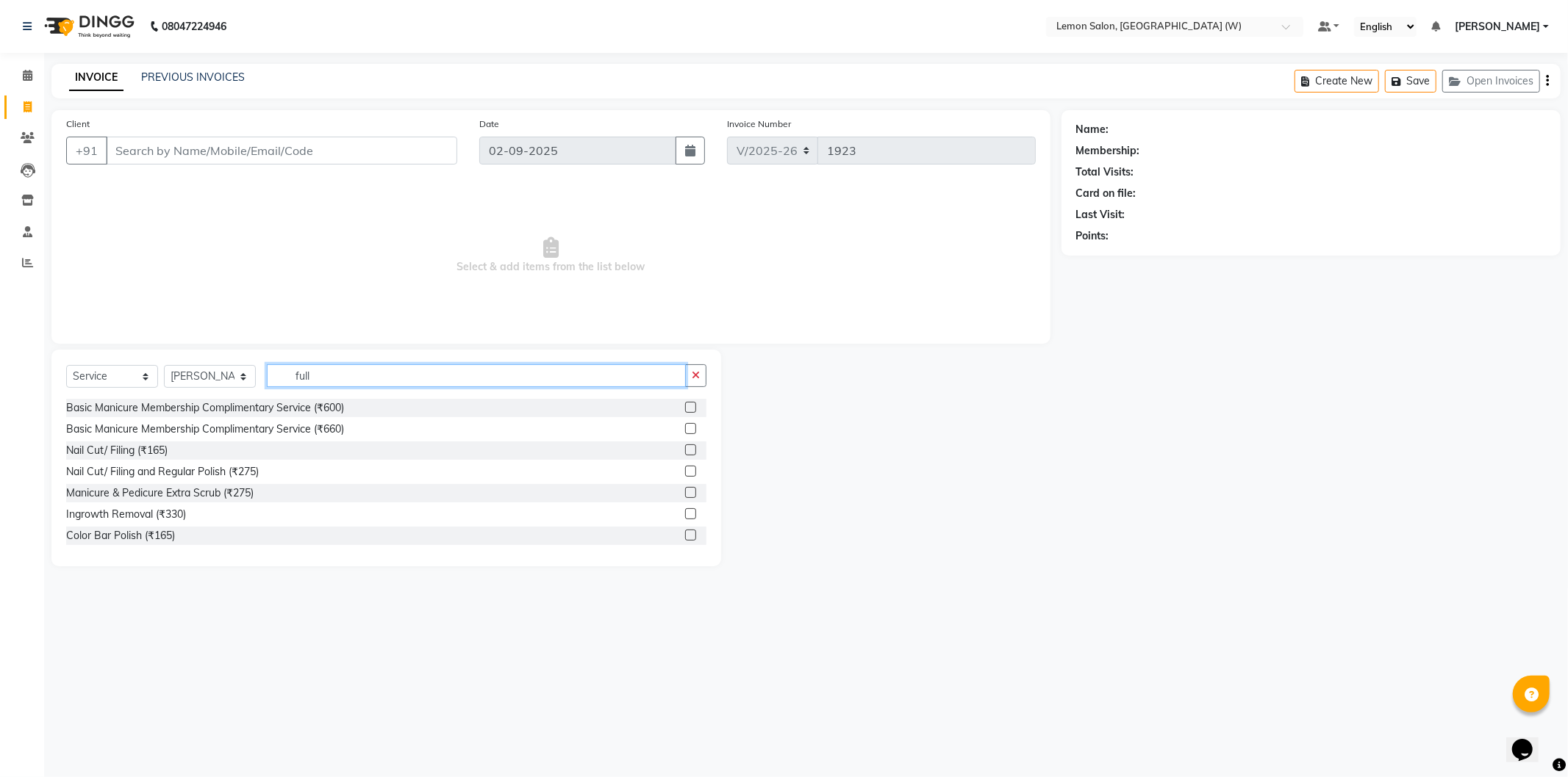
click at [311, 378] on input "full" at bounding box center [476, 375] width 418 height 23
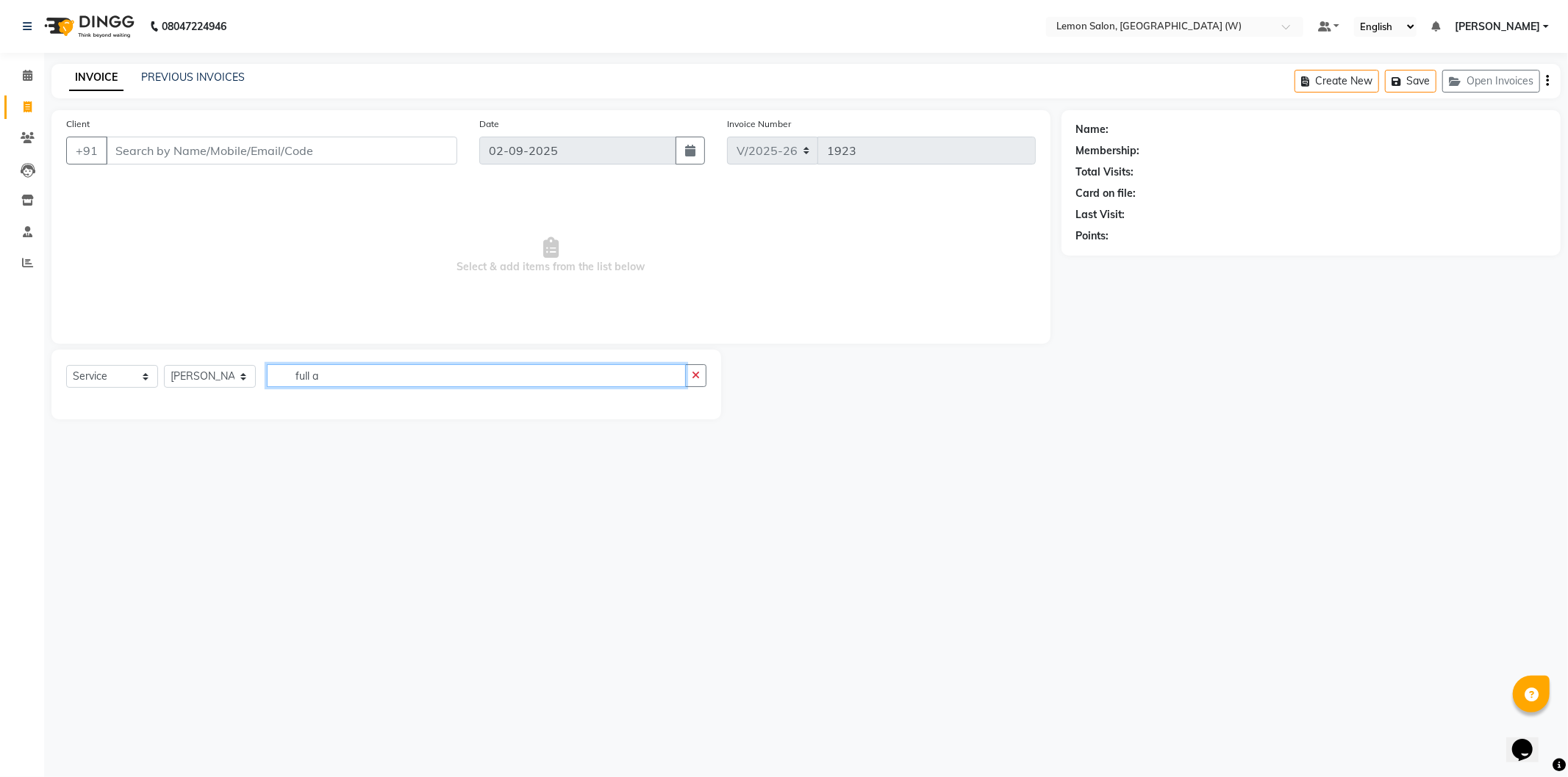
type input "full a"
click at [202, 373] on select "Select Stylist Akansha Subba Anamta Sayyed DC Faheem Shaikh Faizan Ganesh Motew…" at bounding box center [209, 376] width 92 height 23
select select "75738"
click at [164, 366] on select "Select Stylist Akansha Subba Anamta Sayyed DC Faheem Shaikh Faizan Ganesh Motew…" at bounding box center [209, 376] width 92 height 23
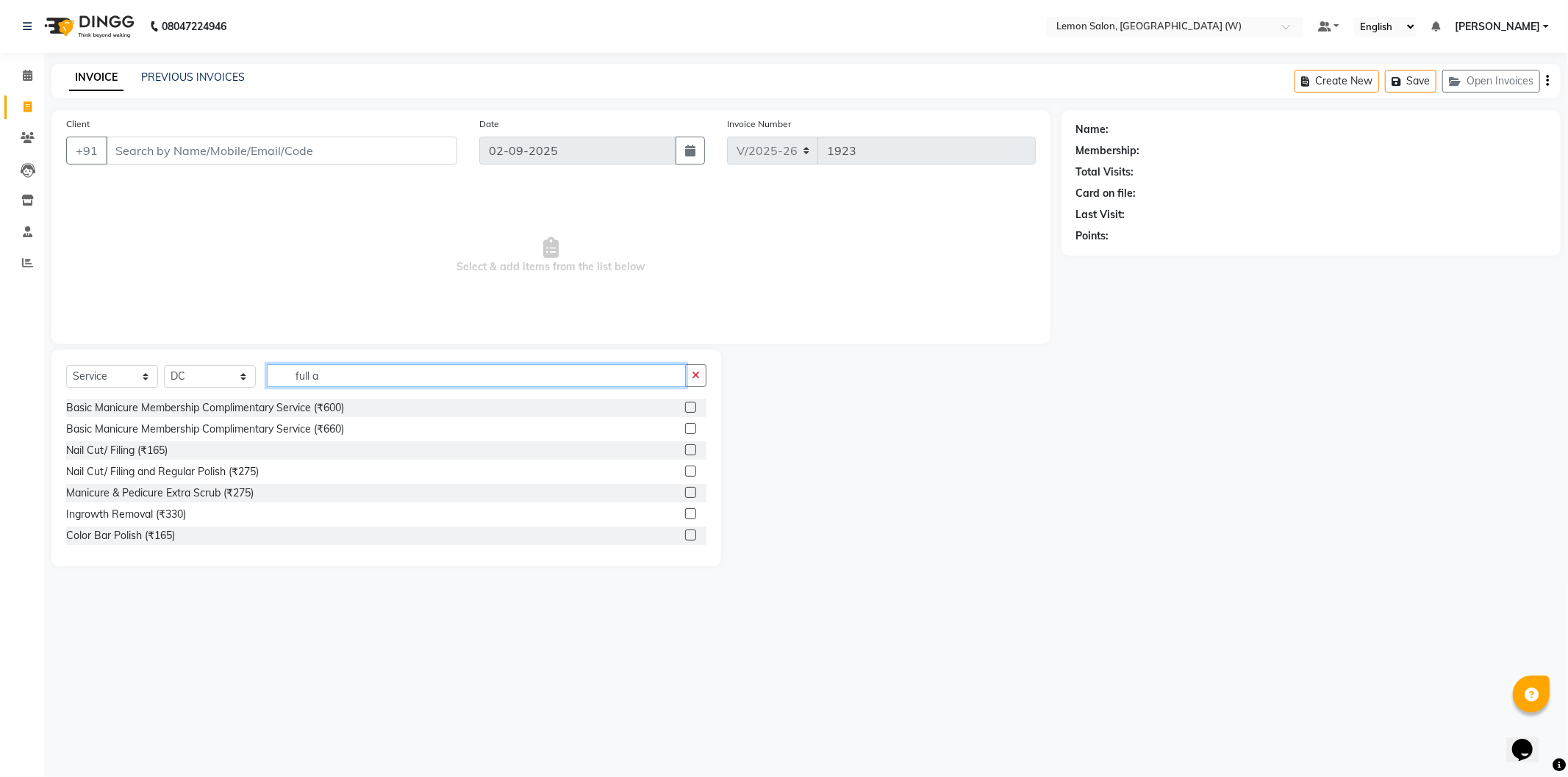
click at [344, 372] on input "full a" at bounding box center [476, 375] width 418 height 23
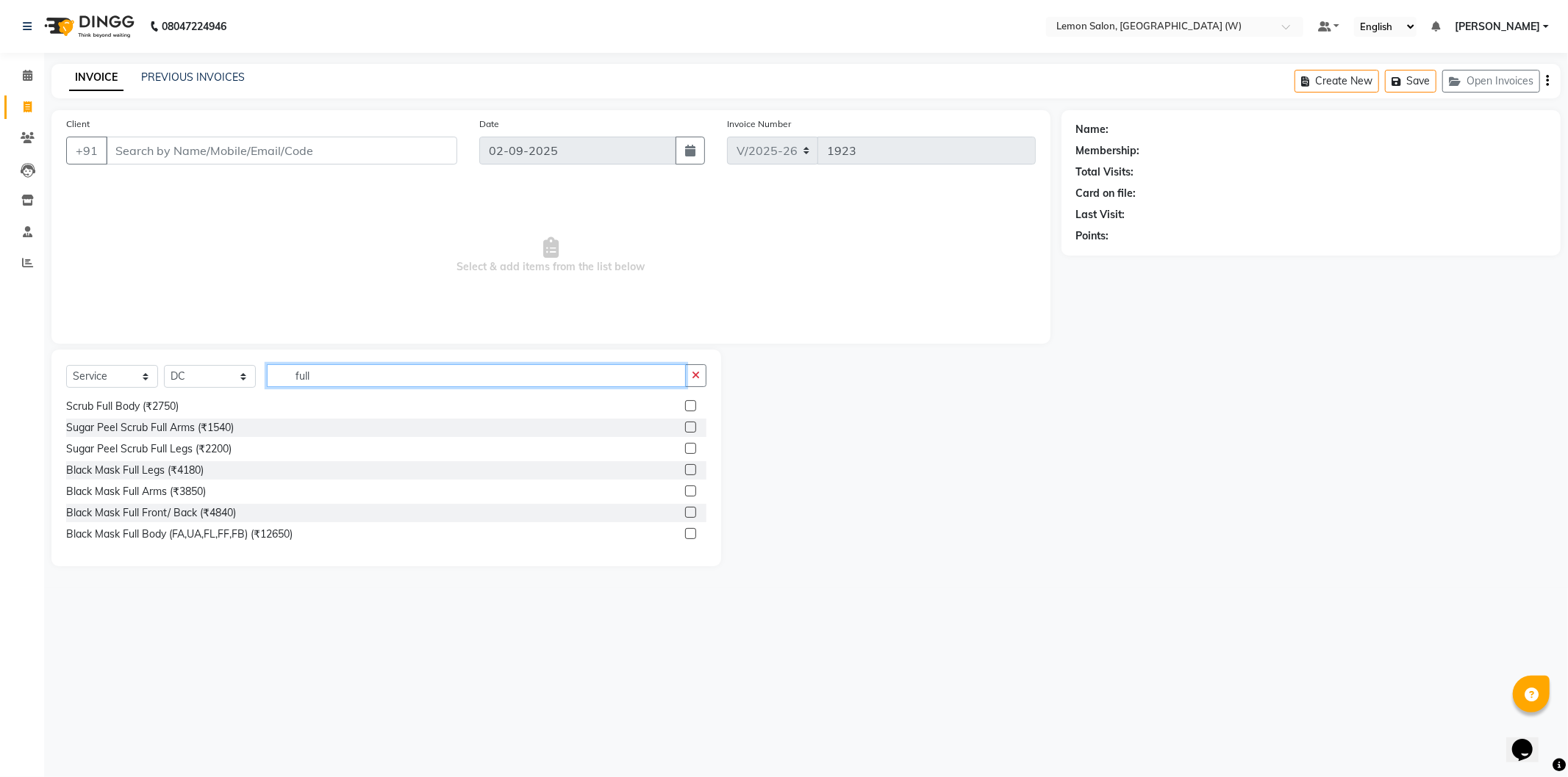
type input "full"
click at [549, 299] on span "Select & add items from the list below" at bounding box center [551, 256] width 969 height 147
click at [39, 71] on span at bounding box center [27, 75] width 25 height 17
click at [25, 74] on icon at bounding box center [27, 75] width 10 height 11
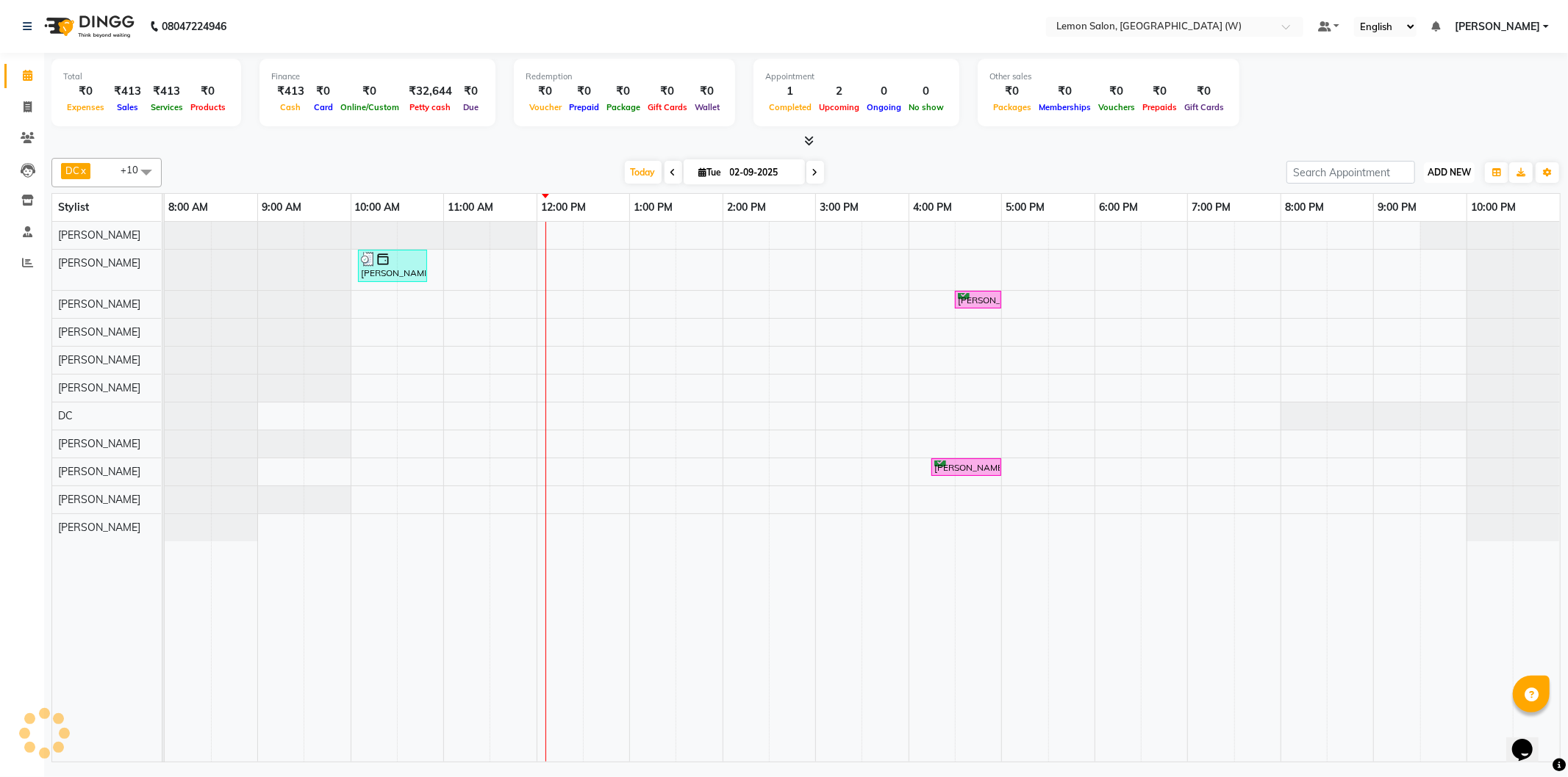
click at [1466, 170] on span "ADD NEW" at bounding box center [1449, 172] width 44 height 11
click at [1403, 194] on button "Add Appointment" at bounding box center [1415, 200] width 116 height 19
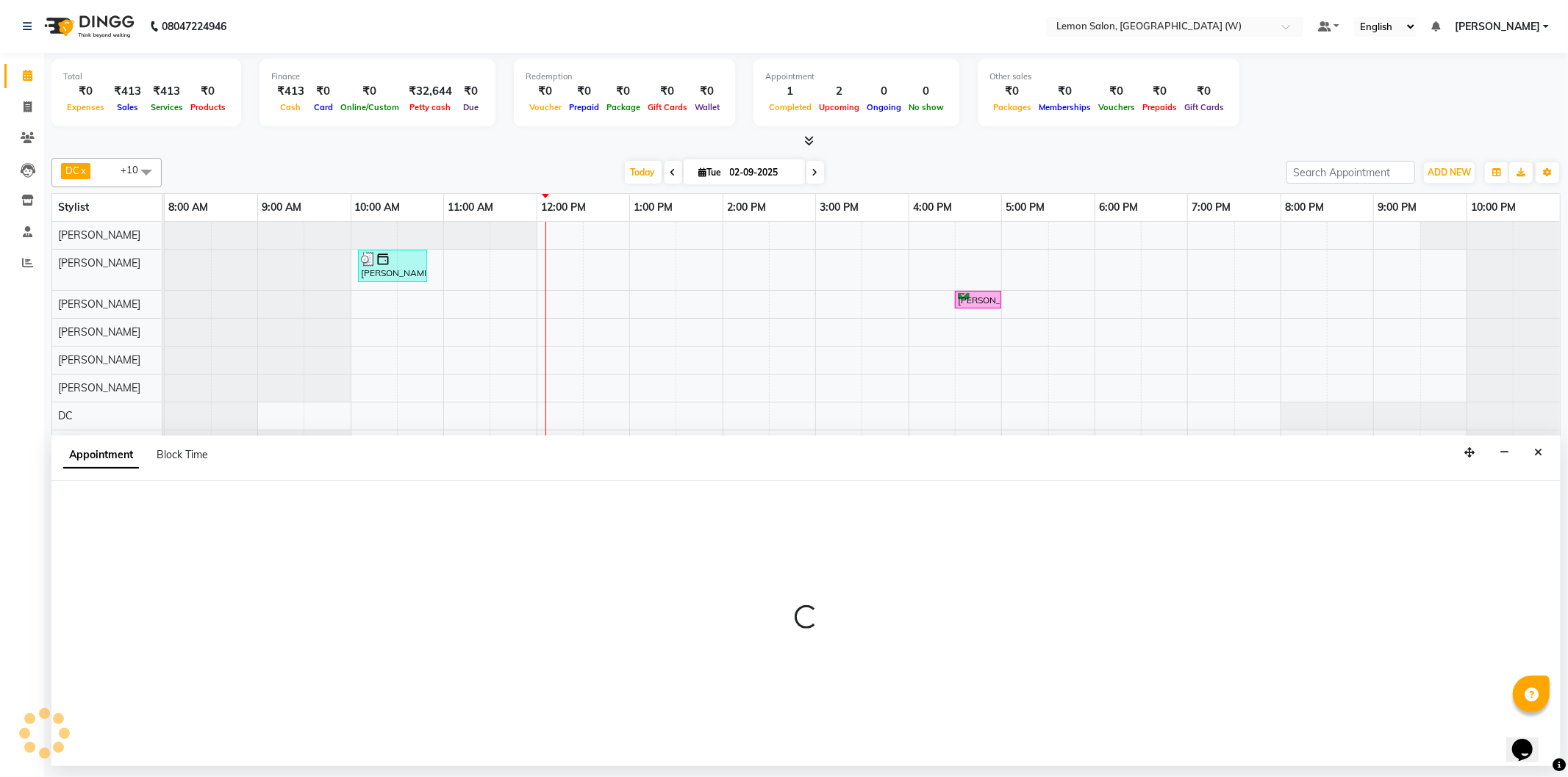
select select "540"
select select "tentative"
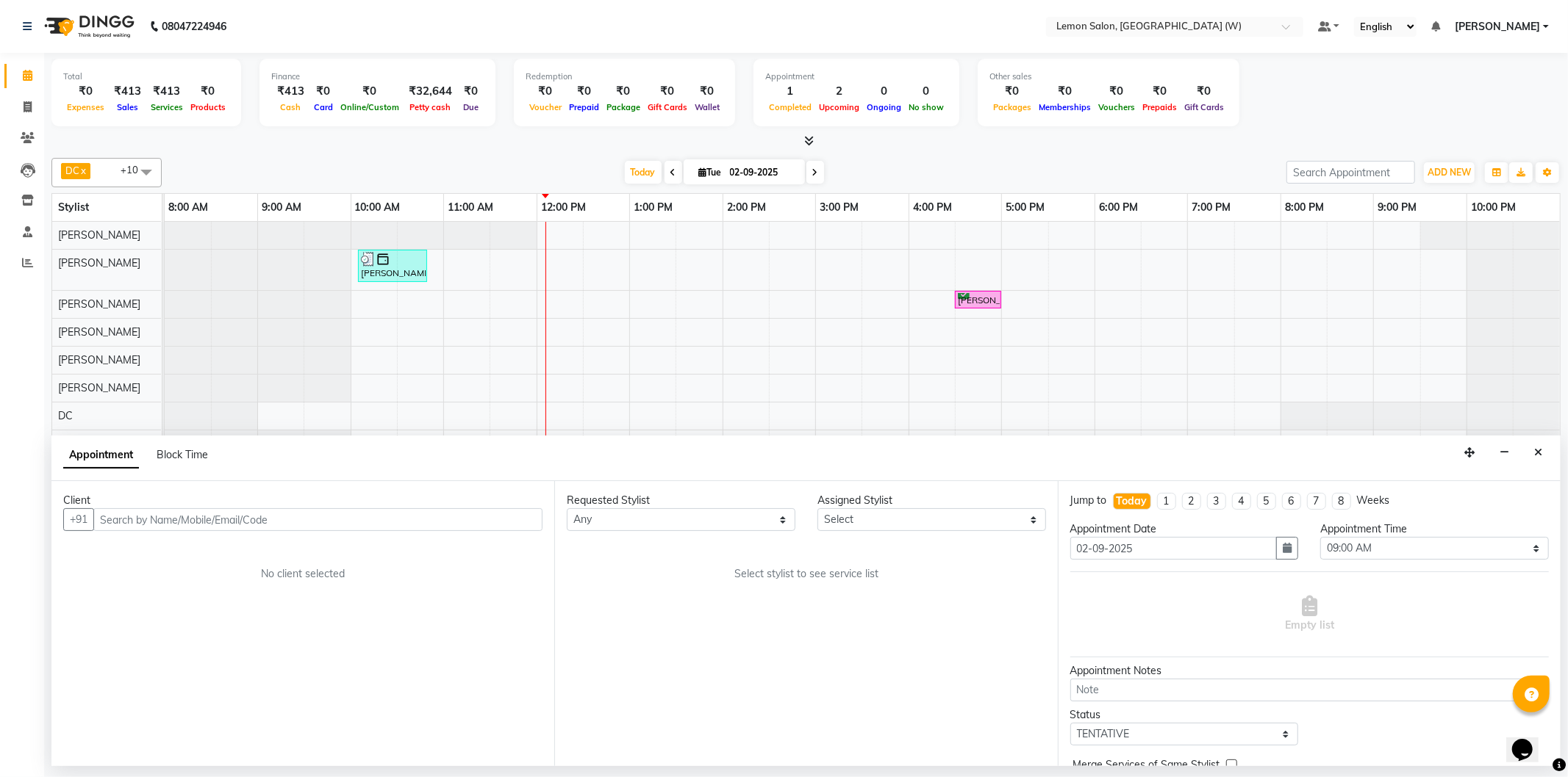
click at [210, 515] on input "text" at bounding box center [318, 520] width 449 height 23
type input "9867381188"
click at [522, 528] on button "Add Client" at bounding box center [512, 520] width 61 height 23
select select "22"
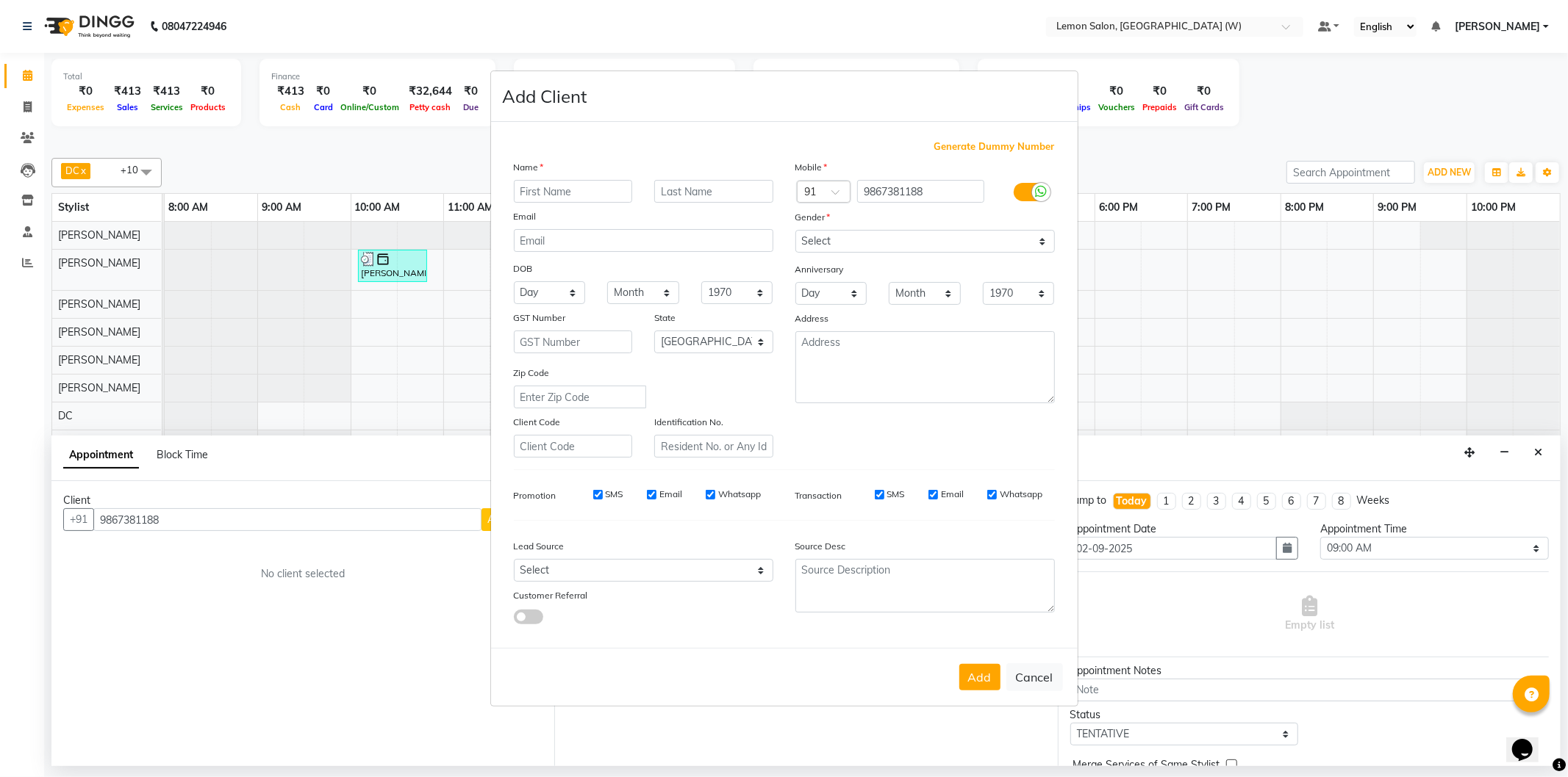
click at [578, 185] on input "text" at bounding box center [573, 192] width 119 height 23
type input "MItal"
click at [702, 187] on input "text" at bounding box center [714, 192] width 119 height 23
type input "Parmar"
click at [861, 241] on select "Select Male Female Other Prefer Not To Say" at bounding box center [925, 242] width 259 height 23
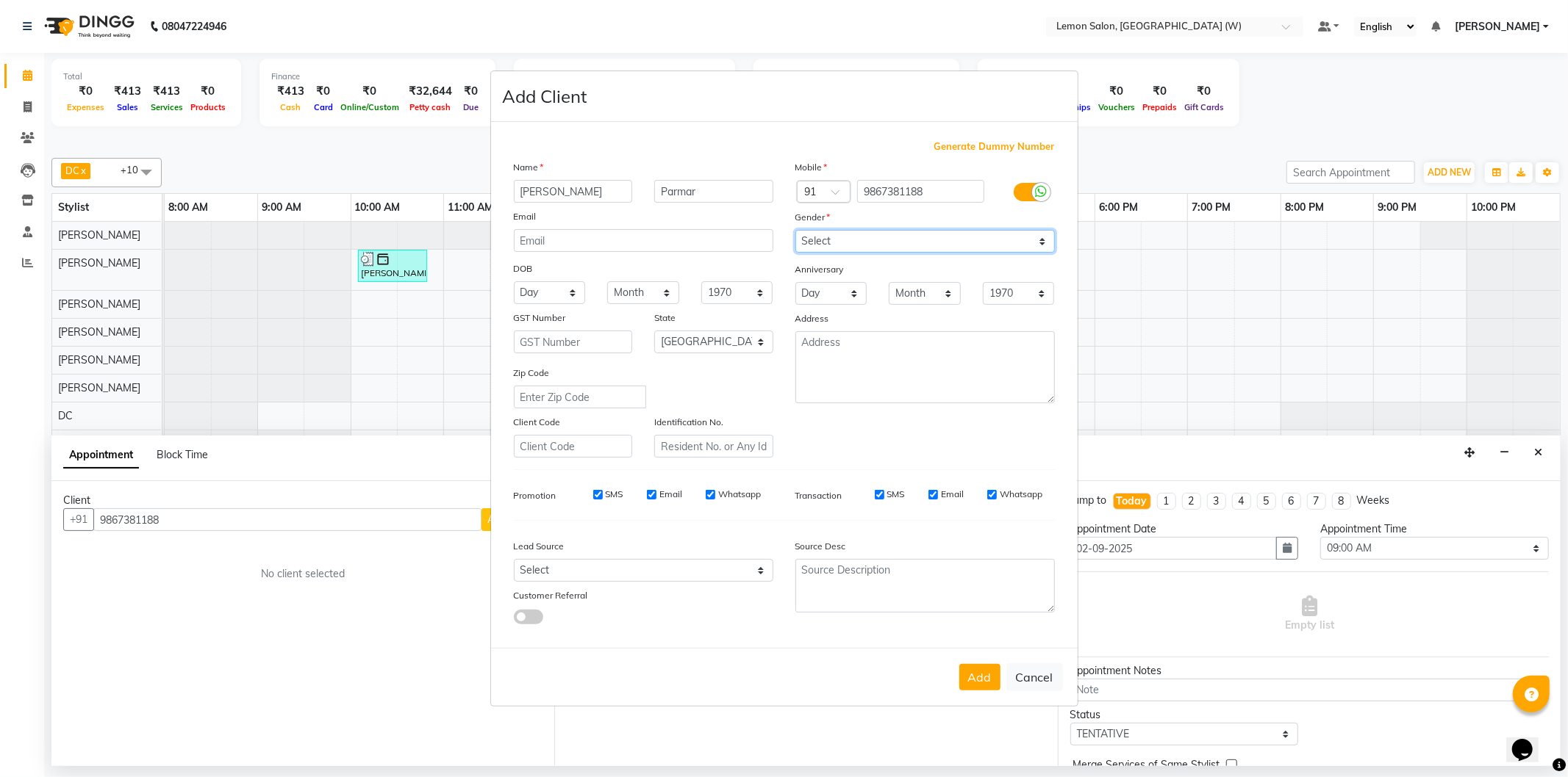
select select "male"
click at [795, 230] on select "Select Male Female Other Prefer Not To Say" at bounding box center [925, 242] width 259 height 23
click at [967, 684] on button "Add" at bounding box center [979, 677] width 41 height 26
select select
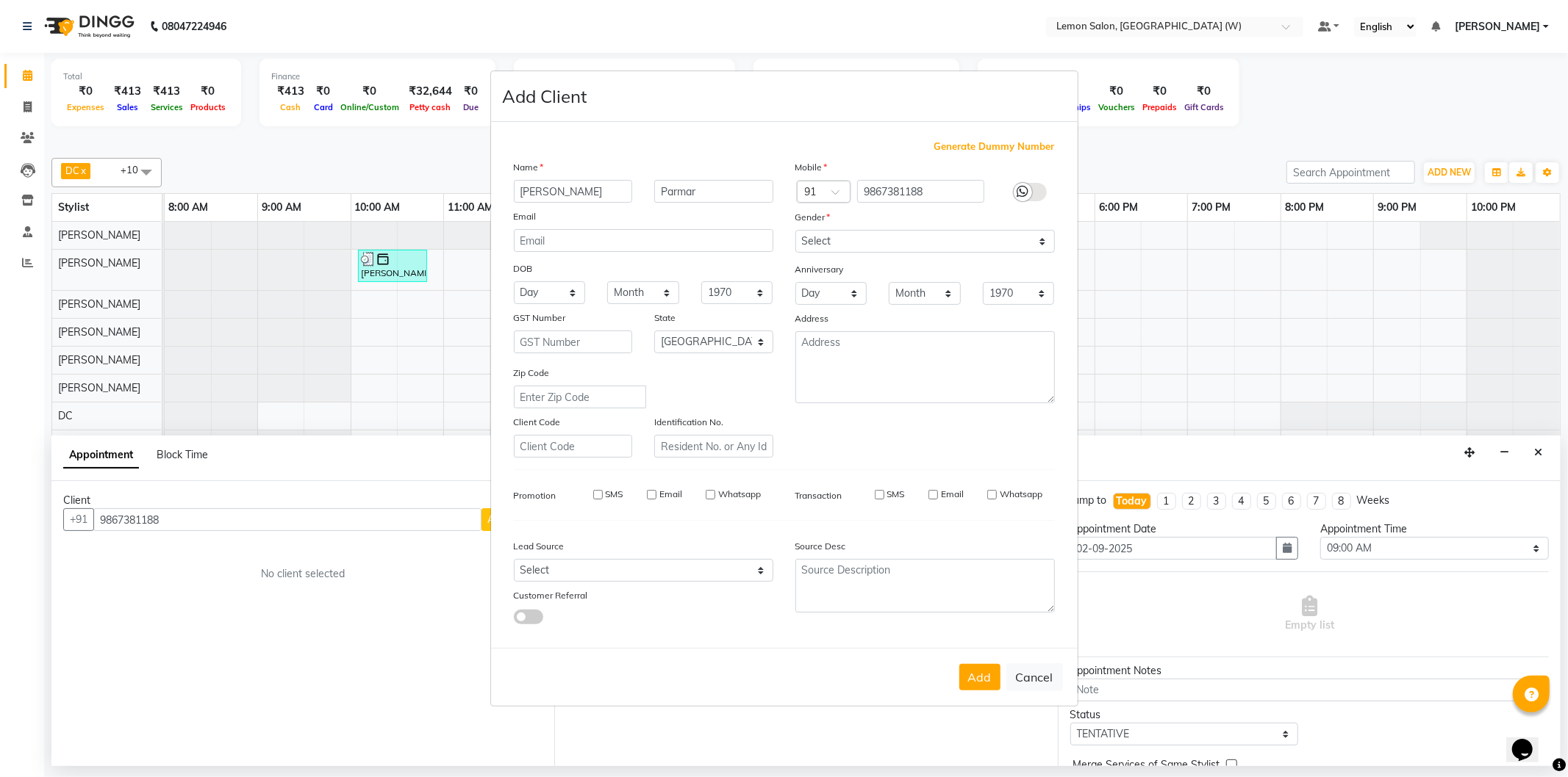
select select
select select "null"
select select
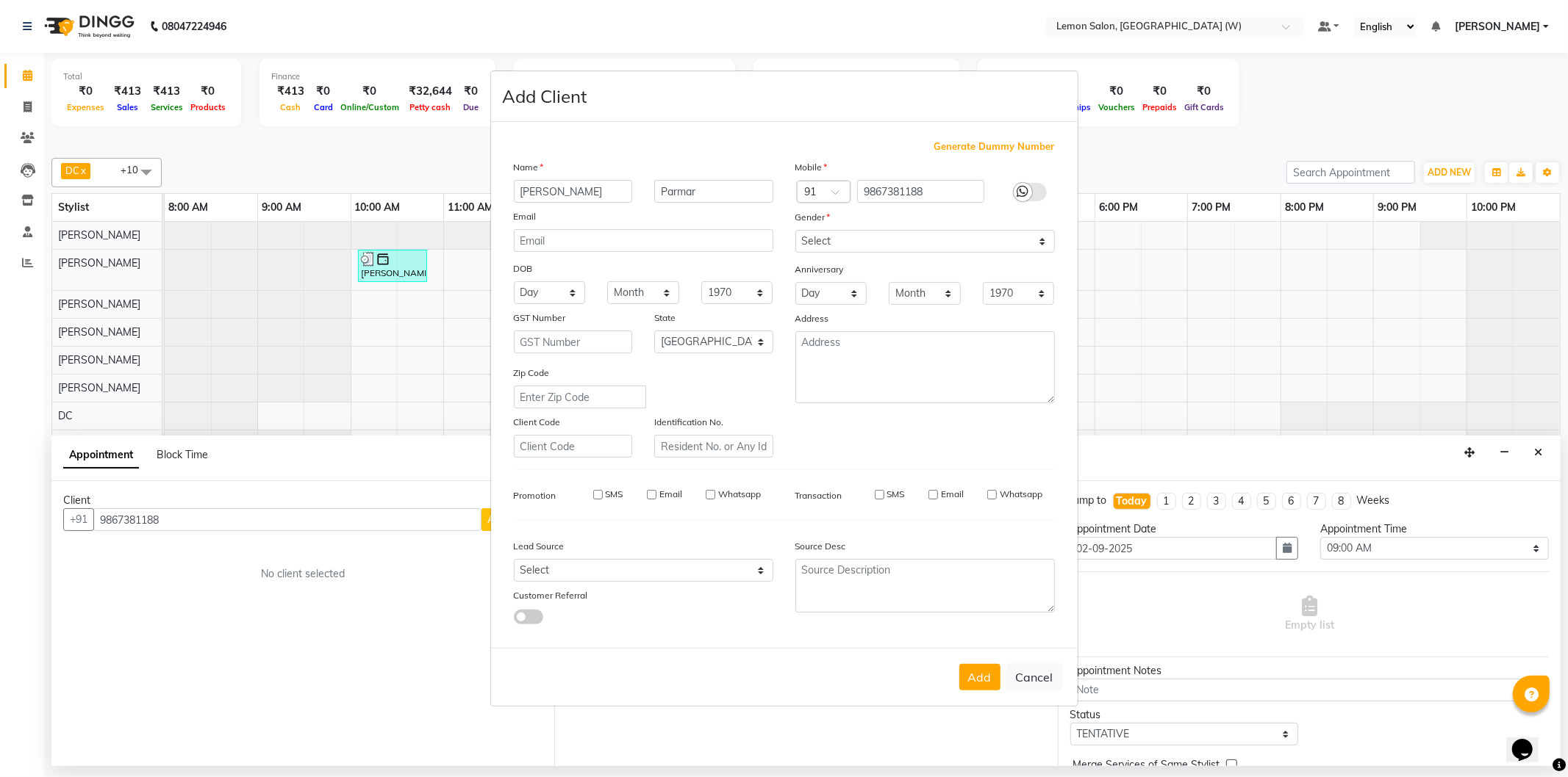
select select
checkbox input "false"
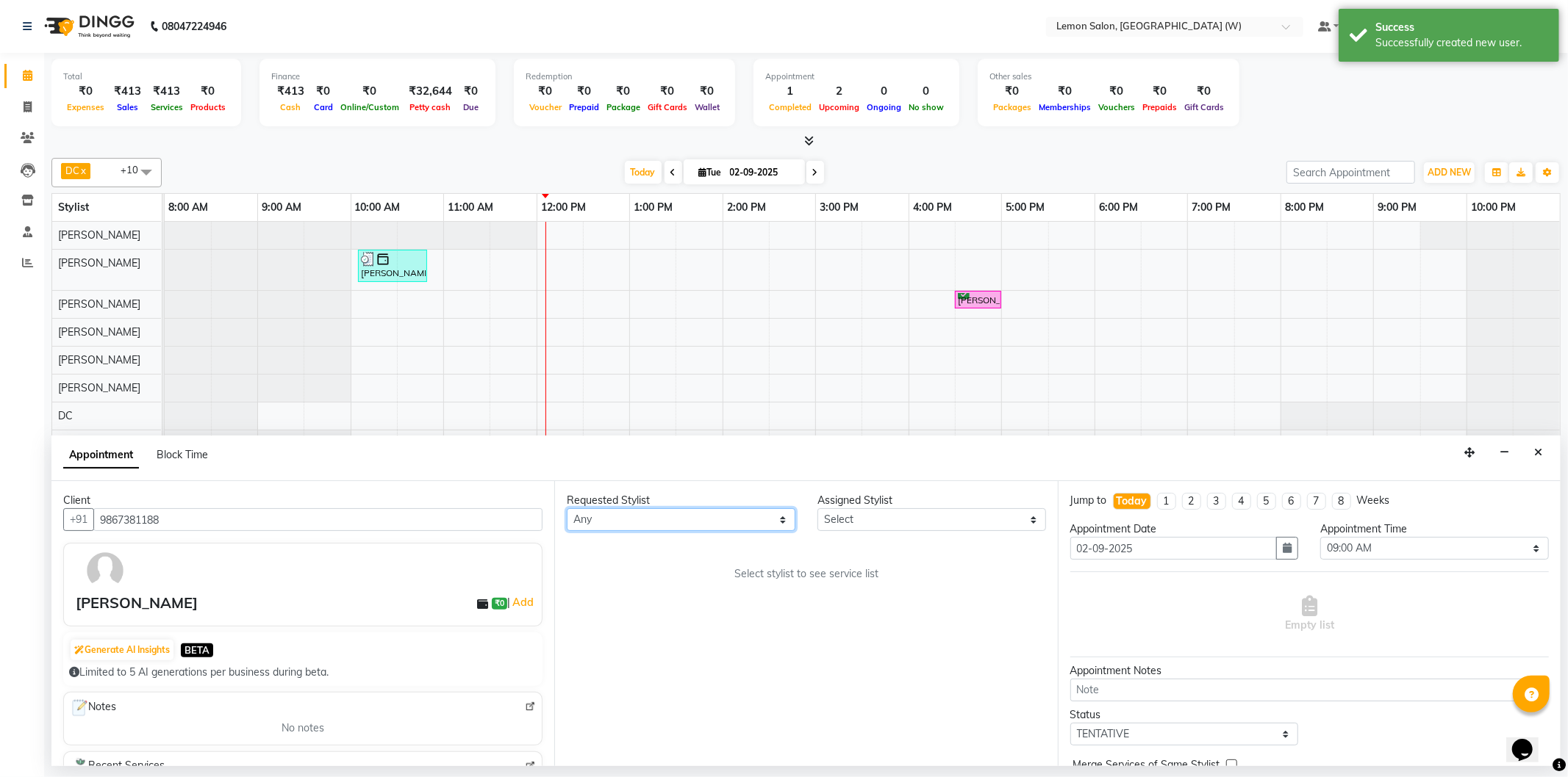
click at [629, 517] on select "Any Akansha Subba Anamta Sayyed DC Faheem Shaikh Ganesh Motewad Kassar Sahil Na…" at bounding box center [680, 520] width 229 height 23
click at [870, 528] on select "Select Akansha Subba Anamta Sayyed DC Faheem Shaikh Ganesh Motewad Kassar Sahil…" at bounding box center [931, 520] width 229 height 23
select select "68726"
click at [817, 508] on select "Select Akansha Subba Anamta Sayyed DC Faheem Shaikh Ganesh Motewad Kassar Sahil…" at bounding box center [931, 520] width 229 height 23
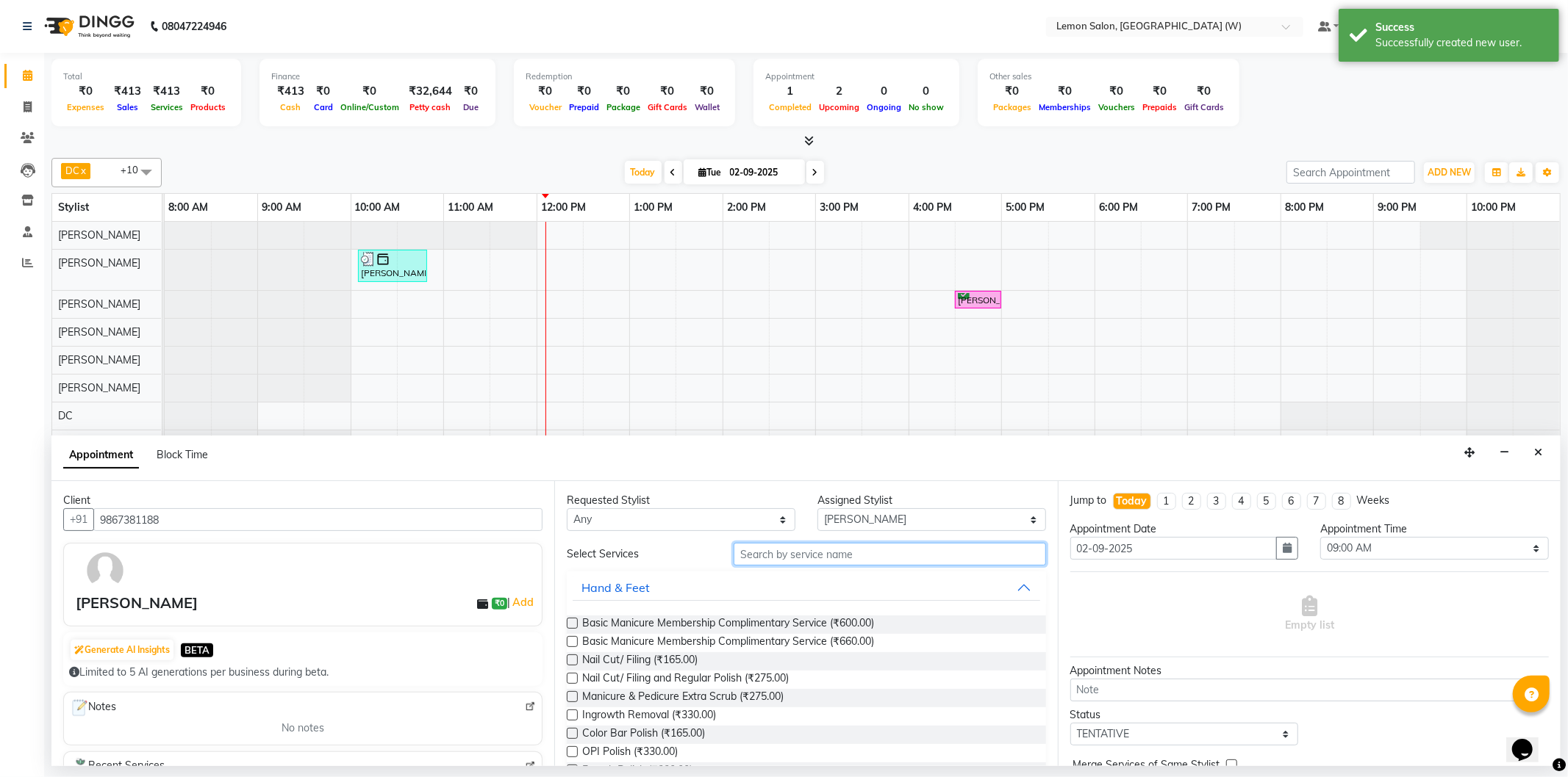
click at [818, 562] on input "text" at bounding box center [889, 554] width 312 height 23
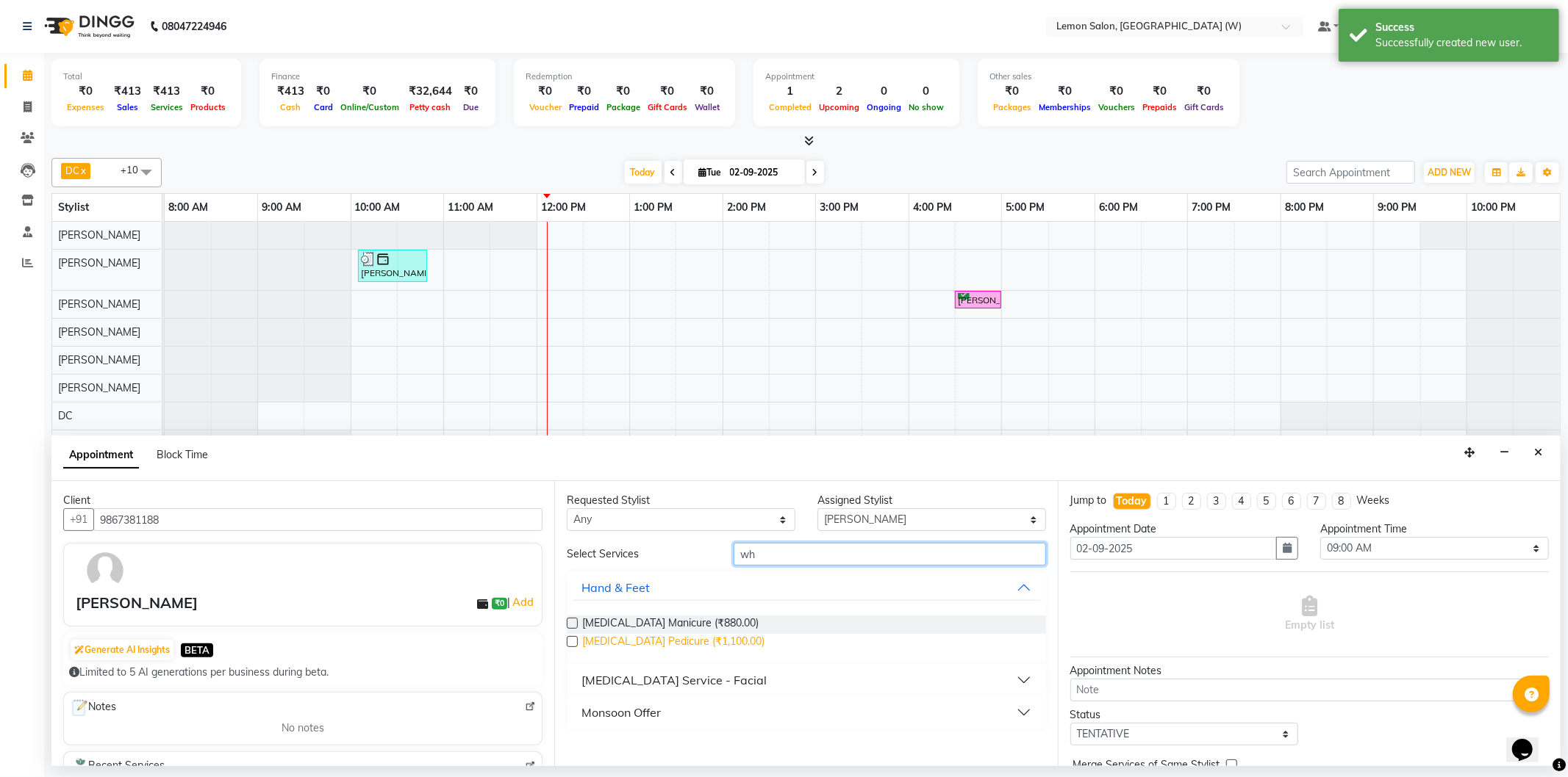
type input "wh"
click at [669, 636] on span "Whitening Pedicure (₹1,100.00)" at bounding box center [673, 642] width 182 height 18
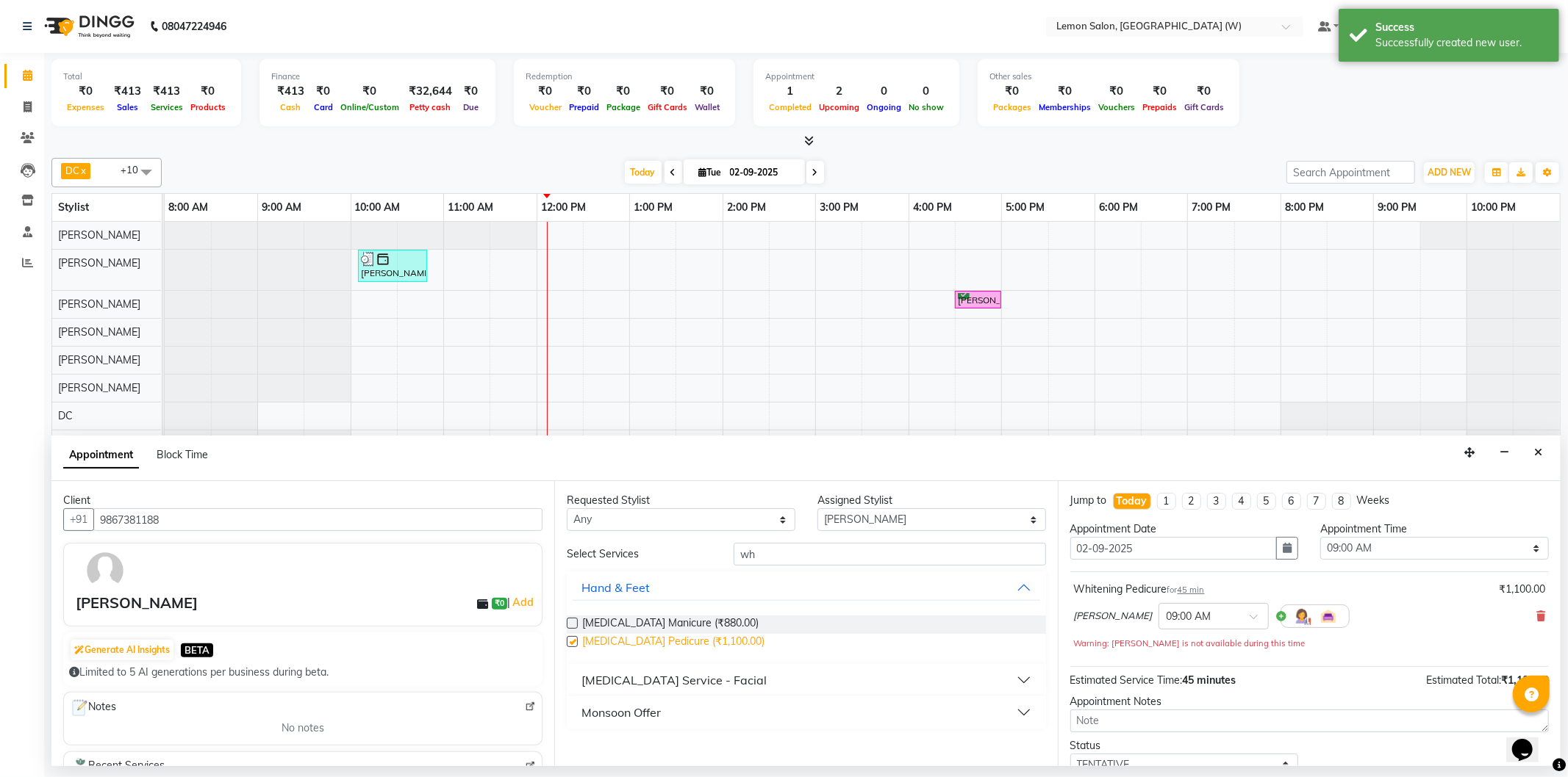
checkbox input "false"
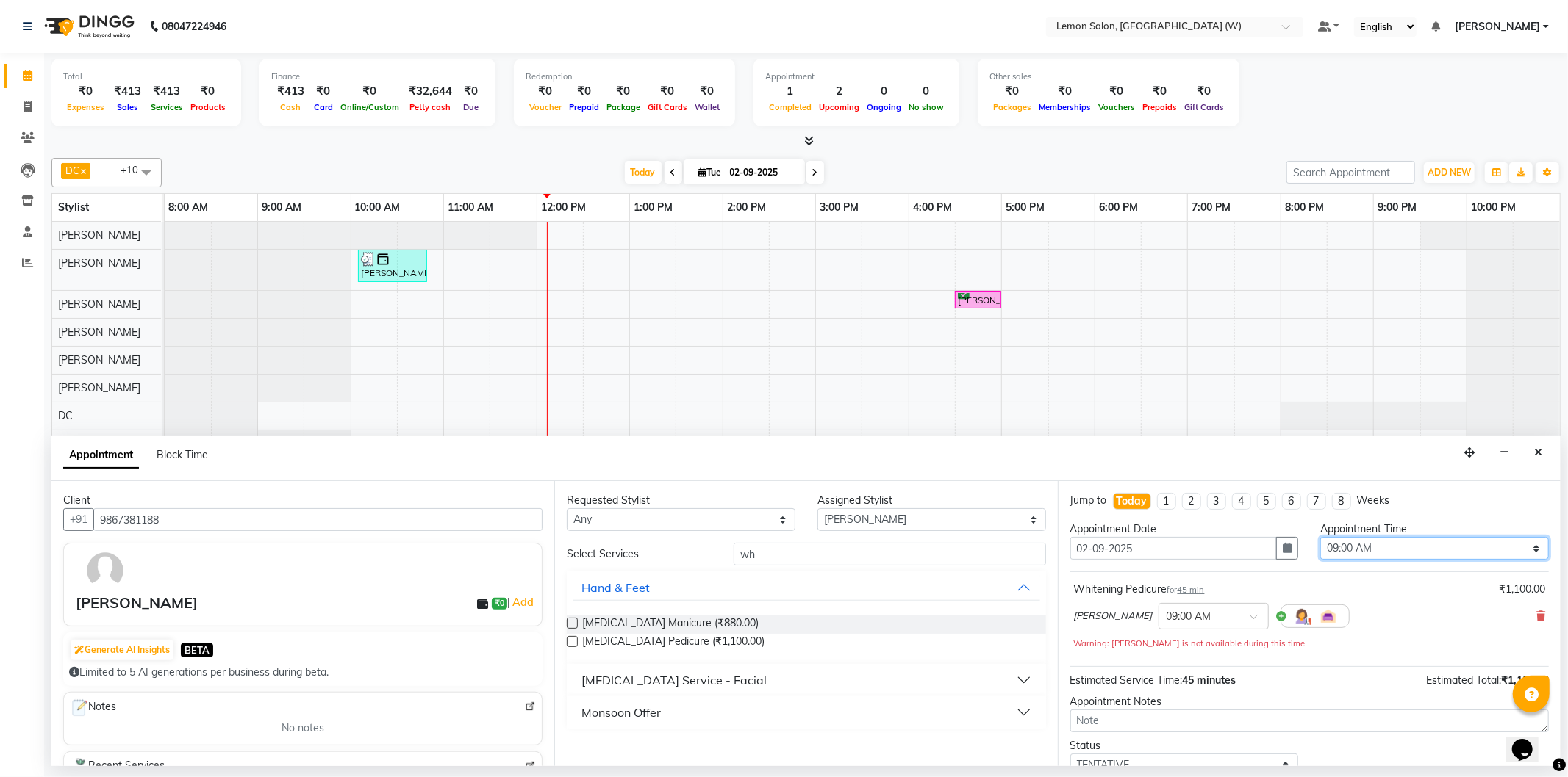
click at [1348, 551] on select "Select 09:00 AM 09:15 AM 09:30 AM 09:45 AM 10:00 AM 10:15 AM 10:30 AM 10:45 AM …" at bounding box center [1434, 549] width 229 height 23
select select "750"
click at [1320, 537] on select "Select 09:00 AM 09:15 AM 09:30 AM 09:45 AM 10:00 AM 10:15 AM 10:30 AM 10:45 AM …" at bounding box center [1434, 549] width 229 height 23
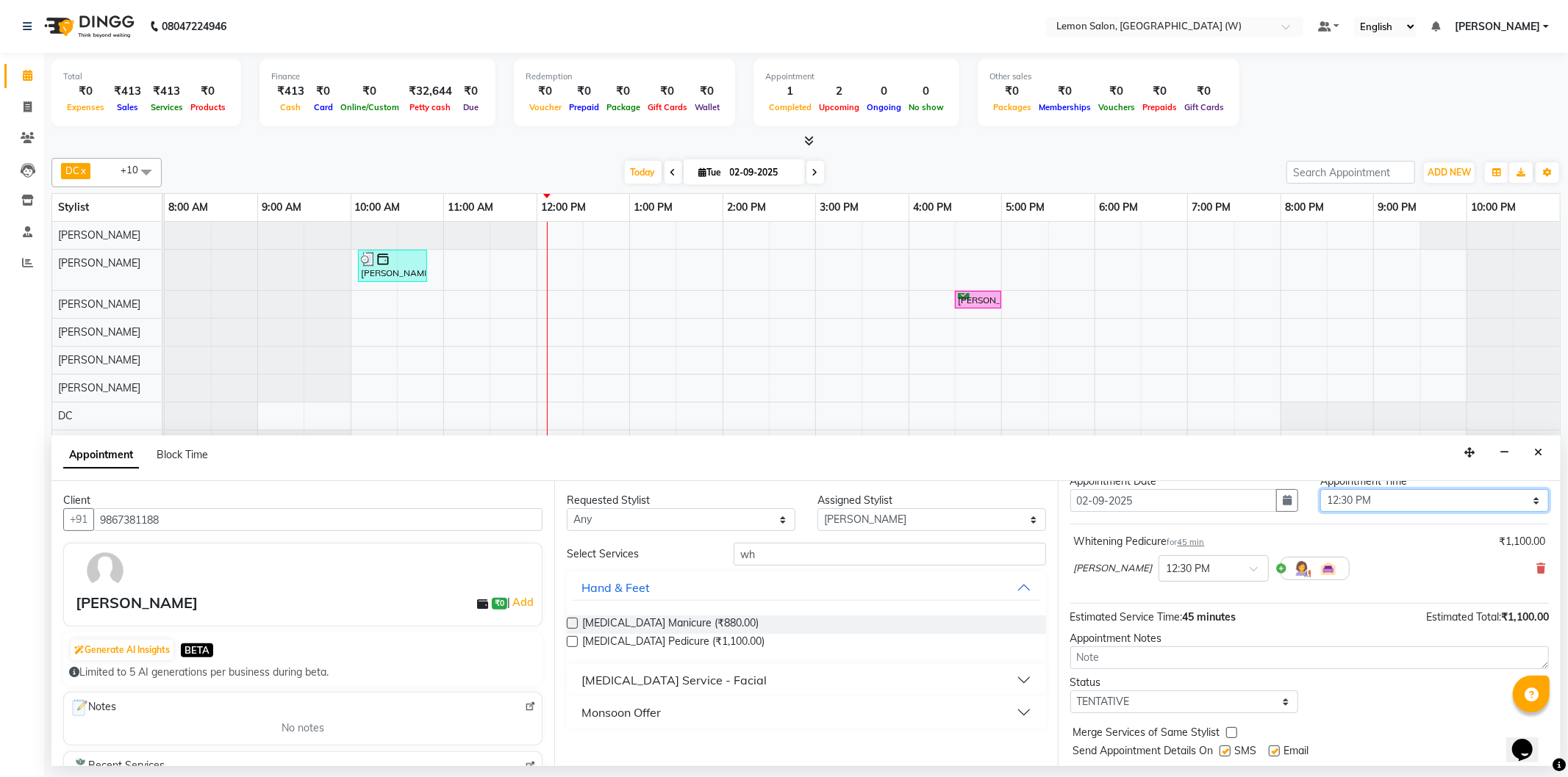
scroll to position [87, 0]
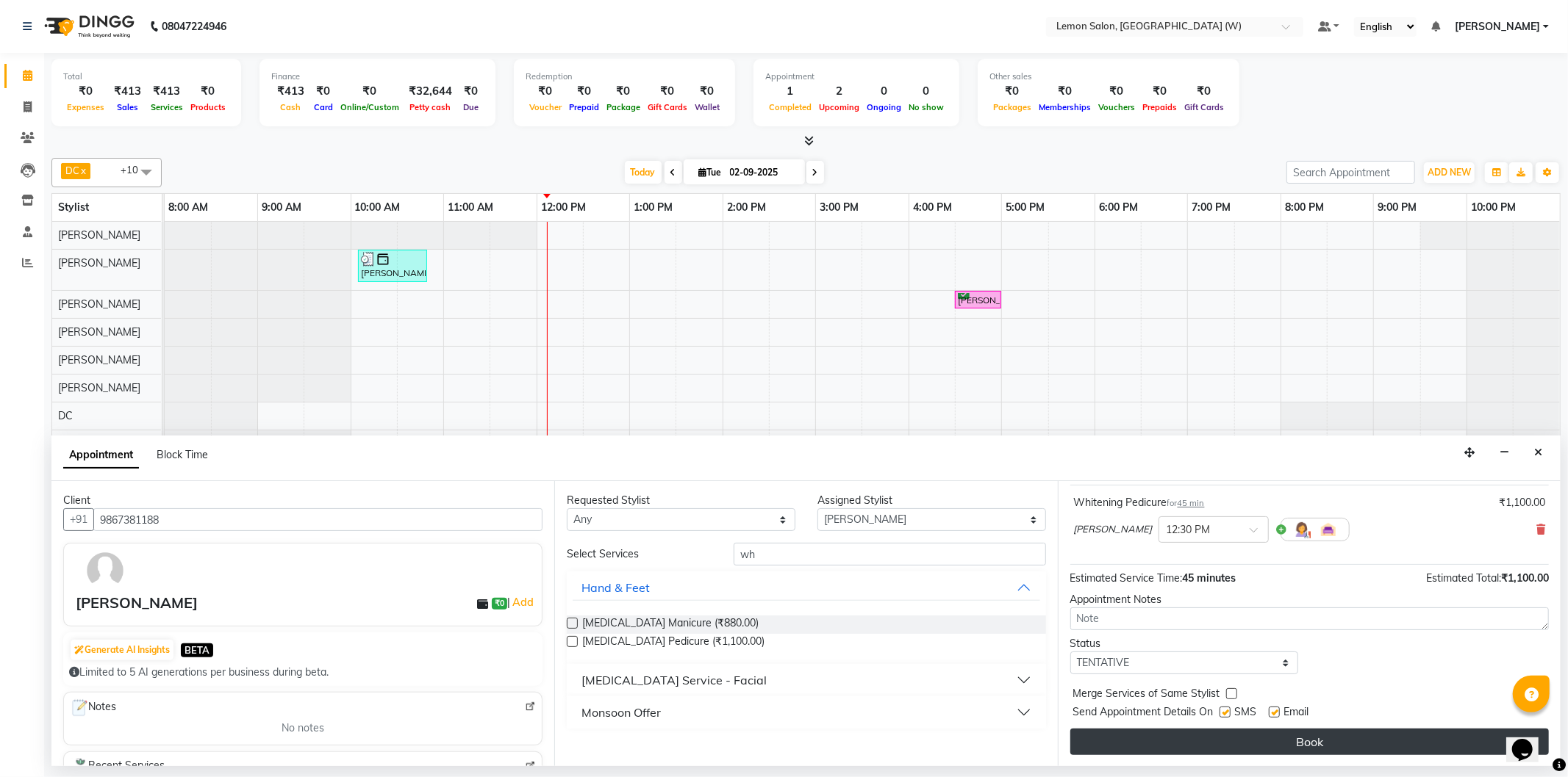
click at [1276, 736] on button "Book" at bounding box center [1309, 742] width 478 height 26
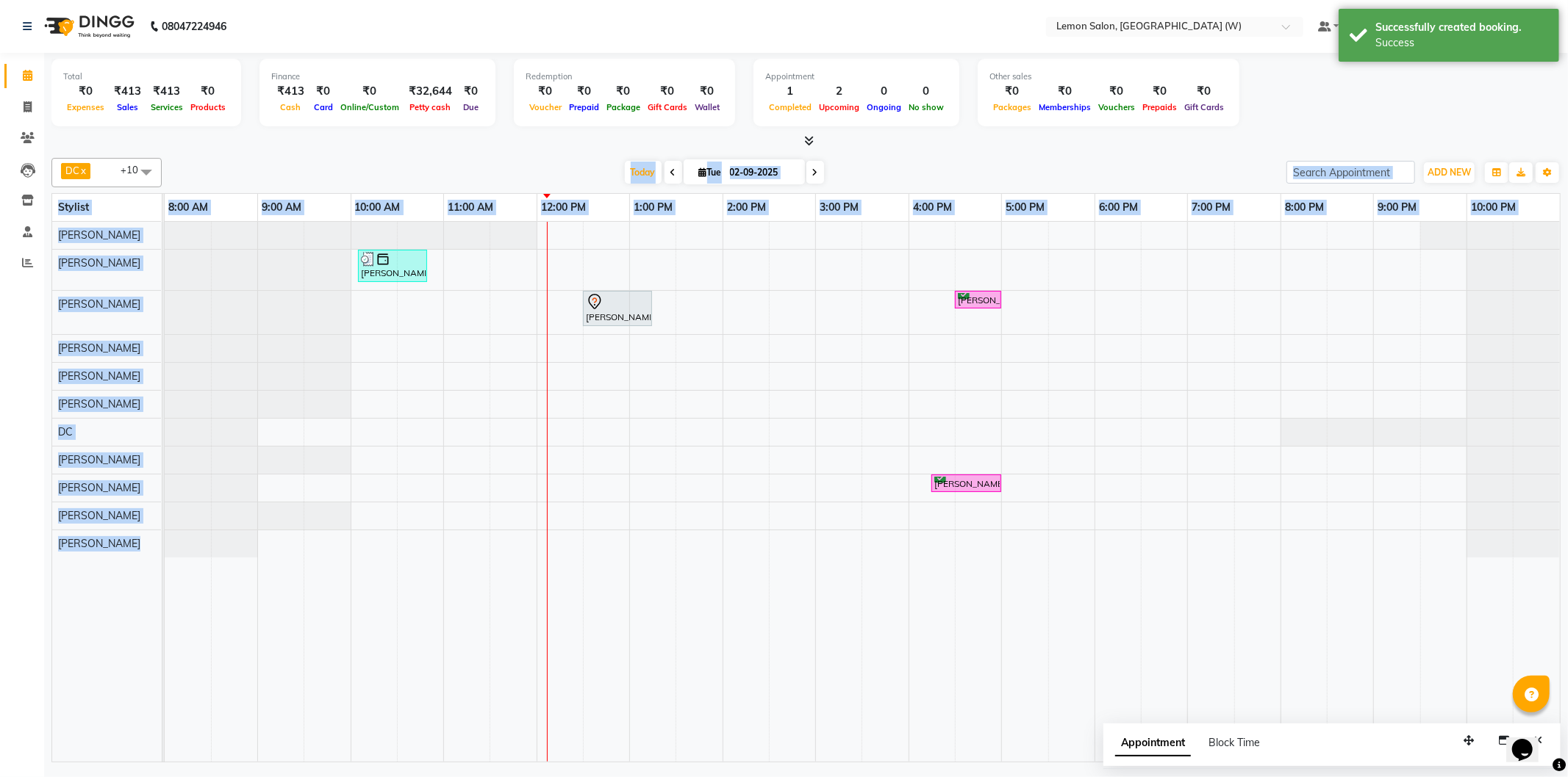
drag, startPoint x: 254, startPoint y: 163, endPoint x: 739, endPoint y: 332, distance: 513.6
click at [710, 364] on div "DC x Nazim Ansari x Shahrukh Mansoori x Shweta Murudkar x Simran Singh x Tejash…" at bounding box center [805, 458] width 1508 height 611
click at [938, 181] on div "Today Tue 02-09-2025" at bounding box center [724, 172] width 1110 height 22
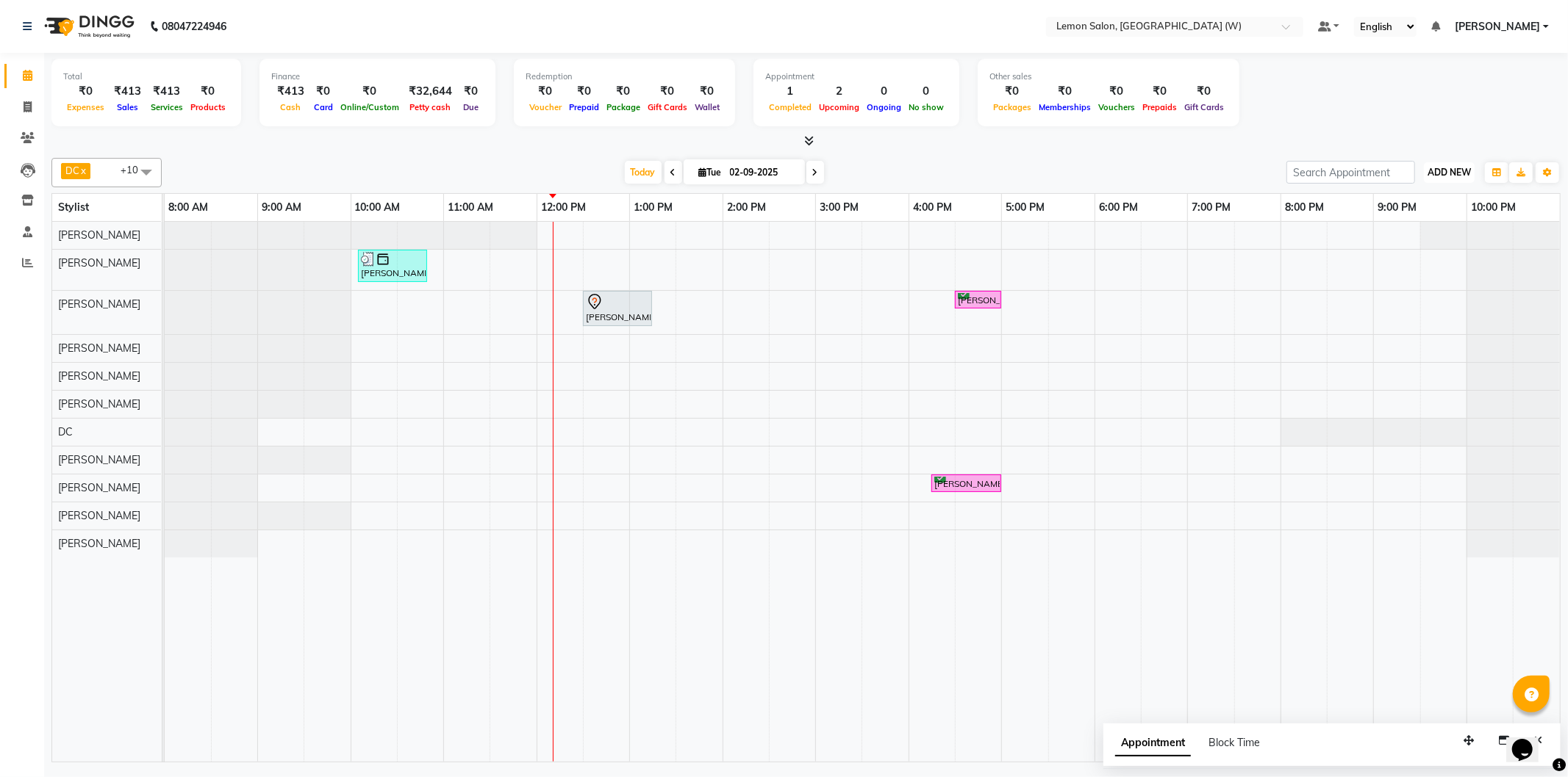
click at [1437, 171] on span "ADD NEW" at bounding box center [1449, 172] width 44 height 11
click at [1414, 240] on link "Add Expense" at bounding box center [1415, 238] width 116 height 19
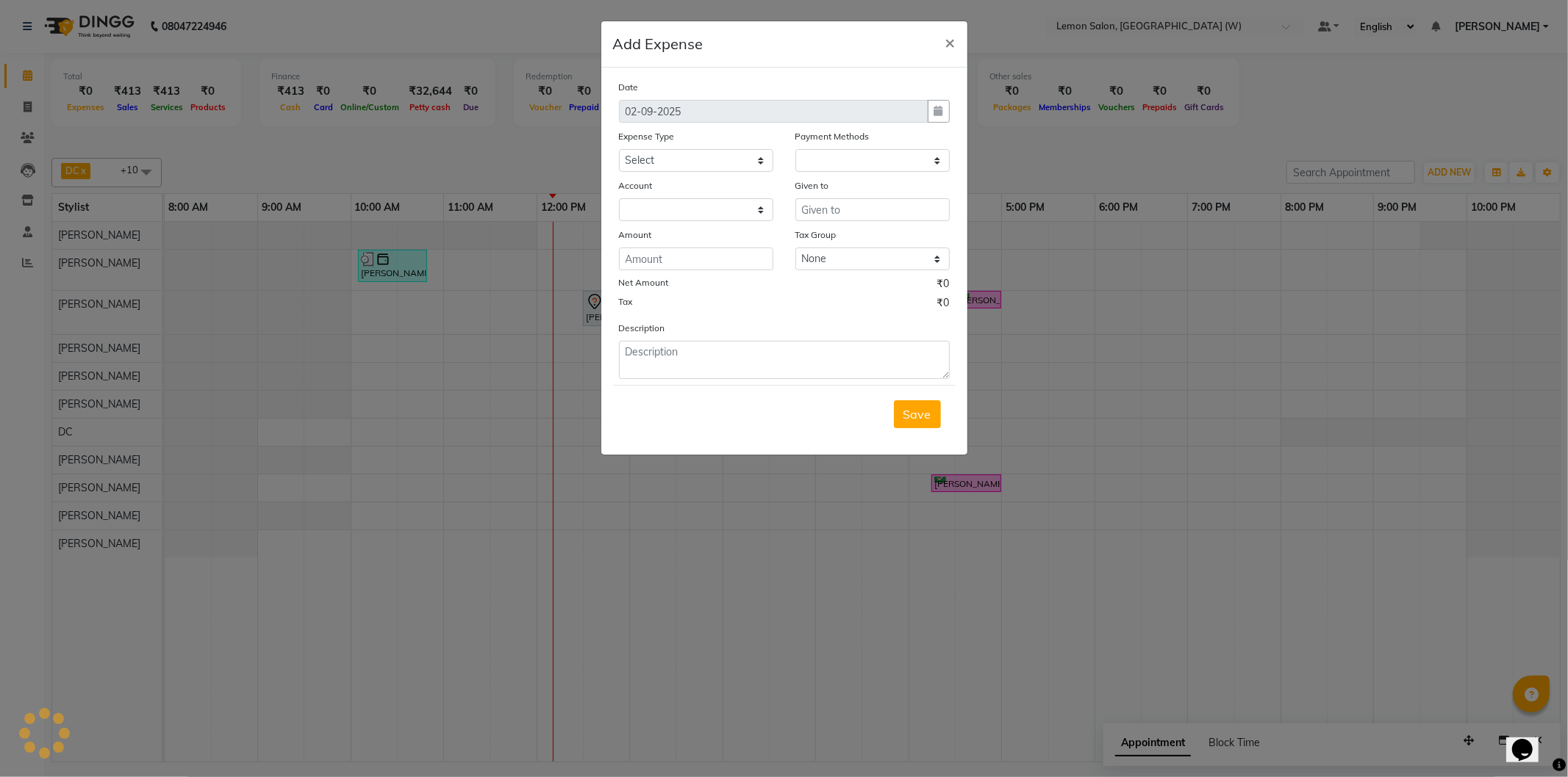
select select "1"
select select "7179"
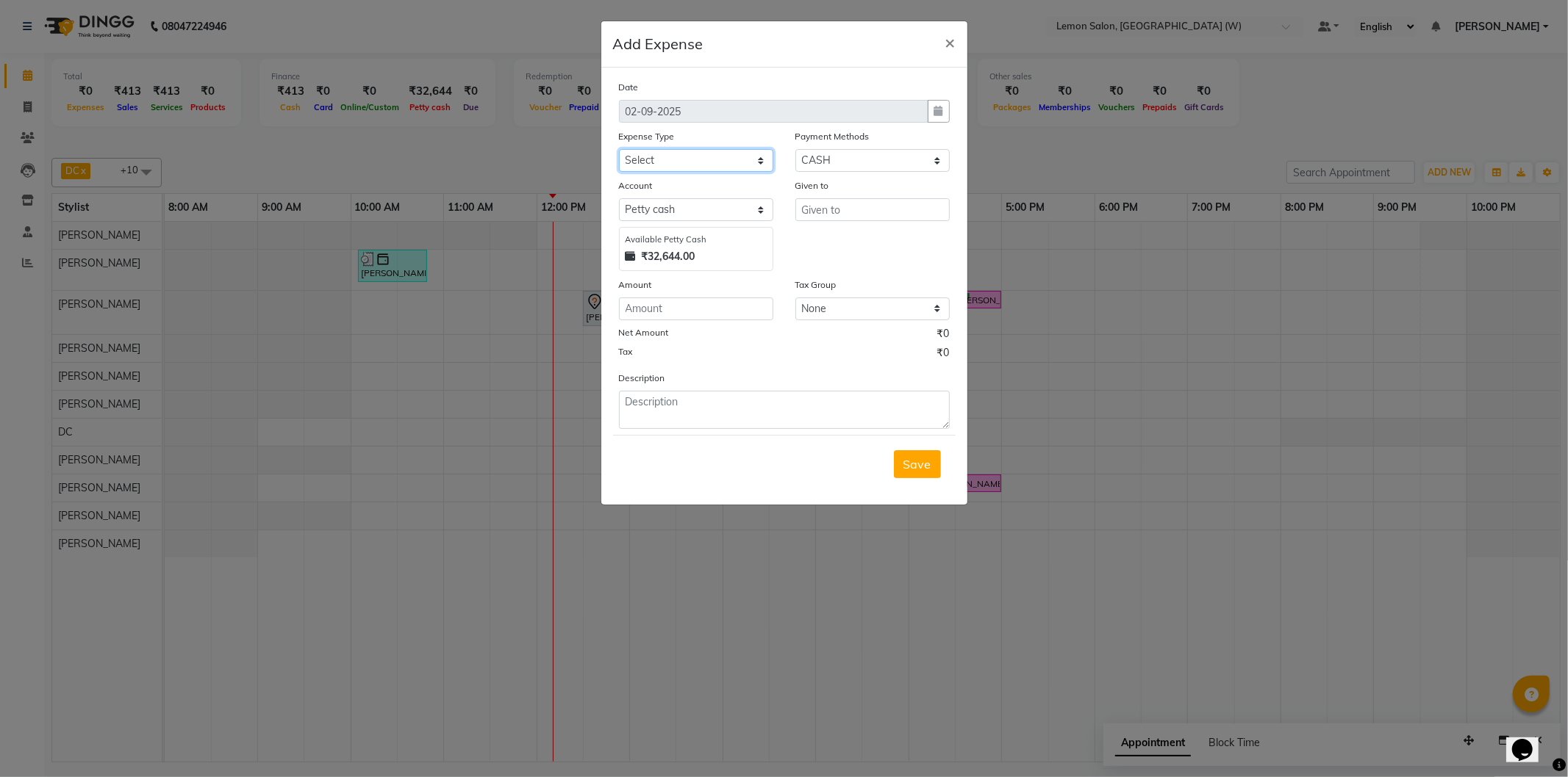
click at [684, 172] on select "Select Advance Cash transfer to hub Laundry Loan Membership Milk Miscellaneous …" at bounding box center [696, 160] width 154 height 23
select select "2686"
click at [619, 149] on select "Select Advance Cash transfer to hub Laundry Loan Membership Milk Miscellaneous …" at bounding box center [696, 160] width 154 height 23
click at [843, 210] on input "text" at bounding box center [872, 210] width 154 height 23
click at [846, 262] on ngb-highlight "Fa izan" at bounding box center [831, 264] width 37 height 15
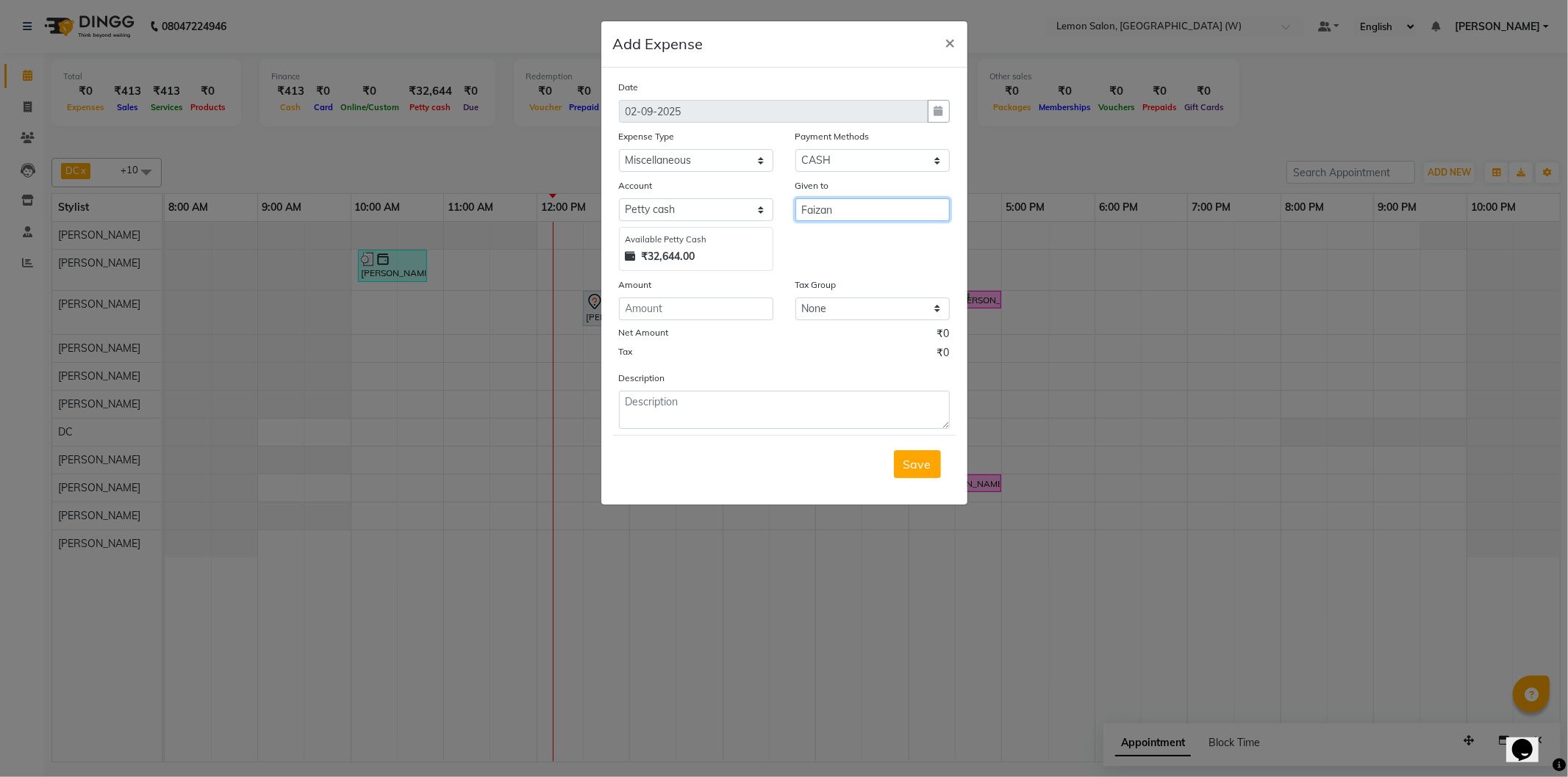
type input "Faizan"
click at [706, 310] on input "number" at bounding box center [696, 309] width 154 height 23
type input "2"
type input "120"
click at [718, 420] on textarea at bounding box center [784, 410] width 331 height 38
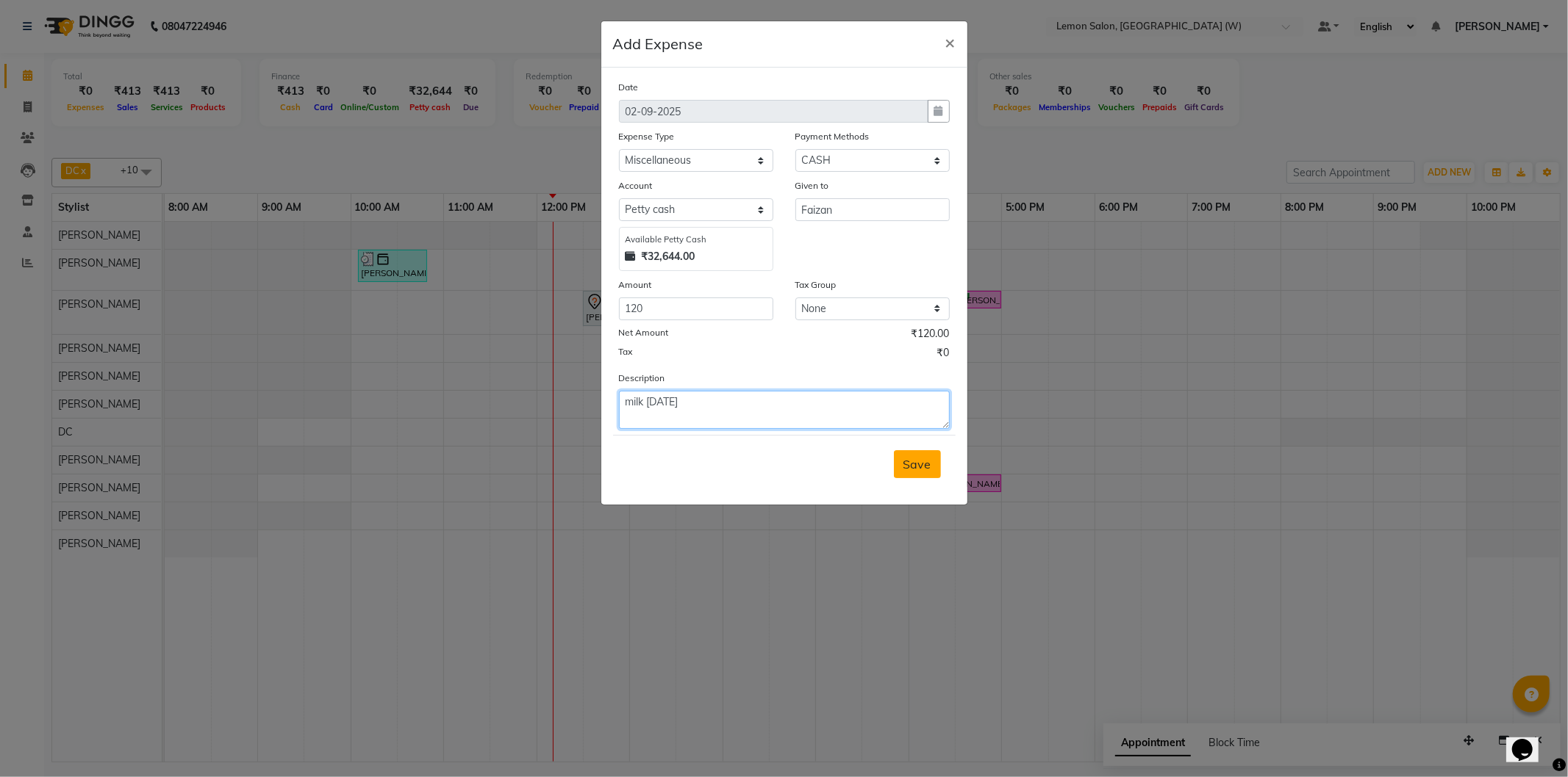
type textarea "milk 2nd sep"
click at [935, 466] on button "Save" at bounding box center [918, 465] width 47 height 28
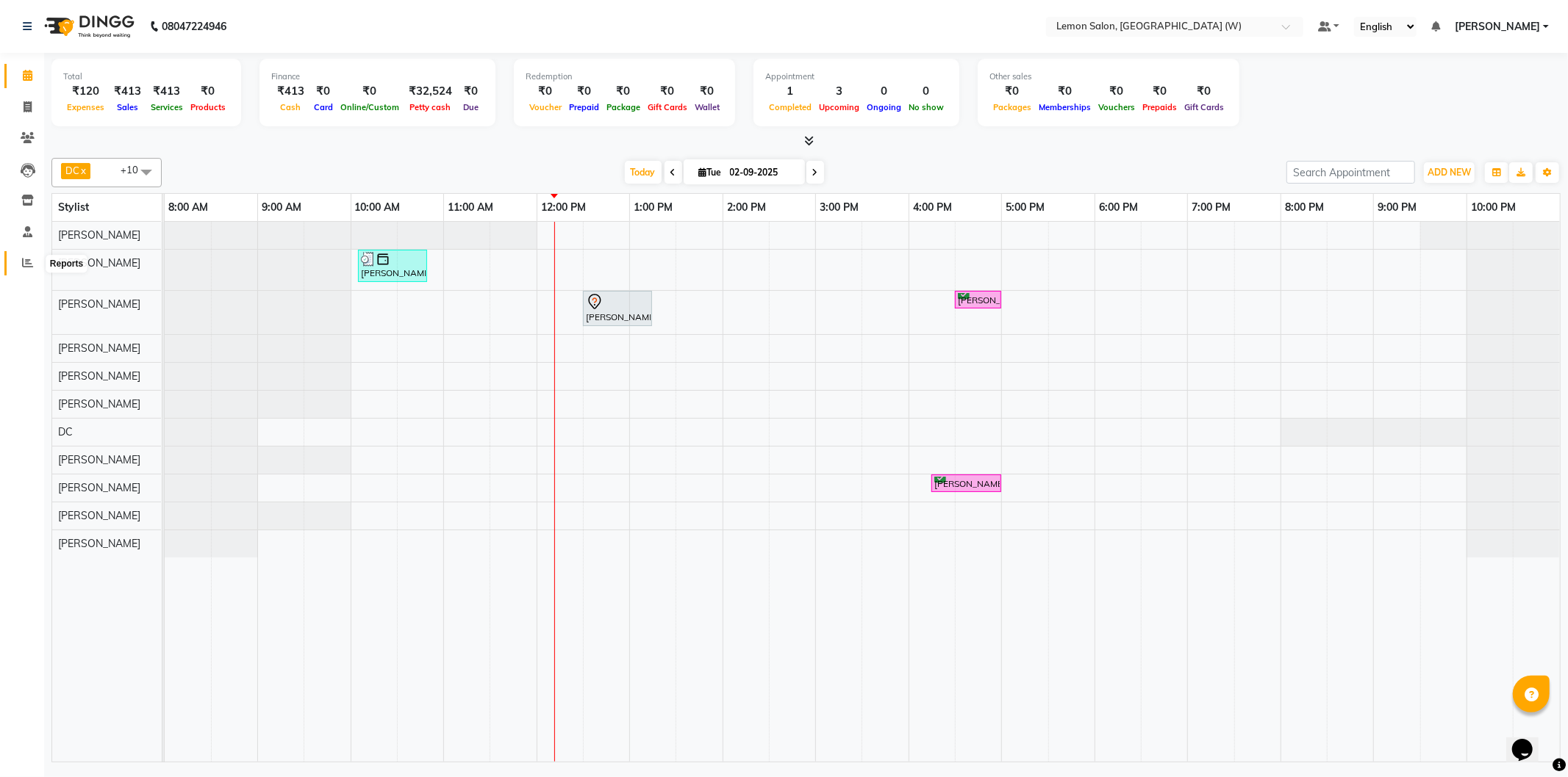
click at [31, 264] on icon at bounding box center [27, 262] width 11 height 11
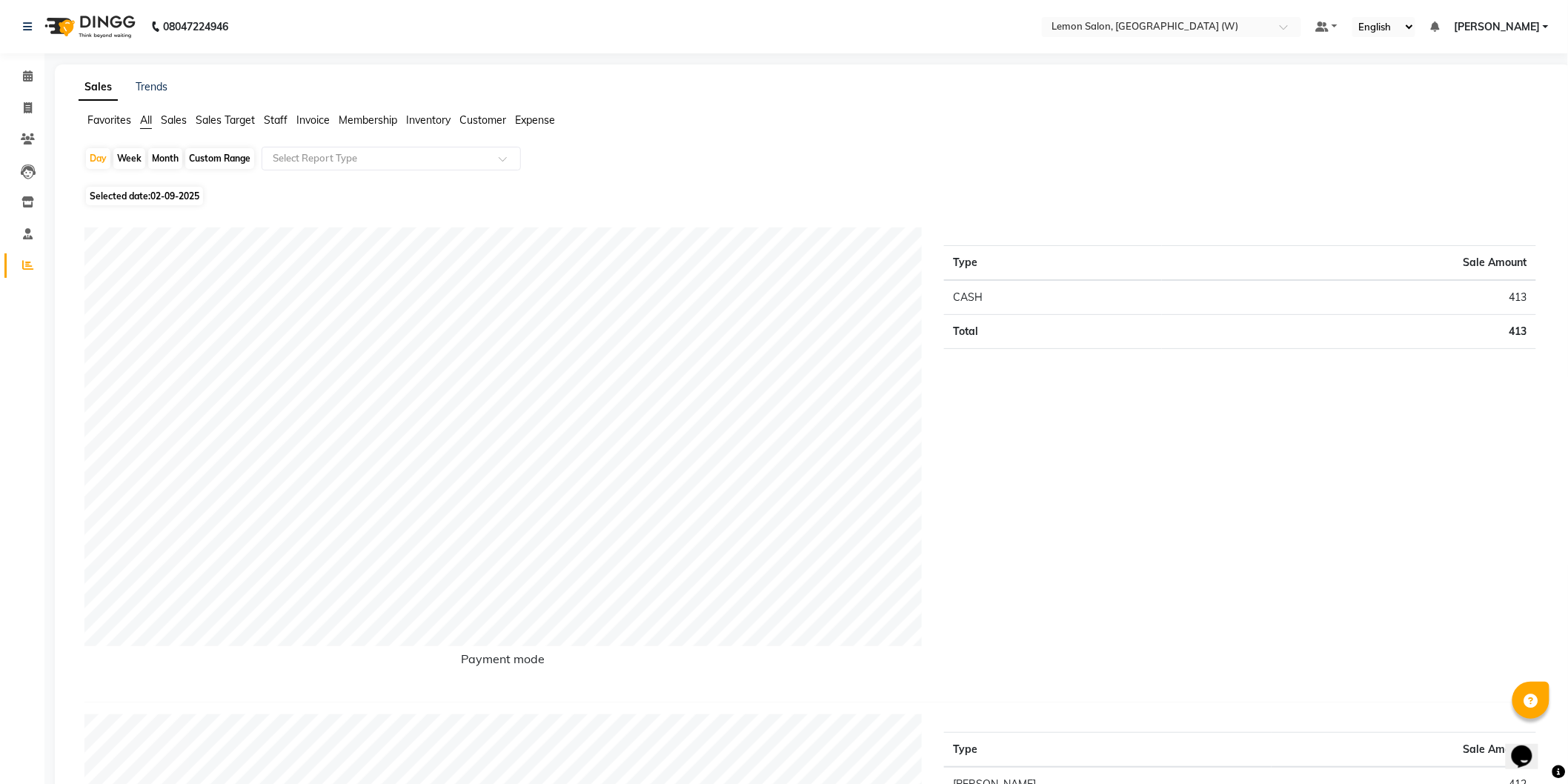
click at [287, 116] on span "Staff" at bounding box center [275, 119] width 24 height 13
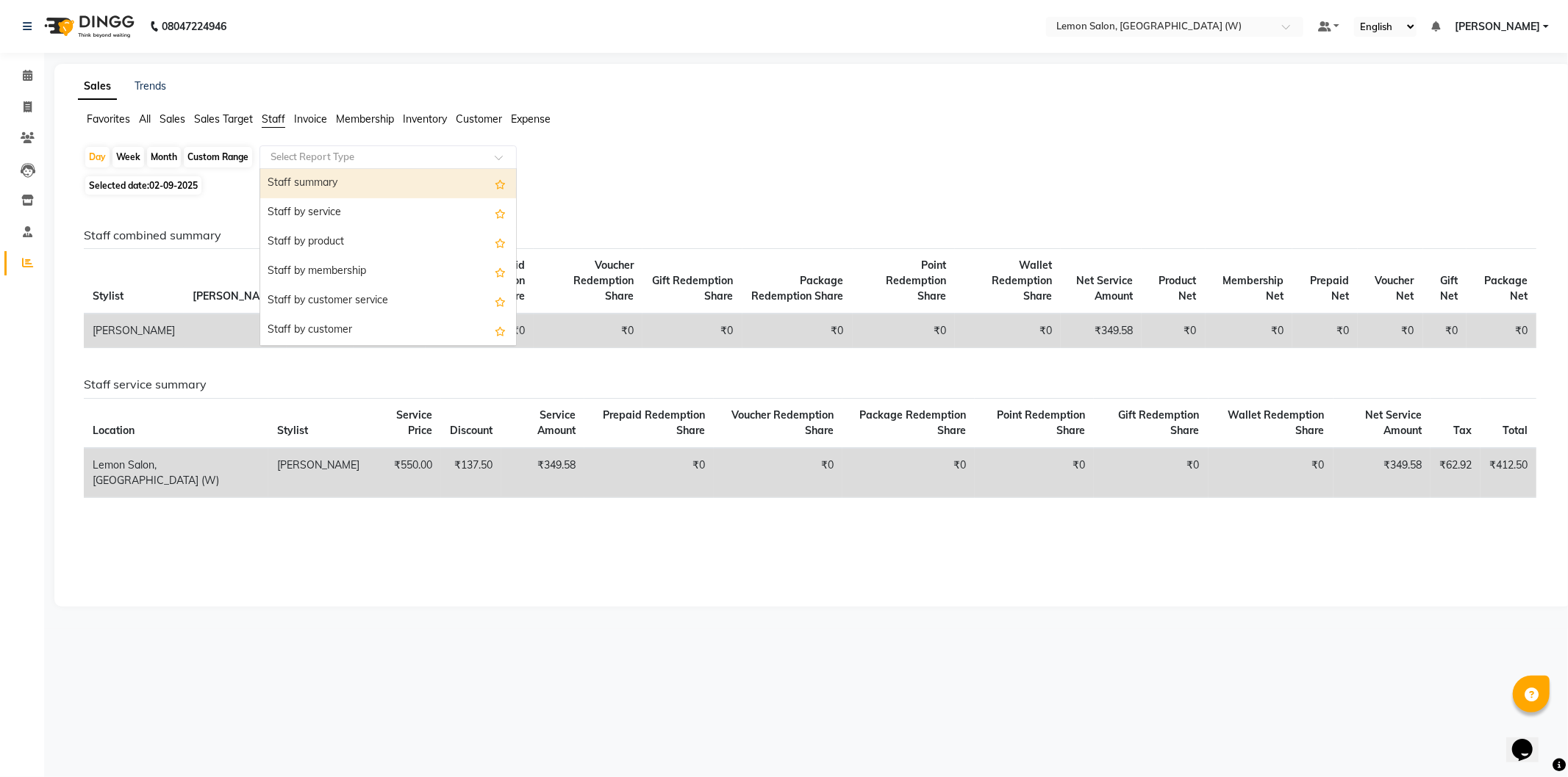
click at [319, 158] on input "text" at bounding box center [374, 157] width 212 height 15
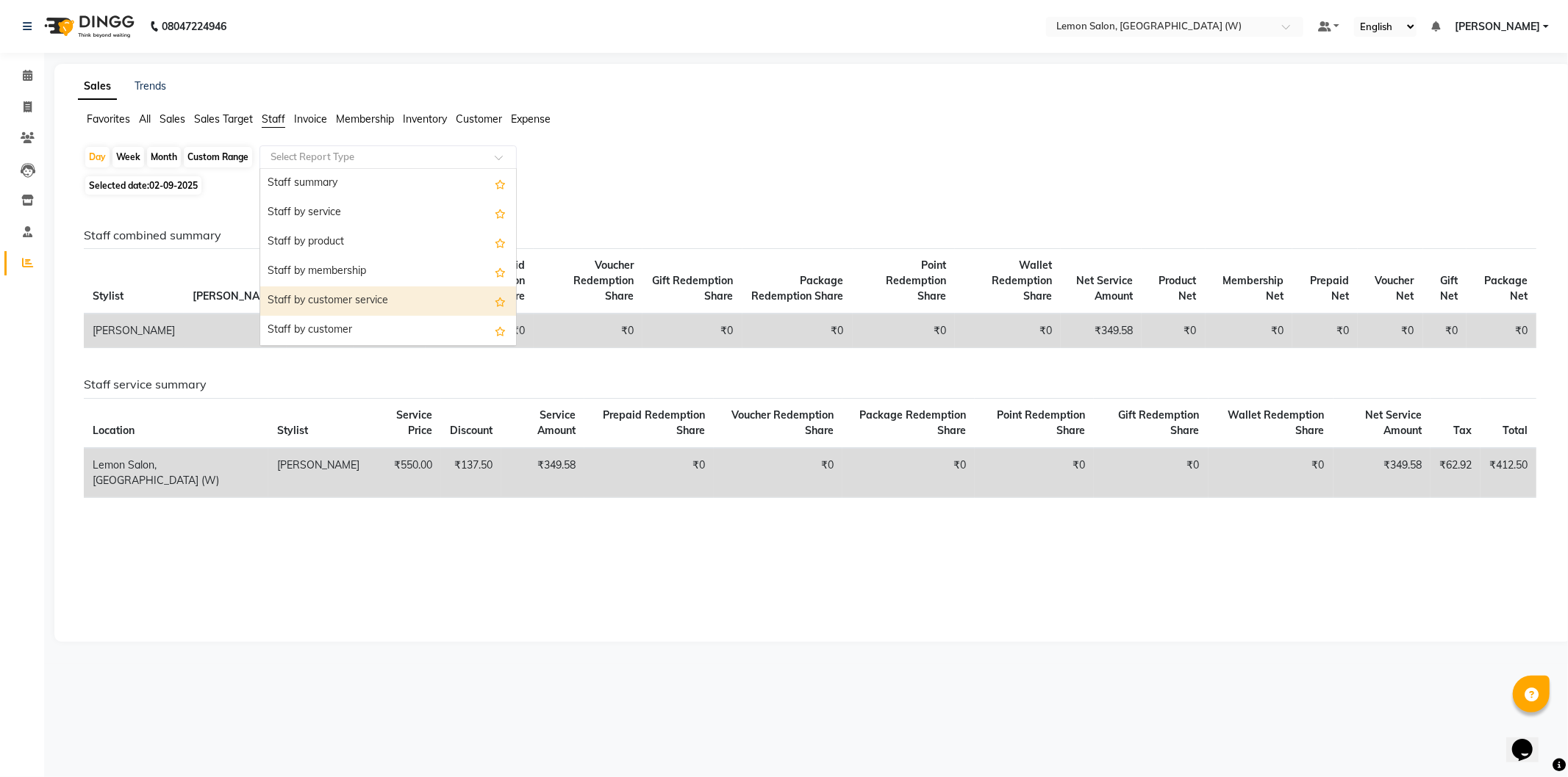
click at [335, 304] on div "Staff by customer service" at bounding box center [388, 301] width 256 height 30
select select "csv"
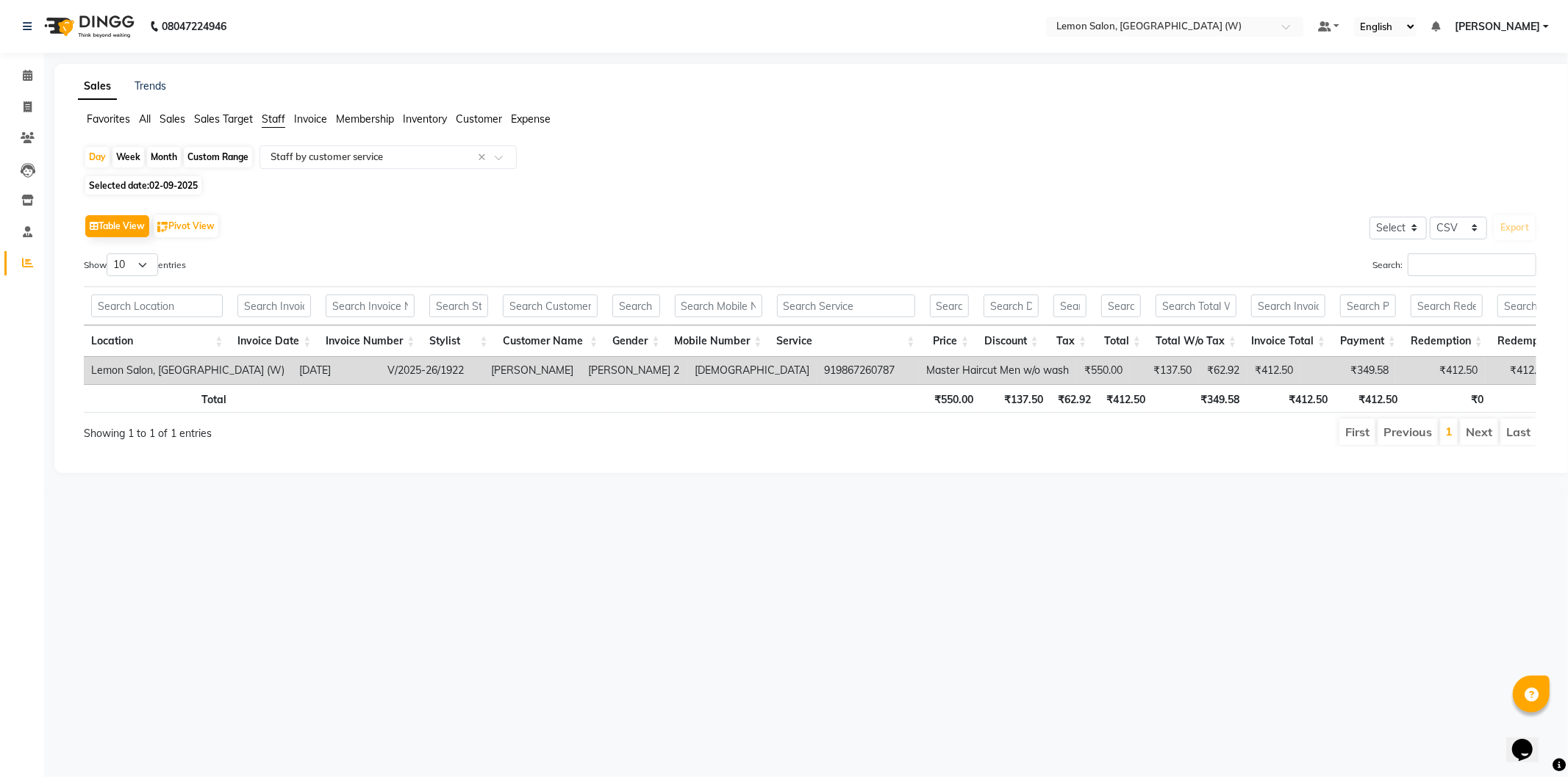
click at [267, 122] on span "Staff" at bounding box center [273, 118] width 24 height 13
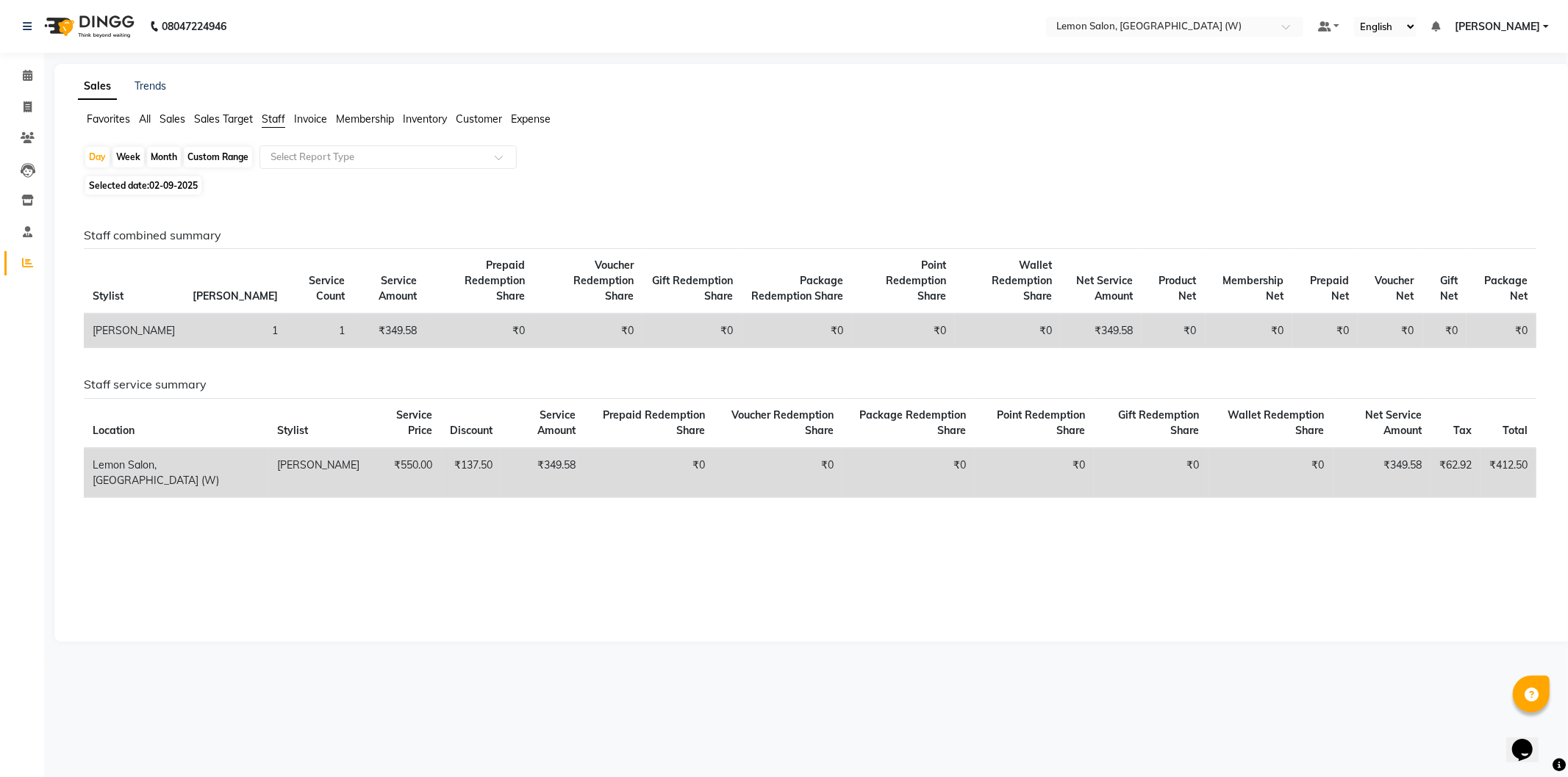
click at [236, 120] on span "Sales Target" at bounding box center [223, 118] width 59 height 13
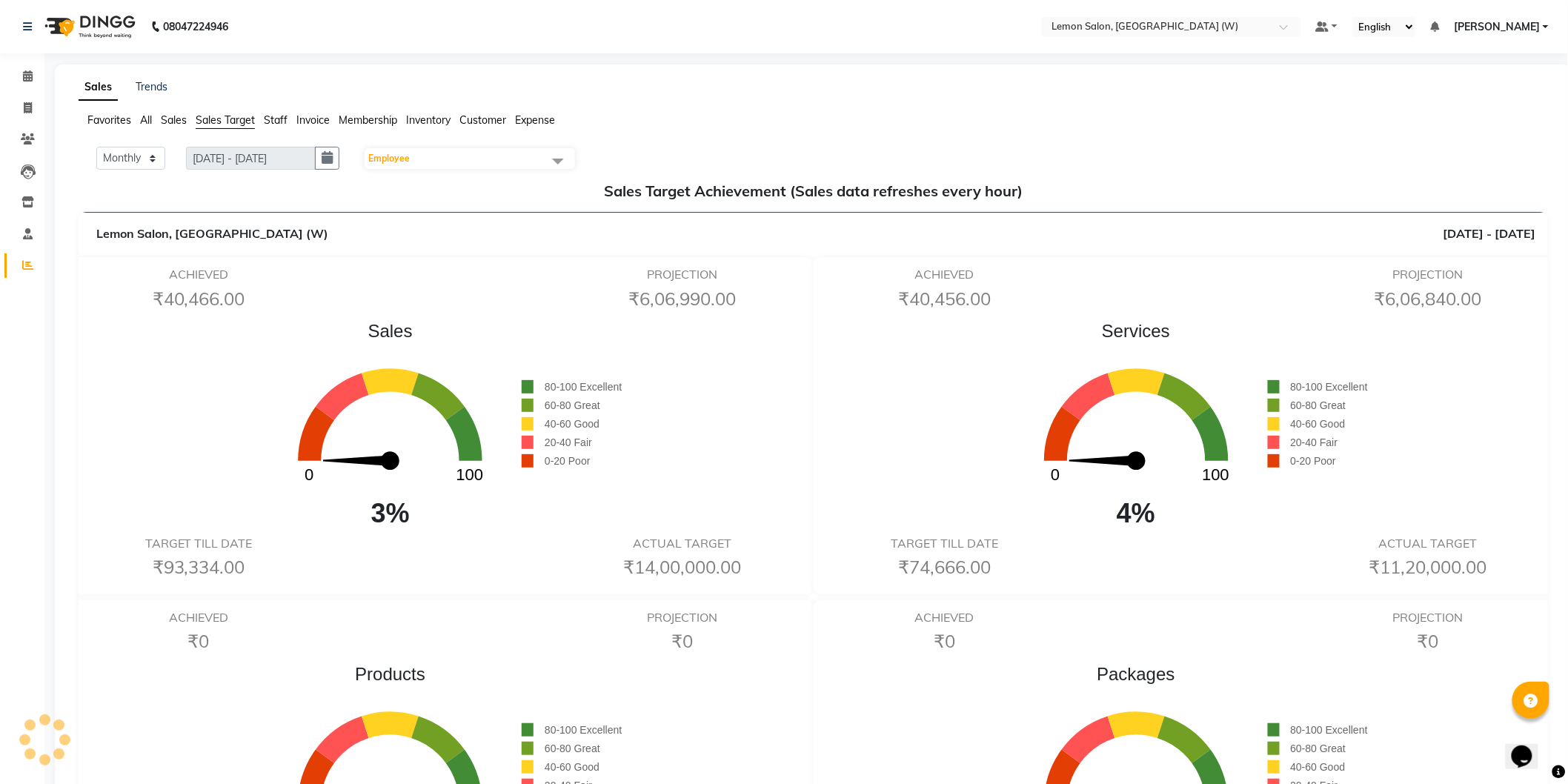
click at [301, 121] on span "Invoice" at bounding box center [313, 119] width 34 height 13
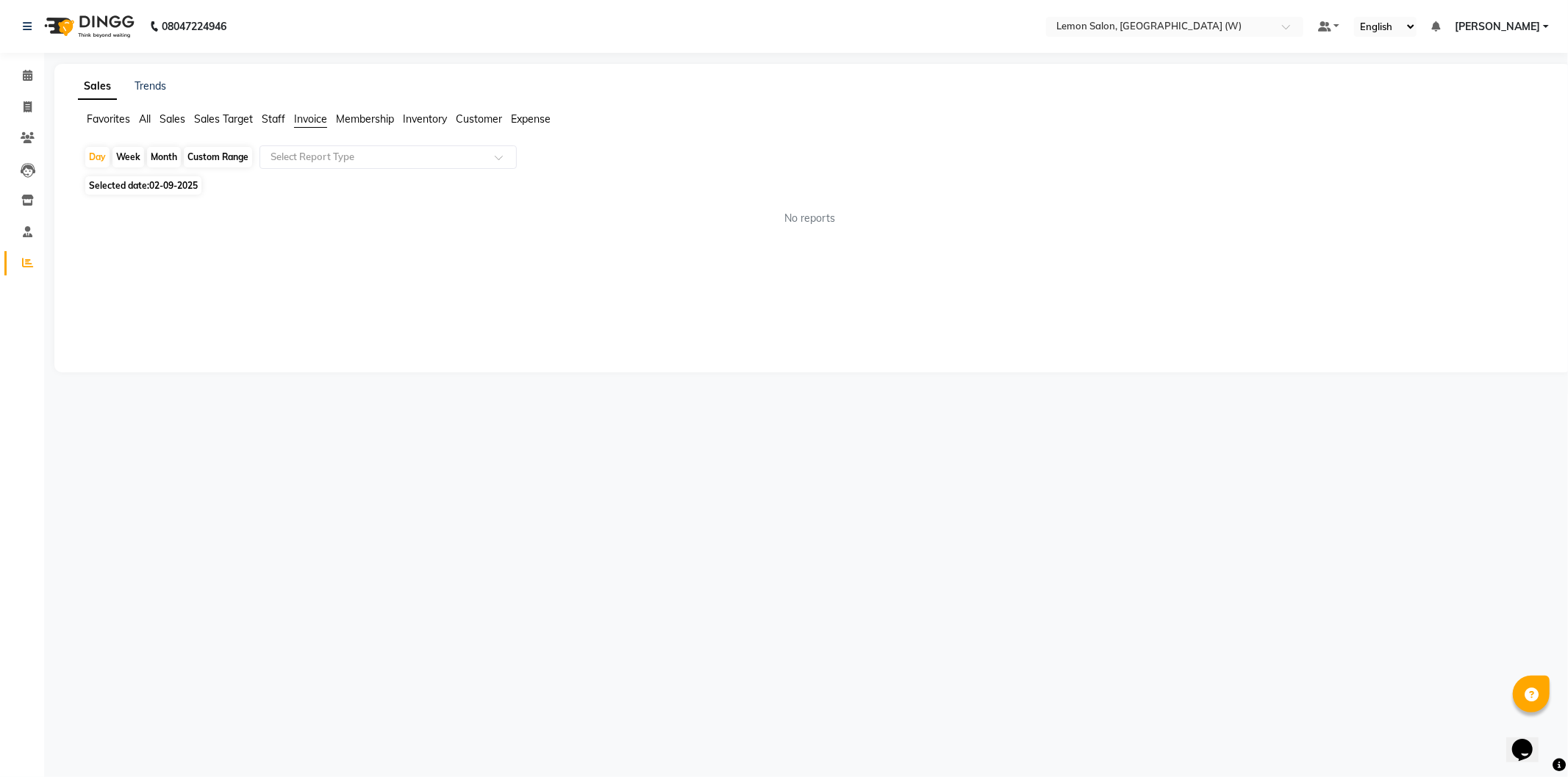
click at [273, 120] on span "Staff" at bounding box center [273, 118] width 24 height 13
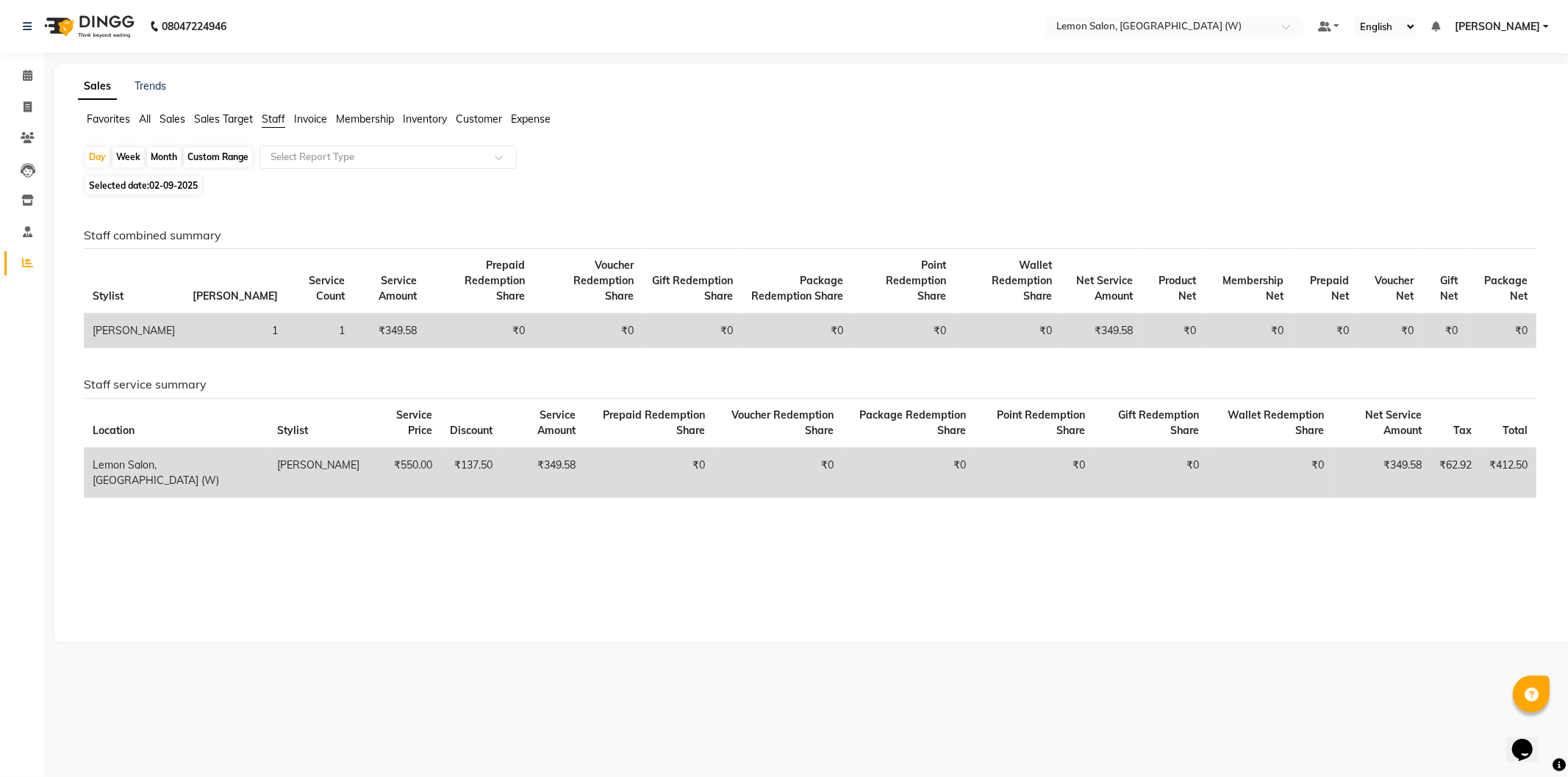
click at [172, 157] on div "Month" at bounding box center [164, 158] width 34 height 21
select select "9"
select select "2025"
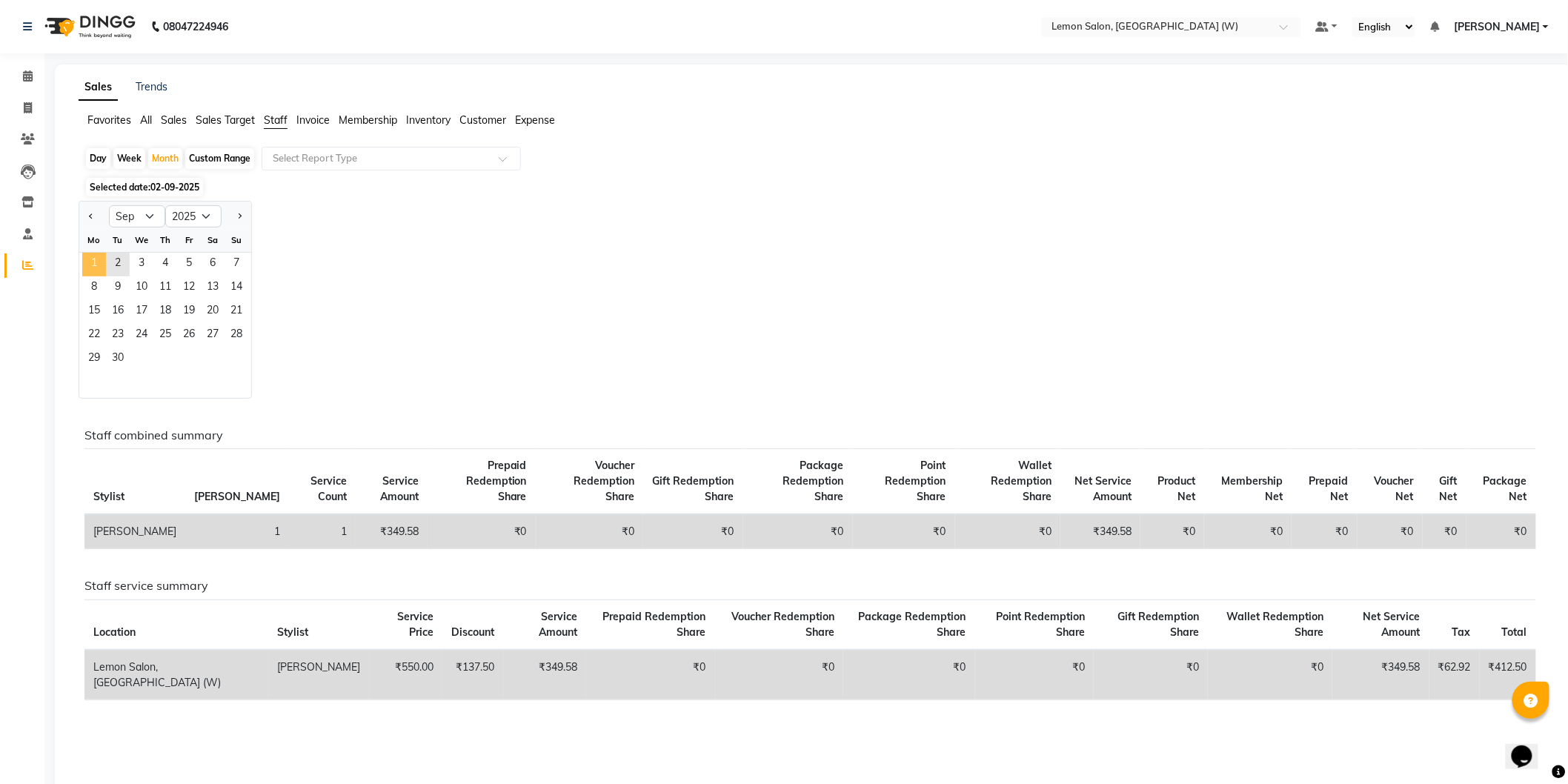
click at [104, 263] on span "1" at bounding box center [94, 264] width 24 height 24
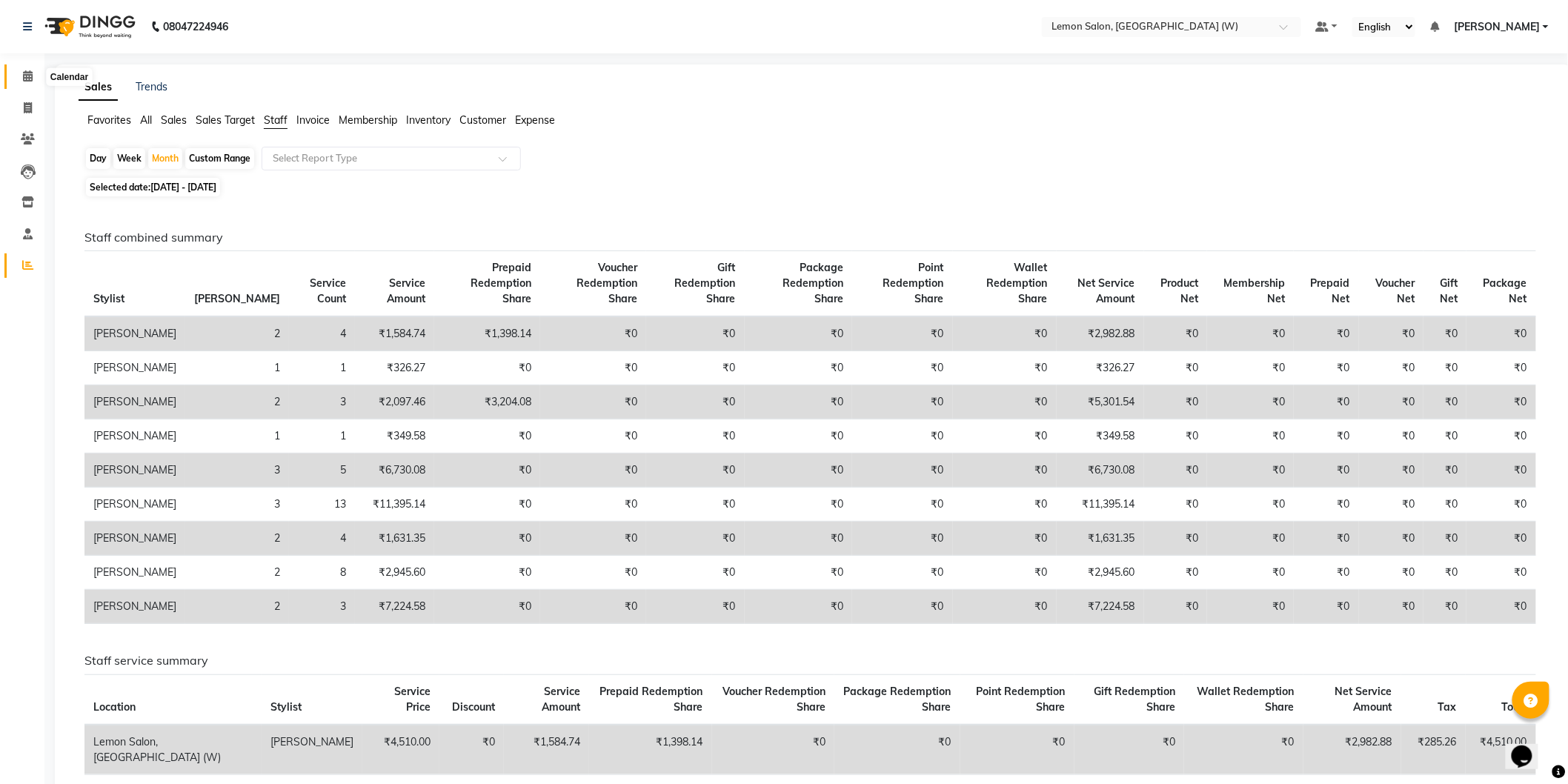
click at [28, 79] on icon at bounding box center [27, 76] width 10 height 11
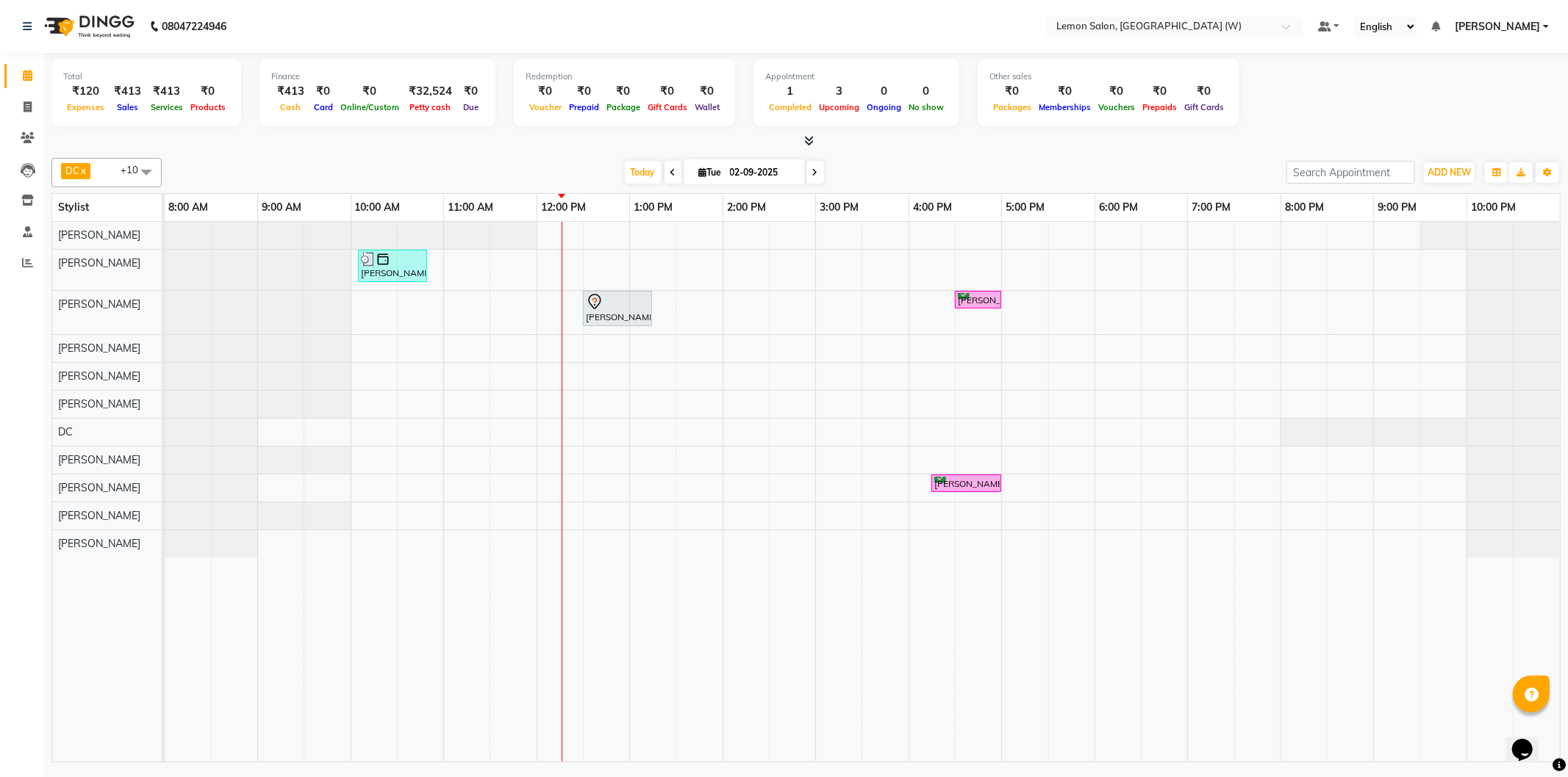
click at [1420, 170] on div "ADD NEW Toggle Dropdown Add Appointment Add Invoice Add Expense Add Attendance …" at bounding box center [1423, 172] width 274 height 24
click at [1428, 170] on span "ADD NEW" at bounding box center [1449, 172] width 44 height 11
click at [1412, 199] on button "Add Appointment" at bounding box center [1415, 200] width 116 height 19
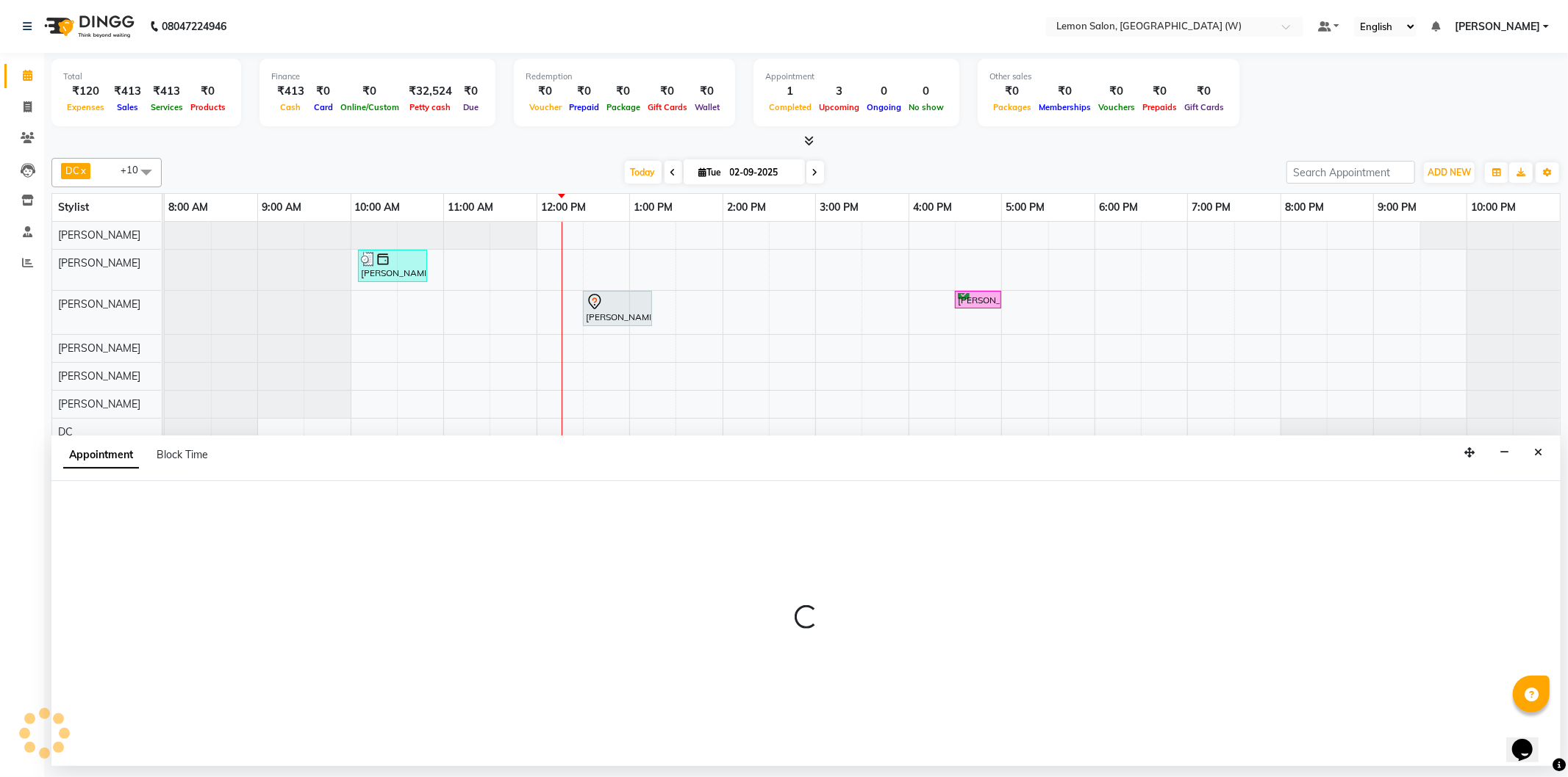
select select "tentative"
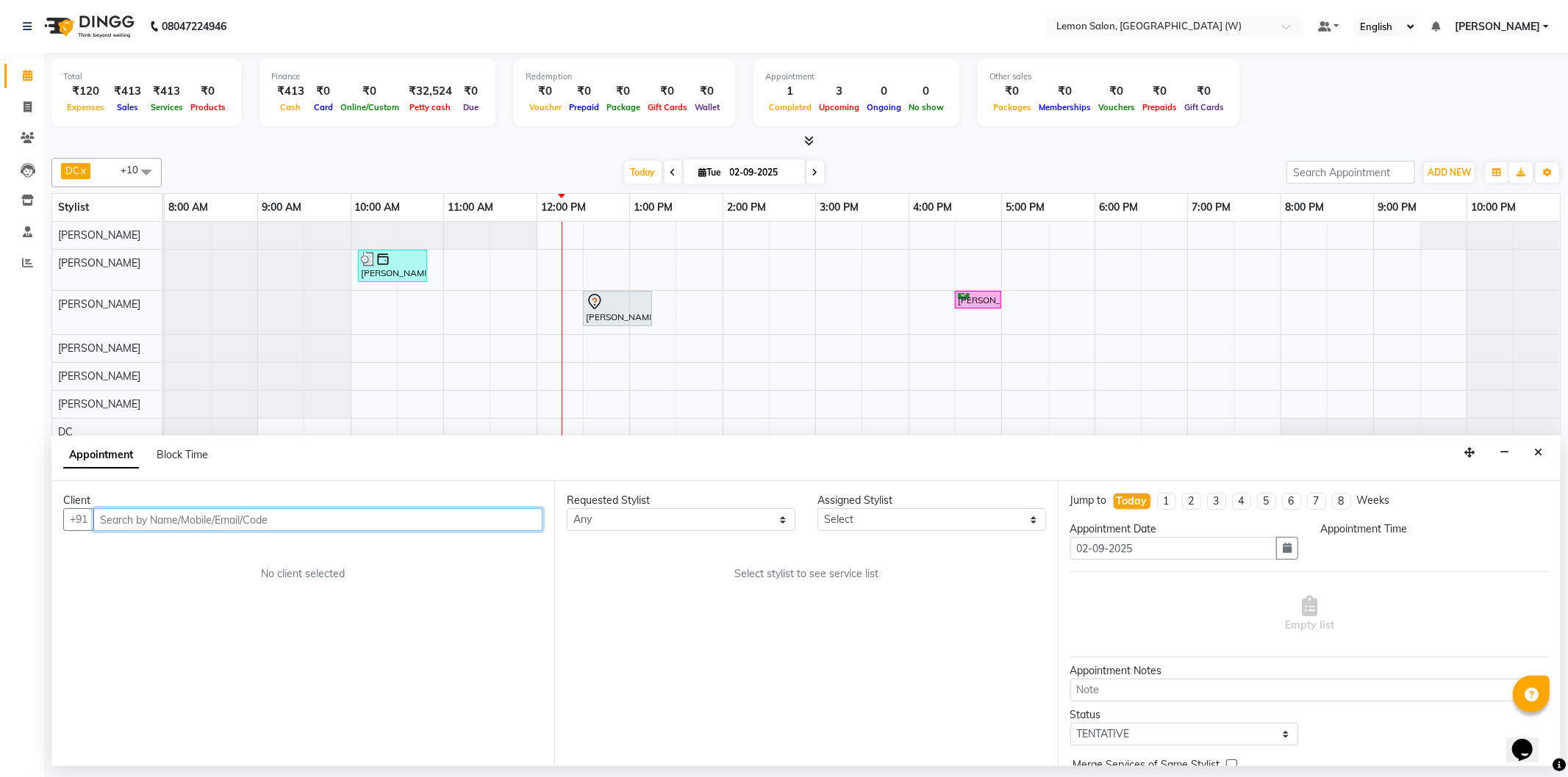
select select "540"
click at [327, 524] on input "text" at bounding box center [318, 520] width 449 height 23
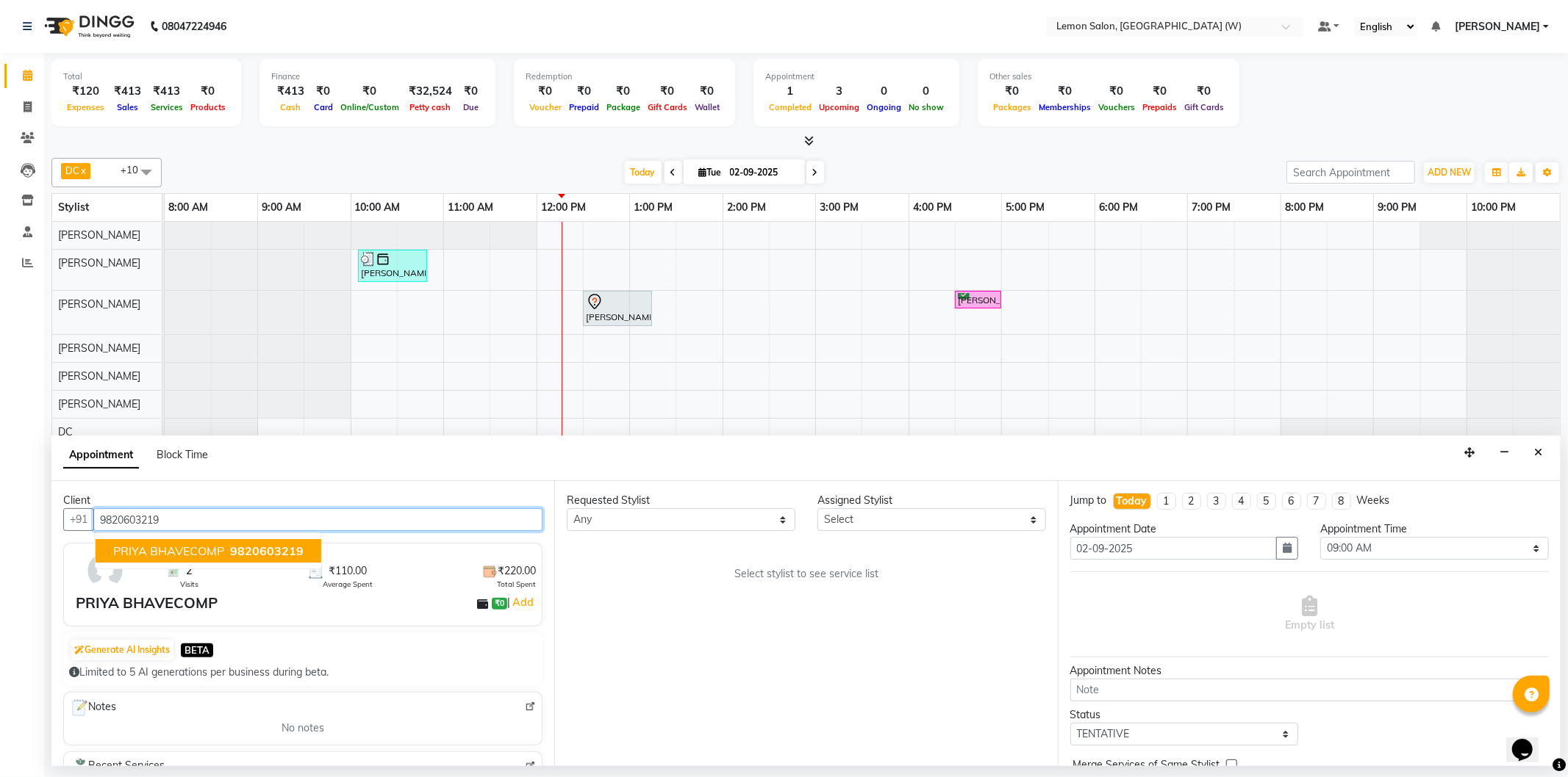
click at [271, 552] on span "9820603219" at bounding box center [267, 550] width 74 height 15
type input "9820603219"
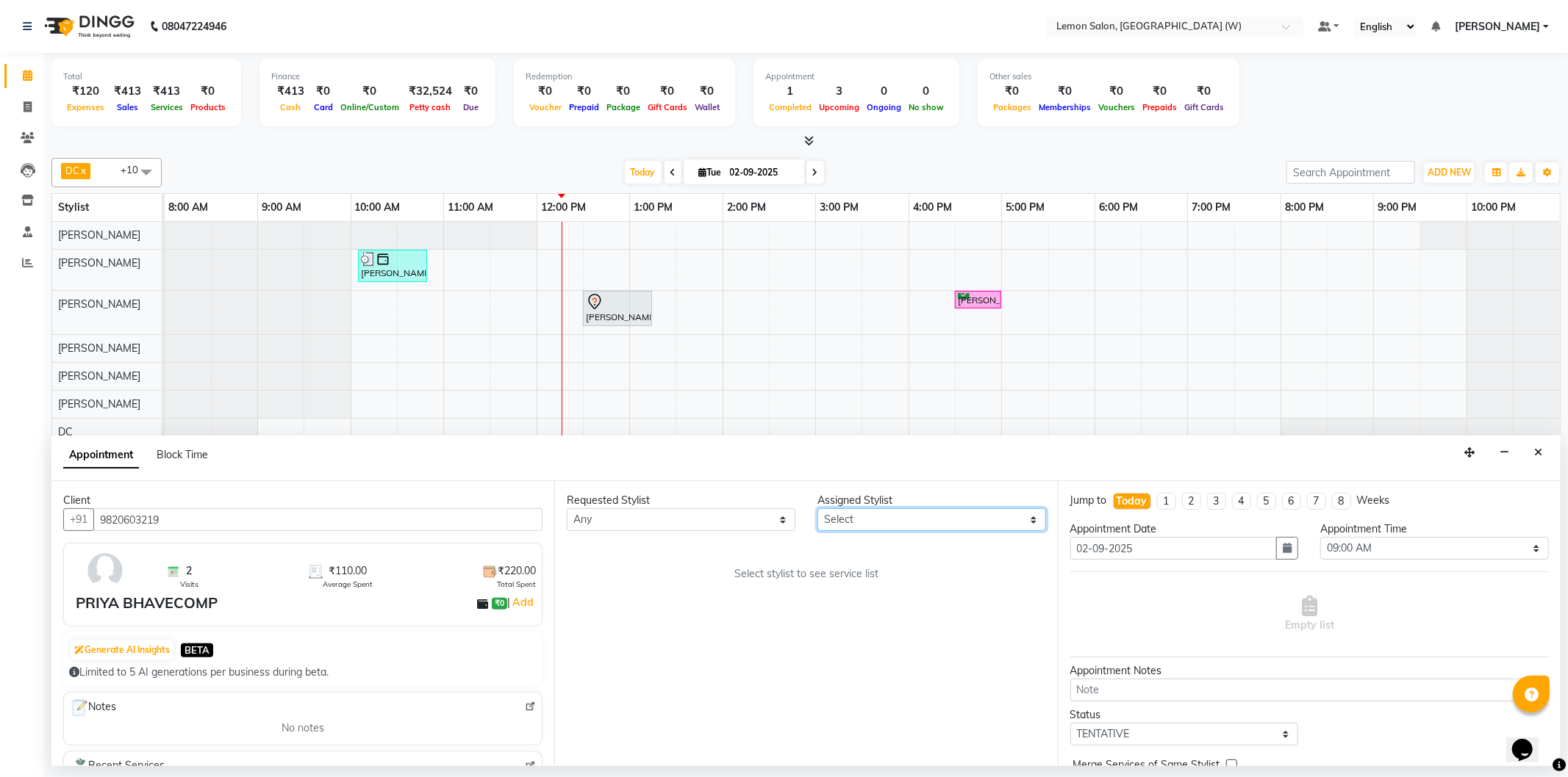
click at [981, 523] on select "Select Akansha Subba Anamta Sayyed DC Faheem Shaikh Ganesh Motewad Kassar Sahil…" at bounding box center [931, 520] width 229 height 23
select select "75738"
click at [817, 508] on select "Select Akansha Subba Anamta Sayyed DC Faheem Shaikh Ganesh Motewad Kassar Sahil…" at bounding box center [931, 520] width 229 height 23
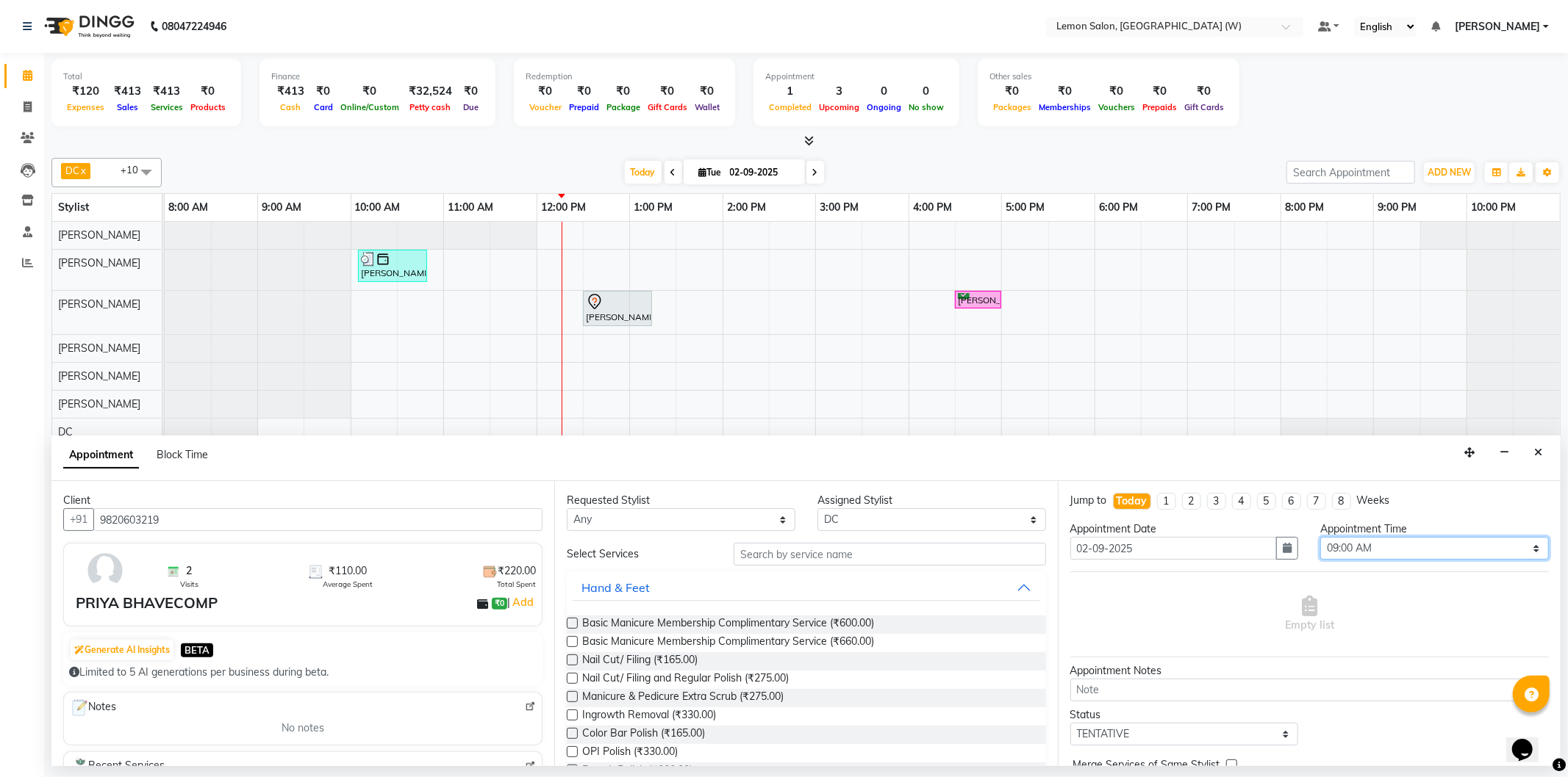
click at [1334, 545] on select "Select 09:00 AM 09:15 AM 09:30 AM 09:45 AM 10:00 AM 10:15 AM 10:30 AM 10:45 AM …" at bounding box center [1434, 549] width 229 height 23
select select "1080"
click at [1320, 537] on select "Select 09:00 AM 09:15 AM 09:30 AM 09:45 AM 10:00 AM 10:15 AM 10:30 AM 10:45 AM …" at bounding box center [1434, 549] width 229 height 23
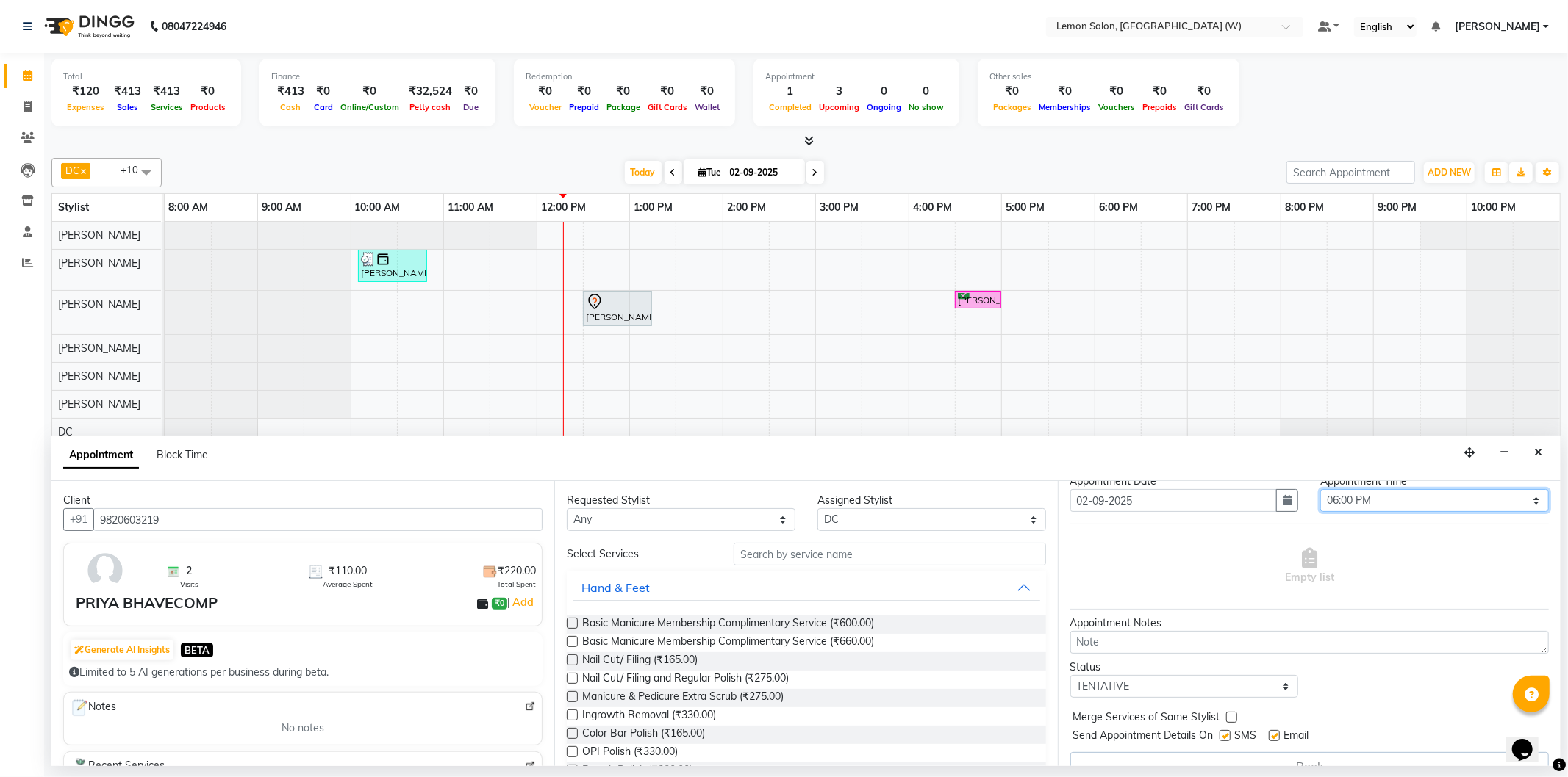
scroll to position [74, 0]
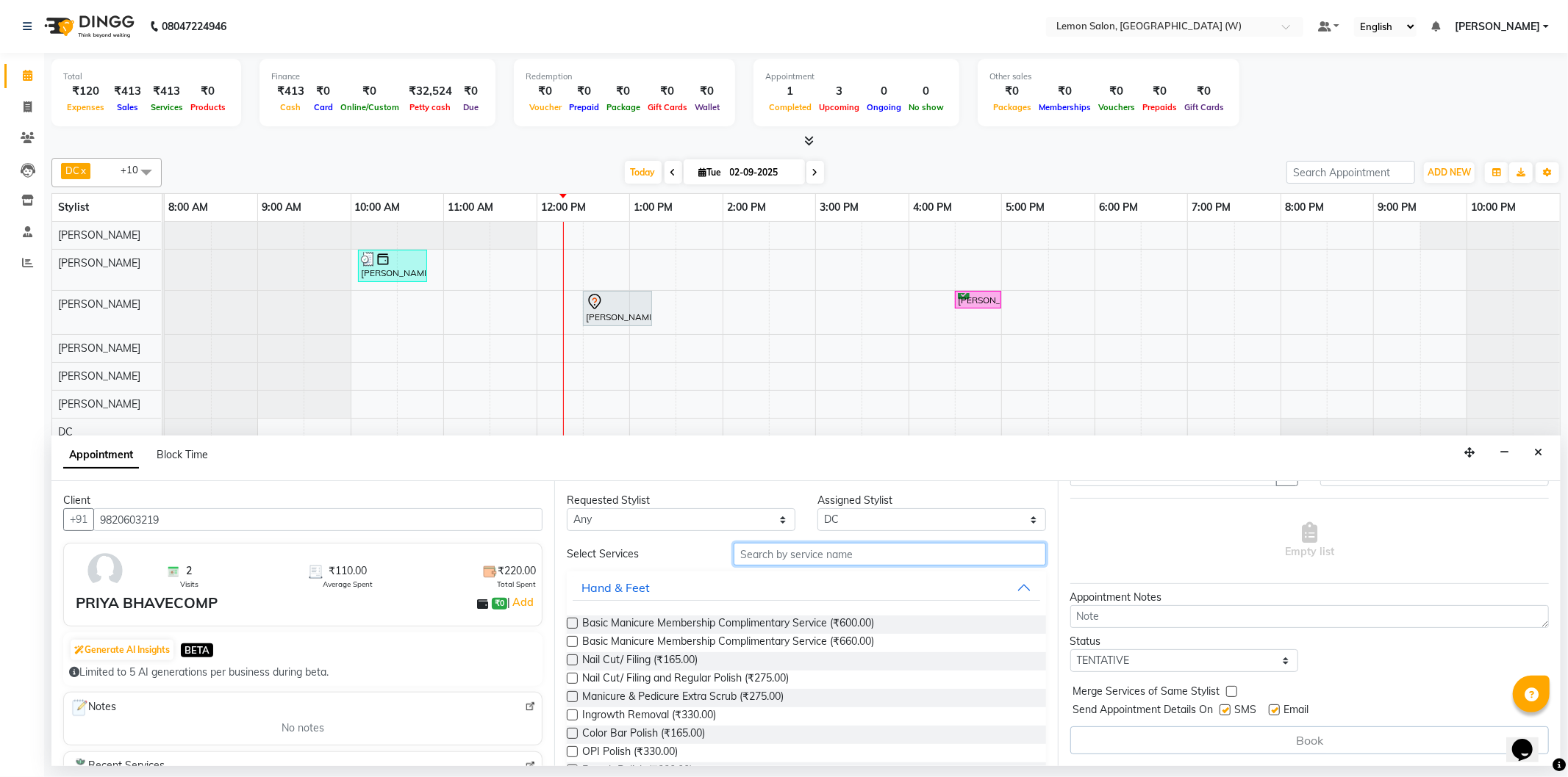
click at [798, 547] on input "text" at bounding box center [889, 554] width 312 height 23
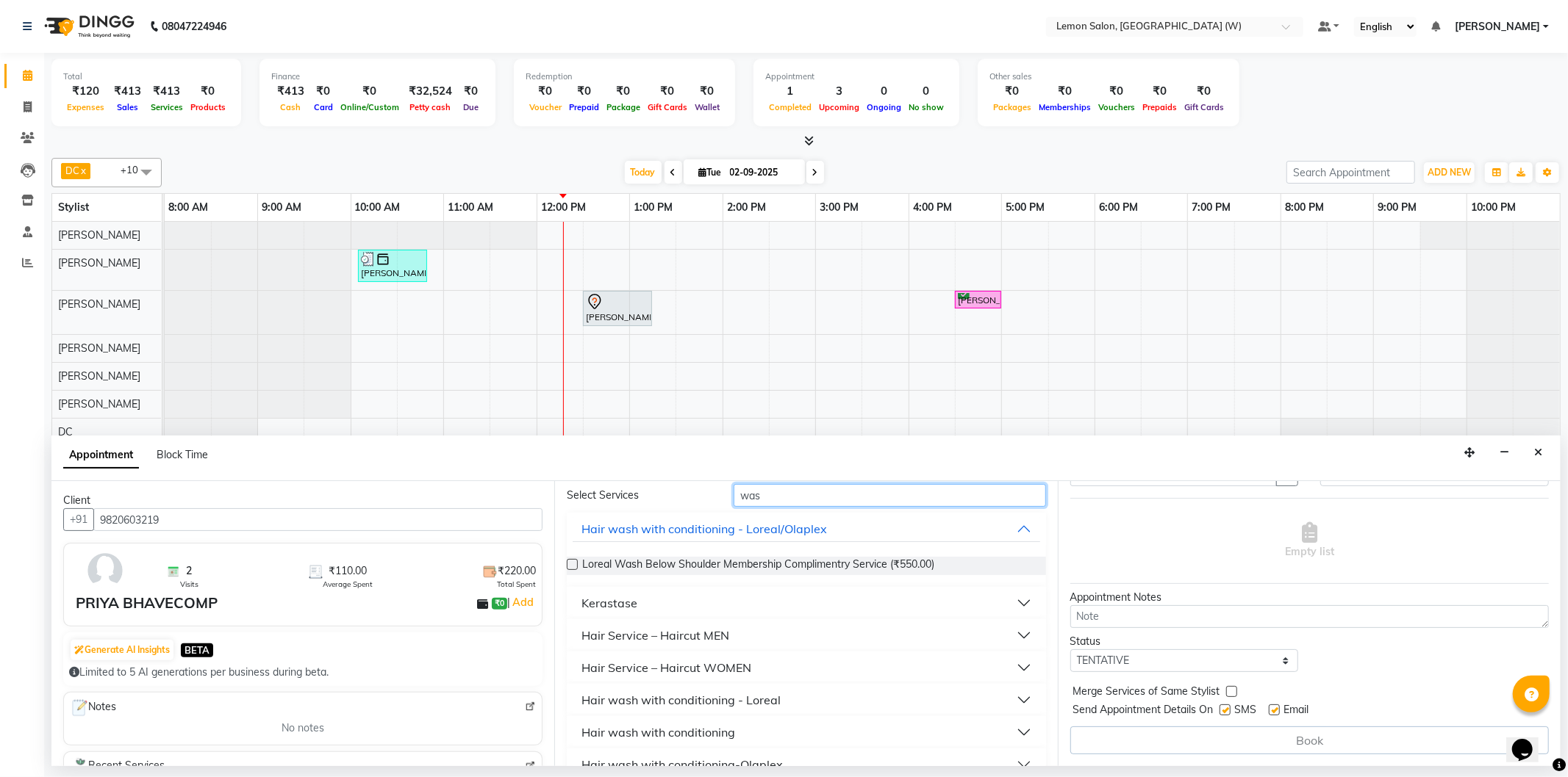
scroll to position [81, 0]
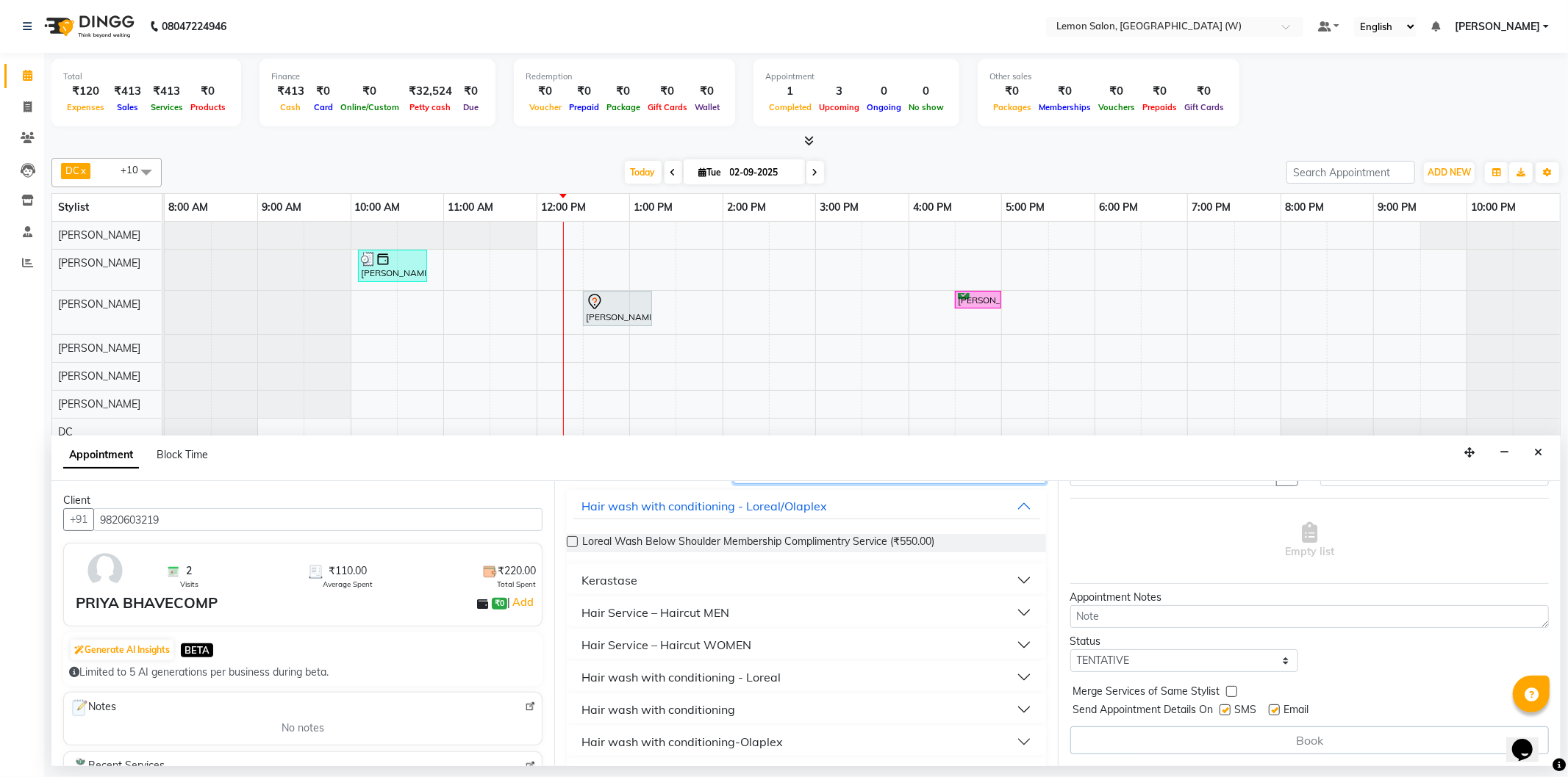
type input "was"
click at [763, 688] on button "Hair wash with conditioning - Loreal" at bounding box center [805, 677] width 467 height 26
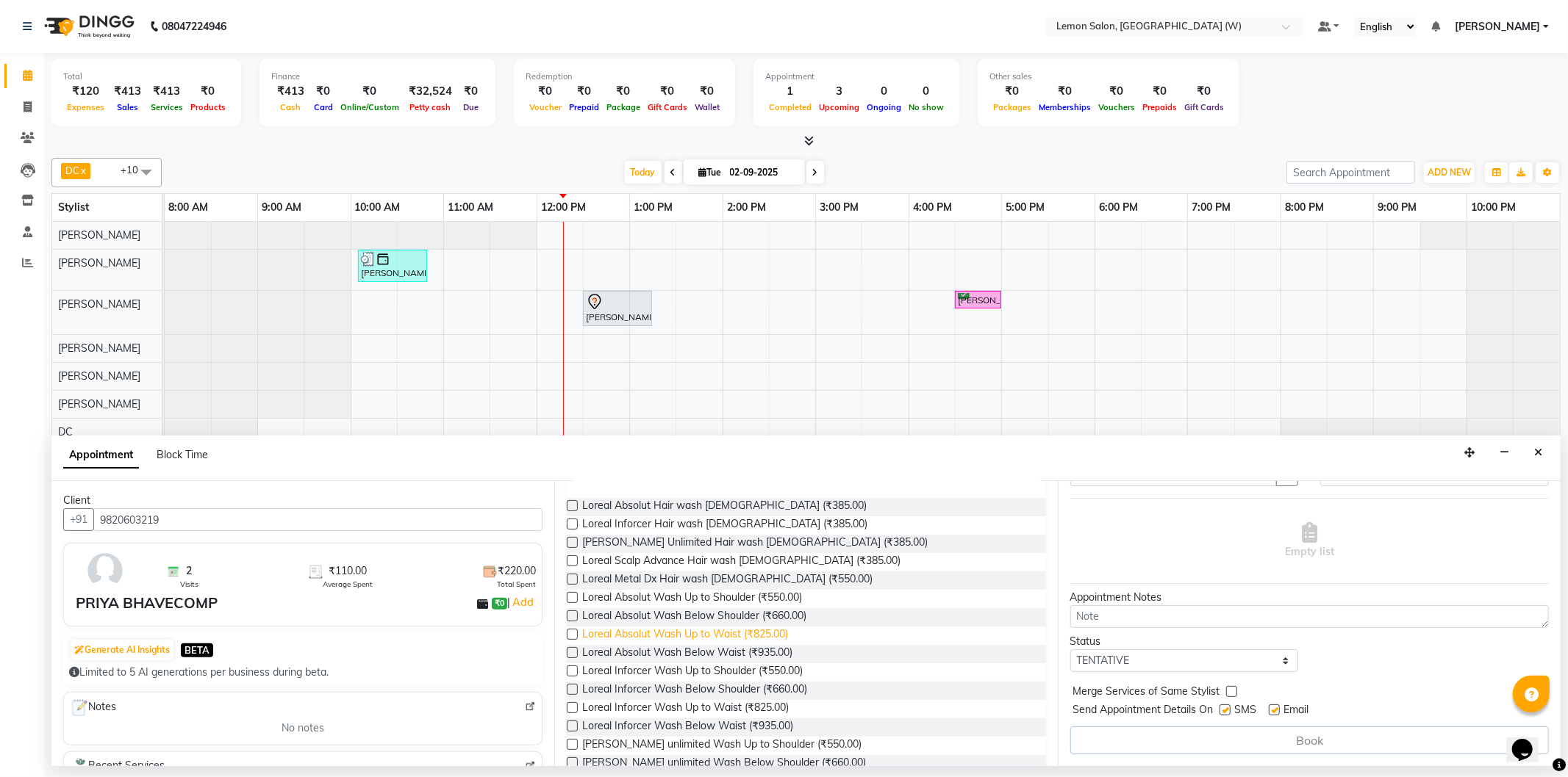
scroll to position [326, 0]
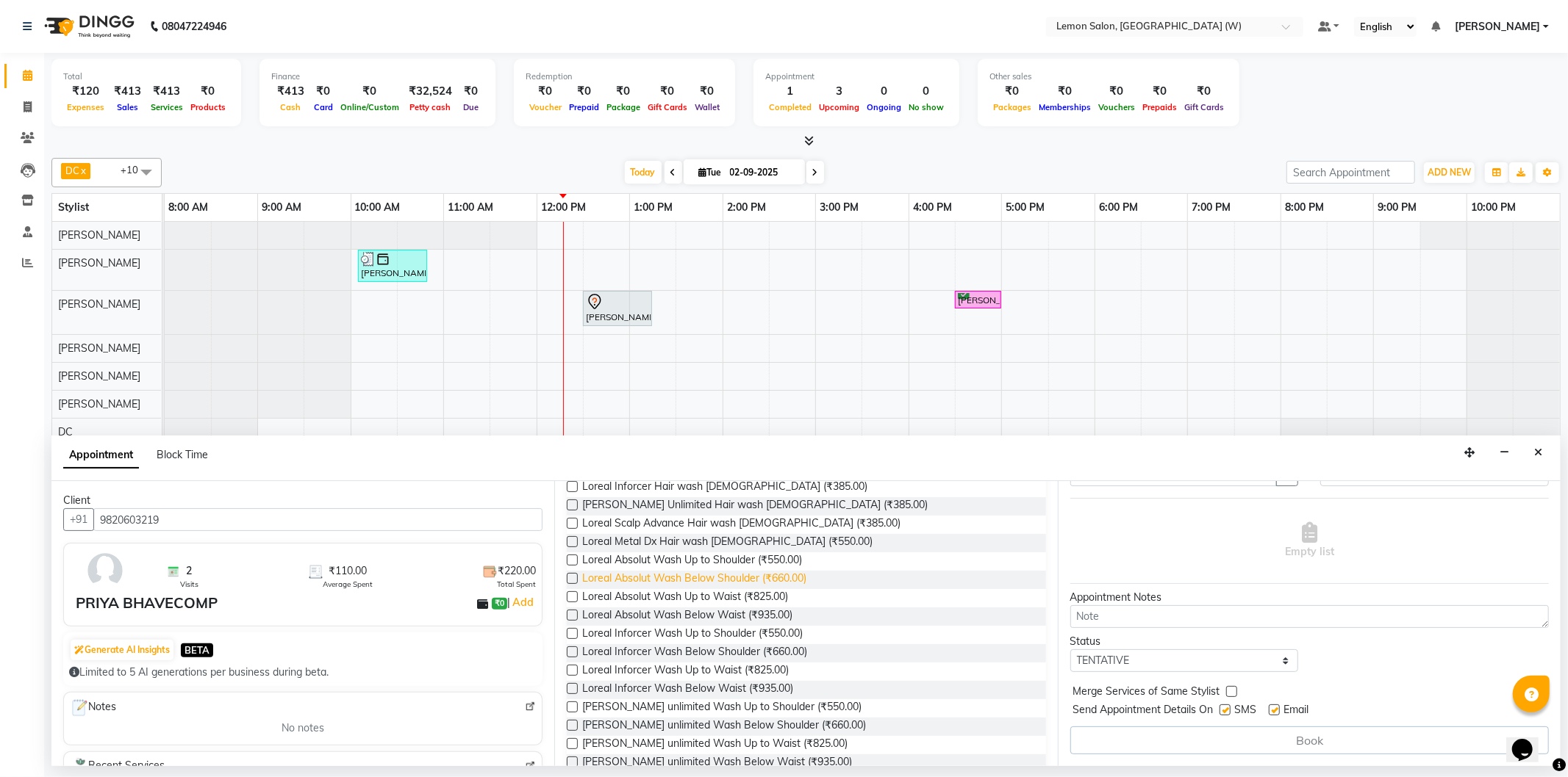
click at [799, 578] on span "Loreal Absolut Wash Below Shoulder (₹660.00)" at bounding box center [694, 579] width 224 height 18
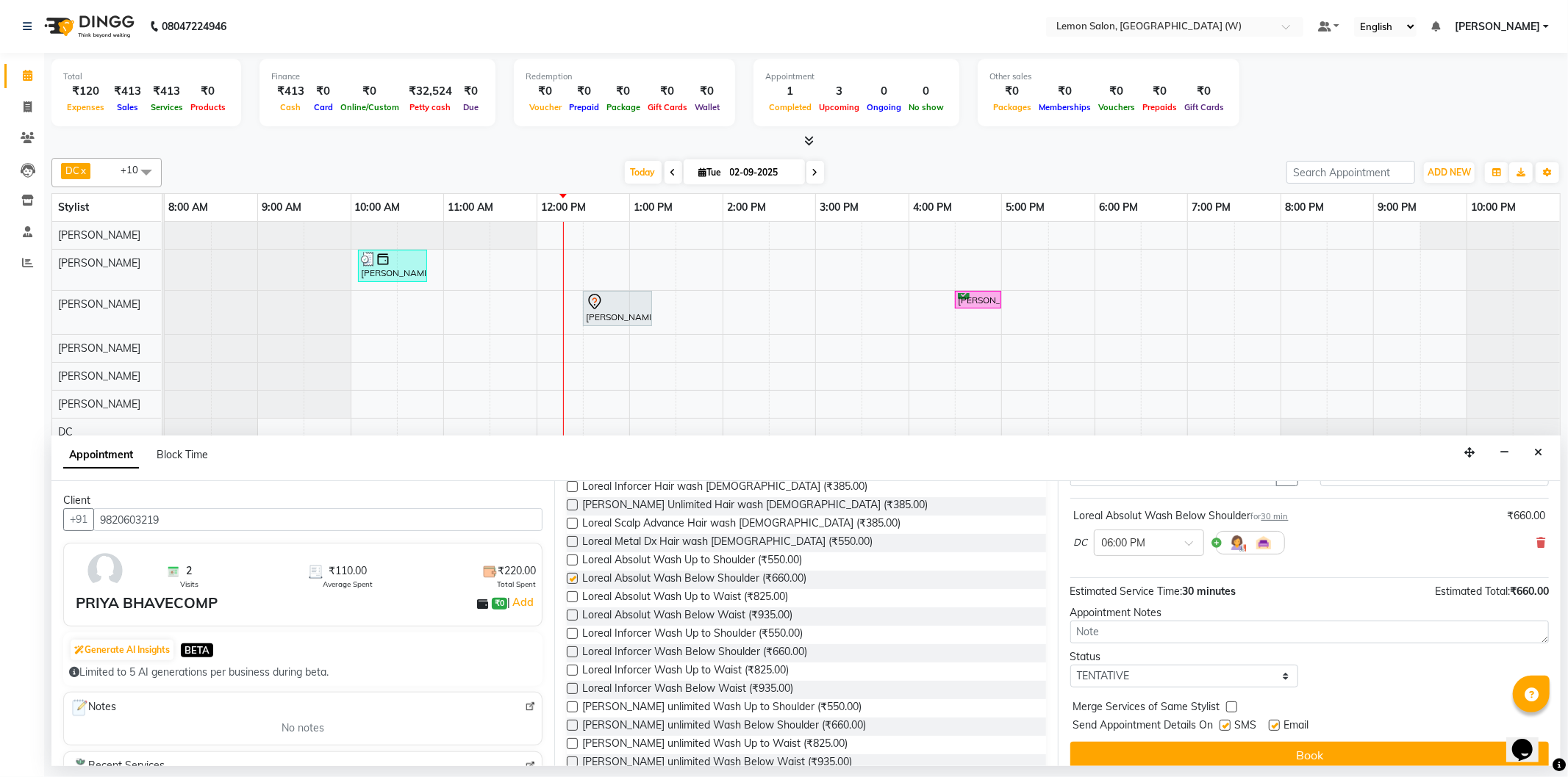
checkbox input "false"
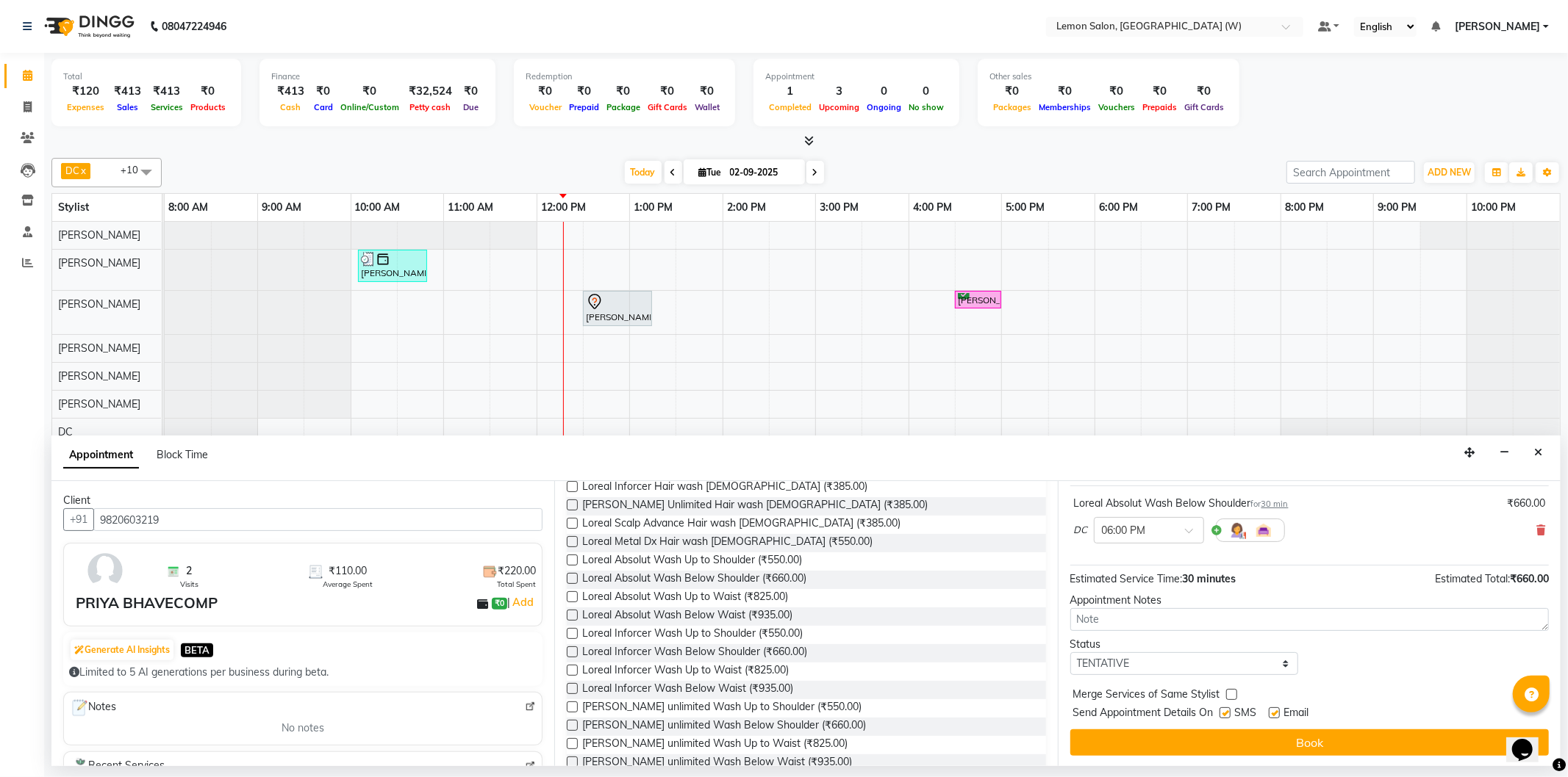
scroll to position [87, 0]
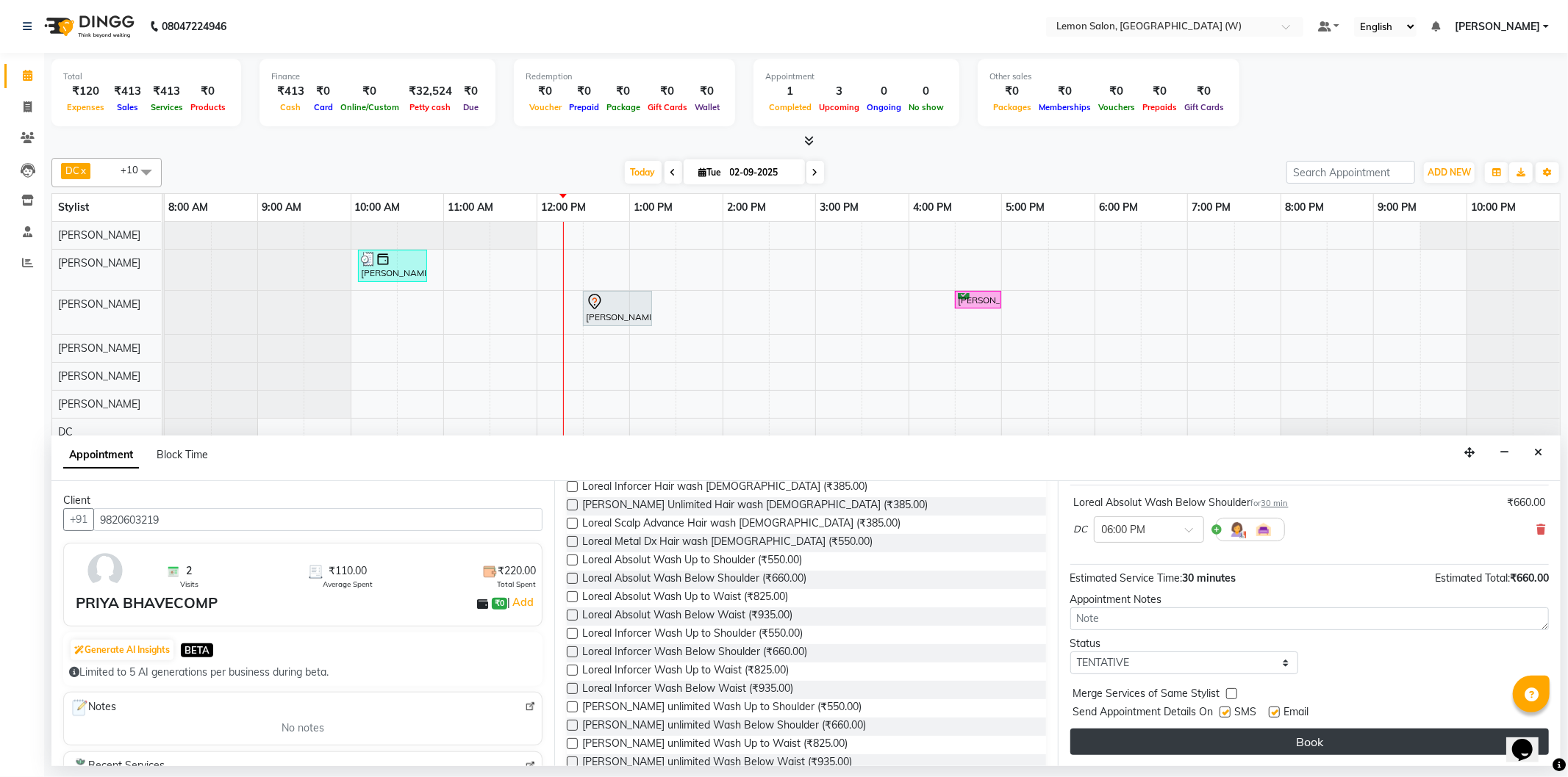
click at [1336, 745] on button "Book" at bounding box center [1309, 742] width 478 height 26
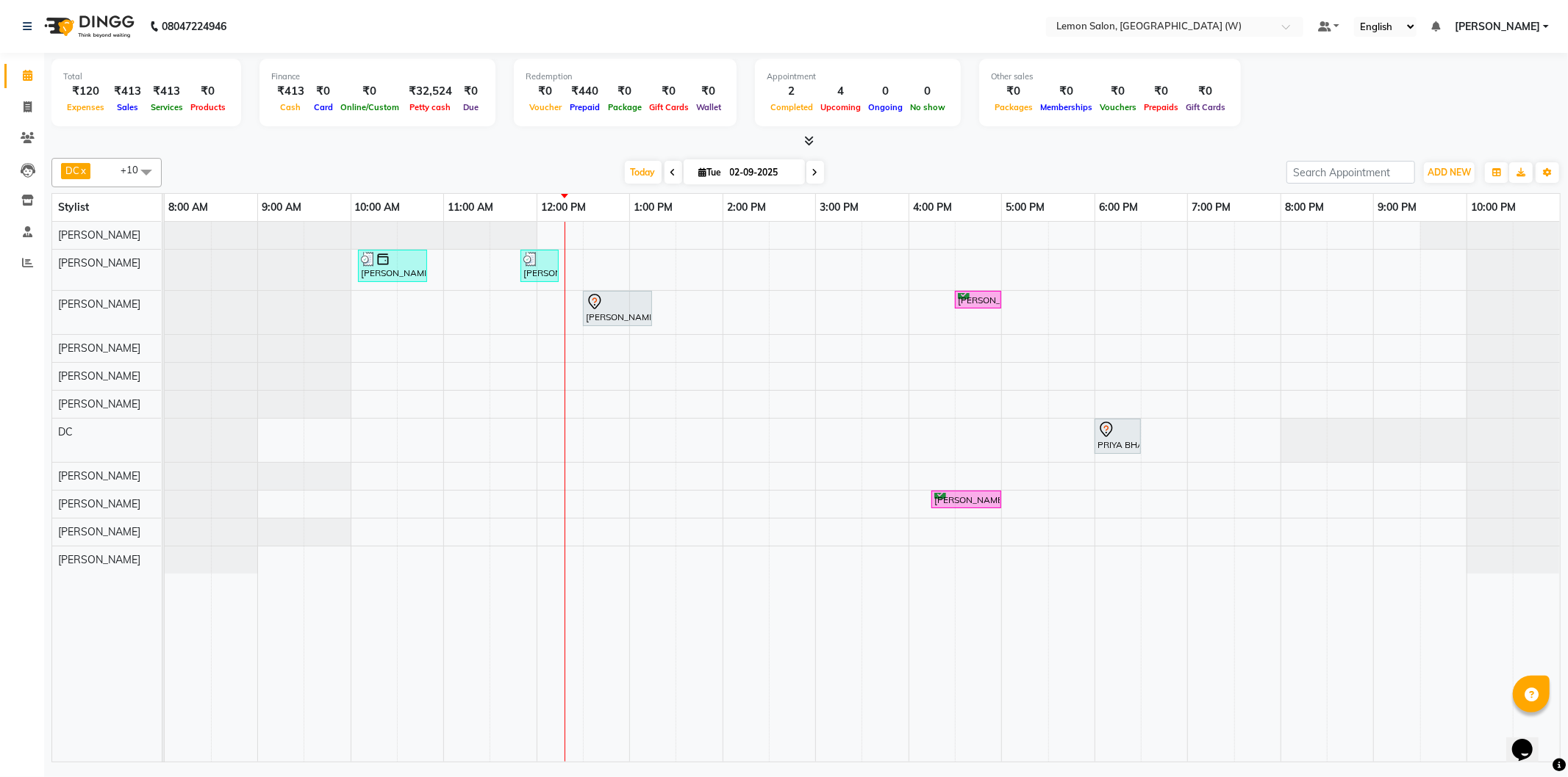
drag, startPoint x: 1075, startPoint y: 448, endPoint x: 1103, endPoint y: 441, distance: 28.9
click at [1103, 441] on div "RAMKUMAR, TK02, 10:05 AM-10:50 AM, Master Haircut Men w/o wash (₹550) SATARUPA,…" at bounding box center [861, 492] width 1395 height 540
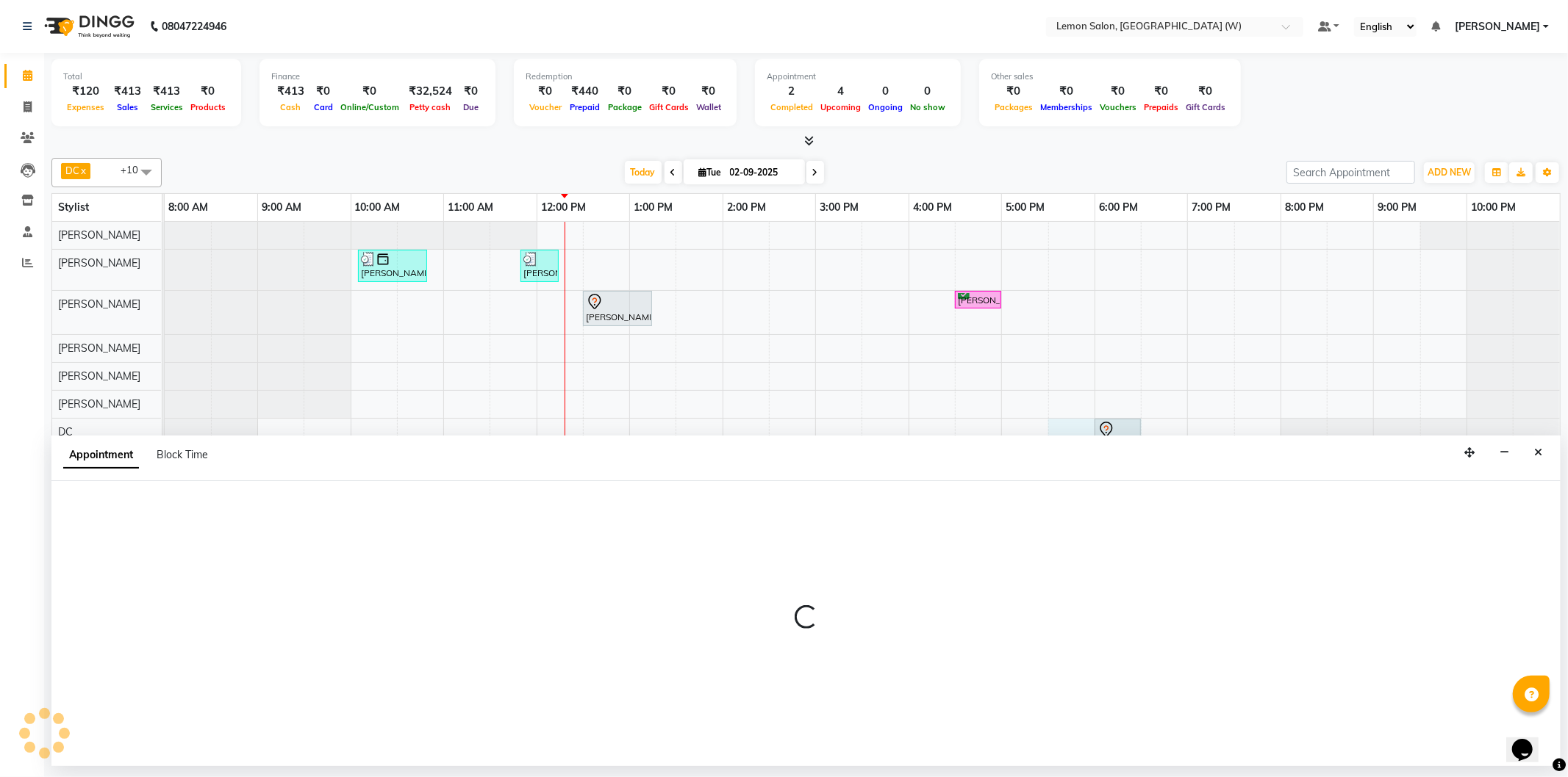
select select "75738"
select select "tentative"
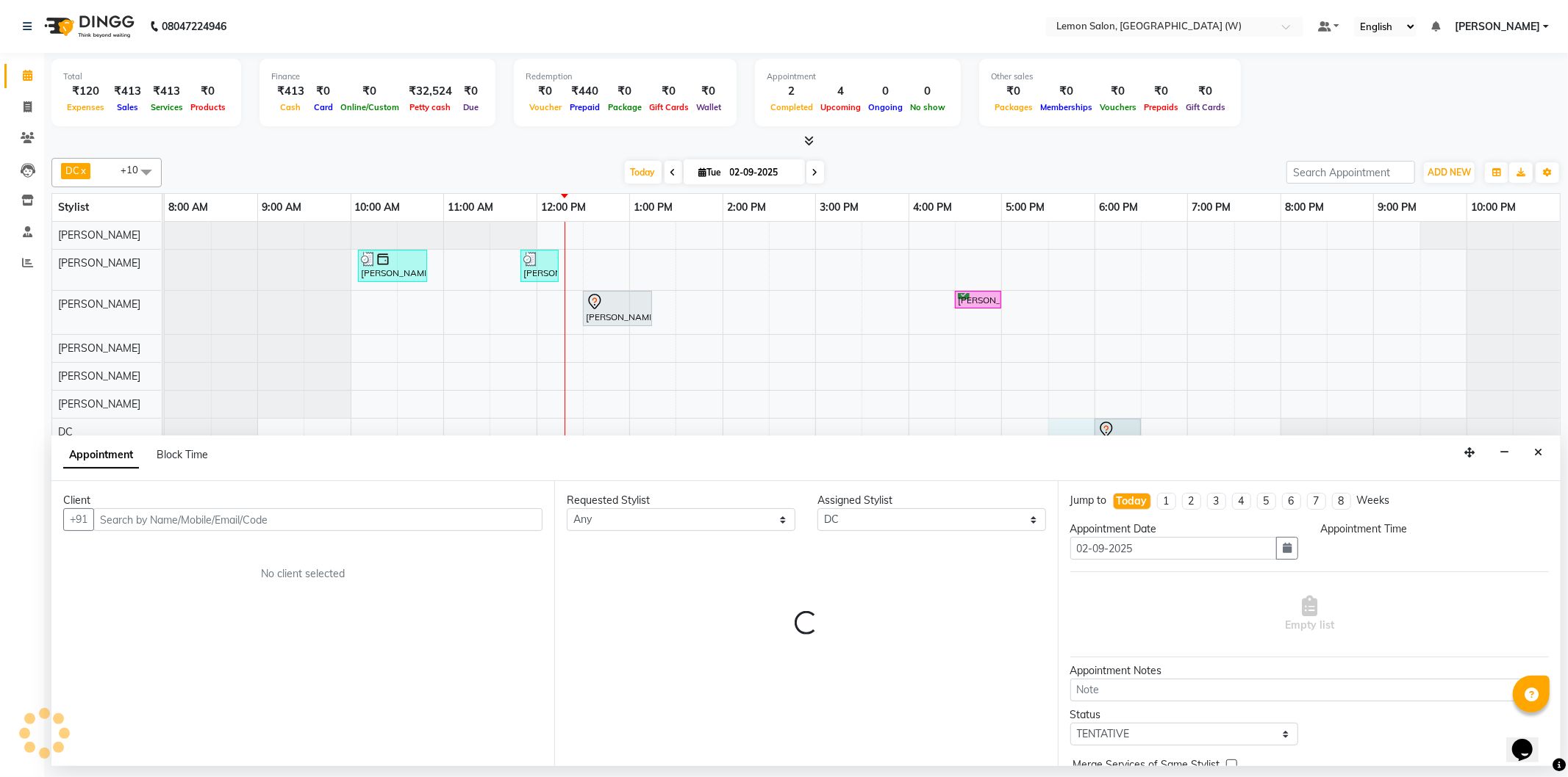
click at [1104, 441] on div "Appointment Block Time" at bounding box center [805, 458] width 1508 height 46
select select "1050"
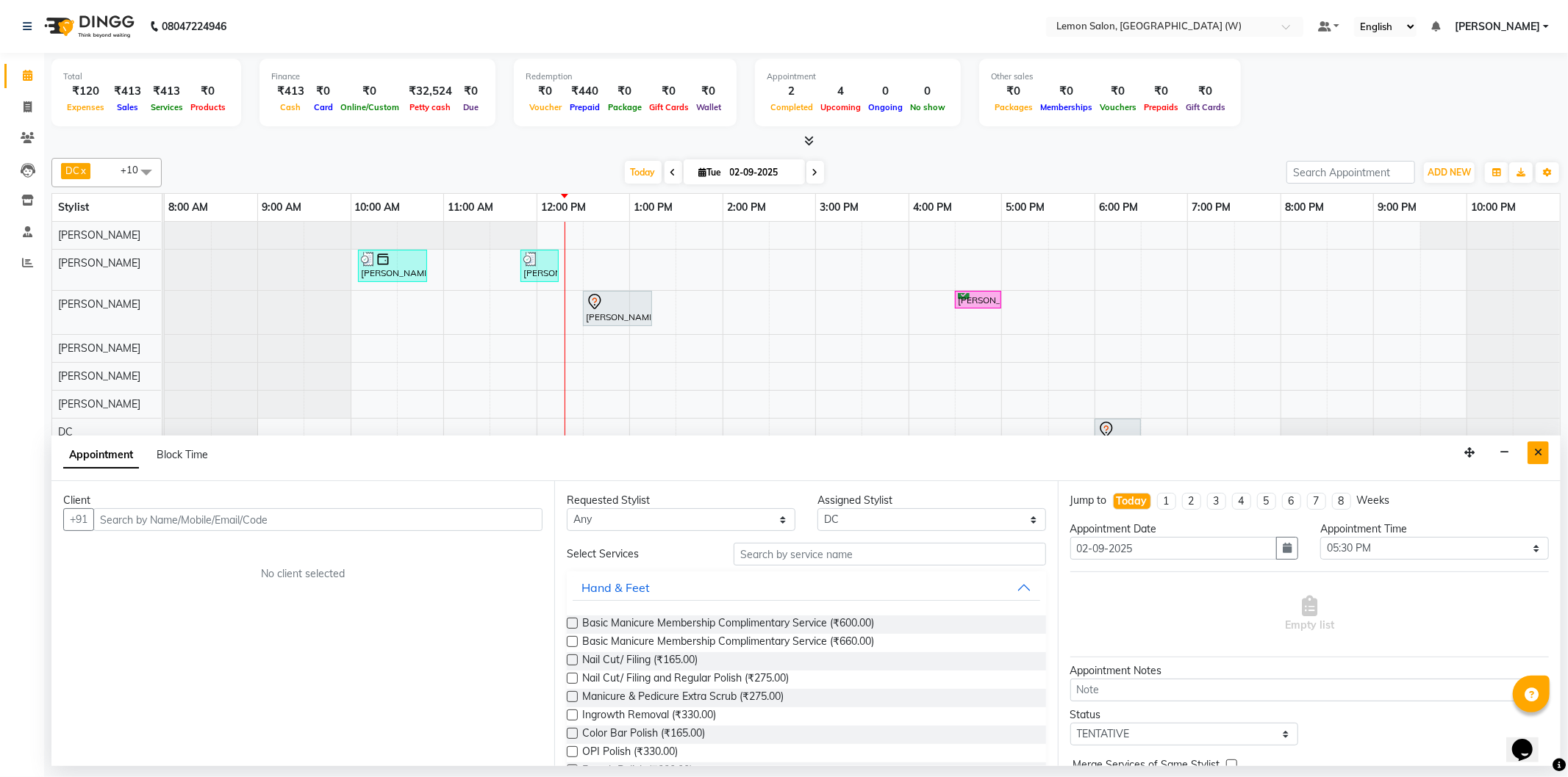
click at [1541, 443] on button "Close" at bounding box center [1537, 453] width 21 height 23
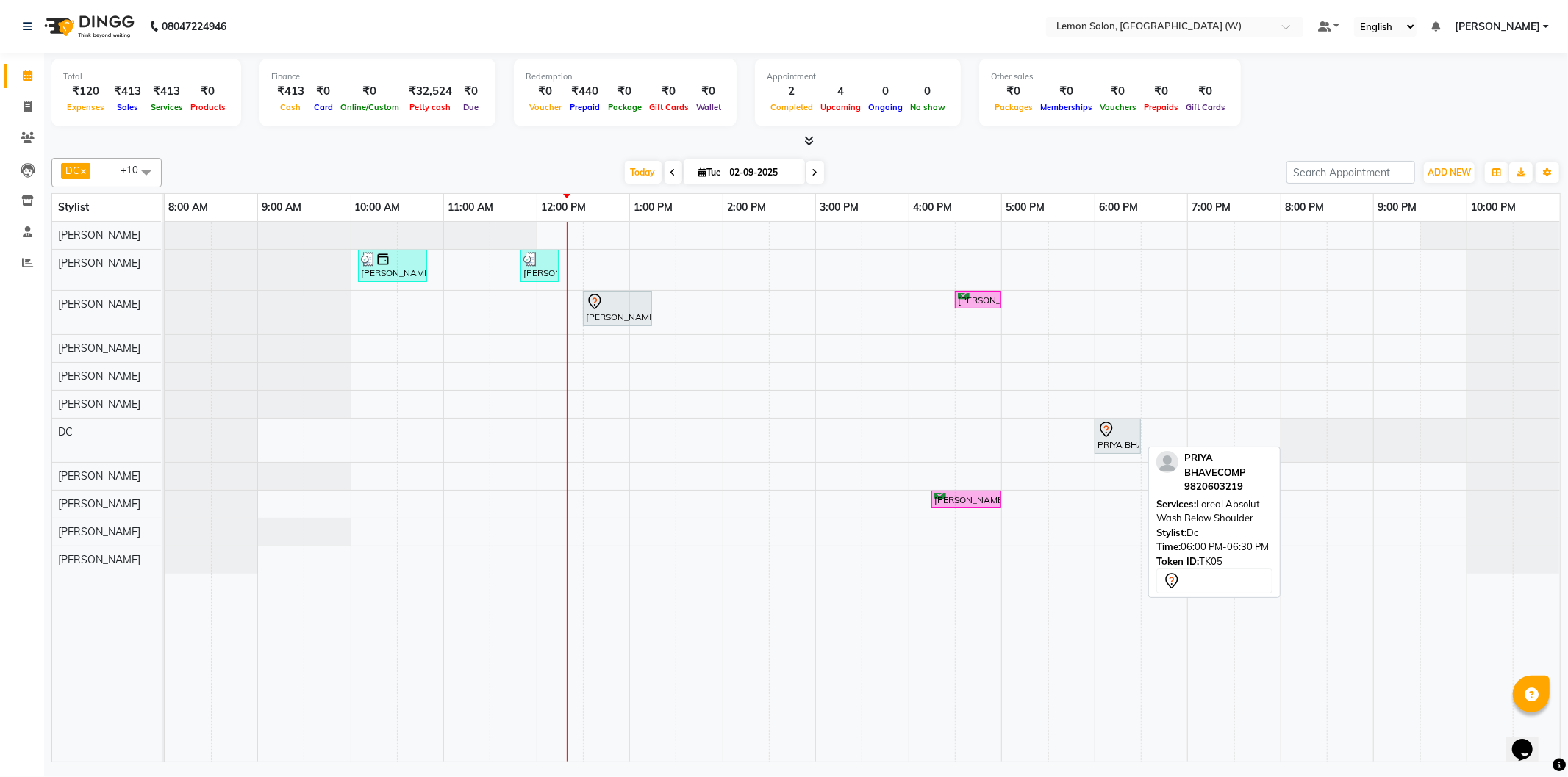
click at [1119, 423] on div at bounding box center [1117, 430] width 40 height 18
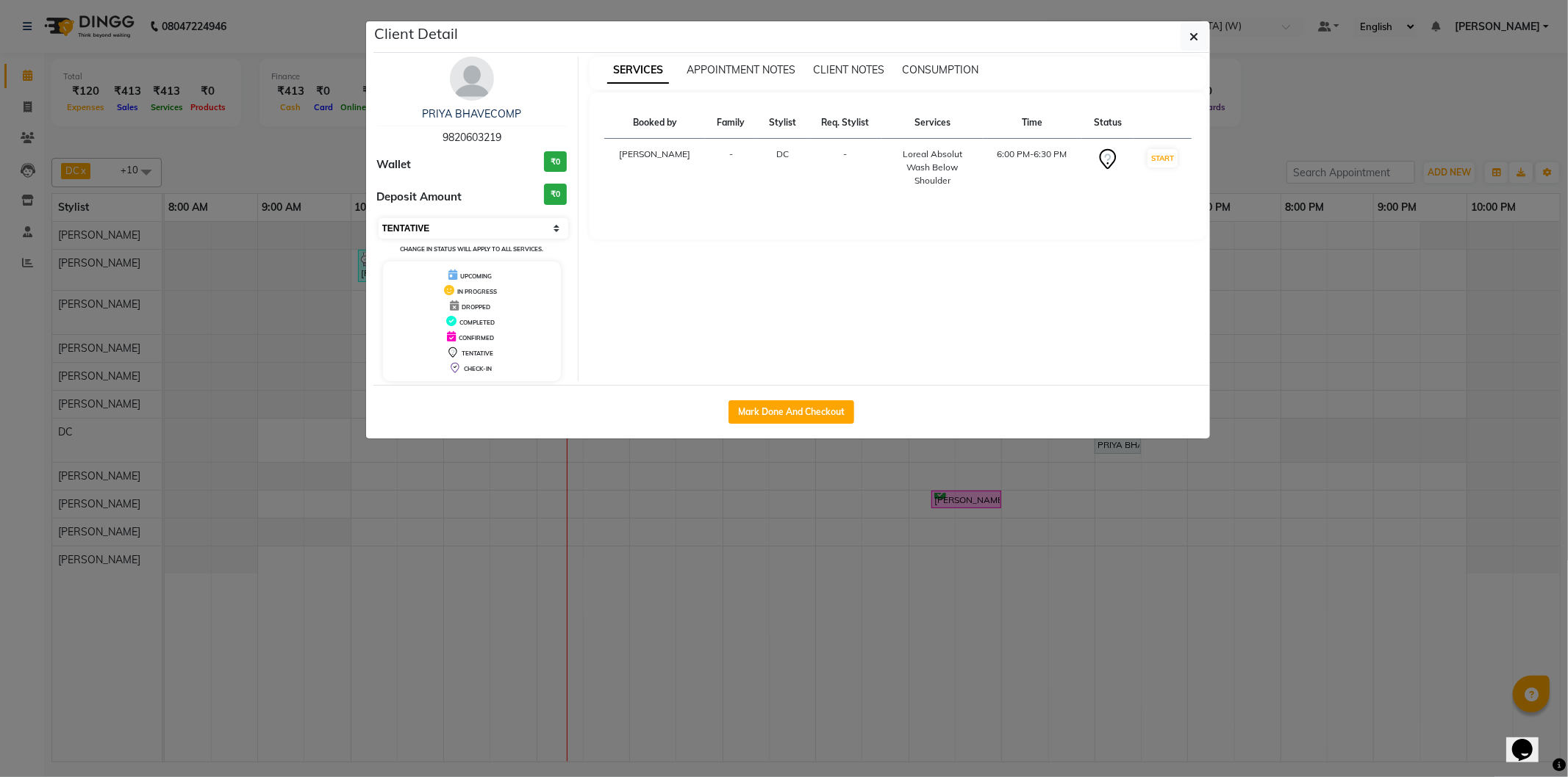
drag, startPoint x: 486, startPoint y: 235, endPoint x: 475, endPoint y: 234, distance: 11.0
click at [486, 235] on select "Select IN SERVICE CONFIRMED TENTATIVE CHECK IN MARK DONE DROPPED UPCOMING" at bounding box center [473, 228] width 190 height 21
select select "2"
click at [378, 218] on select "Select IN SERVICE CONFIRMED TENTATIVE CHECK IN MARK DONE DROPPED UPCOMING" at bounding box center [473, 228] width 190 height 21
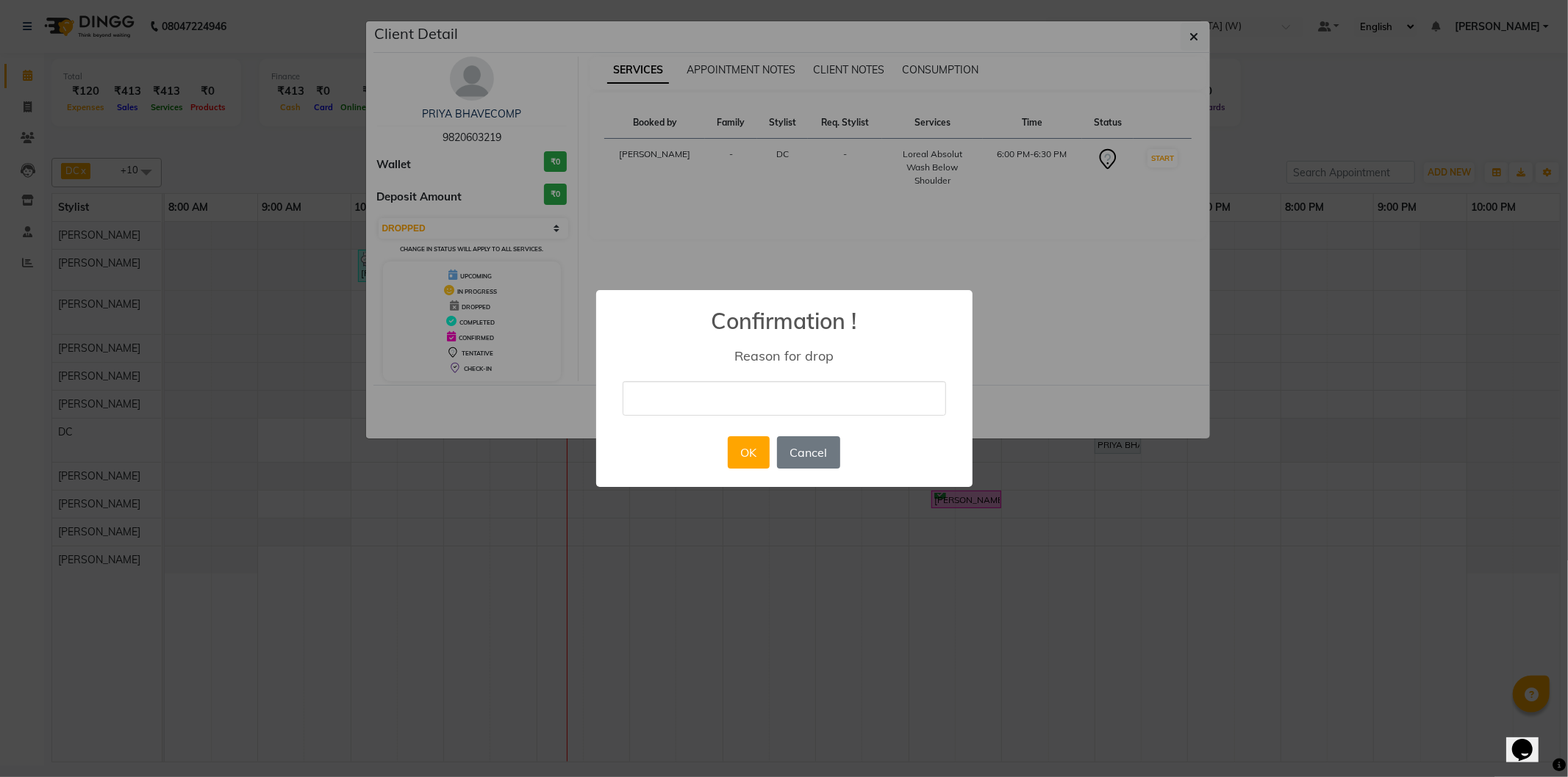
click at [738, 378] on div "× Confirmation ! Reason for drop OK No Cancel" at bounding box center [784, 389] width 376 height 198
click at [735, 388] on input "text" at bounding box center [784, 398] width 323 height 34
type input "CANCELLED"
click at [739, 452] on button "OK" at bounding box center [749, 452] width 42 height 32
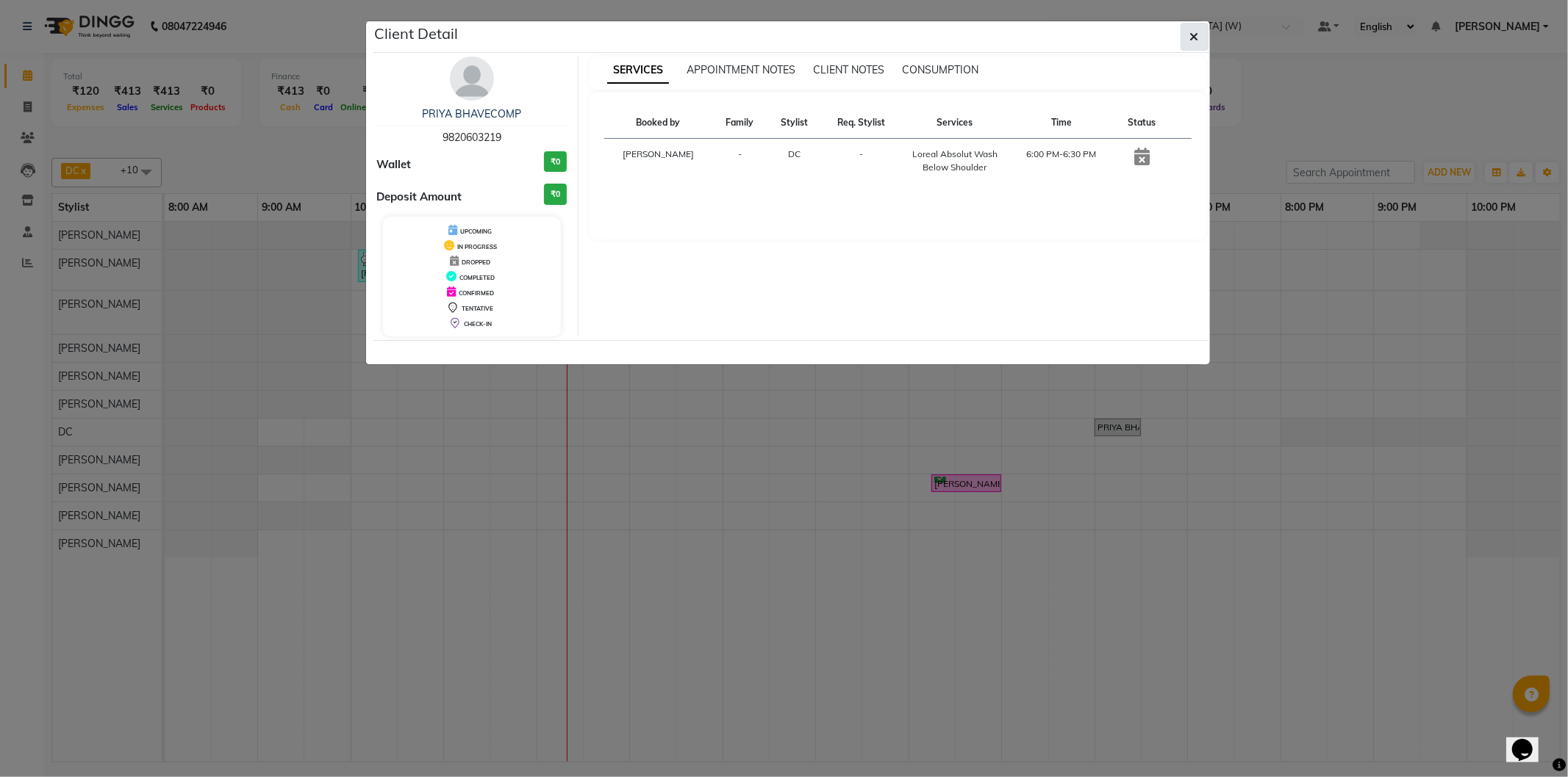
click at [1192, 32] on icon "button" at bounding box center [1194, 36] width 9 height 11
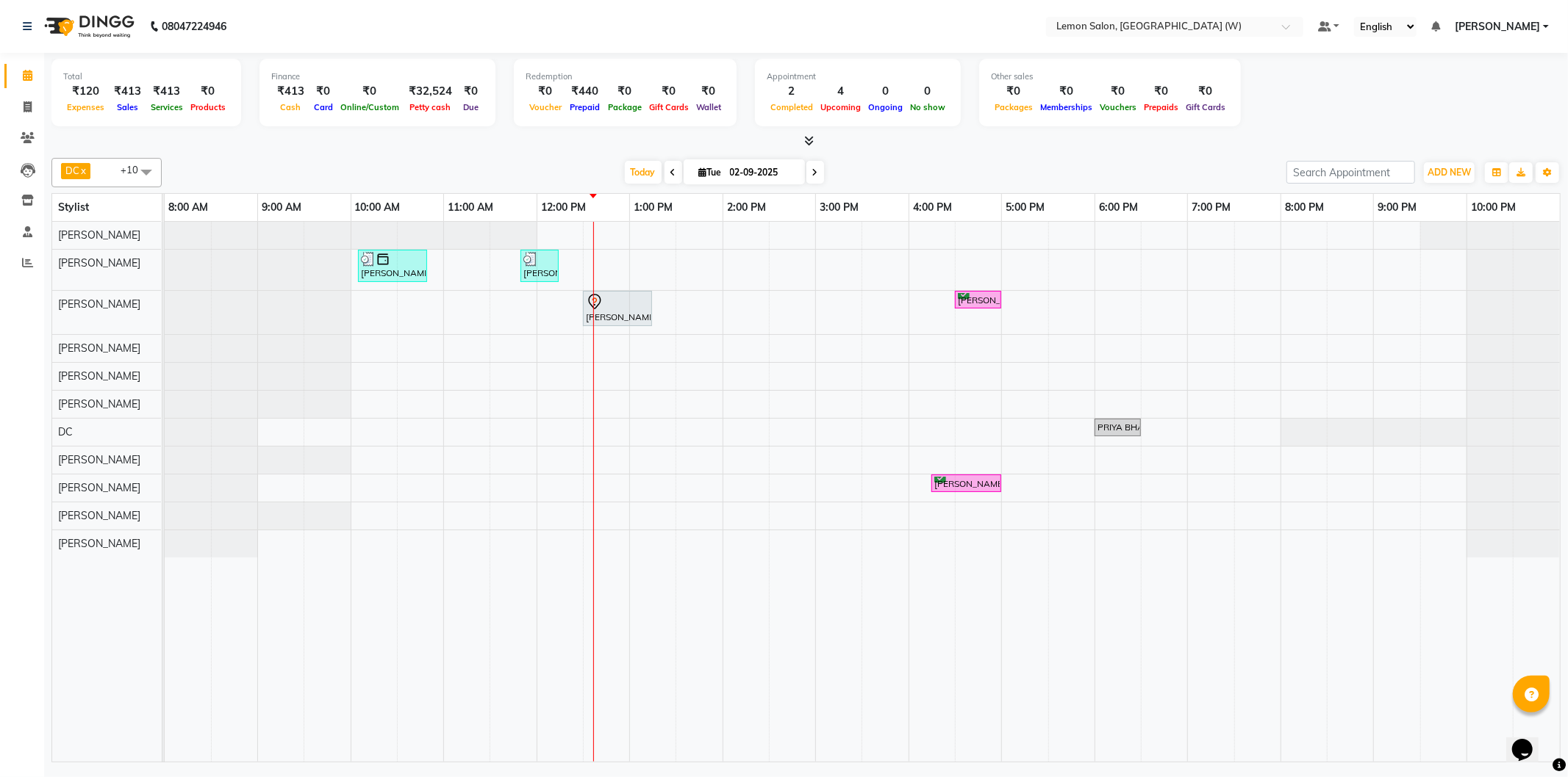
click at [813, 144] on div at bounding box center [805, 142] width 1508 height 16
drag, startPoint x: 802, startPoint y: 133, endPoint x: 817, endPoint y: 158, distance: 29.2
click at [802, 132] on div "Total ₹120 Expenses ₹413 Sales ₹413 Services ₹0 Products Finance ₹413 Cash ₹0 C…" at bounding box center [805, 101] width 1508 height 96
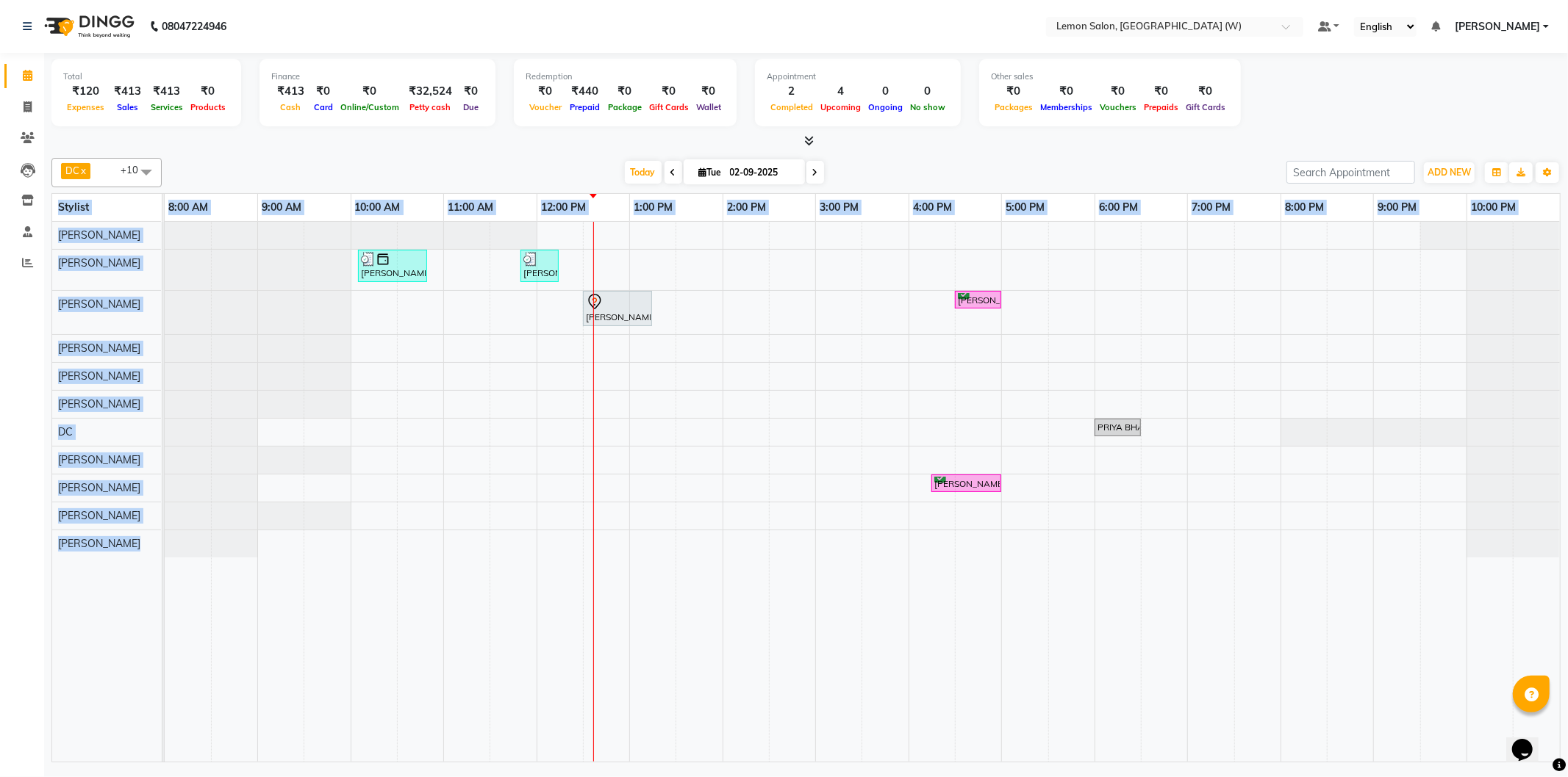
drag, startPoint x: 49, startPoint y: 200, endPoint x: 207, endPoint y: 574, distance: 406.0
click at [207, 574] on div "Total ₹120 Expenses ₹413 Sales ₹413 Services ₹0 Products Finance ₹413 Cash ₹0 C…" at bounding box center [805, 409] width 1523 height 713
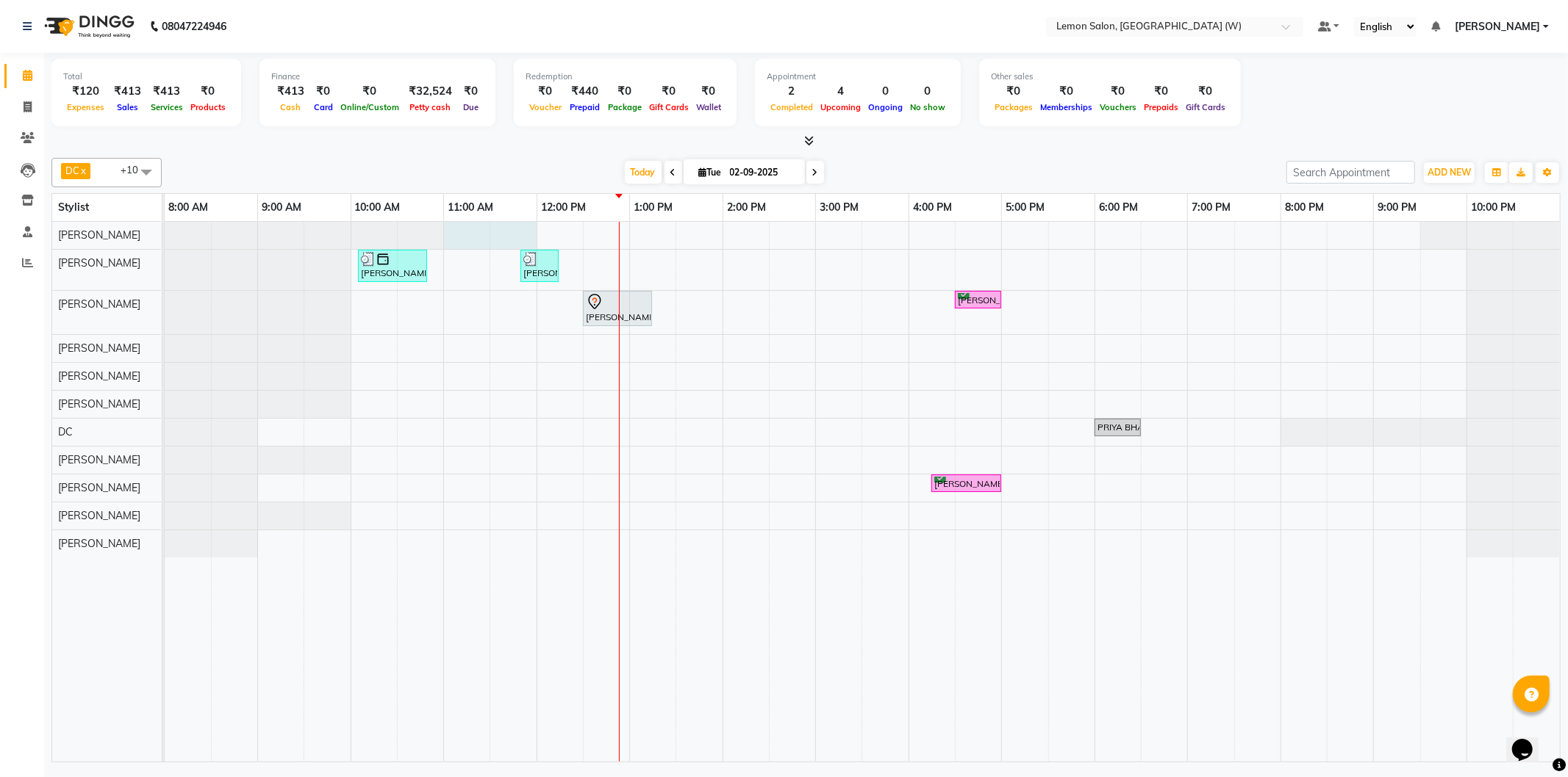
drag, startPoint x: 492, startPoint y: 231, endPoint x: 505, endPoint y: 210, distance: 24.7
click at [165, 222] on div at bounding box center [165, 235] width 0 height 27
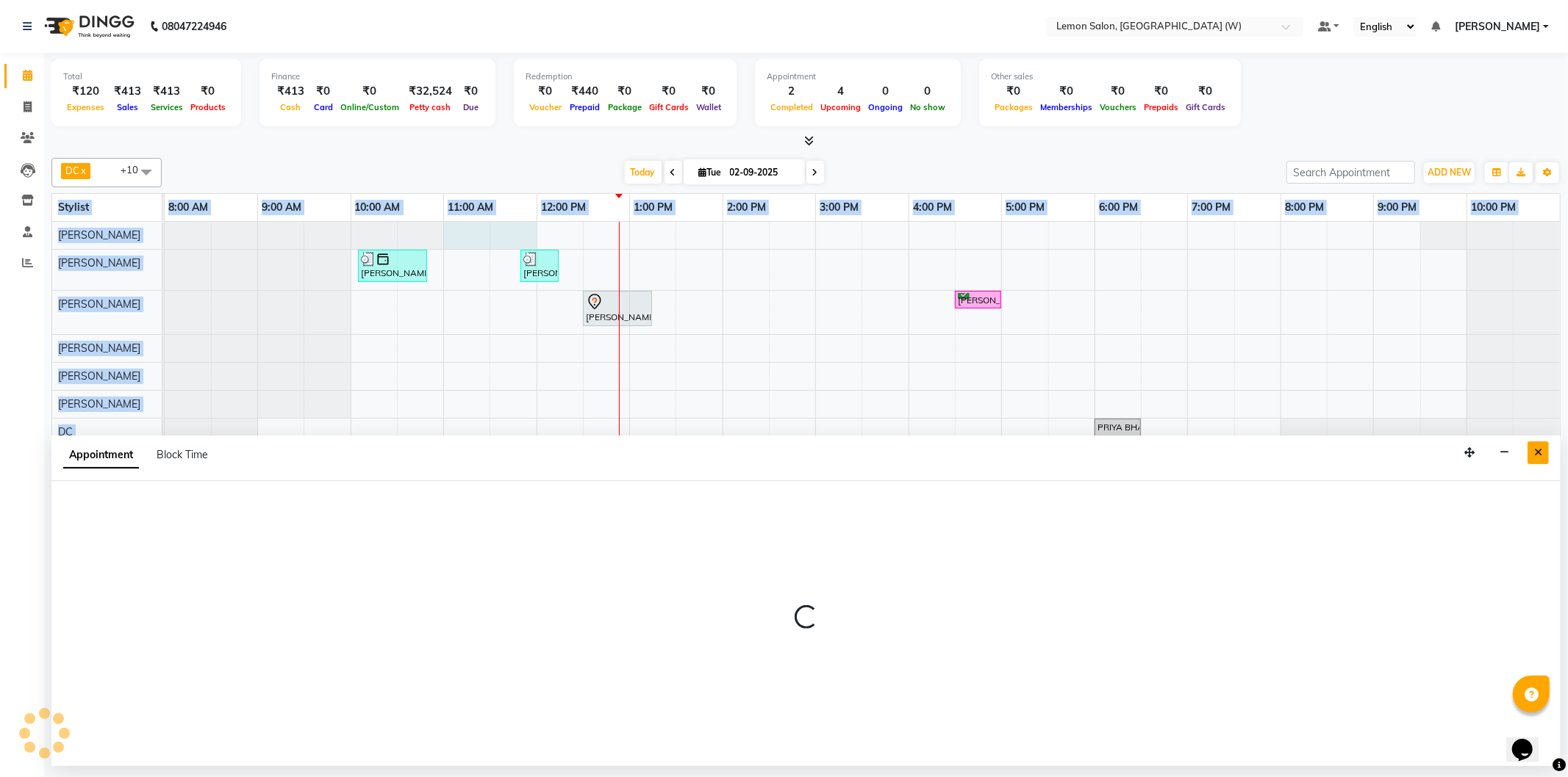
select select "10653"
select select "tentative"
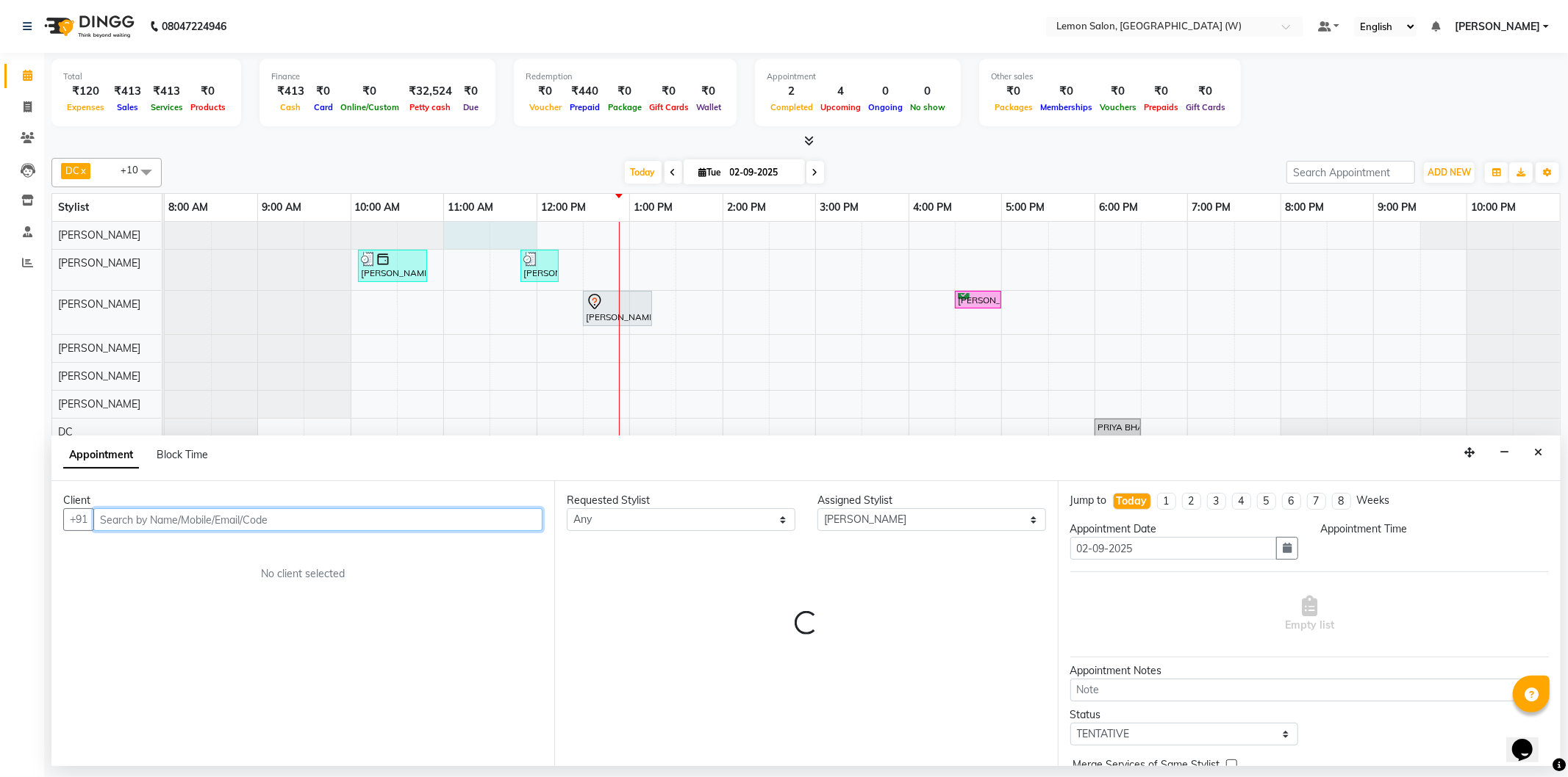
select select "660"
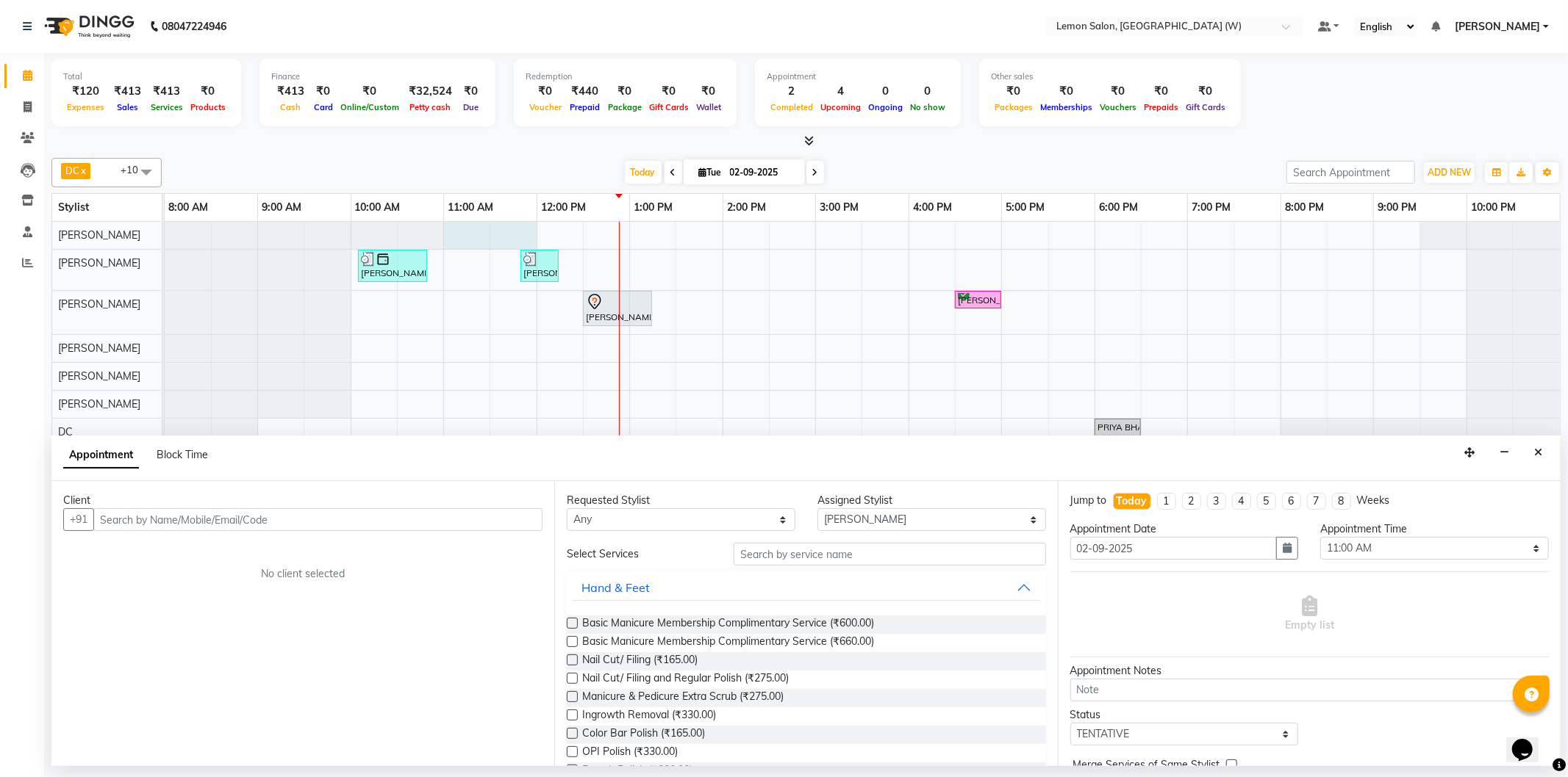
click at [1555, 446] on div "Appointment Block Time" at bounding box center [805, 458] width 1508 height 46
click at [1545, 446] on button "Close" at bounding box center [1537, 453] width 21 height 23
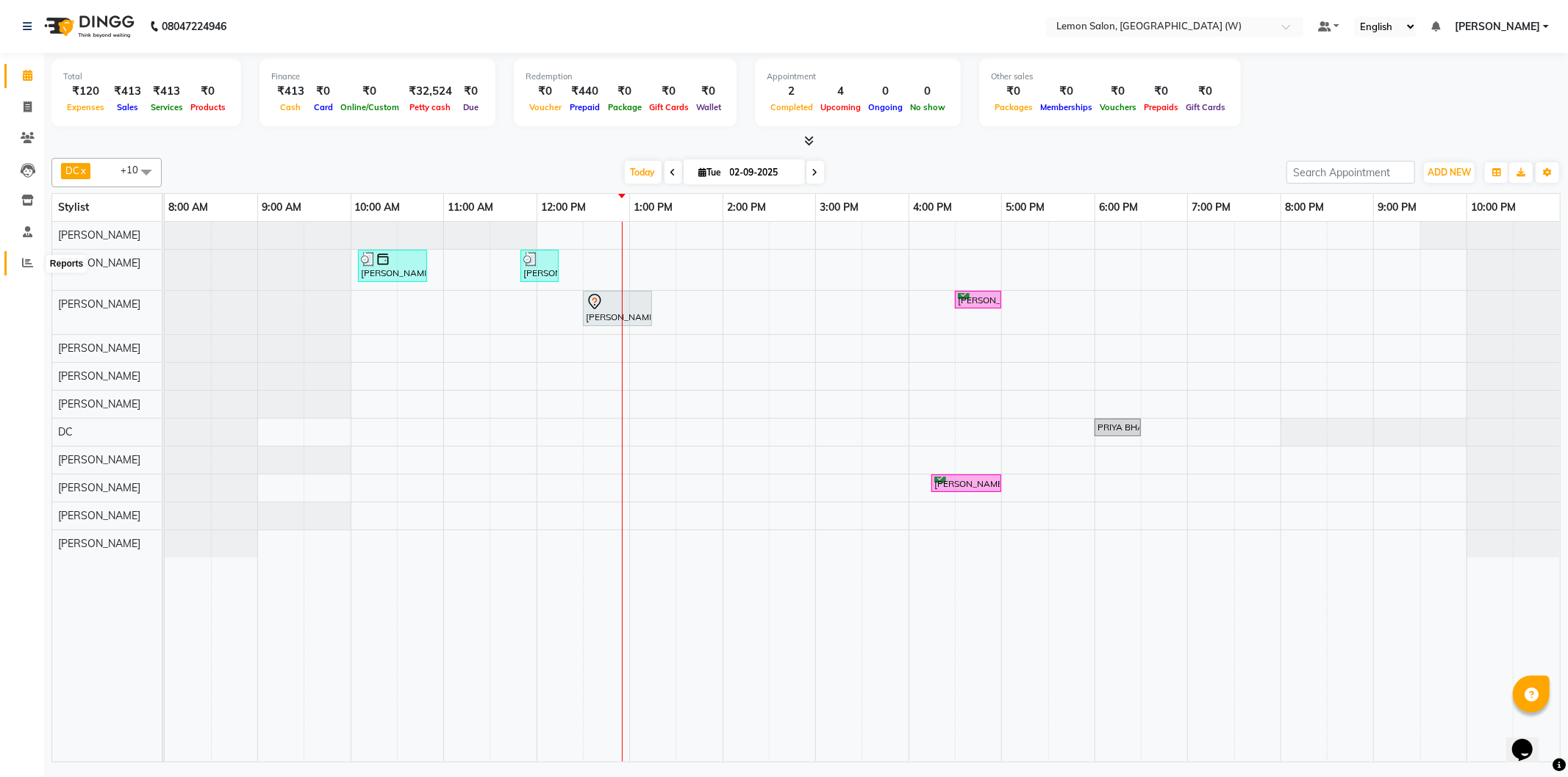
click at [22, 268] on icon at bounding box center [27, 262] width 11 height 11
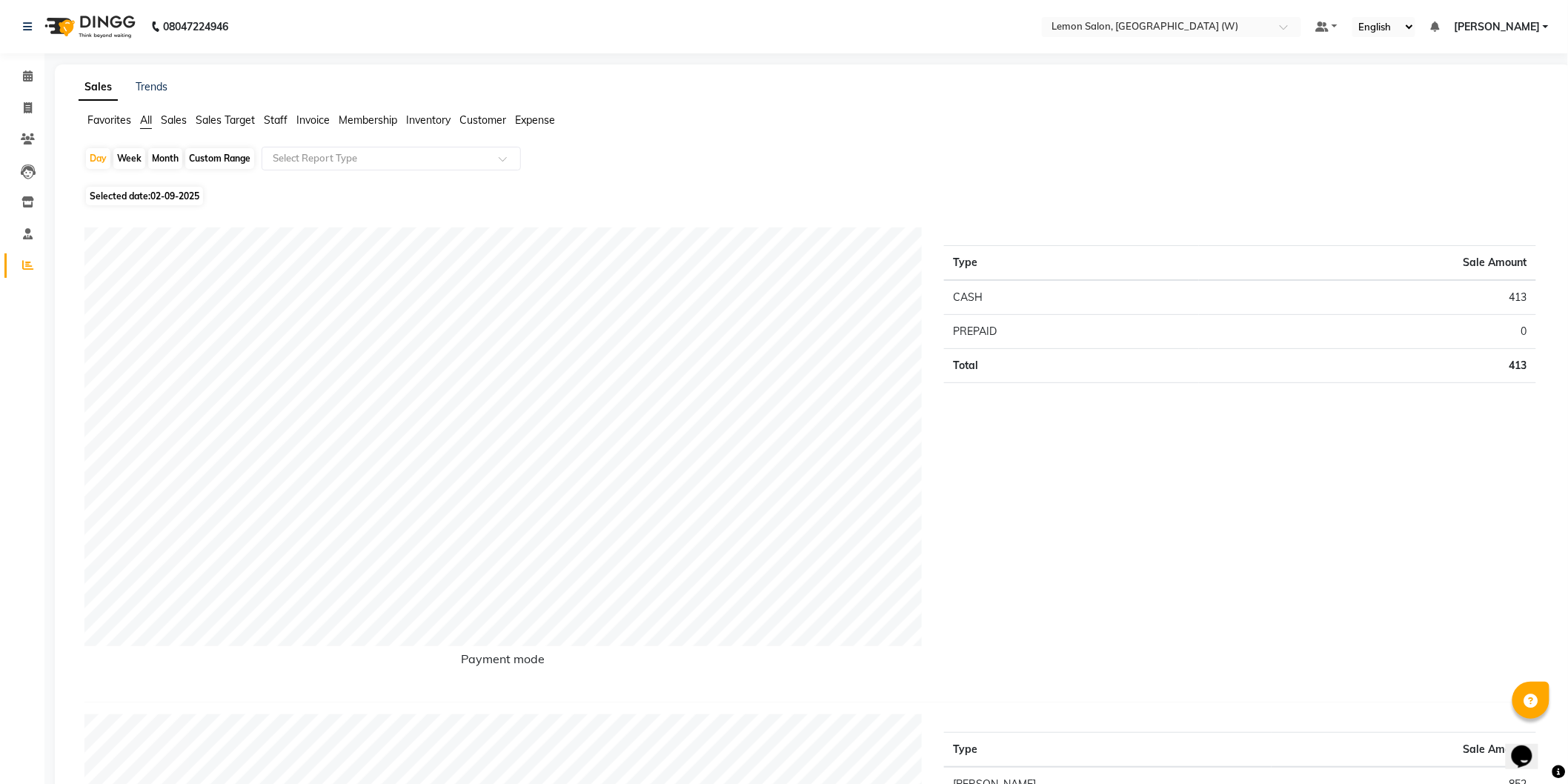
click at [279, 127] on li "Staff" at bounding box center [275, 121] width 24 height 16
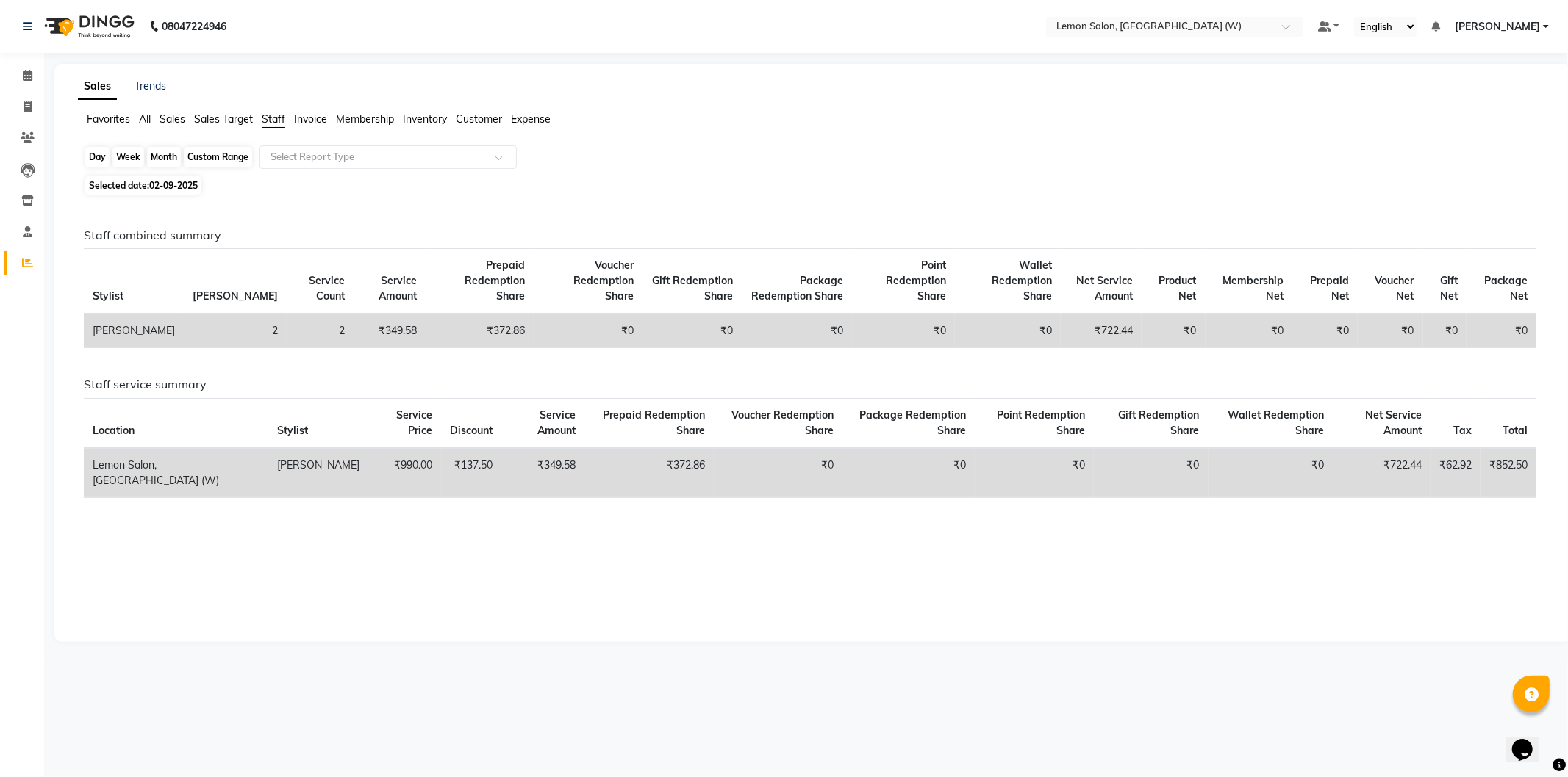
click at [92, 158] on div "Day" at bounding box center [97, 158] width 25 height 21
select select "9"
select select "2025"
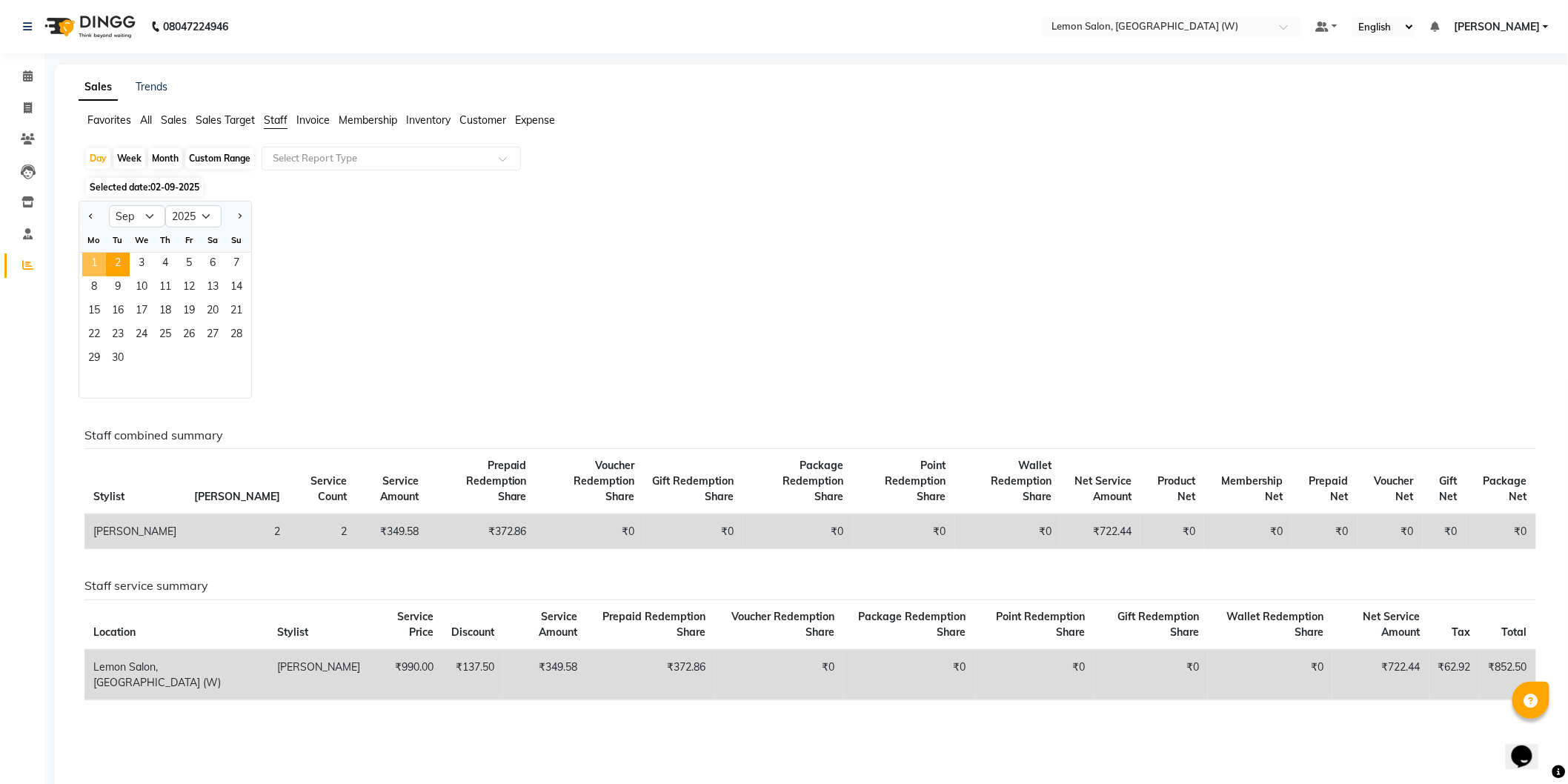
click at [96, 268] on span "1" at bounding box center [94, 264] width 24 height 24
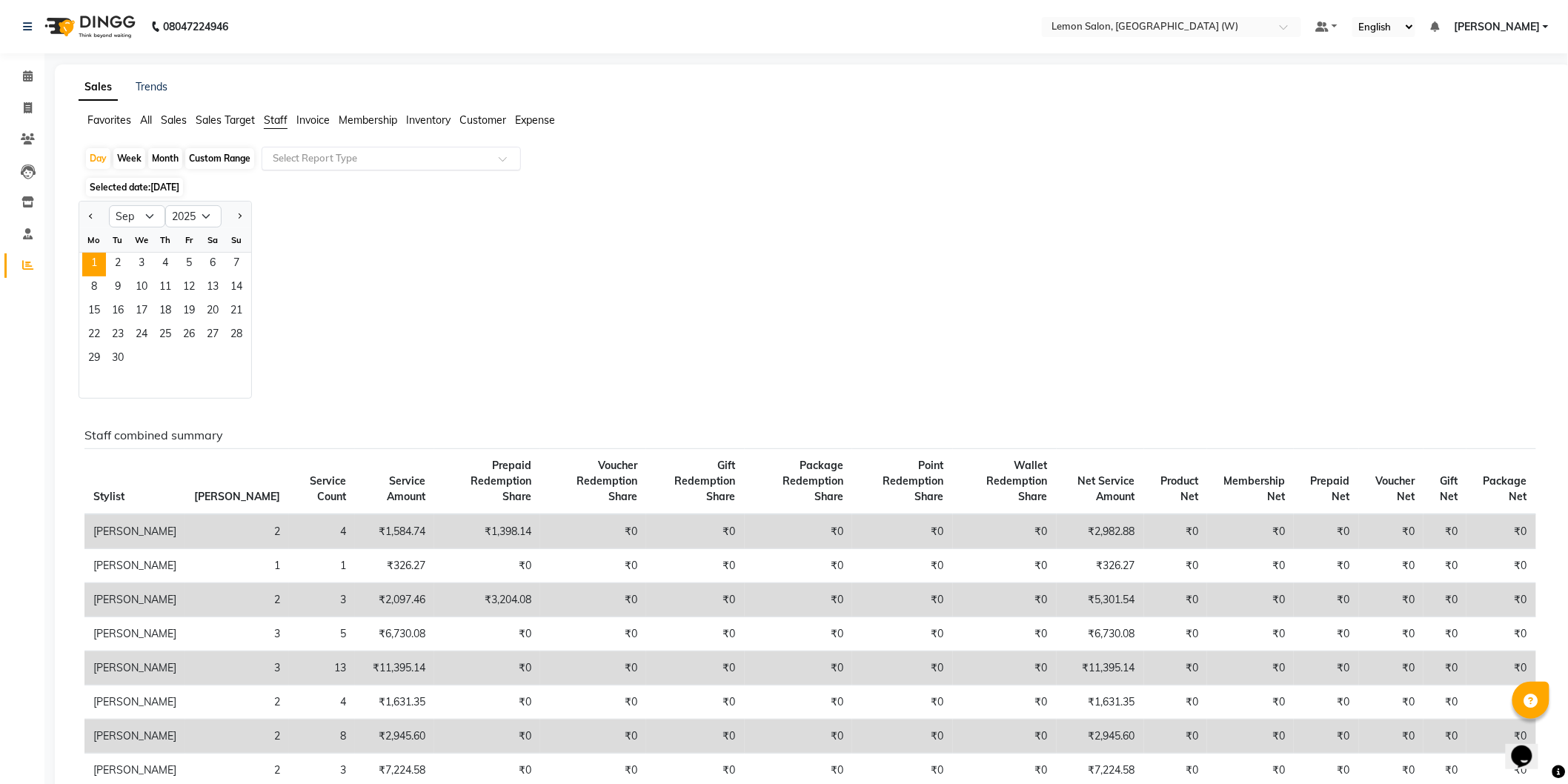
drag, startPoint x: 320, startPoint y: 155, endPoint x: 320, endPoint y: 163, distance: 8.0
click at [320, 158] on input "text" at bounding box center [377, 158] width 214 height 15
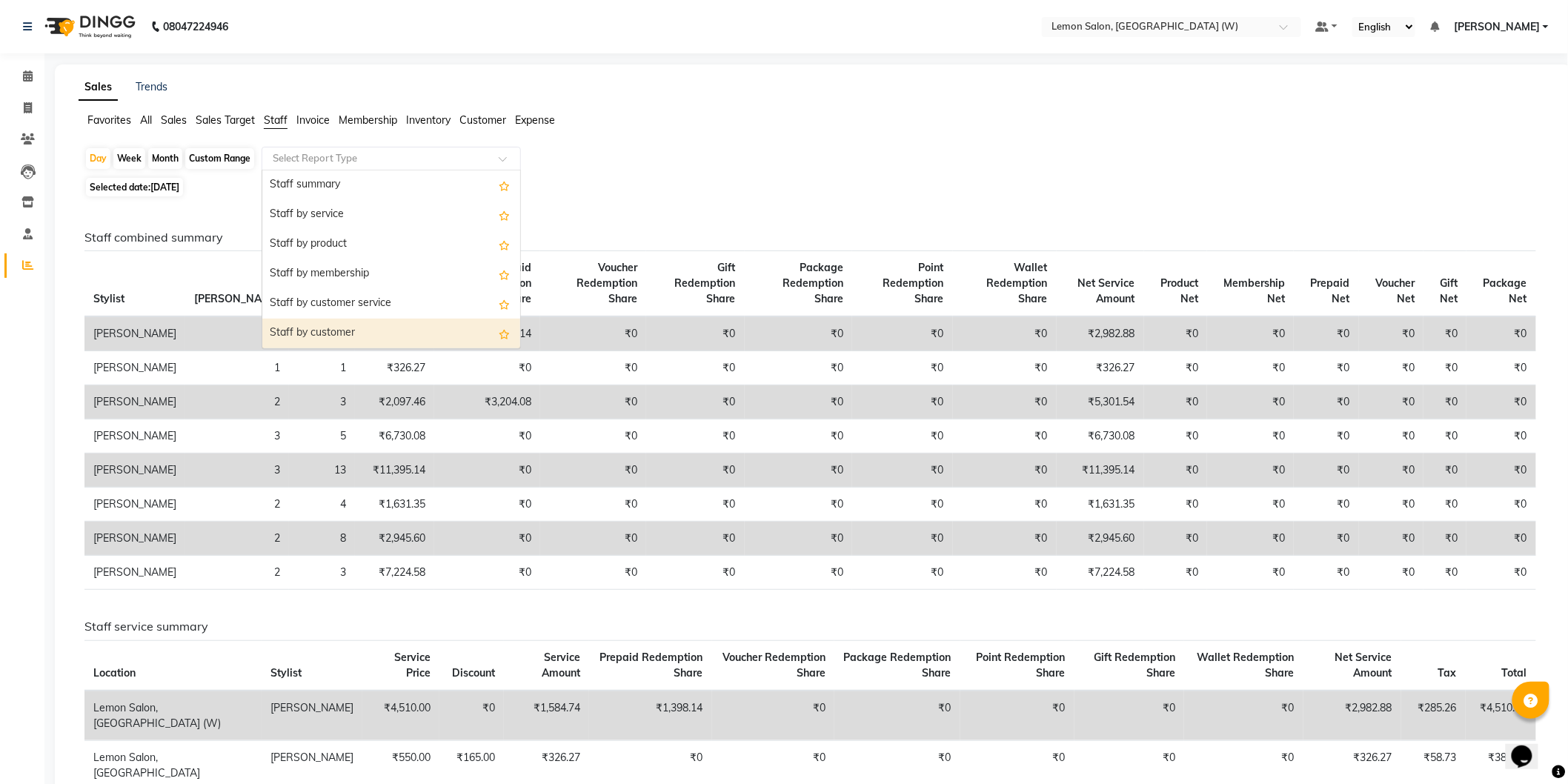
click at [350, 328] on div "Staff by customer" at bounding box center [391, 334] width 258 height 30
select select "csv"
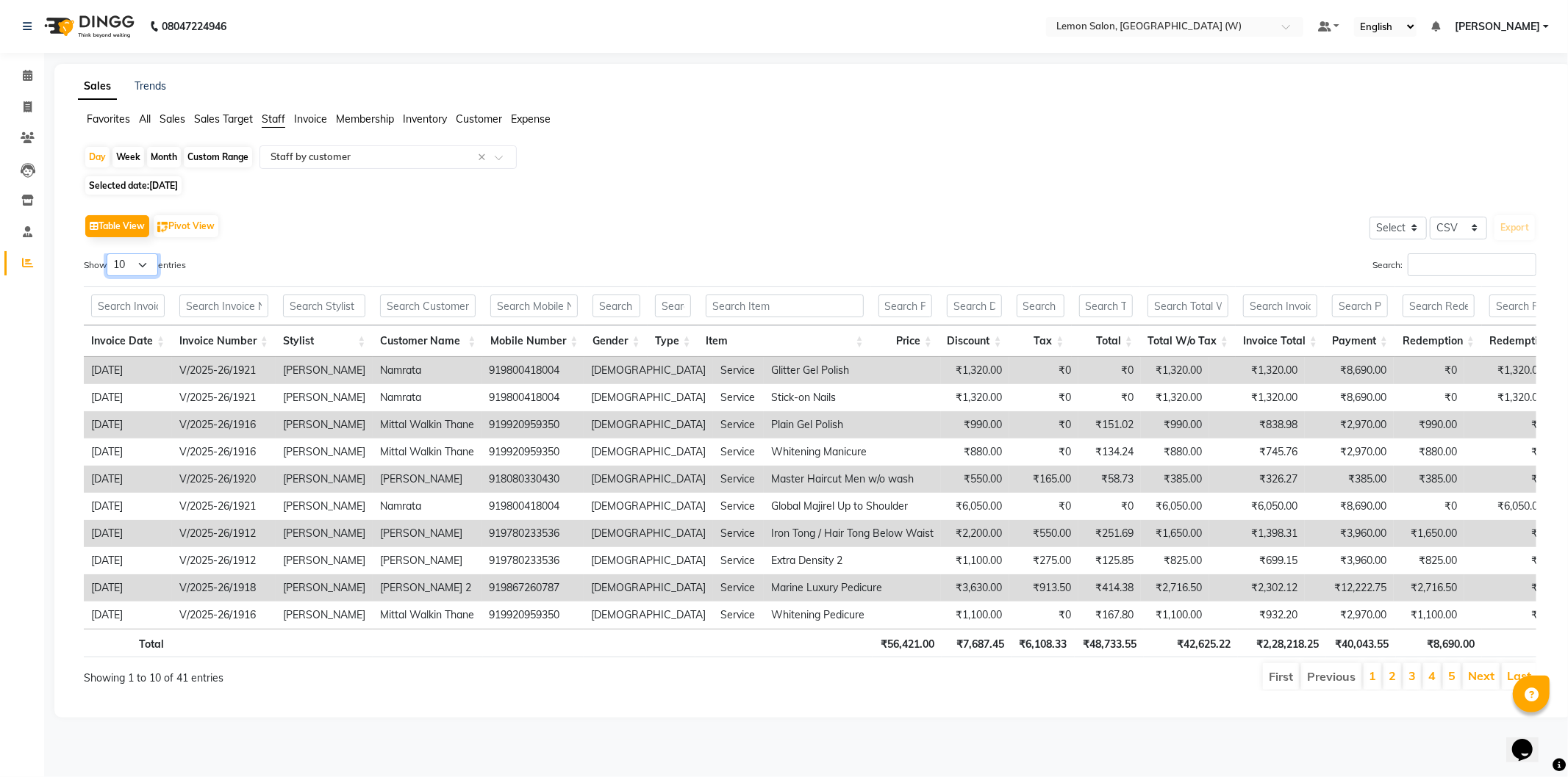
click at [144, 270] on select "10 25 50 100" at bounding box center [132, 265] width 52 height 23
select select "100"
click at [109, 254] on select "10 25 50 100" at bounding box center [132, 265] width 52 height 23
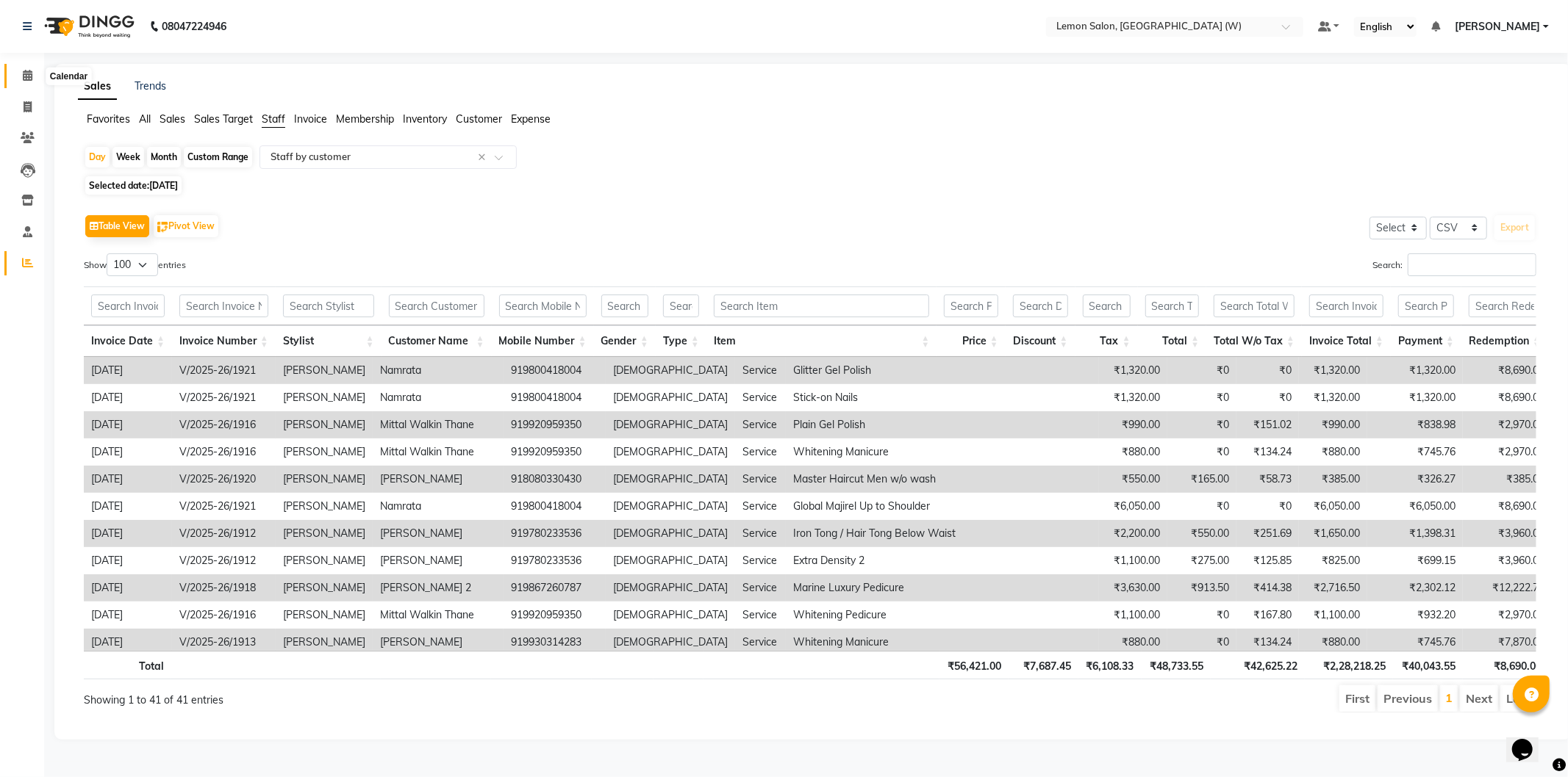
drag, startPoint x: 28, startPoint y: 76, endPoint x: 32, endPoint y: 145, distance: 69.1
click at [28, 77] on icon at bounding box center [27, 75] width 10 height 11
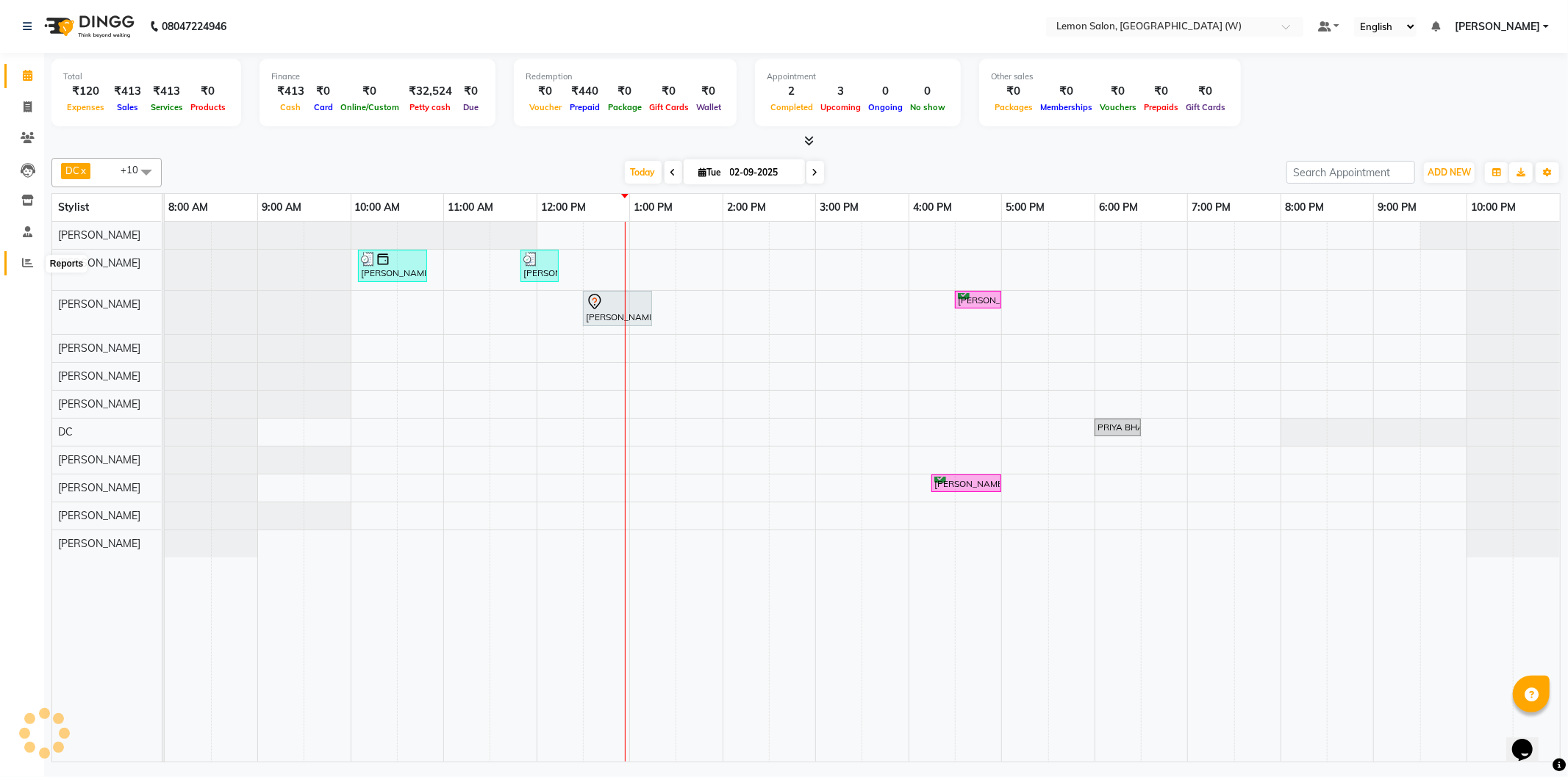
click at [33, 268] on span at bounding box center [27, 262] width 25 height 17
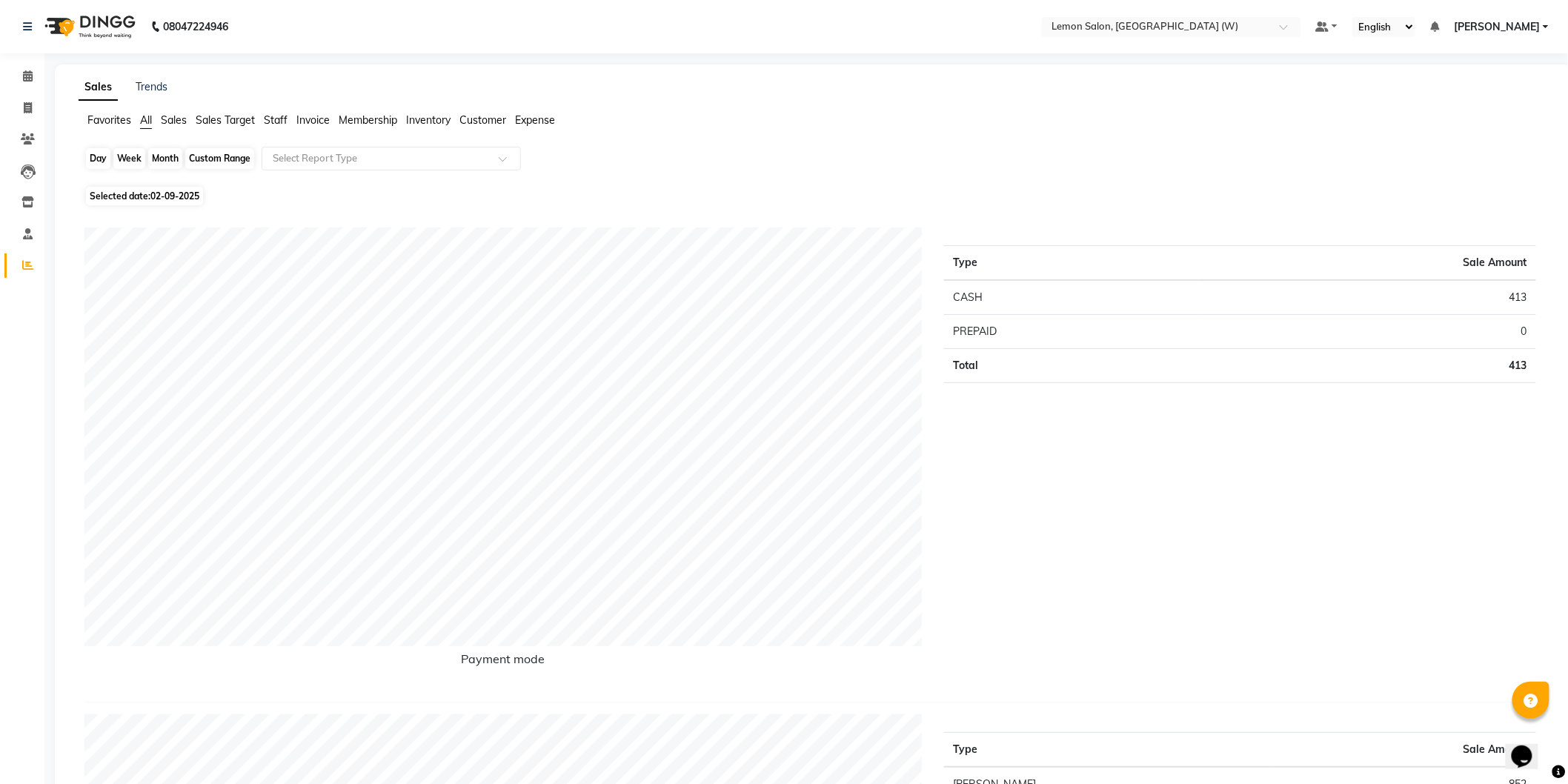
click at [94, 159] on div "Day" at bounding box center [98, 159] width 25 height 21
select select "9"
select select "2025"
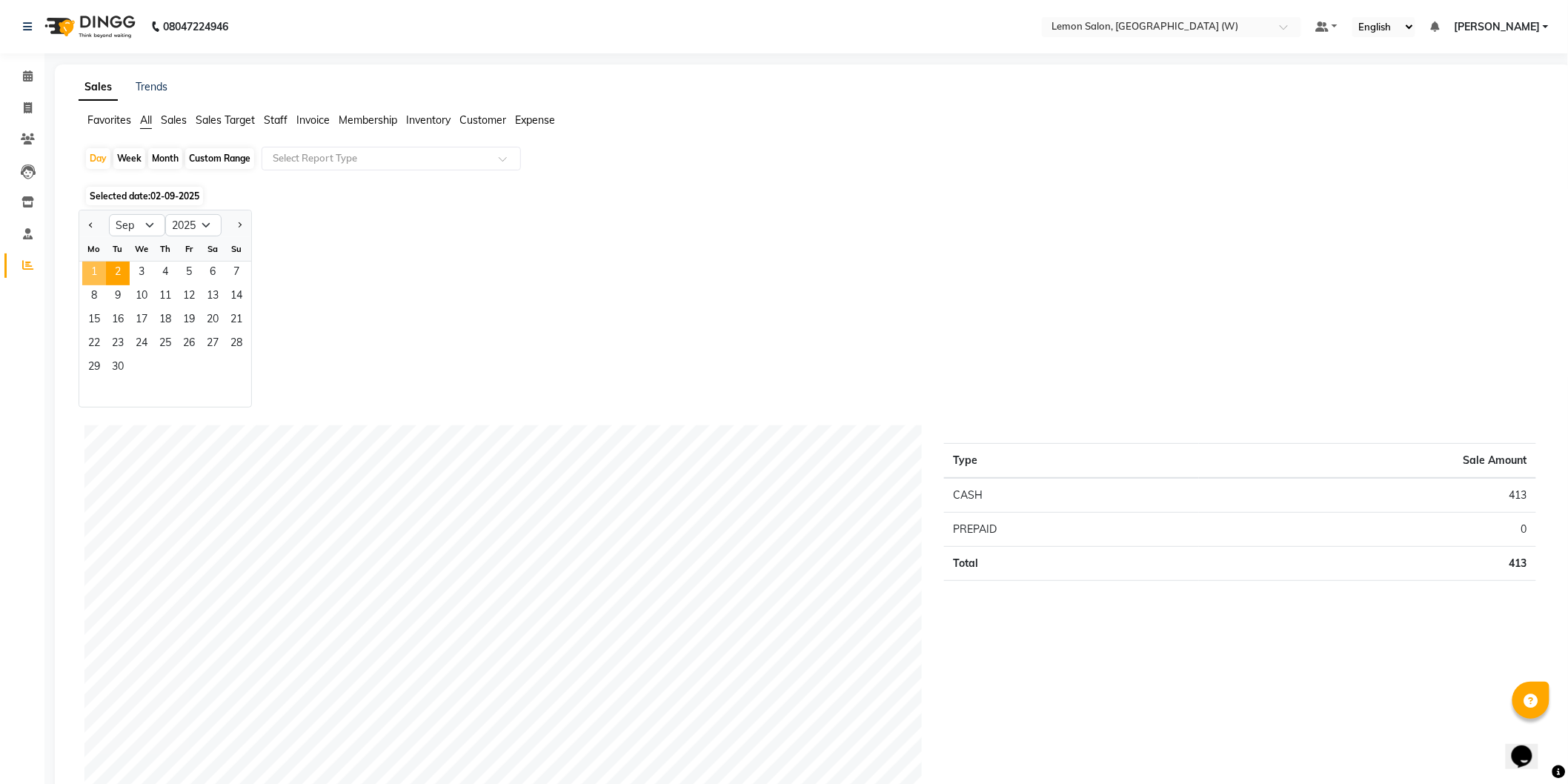
click at [85, 271] on span "1" at bounding box center [94, 273] width 24 height 24
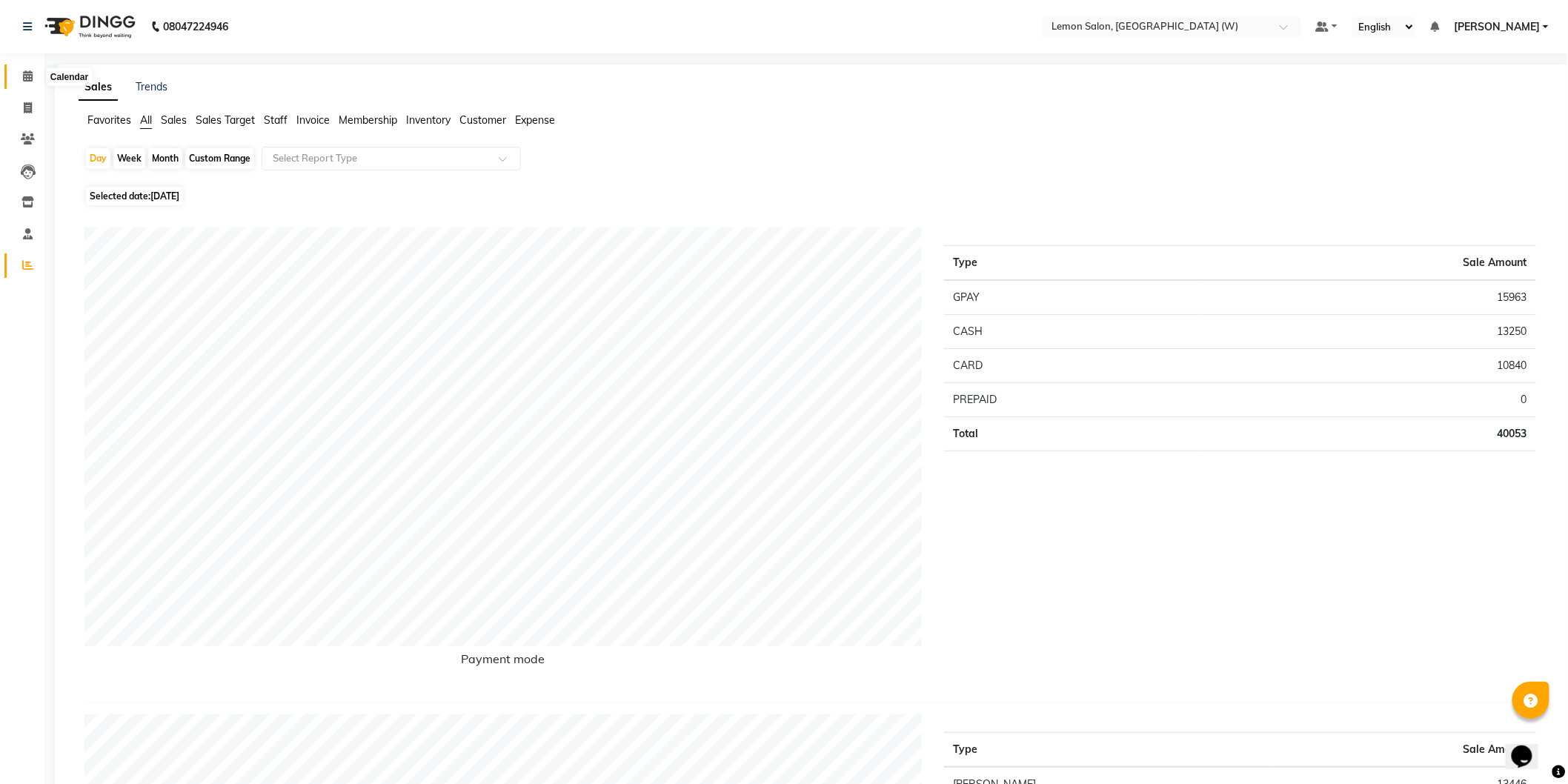
click at [33, 75] on span at bounding box center [27, 76] width 26 height 17
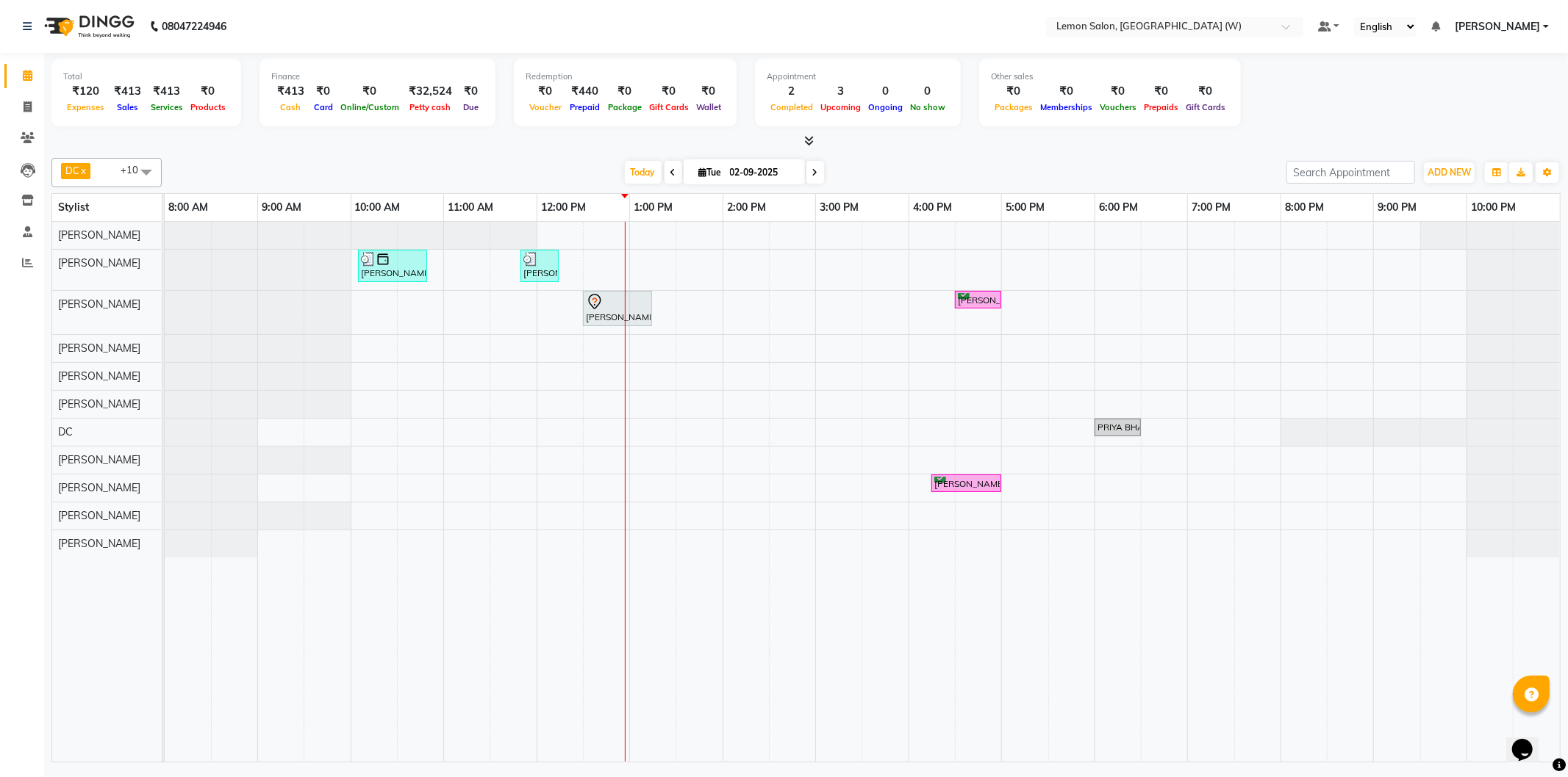
click at [325, 153] on div "DC x [PERSON_NAME] x [PERSON_NAME] x [PERSON_NAME] x [PERSON_NAME] x [PERSON_NA…" at bounding box center [805, 458] width 1508 height 611
click at [32, 103] on span at bounding box center [27, 107] width 25 height 17
select select "8053"
select select "service"
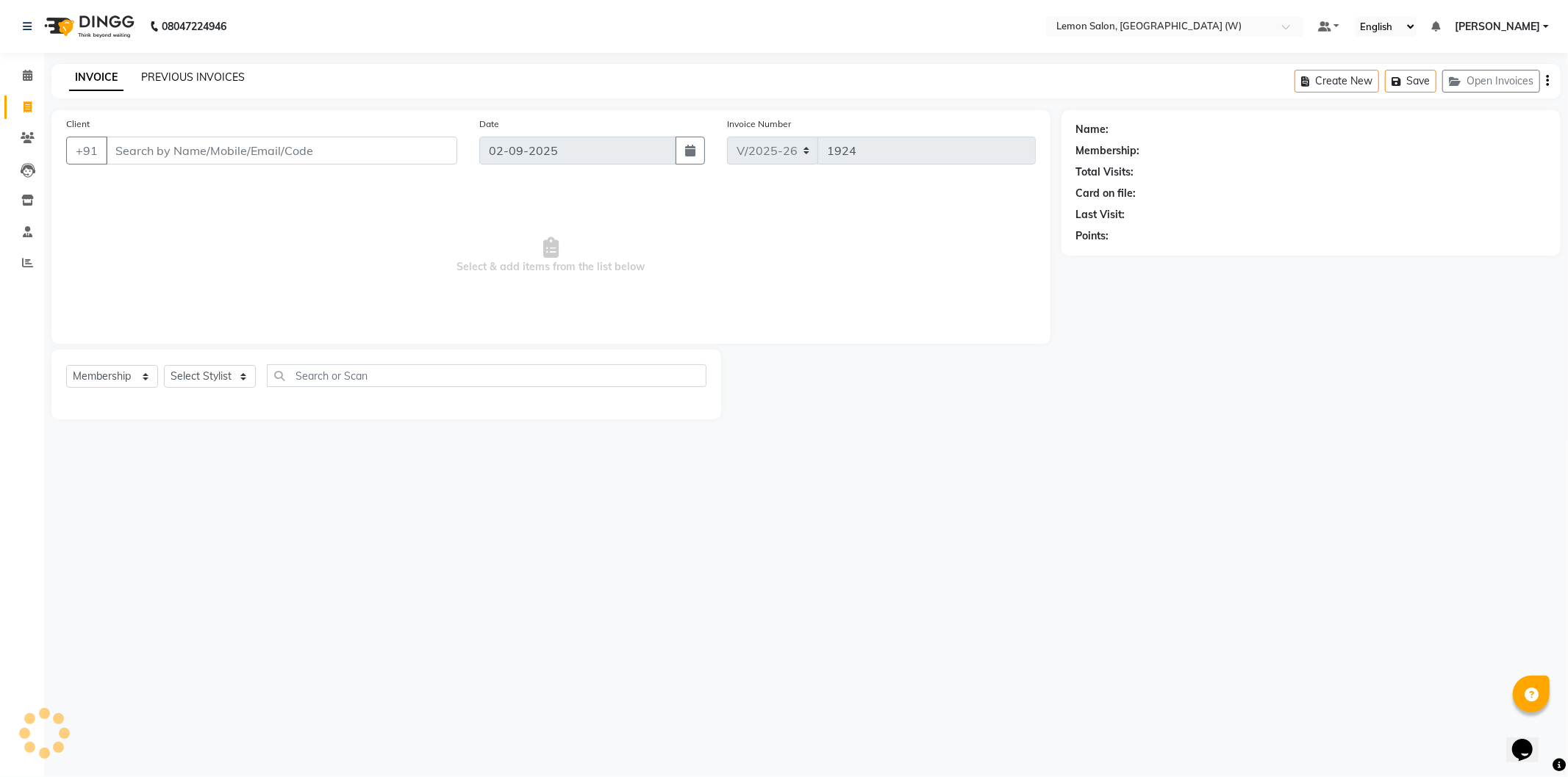
click at [196, 71] on link "PREVIOUS INVOICES" at bounding box center [193, 77] width 103 height 13
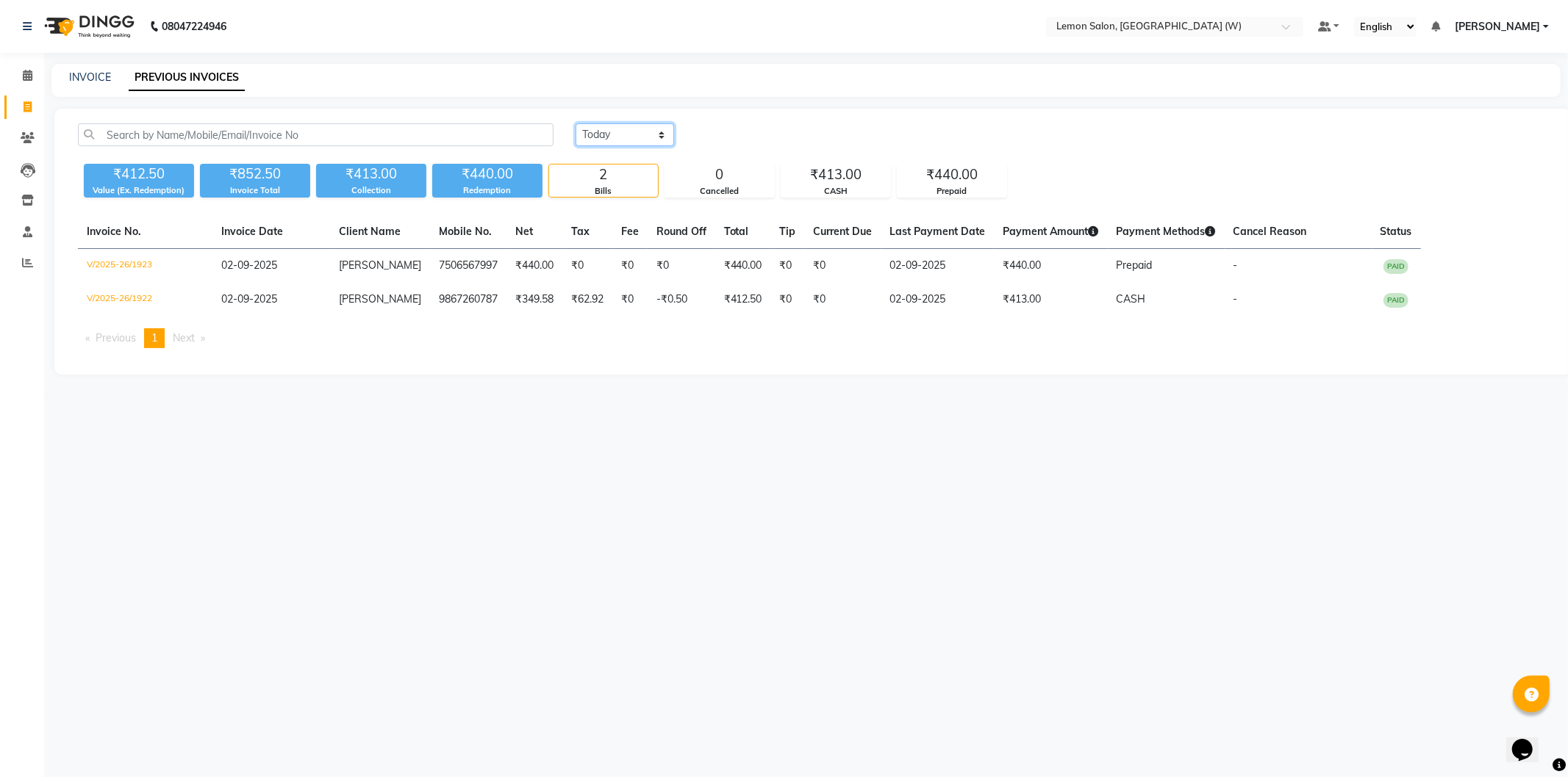
drag, startPoint x: 636, startPoint y: 126, endPoint x: 644, endPoint y: 130, distance: 8.9
click at [636, 126] on select "[DATE] [DATE] Custom Range" at bounding box center [624, 135] width 98 height 23
select select "[DATE]"
click at [575, 123] on select "[DATE] [DATE] Custom Range" at bounding box center [624, 135] width 98 height 23
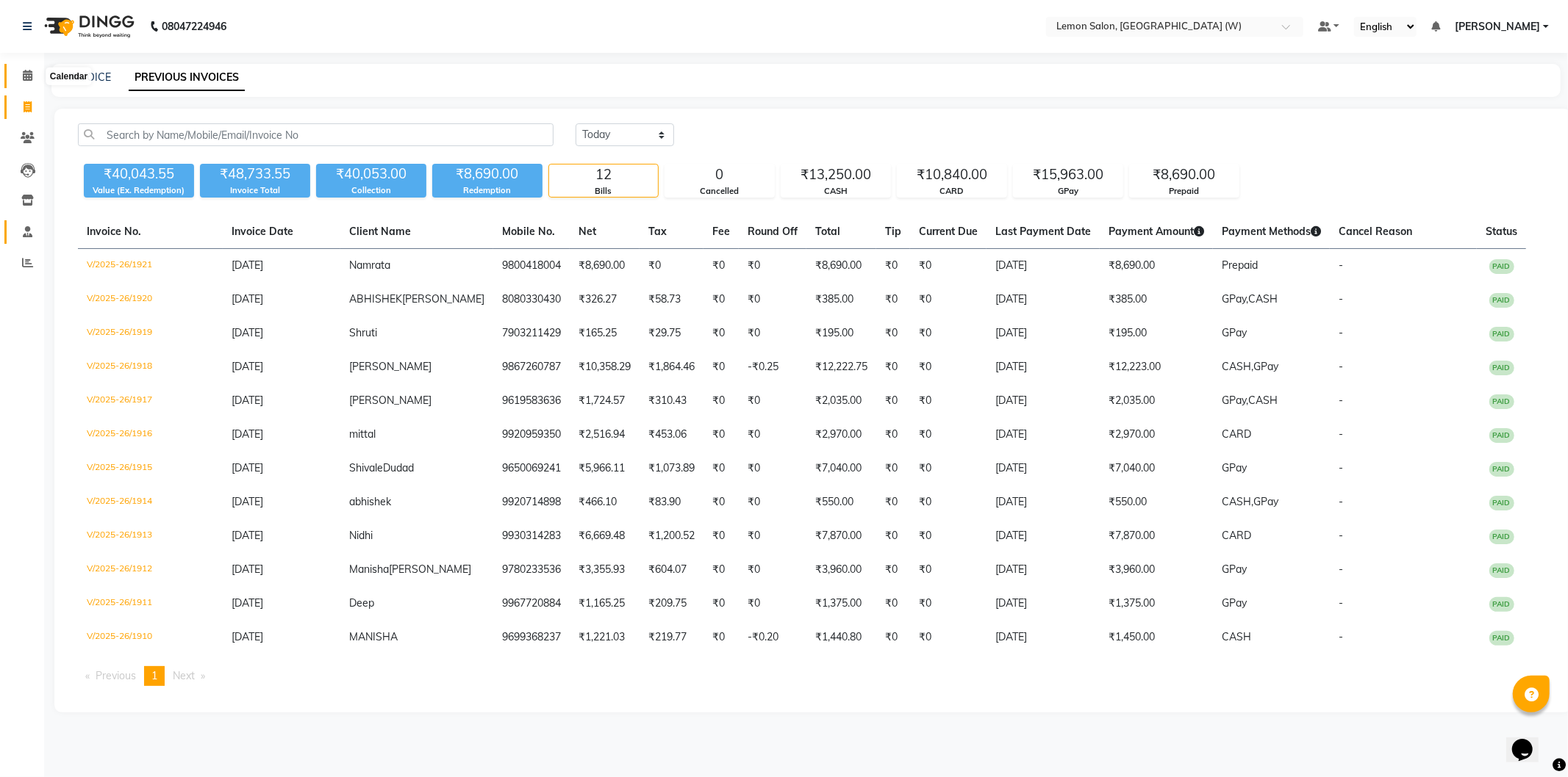
drag, startPoint x: 30, startPoint y: 76, endPoint x: 32, endPoint y: 222, distance: 146.0
click at [30, 79] on icon at bounding box center [27, 75] width 10 height 11
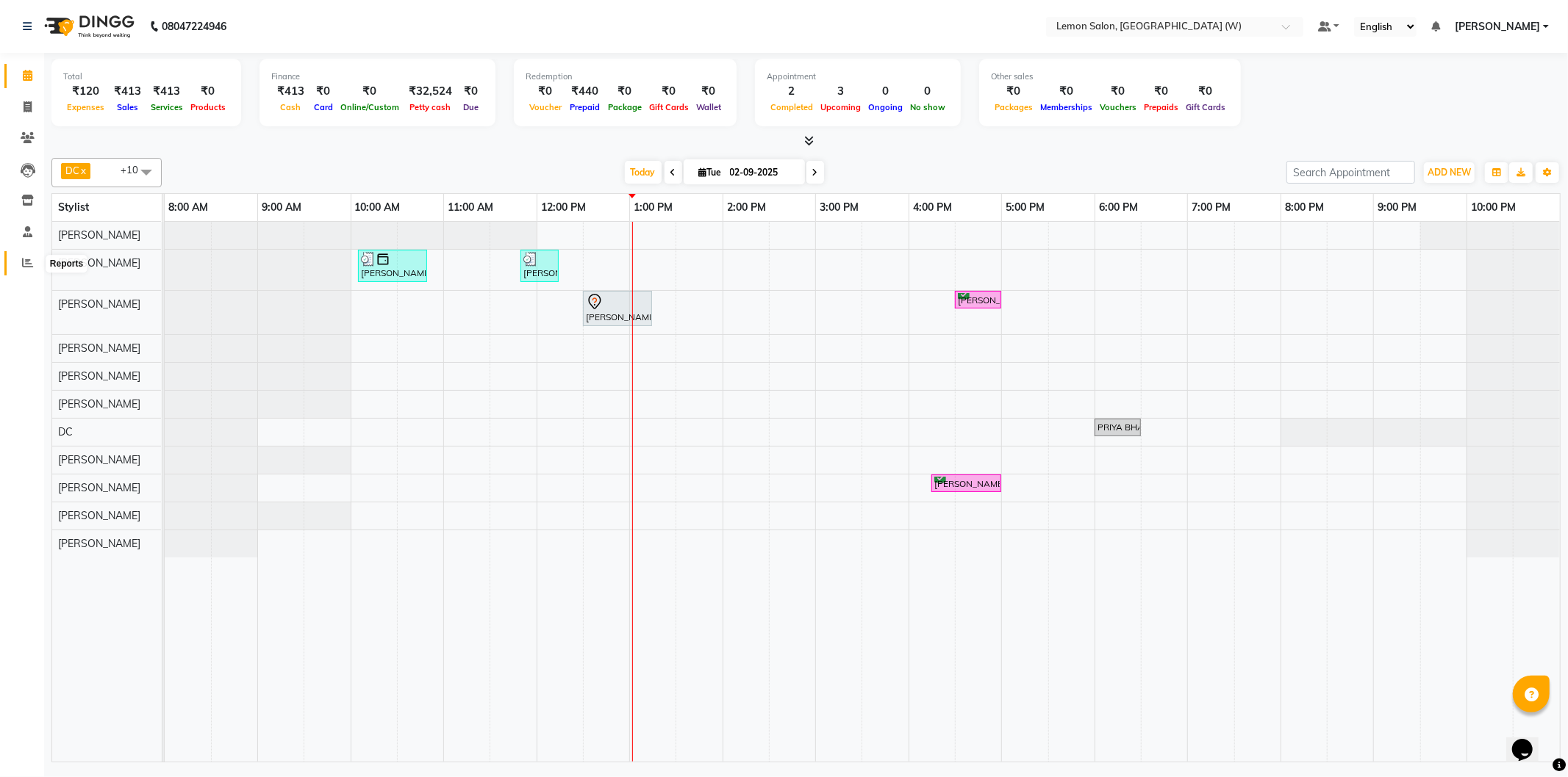
click at [20, 267] on span at bounding box center [27, 262] width 25 height 17
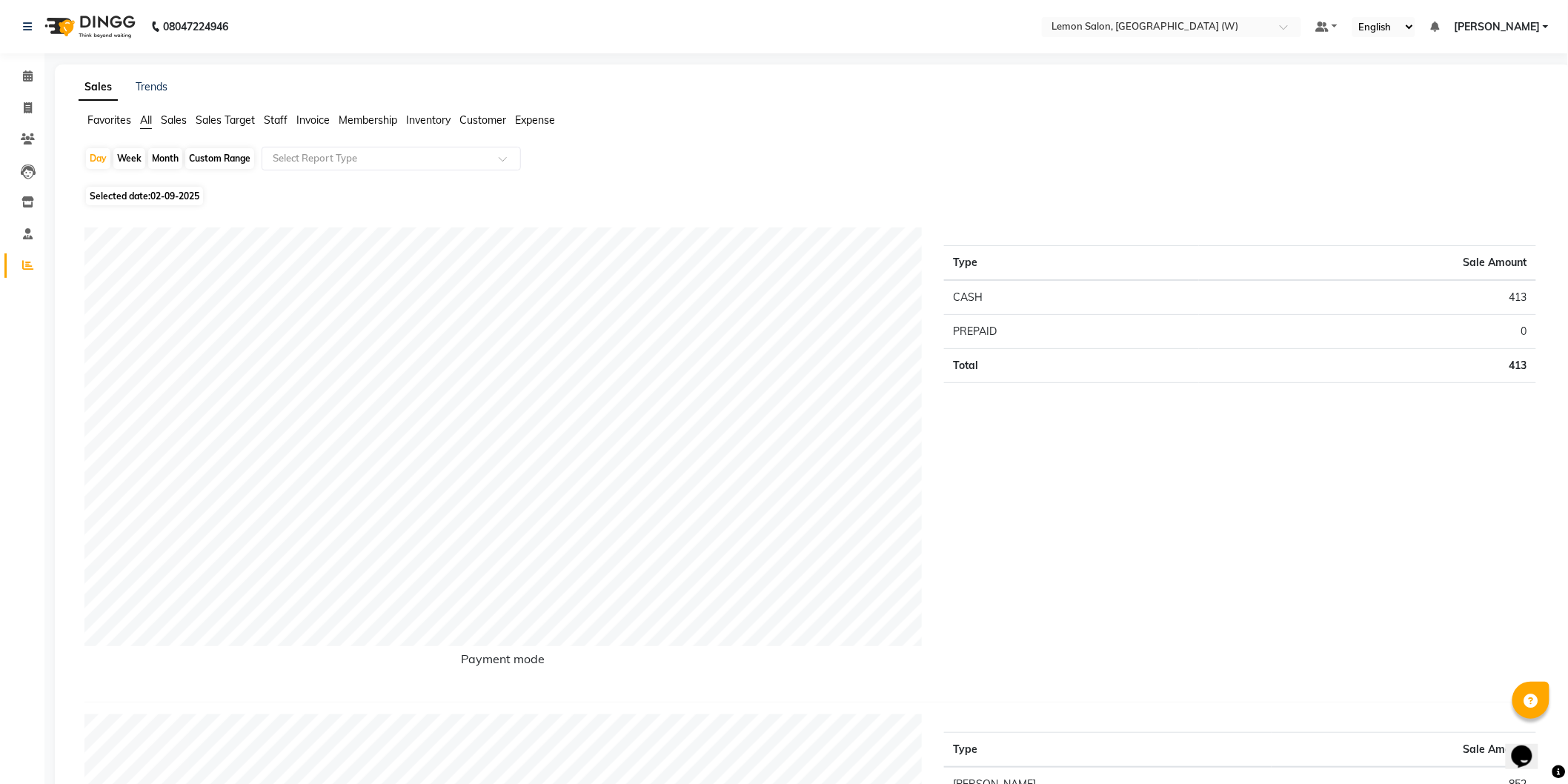
click at [162, 159] on div "Month" at bounding box center [165, 159] width 34 height 21
select select "9"
select select "2025"
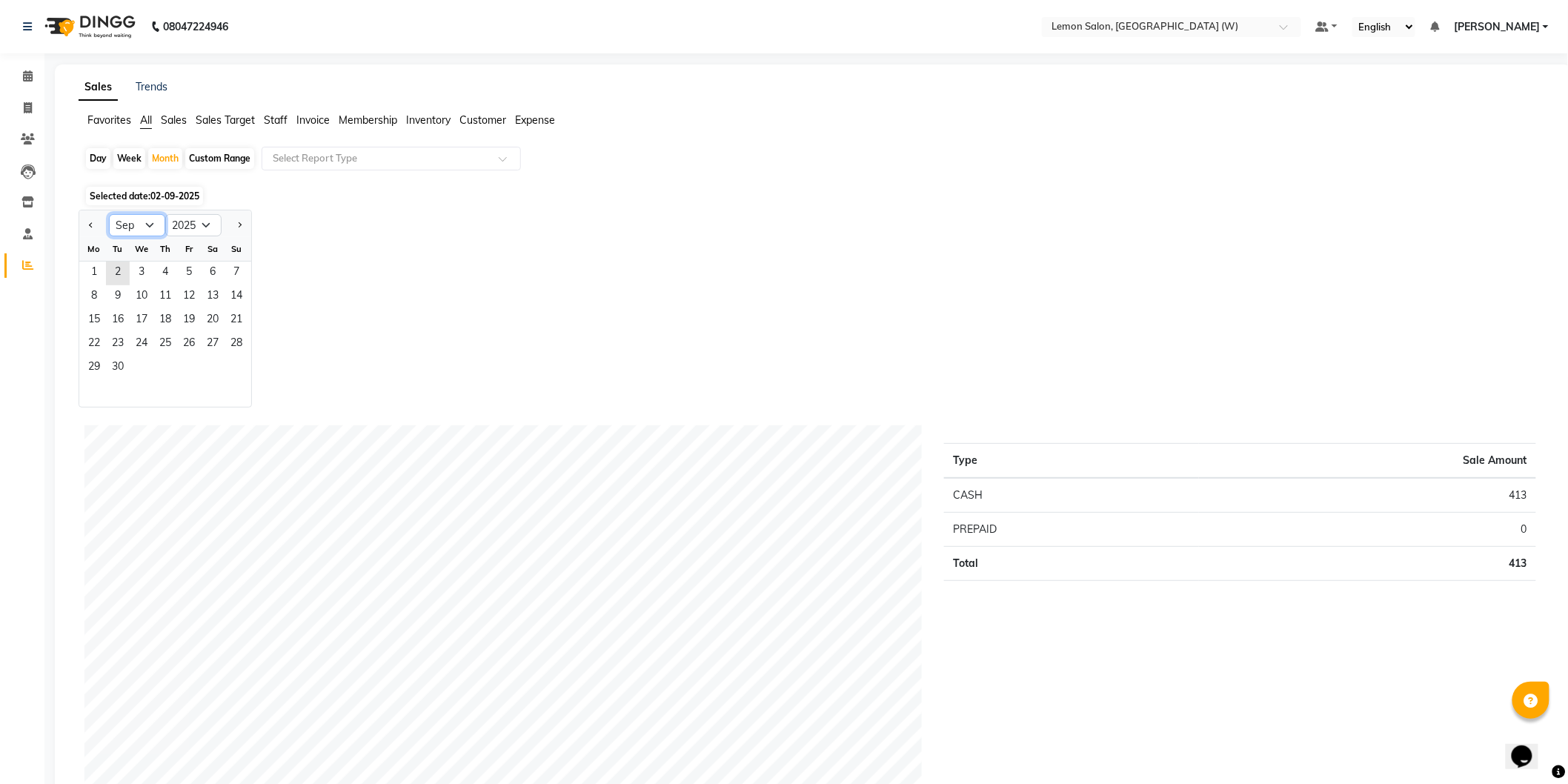
click at [138, 224] on select "Jan Feb Mar Apr May Jun Jul Aug Sep Oct Nov Dec" at bounding box center [137, 225] width 57 height 22
select select "8"
click at [109, 215] on select "Jan Feb Mar Apr May Jun Jul Aug Sep Oct Nov Dec" at bounding box center [137, 225] width 57 height 22
click at [237, 365] on span "31" at bounding box center [236, 368] width 24 height 24
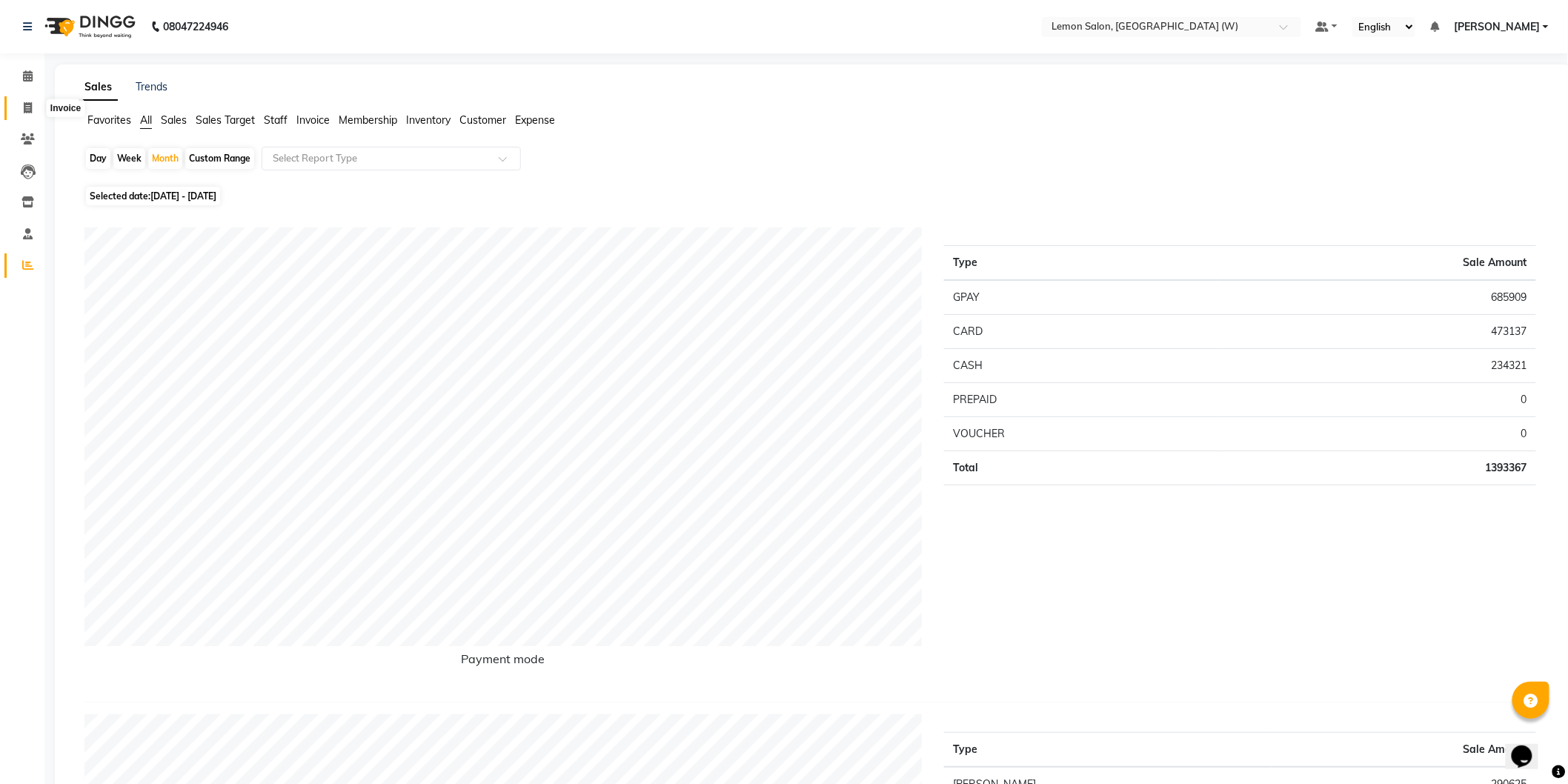
click at [19, 108] on span at bounding box center [27, 108] width 26 height 17
select select "8053"
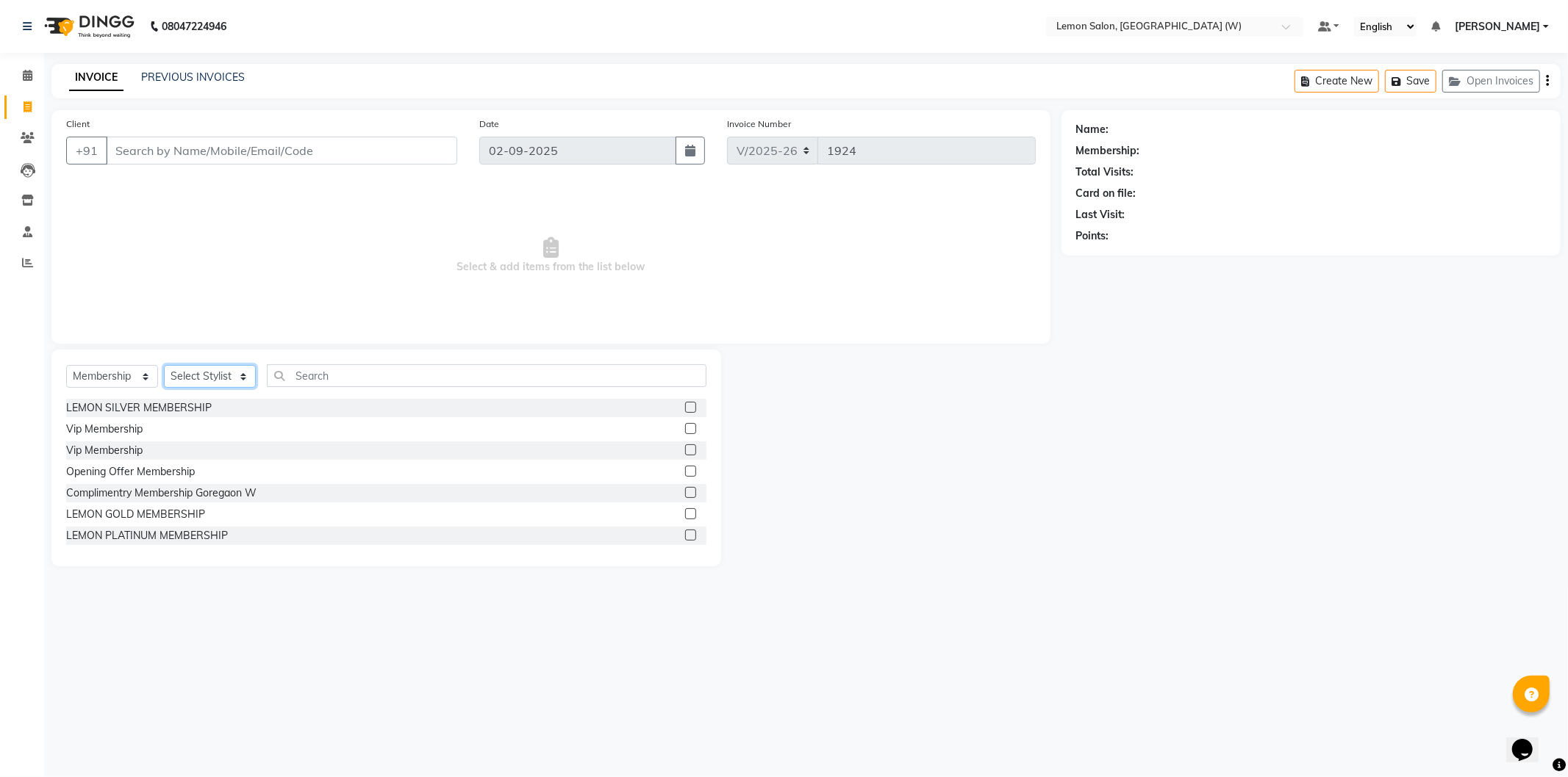
click at [233, 382] on select "Select Stylist [PERSON_NAME] [PERSON_NAME] DC [PERSON_NAME] [PERSON_NAME] [PERS…" at bounding box center [209, 376] width 92 height 23
click at [112, 381] on select "Select Service Product Membership Package Voucher Prepaid Gift Card" at bounding box center [112, 376] width 92 height 23
select select "service"
click at [67, 366] on select "Select Service Product Membership Package Voucher Prepaid Gift Card" at bounding box center [112, 376] width 92 height 23
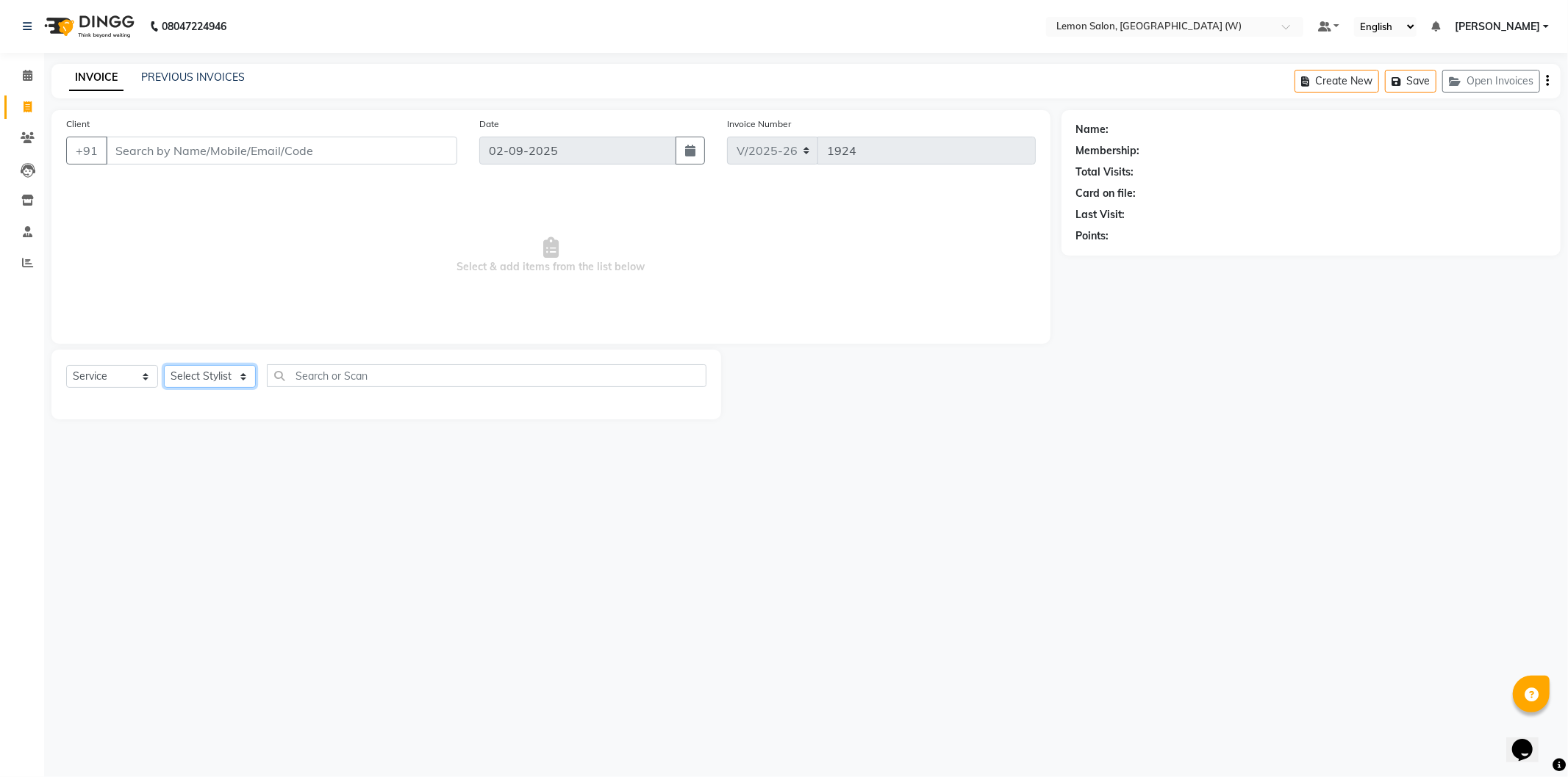
click at [215, 373] on select "Select Stylist [PERSON_NAME] [PERSON_NAME] DC [PERSON_NAME] [PERSON_NAME] [PERS…" at bounding box center [209, 376] width 92 height 23
select select "68726"
click at [164, 366] on select "Select Stylist [PERSON_NAME] [PERSON_NAME] DC [PERSON_NAME] [PERSON_NAME] [PERS…" at bounding box center [209, 376] width 92 height 23
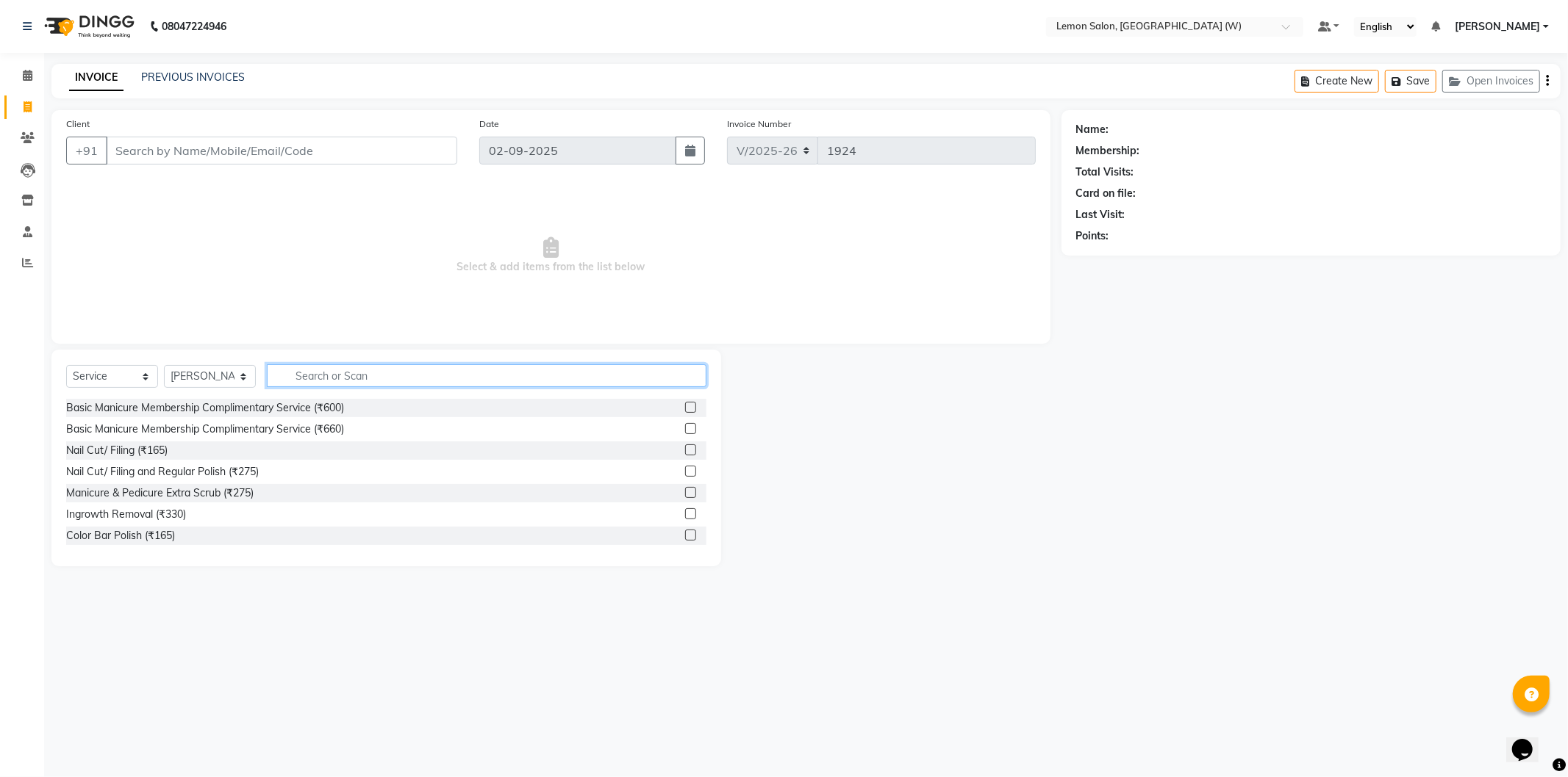
click at [343, 372] on input "text" at bounding box center [487, 375] width 439 height 23
type input "aroma"
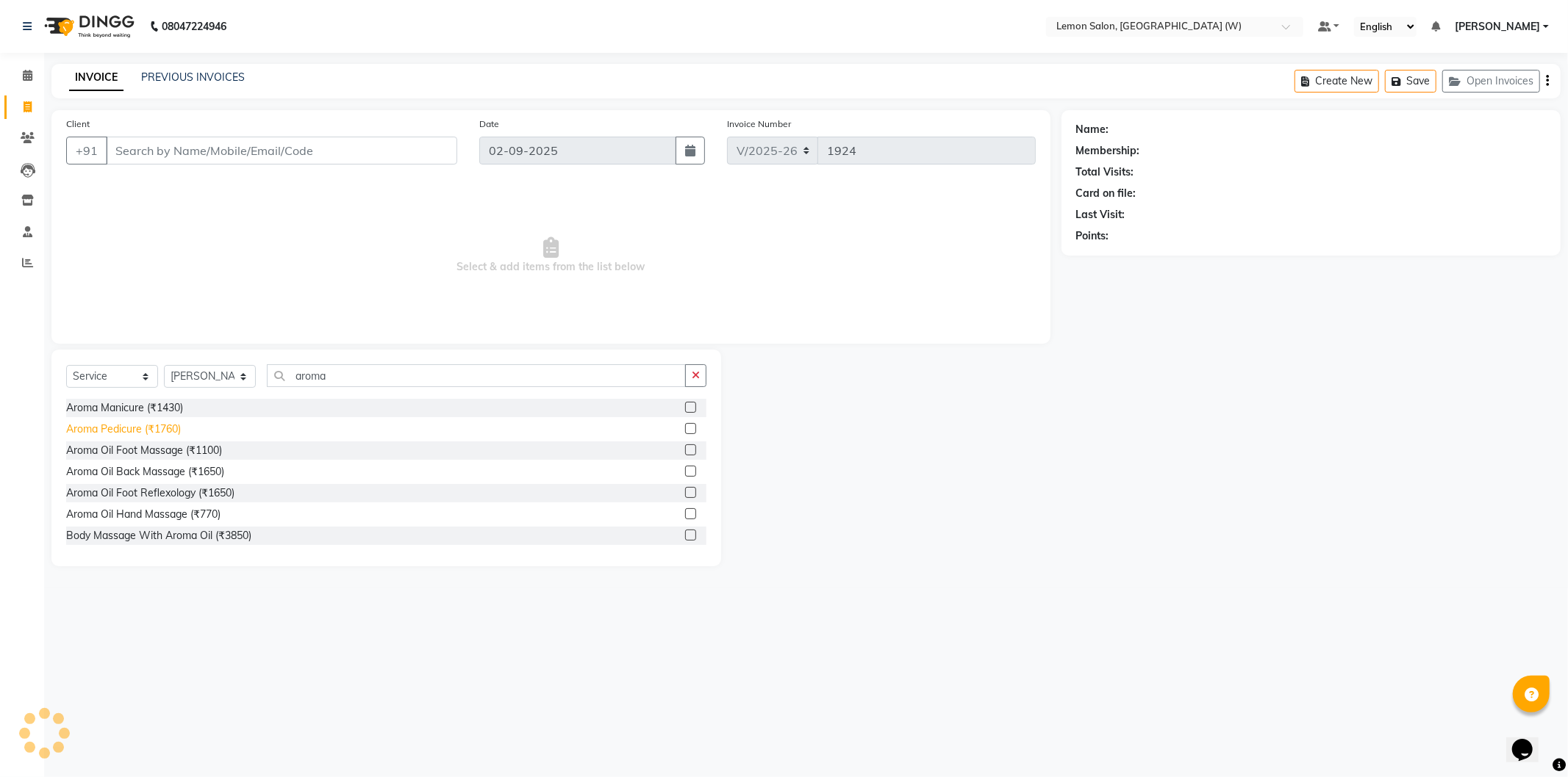
click at [95, 430] on div "Aroma Pedicure (₹1760)" at bounding box center [123, 430] width 115 height 16
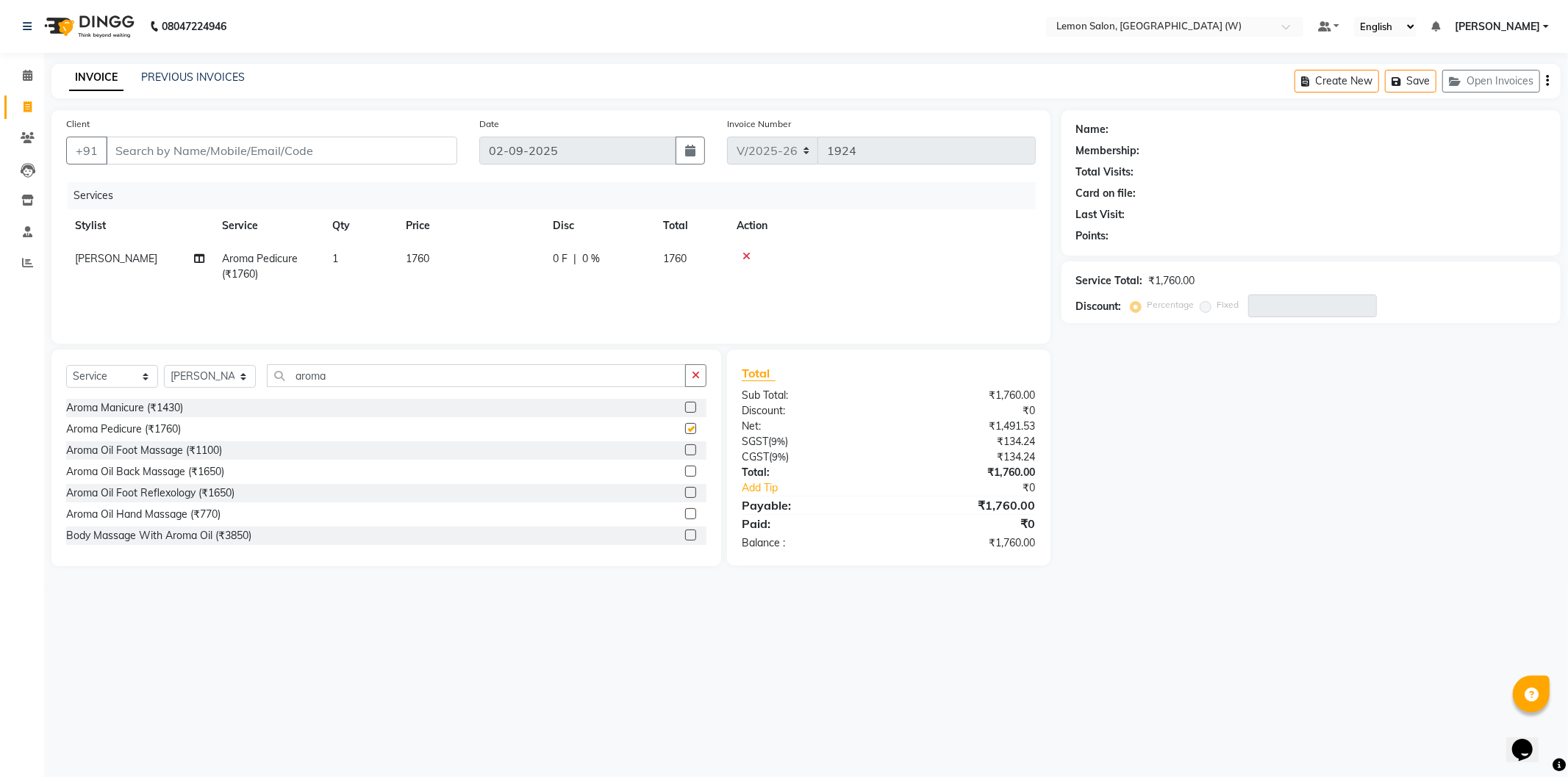
checkbox input "false"
click at [180, 147] on input "Client" at bounding box center [281, 150] width 351 height 28
type input "9"
type input "0"
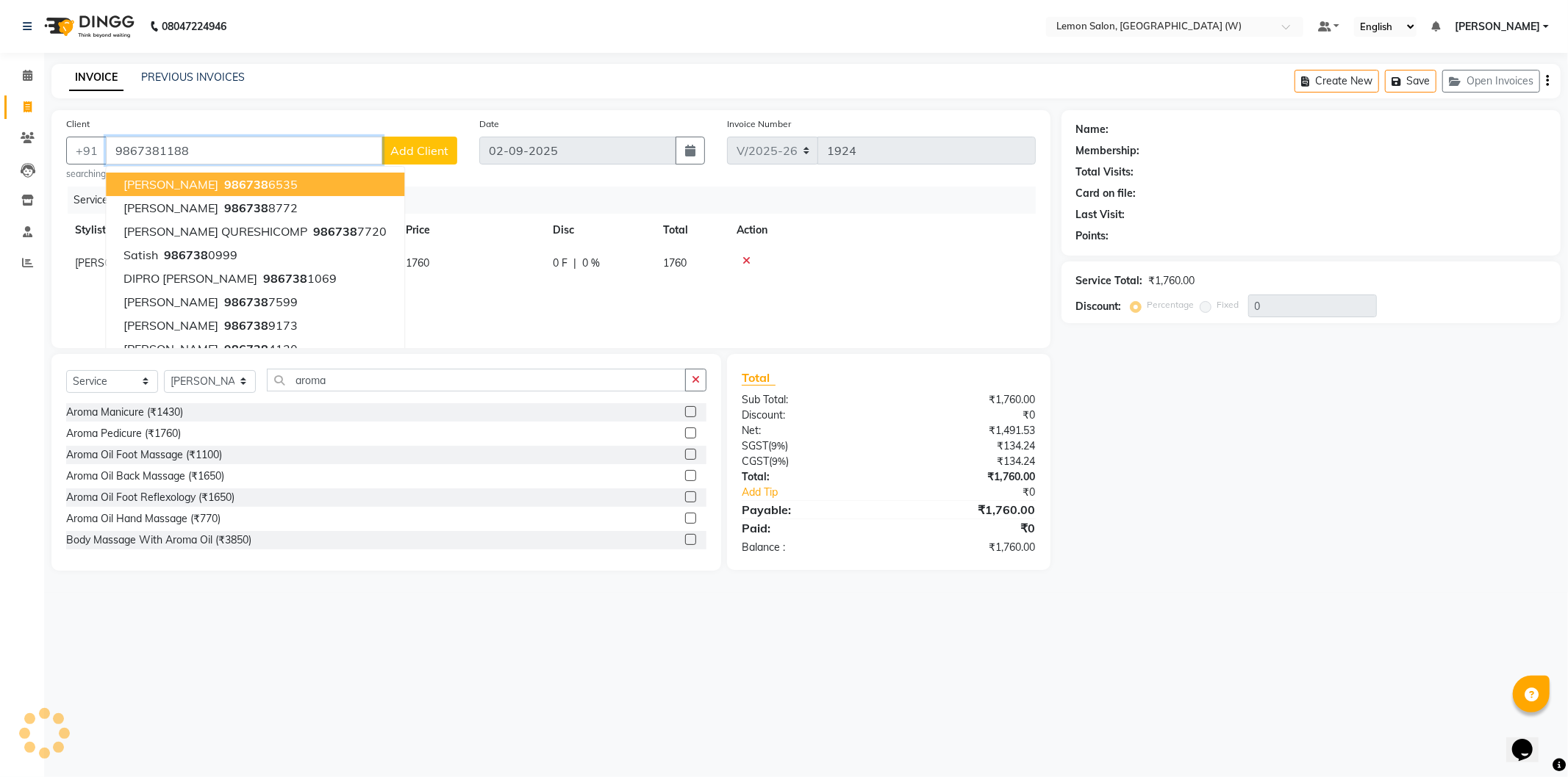
type input "9867381188"
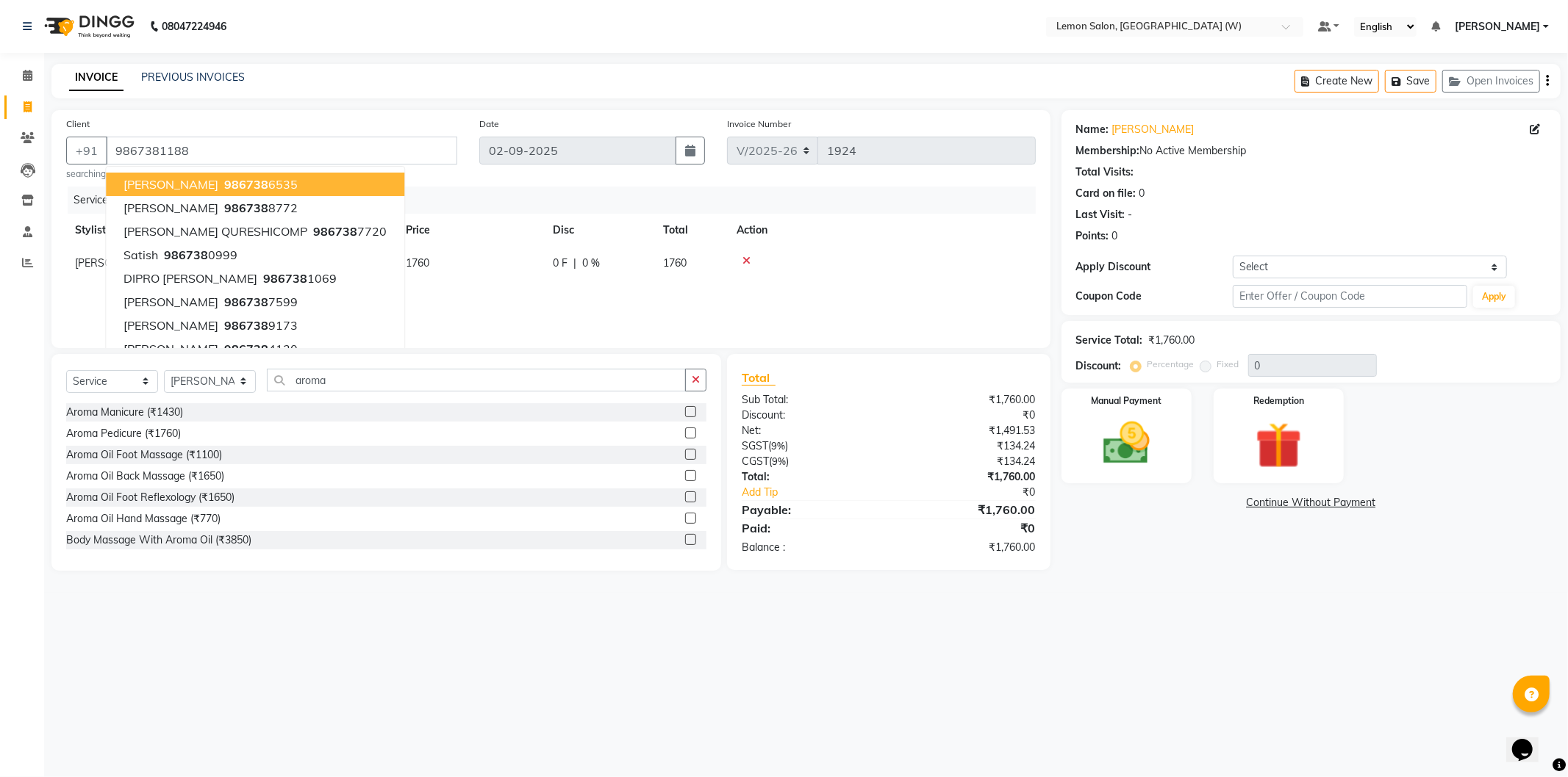
click at [1264, 158] on div "Membership: No Active Membership" at bounding box center [1311, 151] width 469 height 16
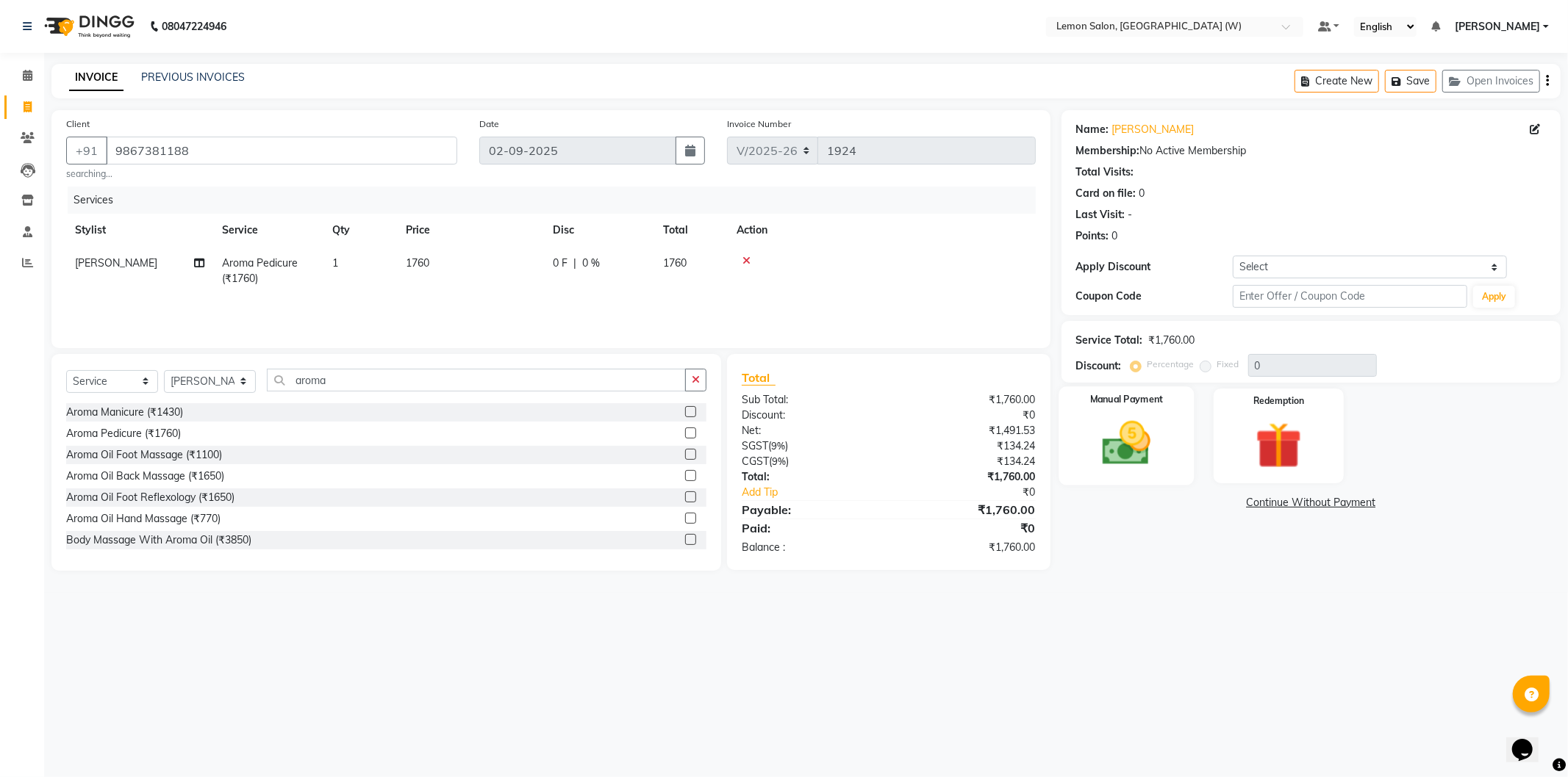
click at [1142, 465] on img at bounding box center [1127, 444] width 79 height 56
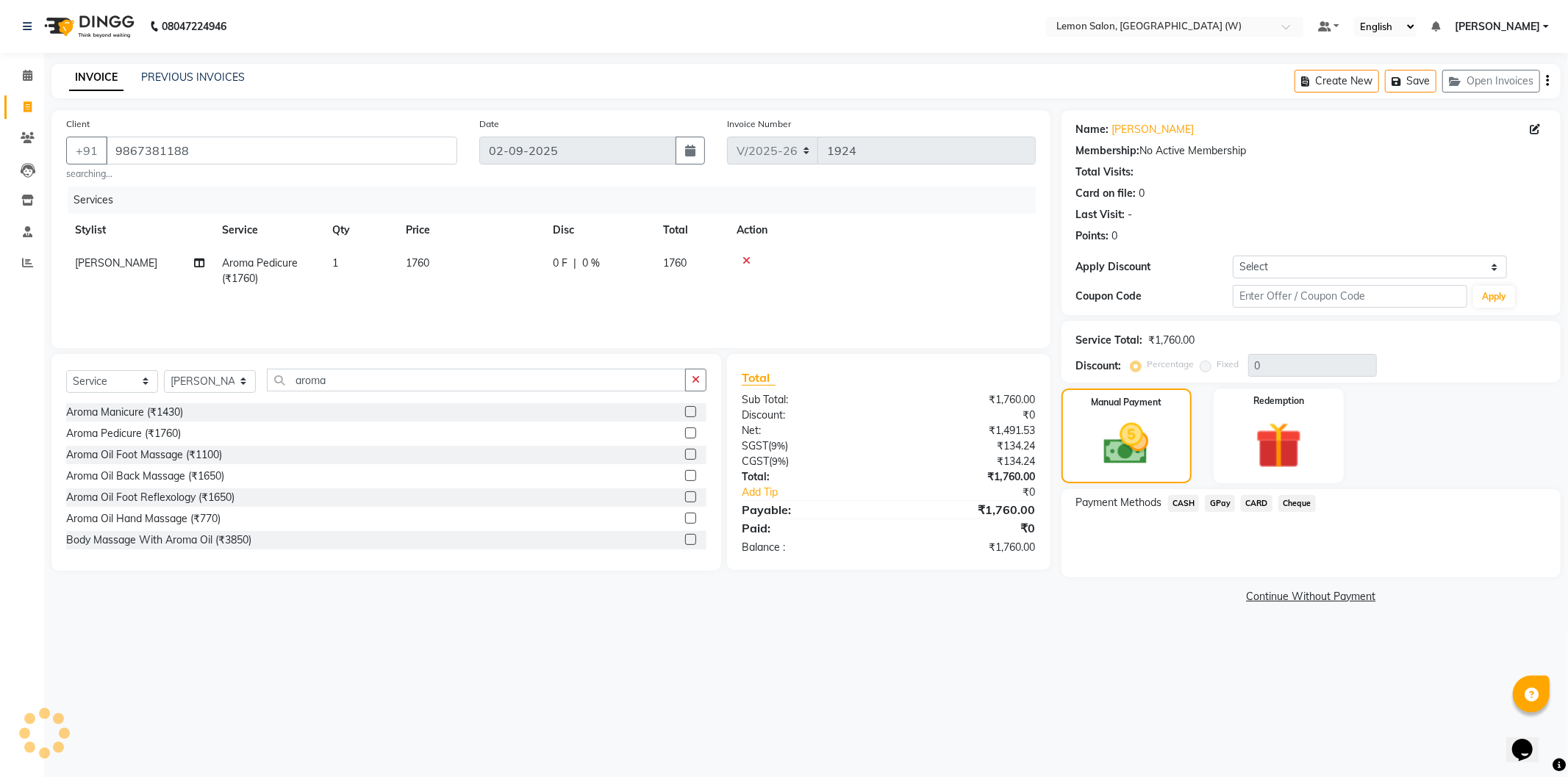
click at [1216, 539] on div "Payment Methods CASH GPay CARD Cheque" at bounding box center [1311, 533] width 499 height 88
click at [115, 376] on select "Select Service Product Membership Package Voucher Prepaid Gift Card" at bounding box center [112, 382] width 92 height 23
select select "membership"
click at [67, 370] on select "Select Service Product Membership Package Voucher Prepaid Gift Card" at bounding box center [112, 382] width 92 height 23
click at [236, 377] on select "Select Stylist Akansha Subba Anamta Sayyed DC Faheem Shaikh Faizan Ganesh Motew…" at bounding box center [209, 382] width 92 height 23
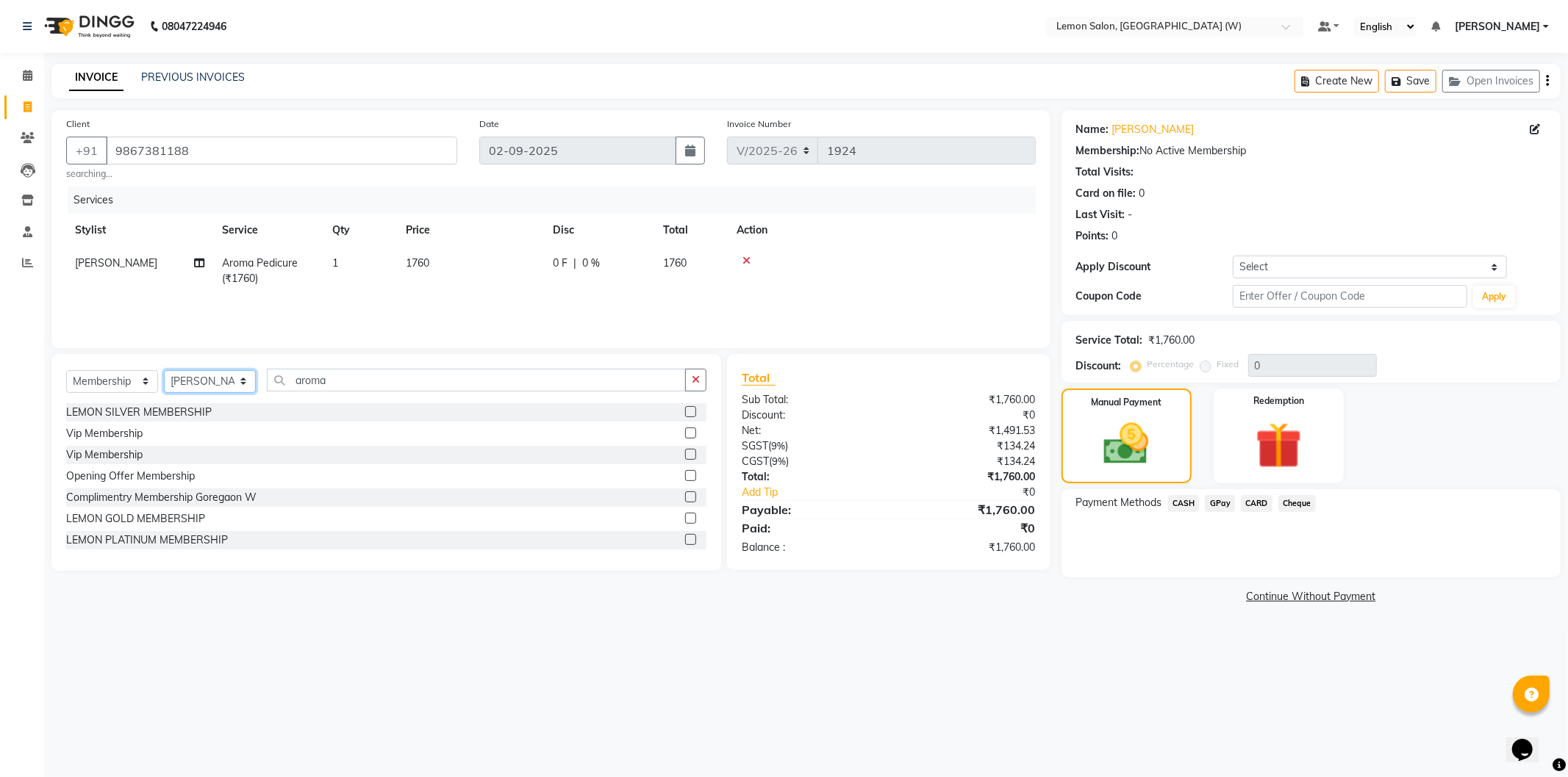
select select "27665"
click at [164, 370] on select "Select Stylist Akansha Subba Anamta Sayyed DC Faheem Shaikh Faizan Ganesh Motew…" at bounding box center [209, 382] width 92 height 23
click at [334, 382] on input "aroma" at bounding box center [476, 380] width 418 height 23
click at [125, 416] on div "LEMON SILVER MEMBERSHIP" at bounding box center [139, 413] width 145 height 16
select select "select"
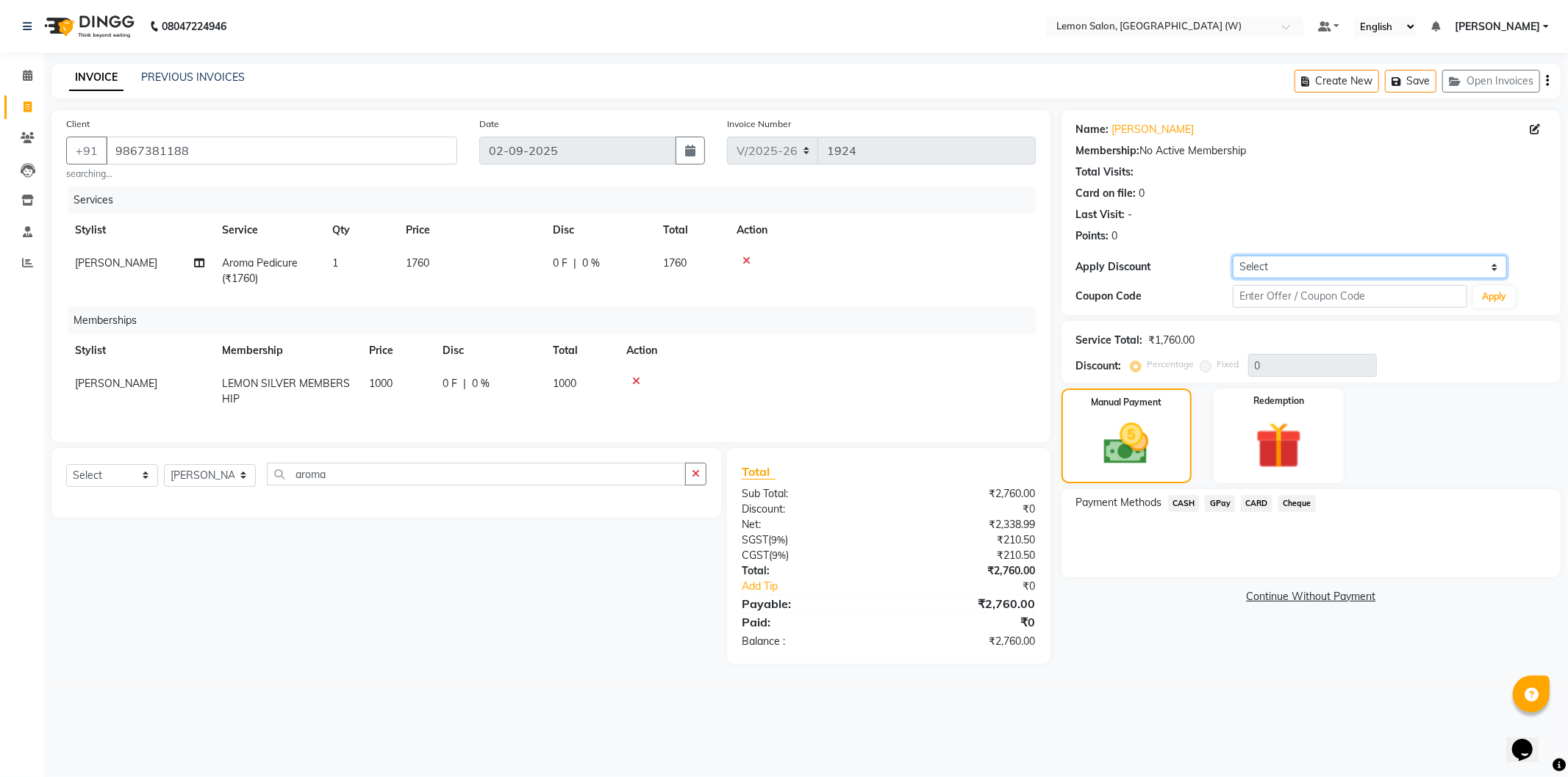
drag, startPoint x: 1289, startPoint y: 264, endPoint x: 1297, endPoint y: 276, distance: 14.4
click at [1292, 269] on select "Select Coupon → Abc" at bounding box center [1369, 267] width 274 height 23
select select "1: Object"
click at [1233, 256] on select "Select Coupon → Abc" at bounding box center [1369, 267] width 274 height 23
type input "20"
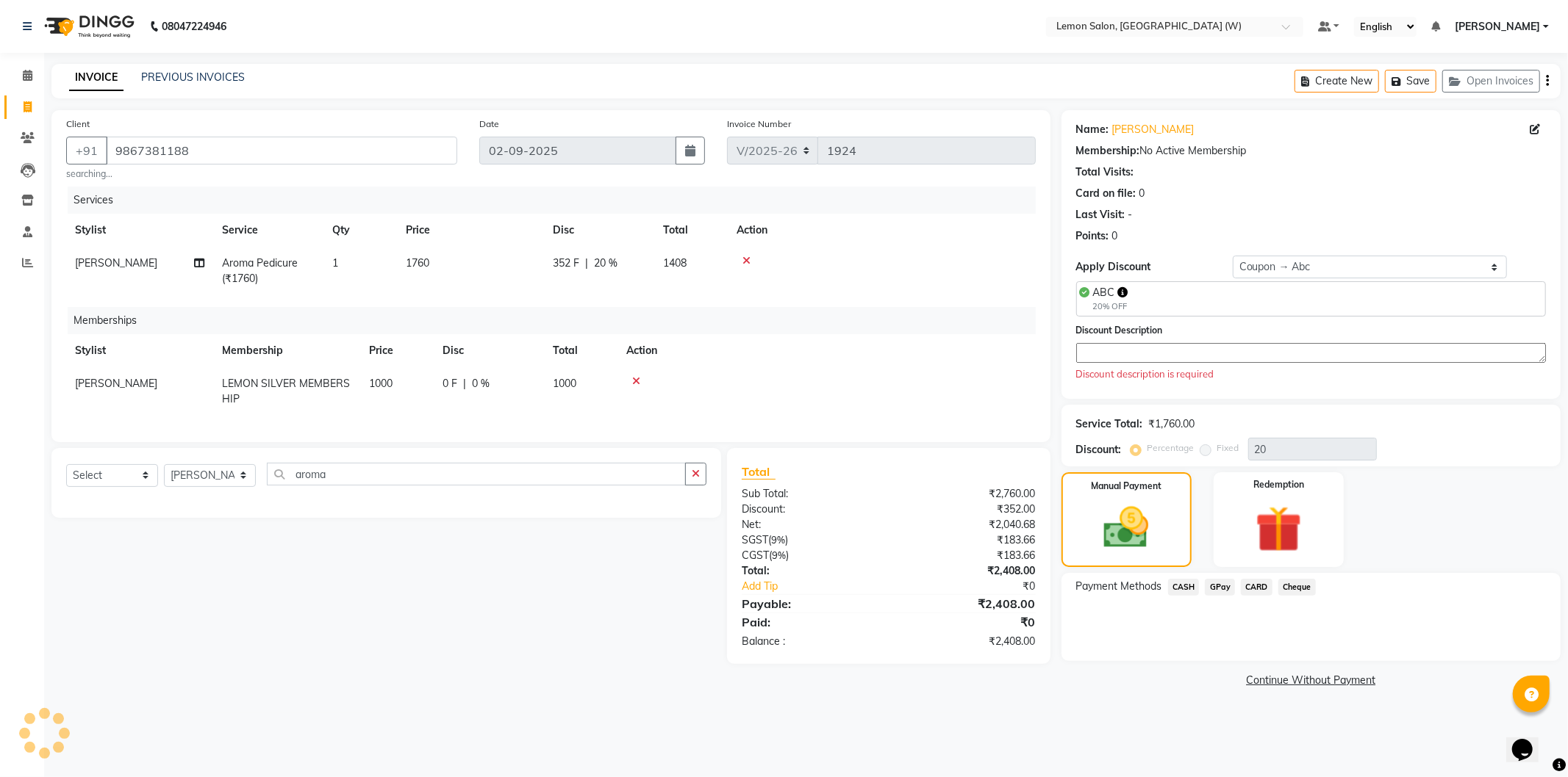
drag, startPoint x: 1159, startPoint y: 349, endPoint x: 1143, endPoint y: 346, distance: 16.3
click at [1149, 348] on textarea at bounding box center [1311, 353] width 469 height 20
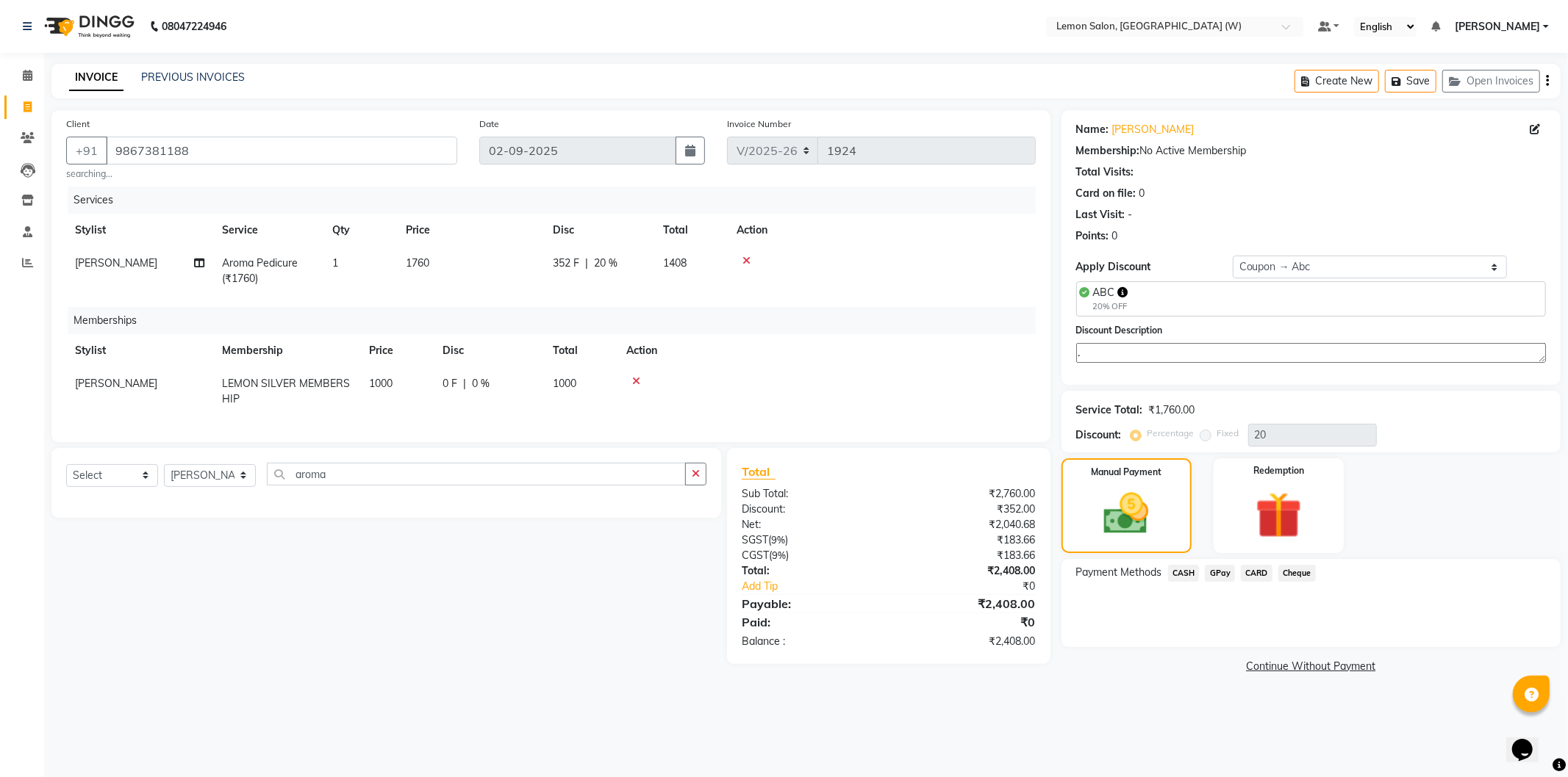
type textarea "."
click at [1255, 569] on span "CARD" at bounding box center [1256, 573] width 32 height 17
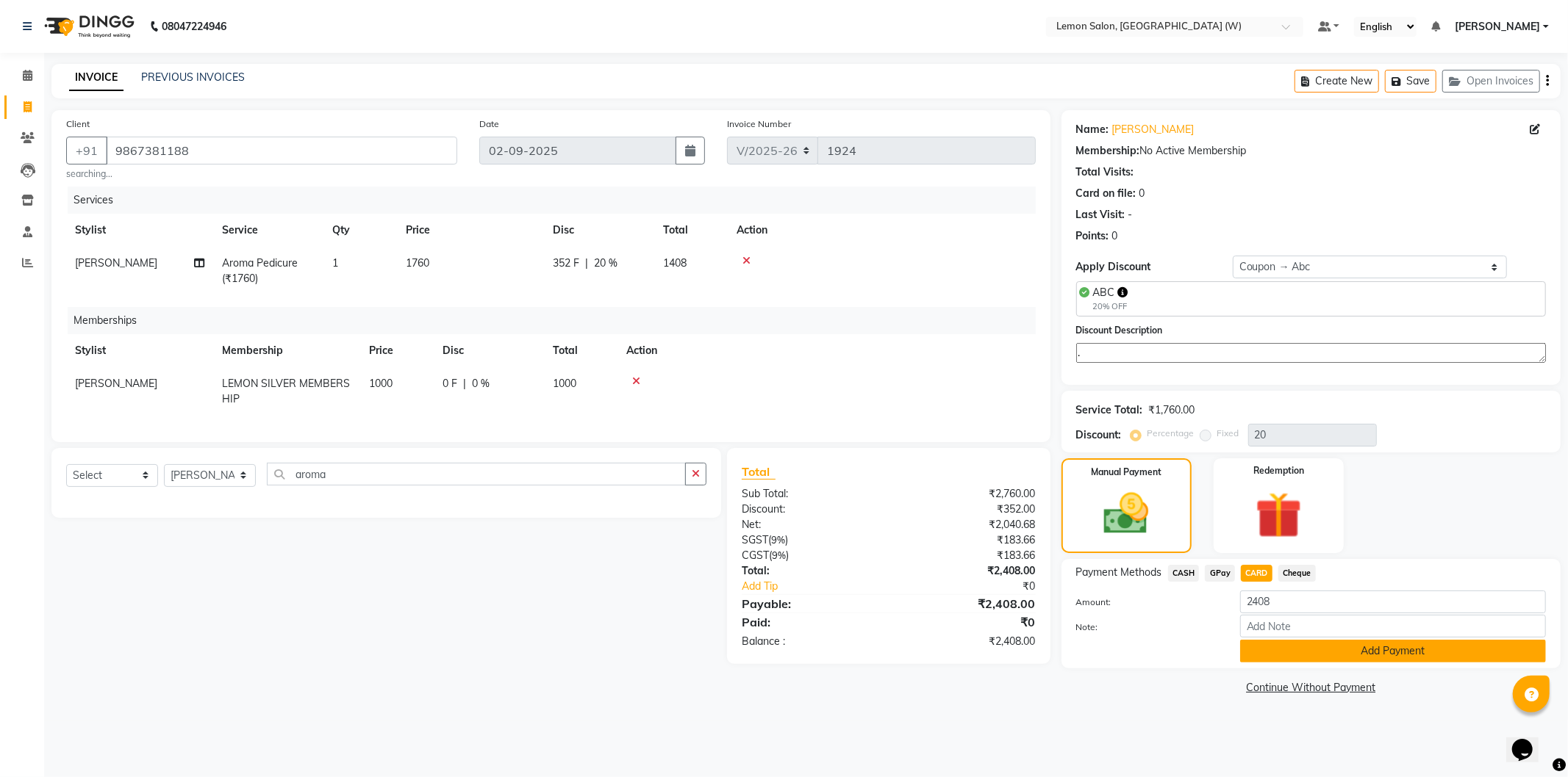
click at [1316, 647] on button "Add Payment" at bounding box center [1392, 651] width 306 height 23
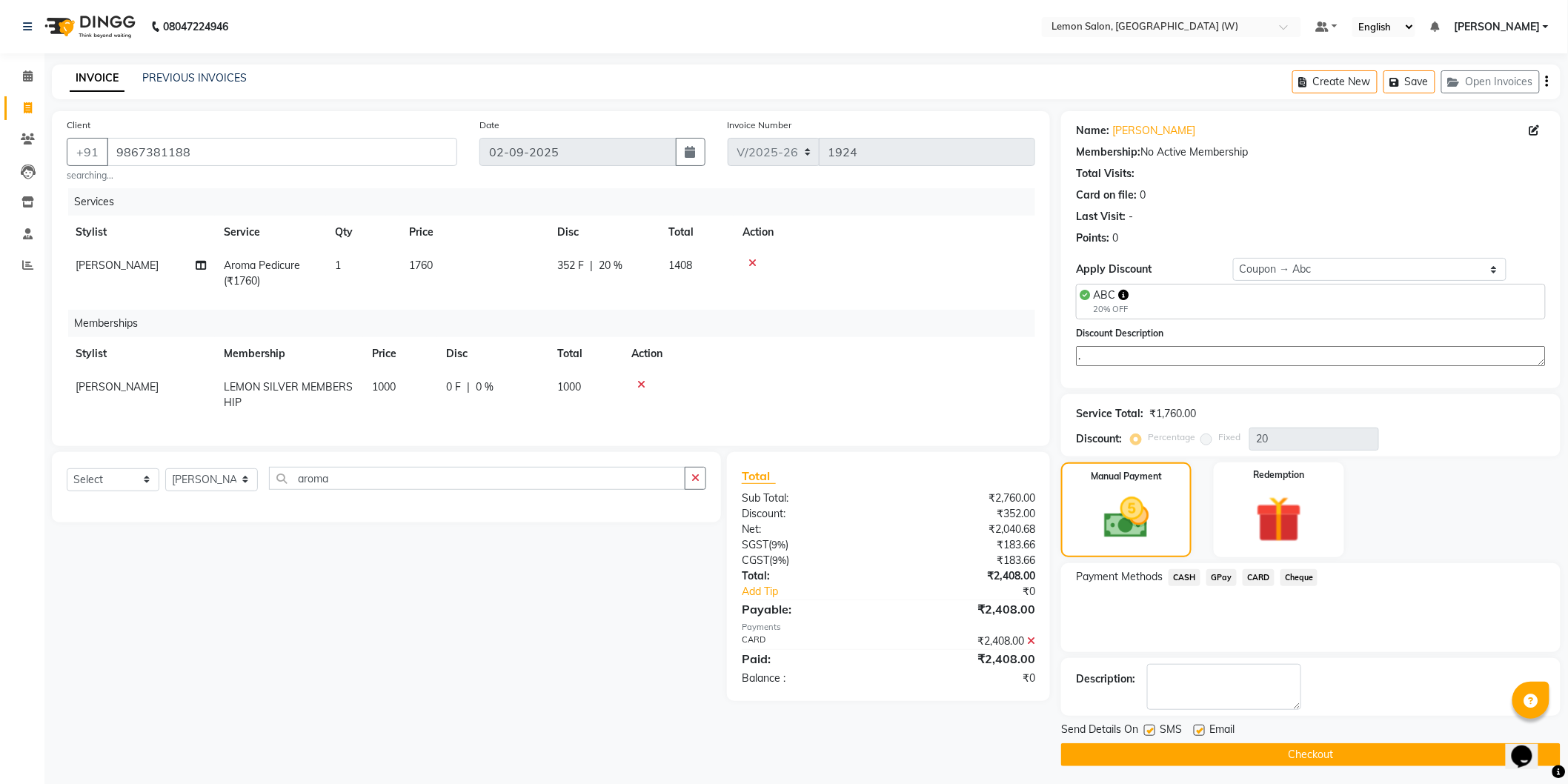
scroll to position [3, 0]
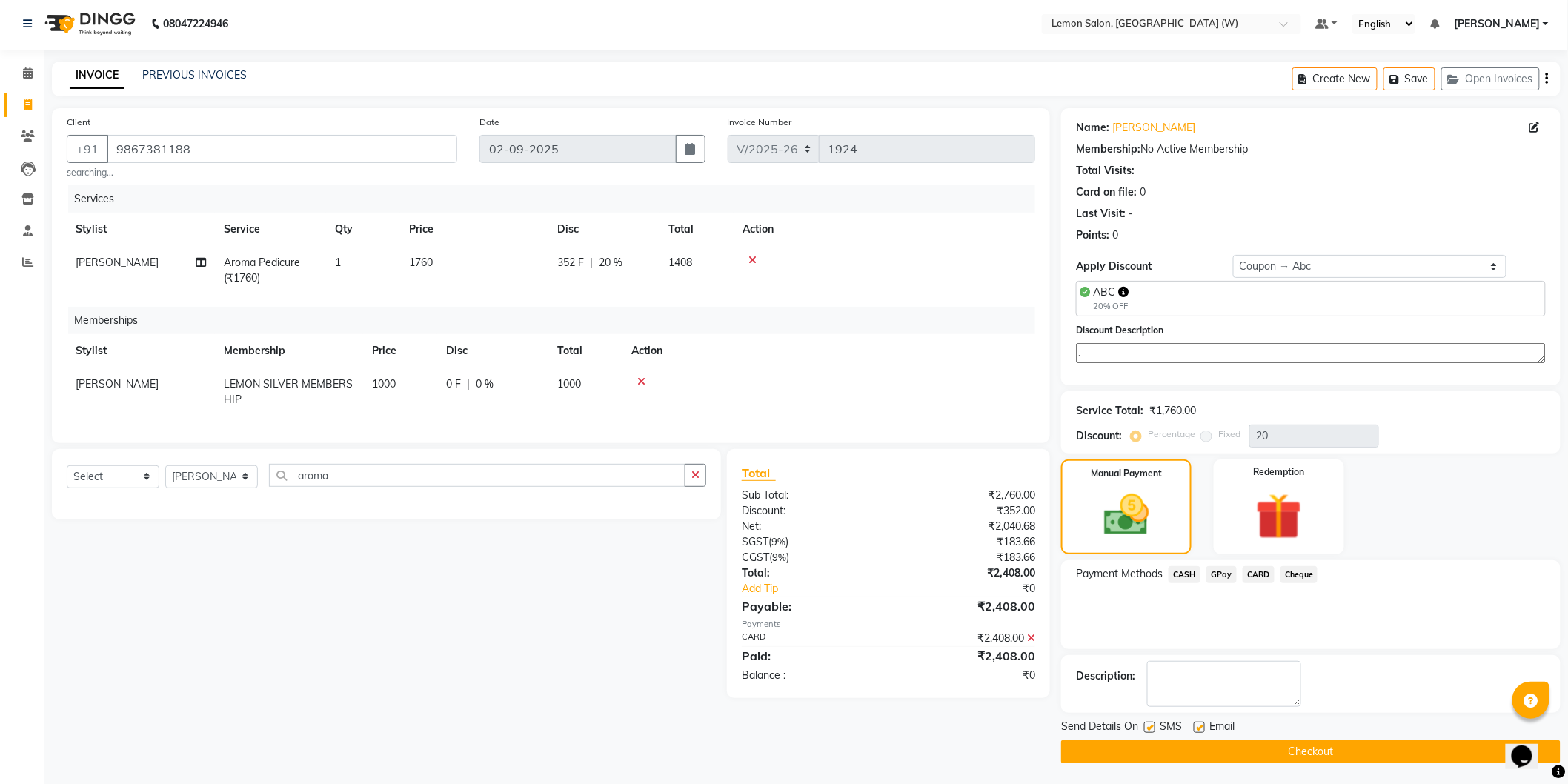
click at [1186, 750] on button "Checkout" at bounding box center [1311, 752] width 500 height 23
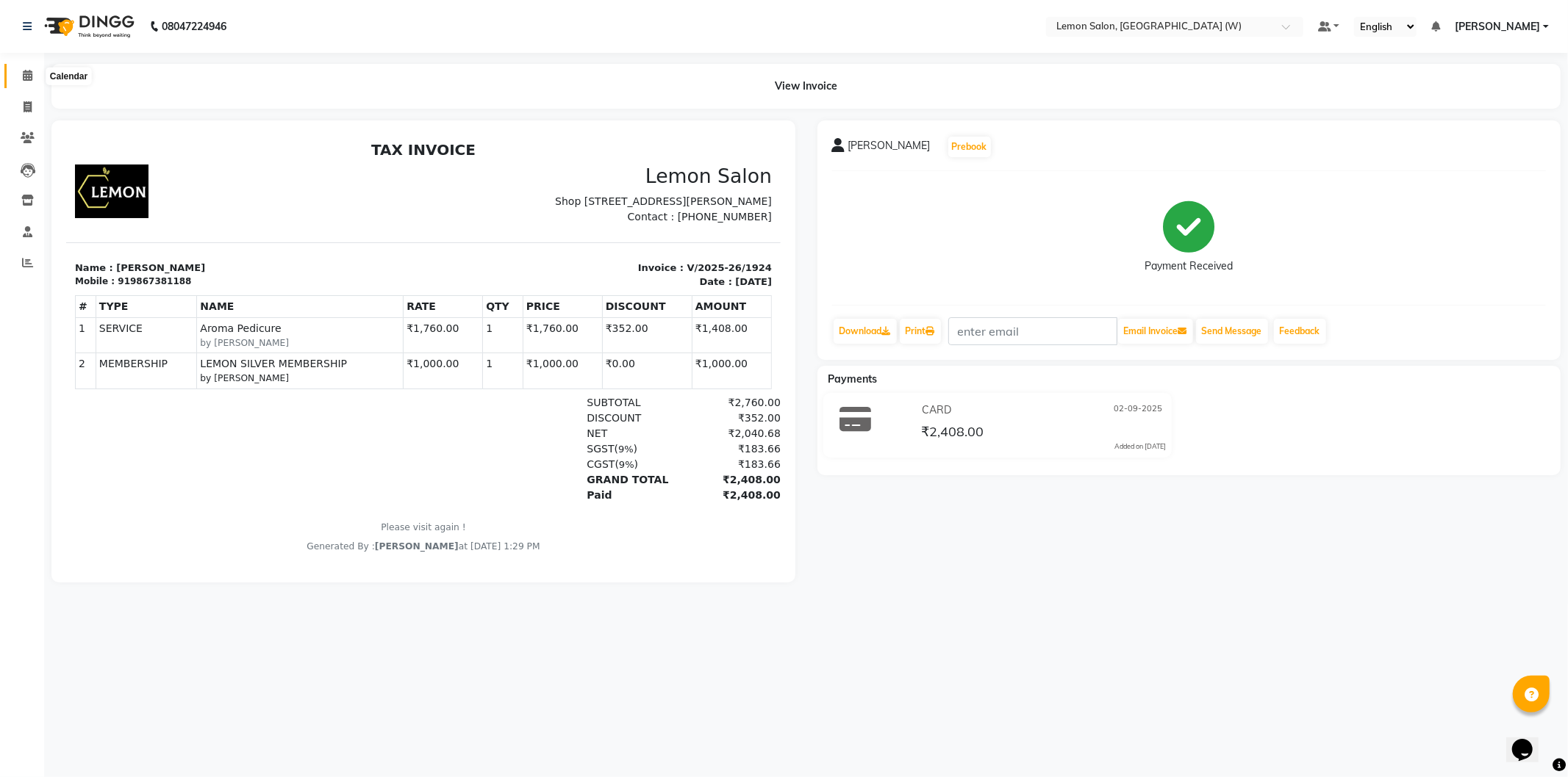
click at [28, 79] on icon at bounding box center [27, 75] width 10 height 11
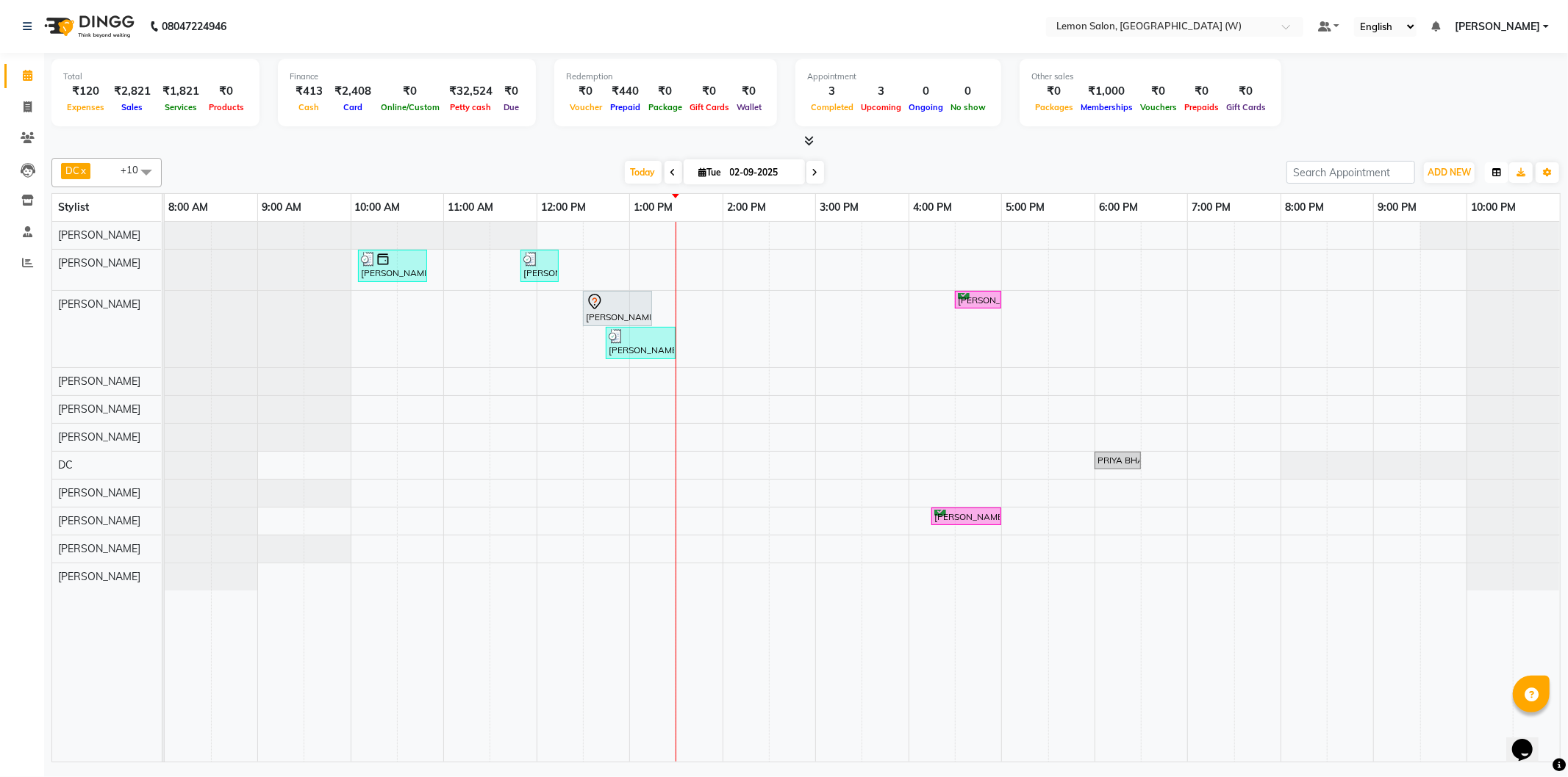
click at [1498, 172] on icon "button" at bounding box center [1496, 172] width 9 height 9
click at [1443, 303] on div "Vertical" at bounding box center [1441, 300] width 131 height 19
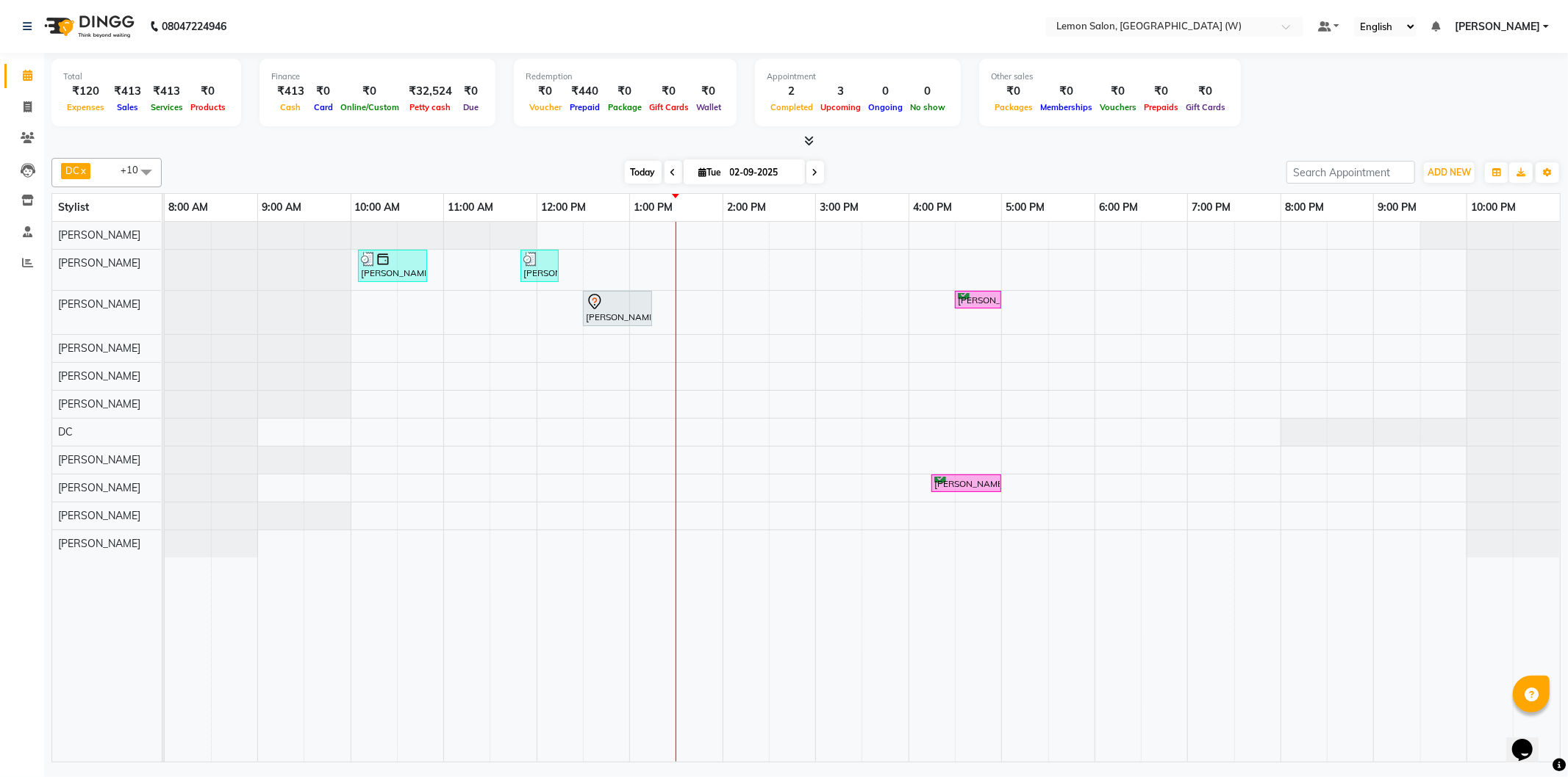
click at [642, 178] on span "Today" at bounding box center [643, 172] width 37 height 23
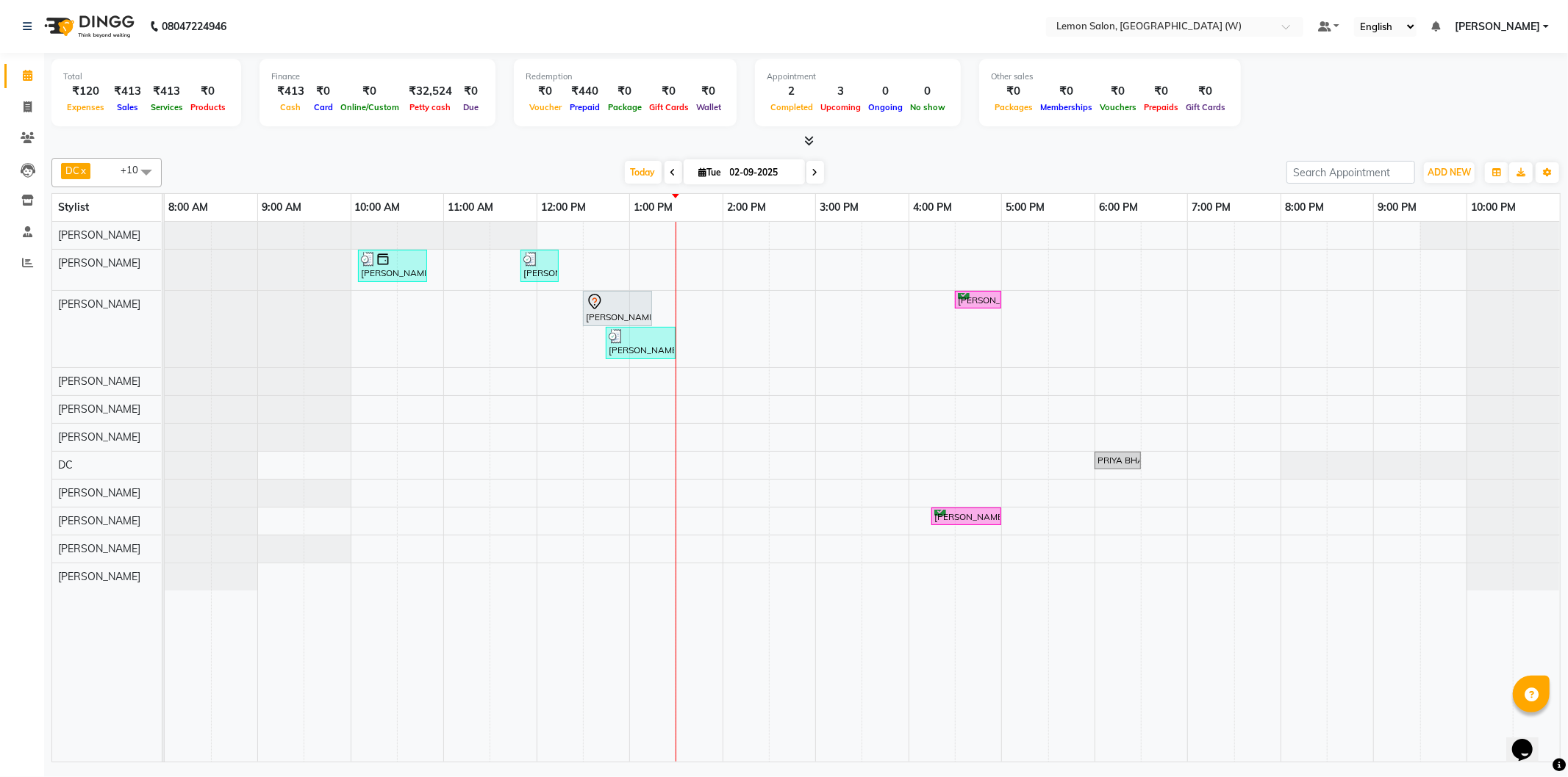
click at [671, 170] on icon at bounding box center [673, 172] width 6 height 9
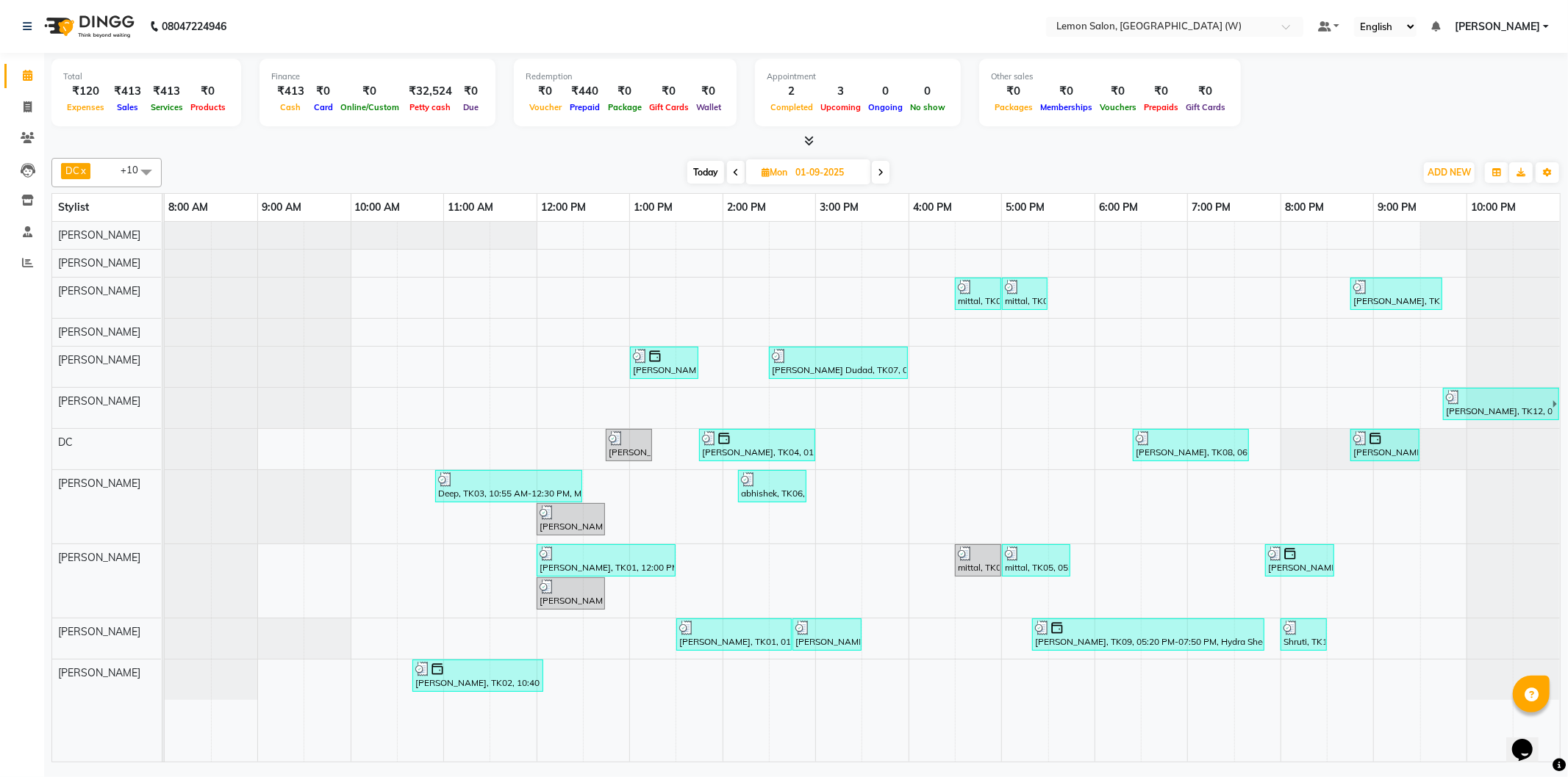
click at [701, 166] on span "Today" at bounding box center [706, 172] width 37 height 23
type input "02-09-2025"
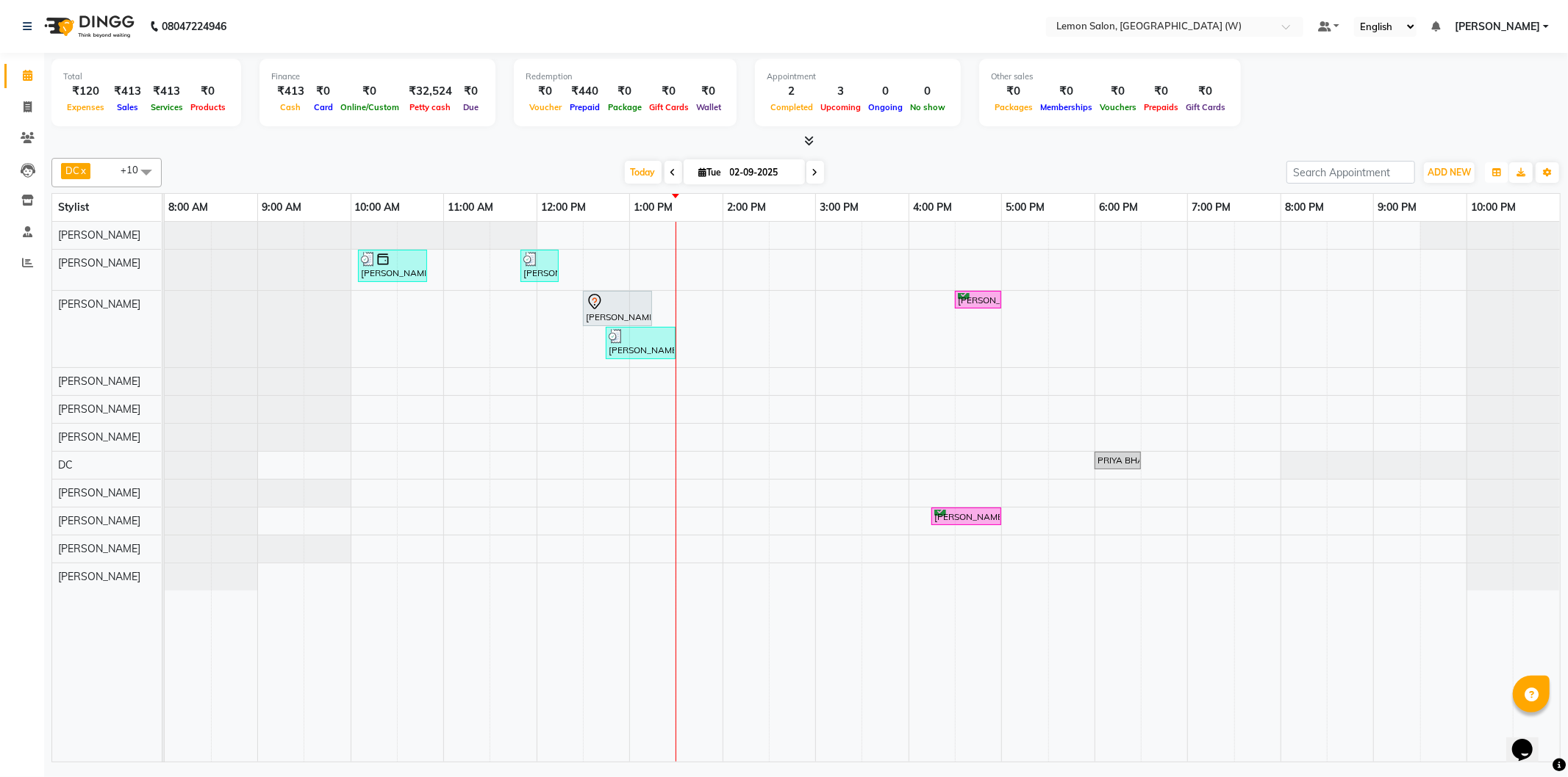
drag, startPoint x: 1502, startPoint y: 167, endPoint x: 1513, endPoint y: 192, distance: 27.3
click at [1508, 174] on div "Group By Staff View Room View View as Vertical Vertical - Week View Horizontal …" at bounding box center [1522, 172] width 77 height 24
drag, startPoint x: 1504, startPoint y: 175, endPoint x: 1499, endPoint y: 186, distance: 12.1
click at [1502, 175] on button "button" at bounding box center [1496, 173] width 24 height 21
drag, startPoint x: 1418, startPoint y: 295, endPoint x: 1426, endPoint y: 295, distance: 8.0
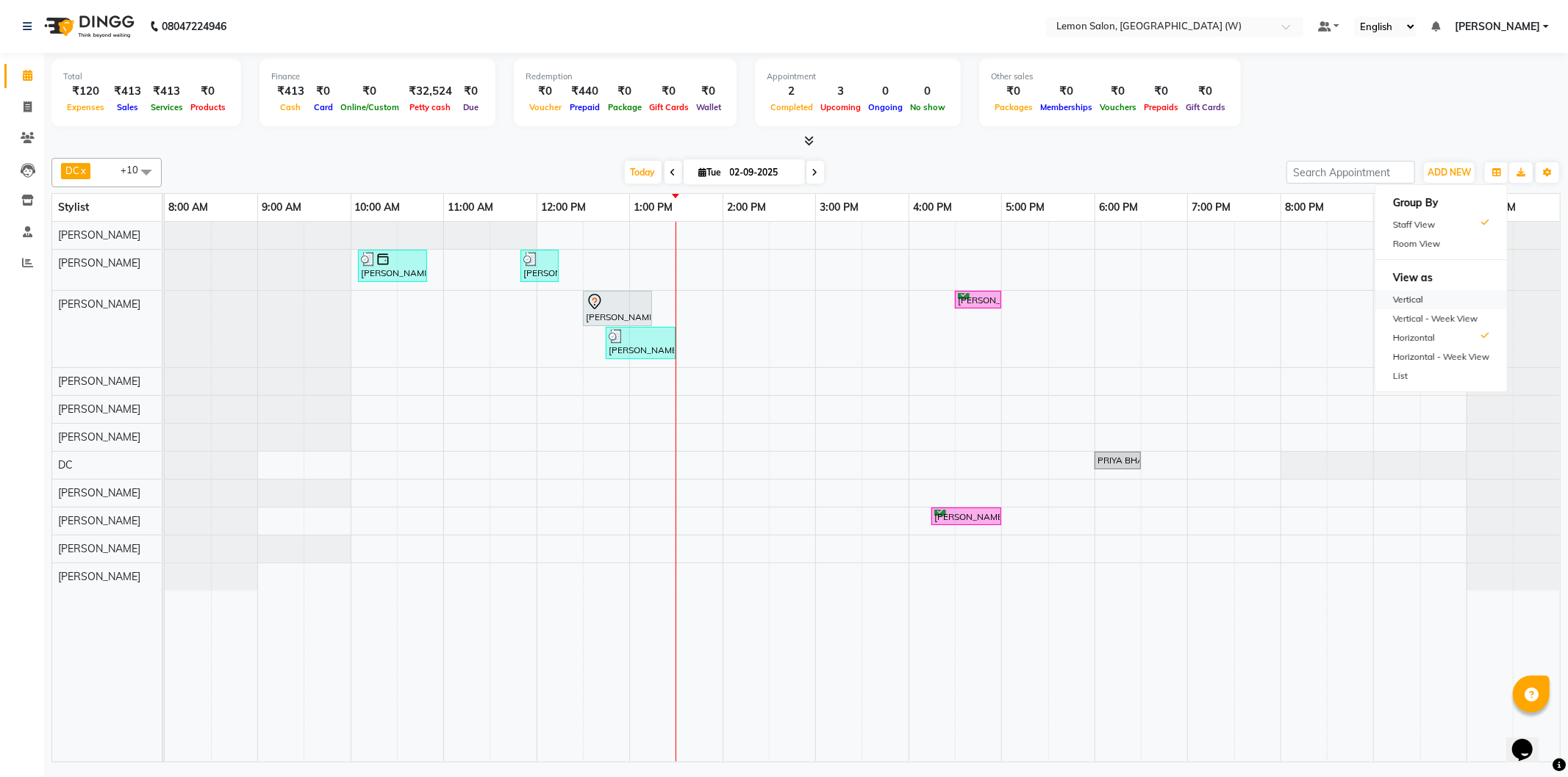
click at [1426, 295] on div "Vertical" at bounding box center [1441, 300] width 131 height 19
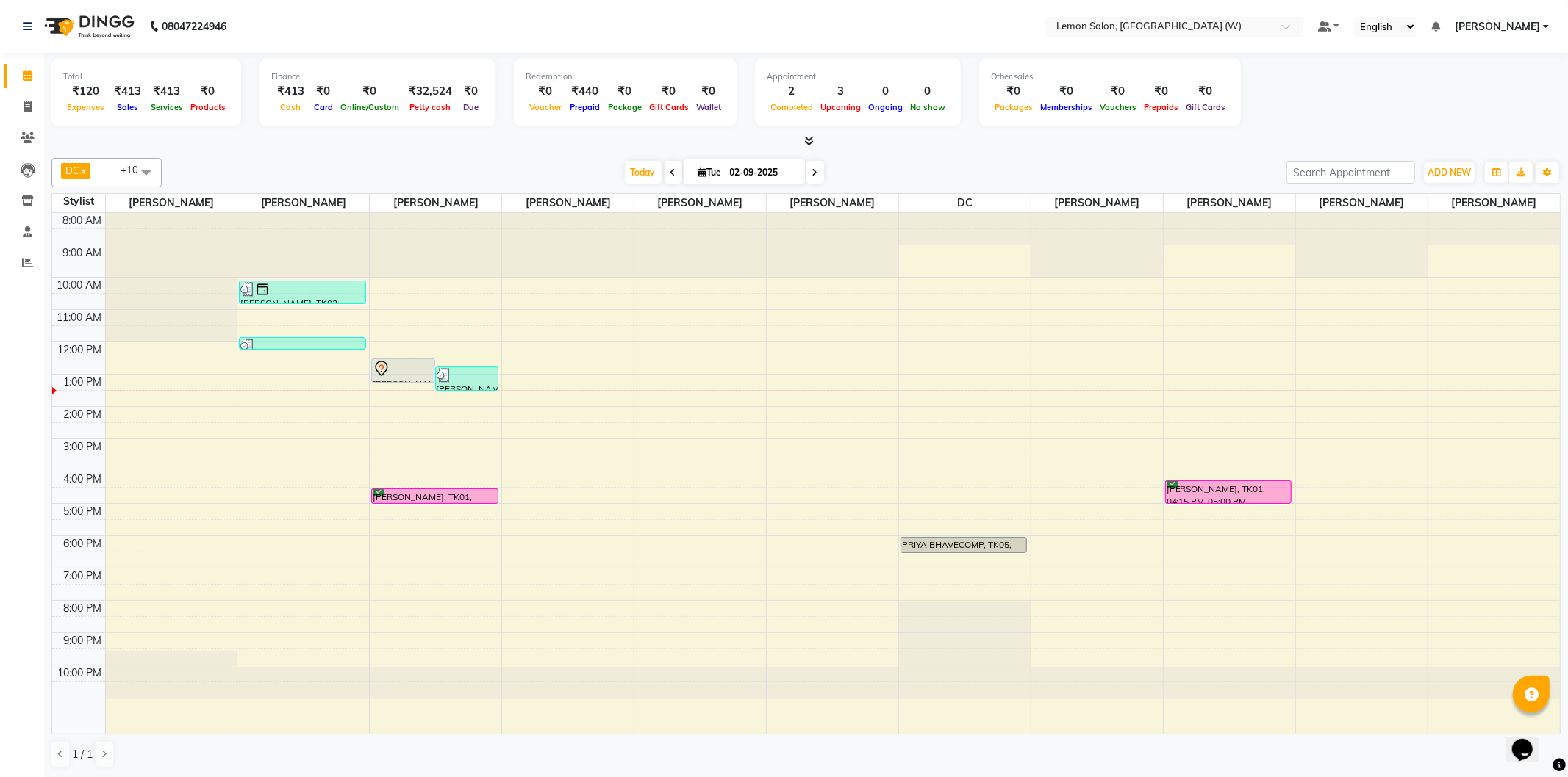
drag, startPoint x: 28, startPoint y: 88, endPoint x: 46, endPoint y: 2, distance: 87.9
click at [28, 86] on li "Calendar" at bounding box center [22, 76] width 44 height 32
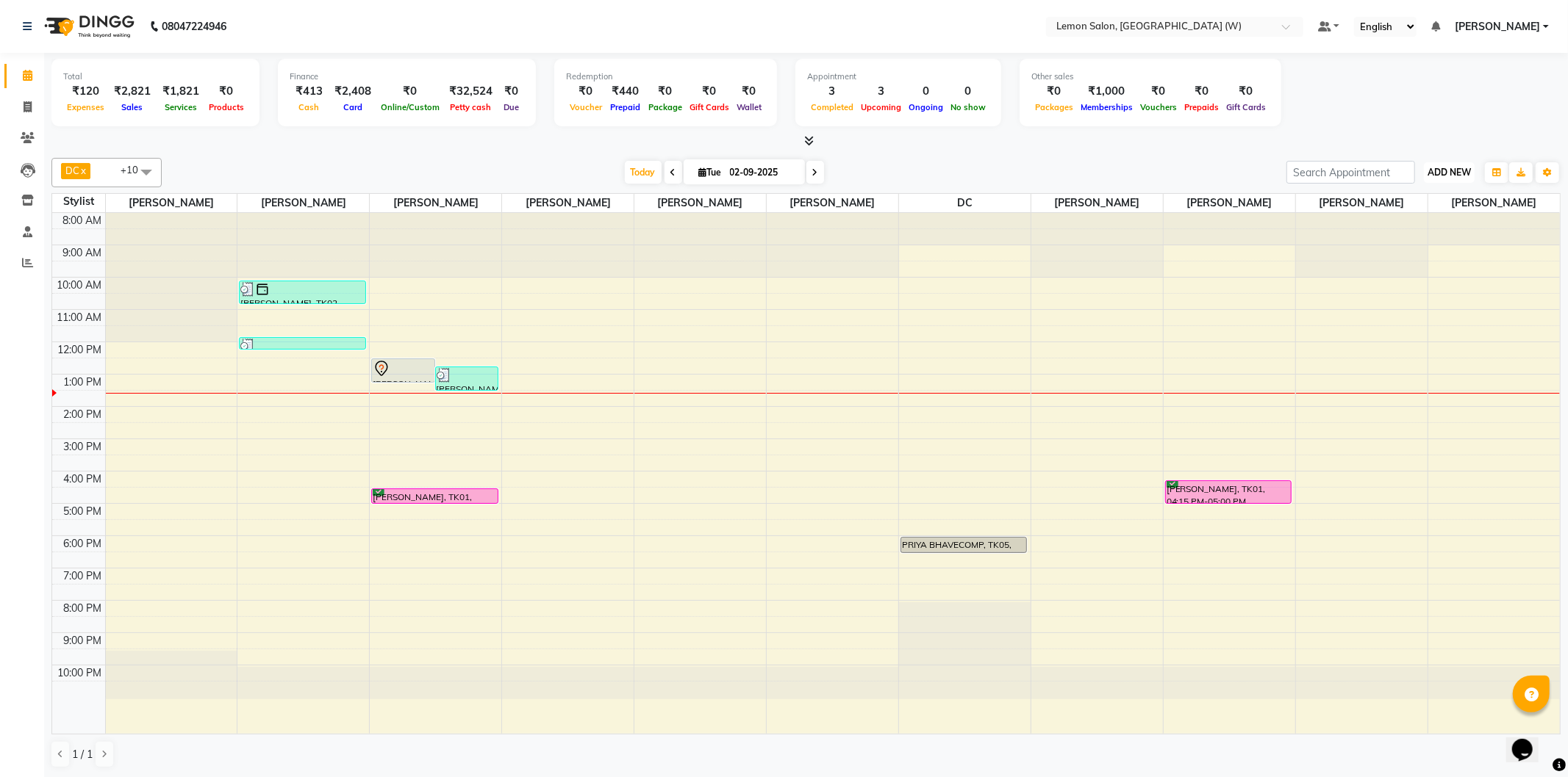
click at [1458, 169] on span "ADD NEW" at bounding box center [1449, 172] width 44 height 11
click at [1489, 172] on button "button" at bounding box center [1496, 173] width 24 height 21
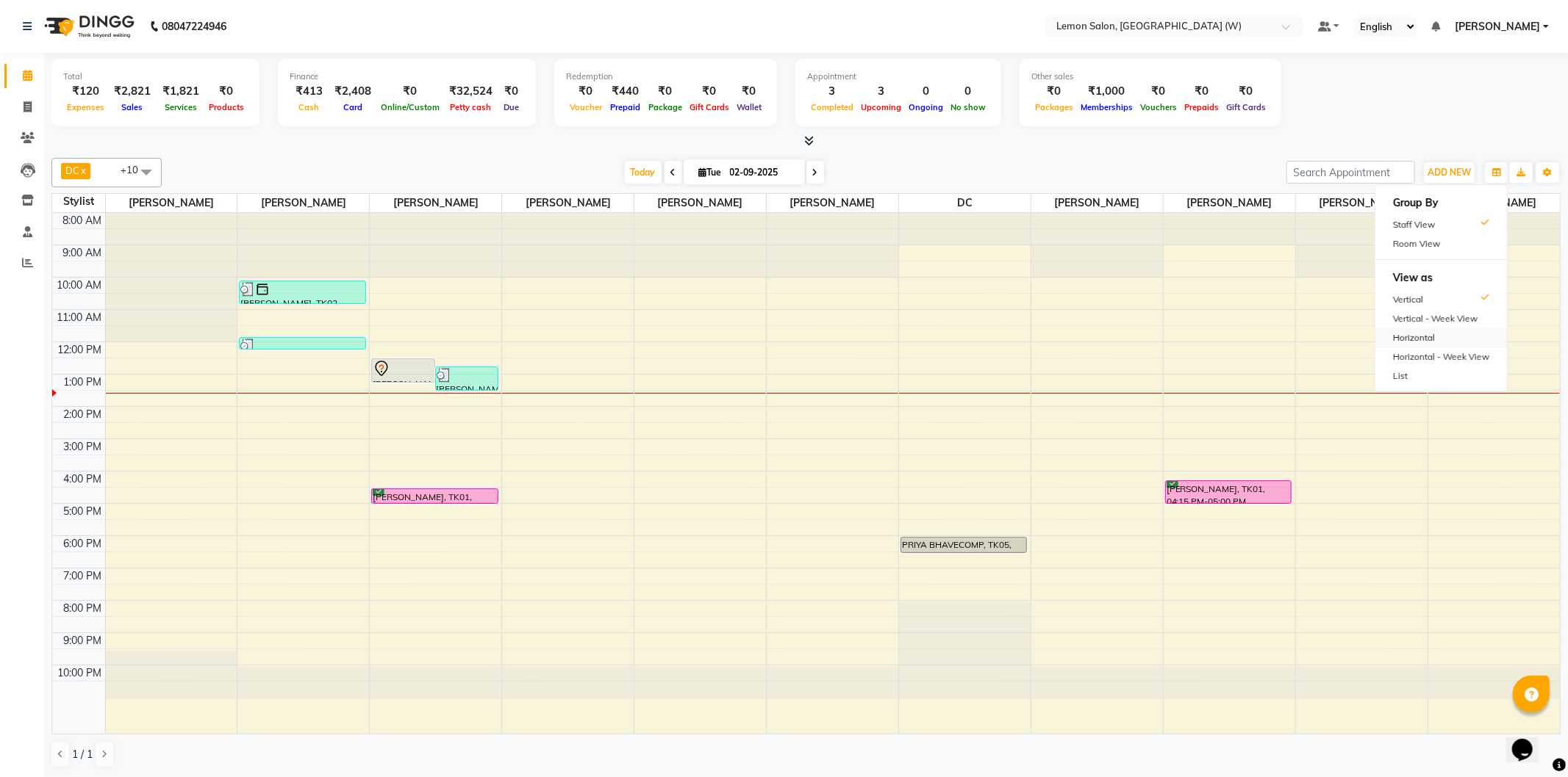
click at [1439, 342] on div "Horizontal" at bounding box center [1441, 338] width 131 height 19
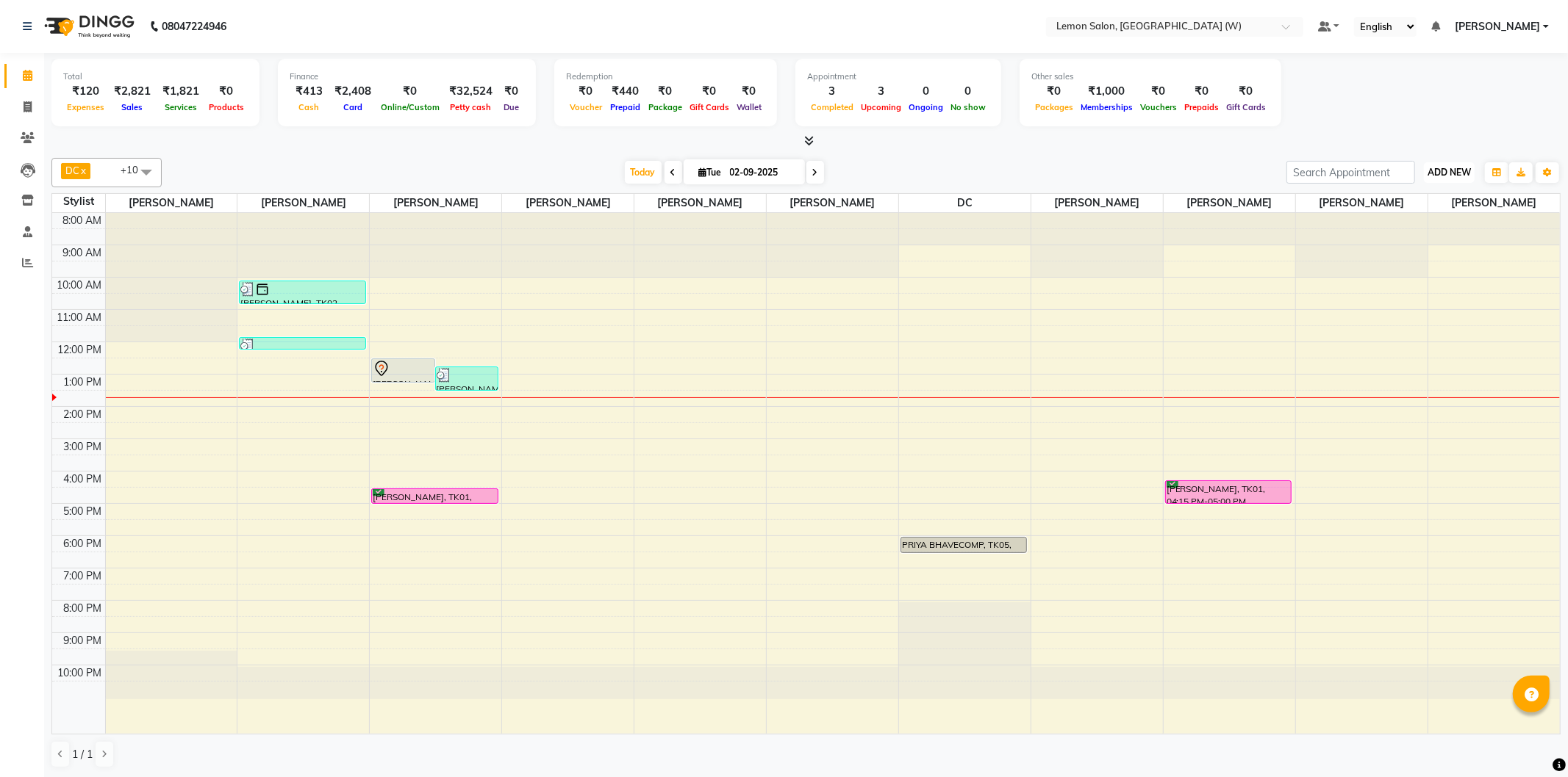
click at [1459, 177] on span "ADD NEW" at bounding box center [1449, 172] width 44 height 11
click at [1496, 168] on icon "button" at bounding box center [1496, 172] width 9 height 9
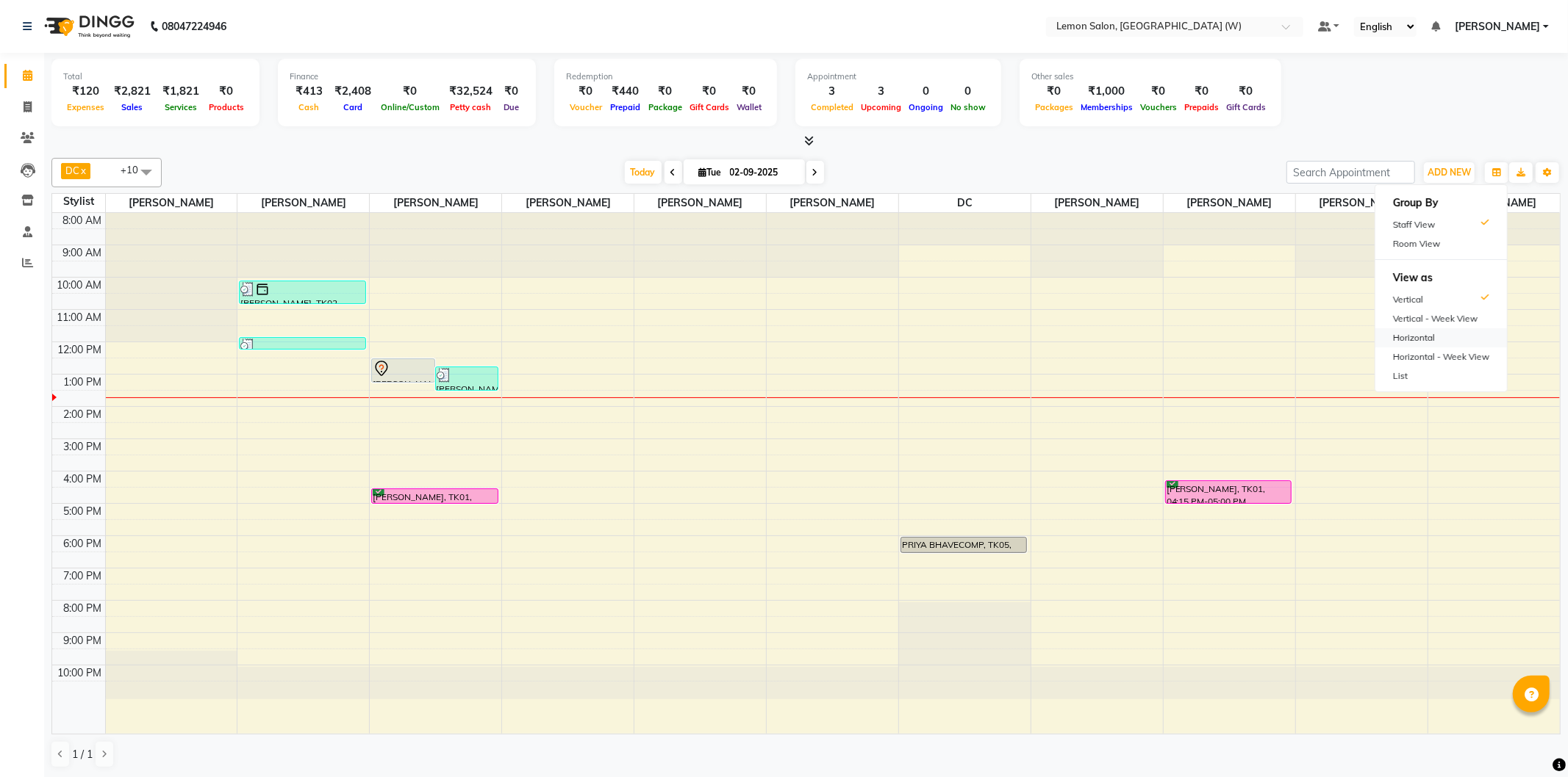
click at [1424, 335] on div "Horizontal" at bounding box center [1441, 338] width 131 height 19
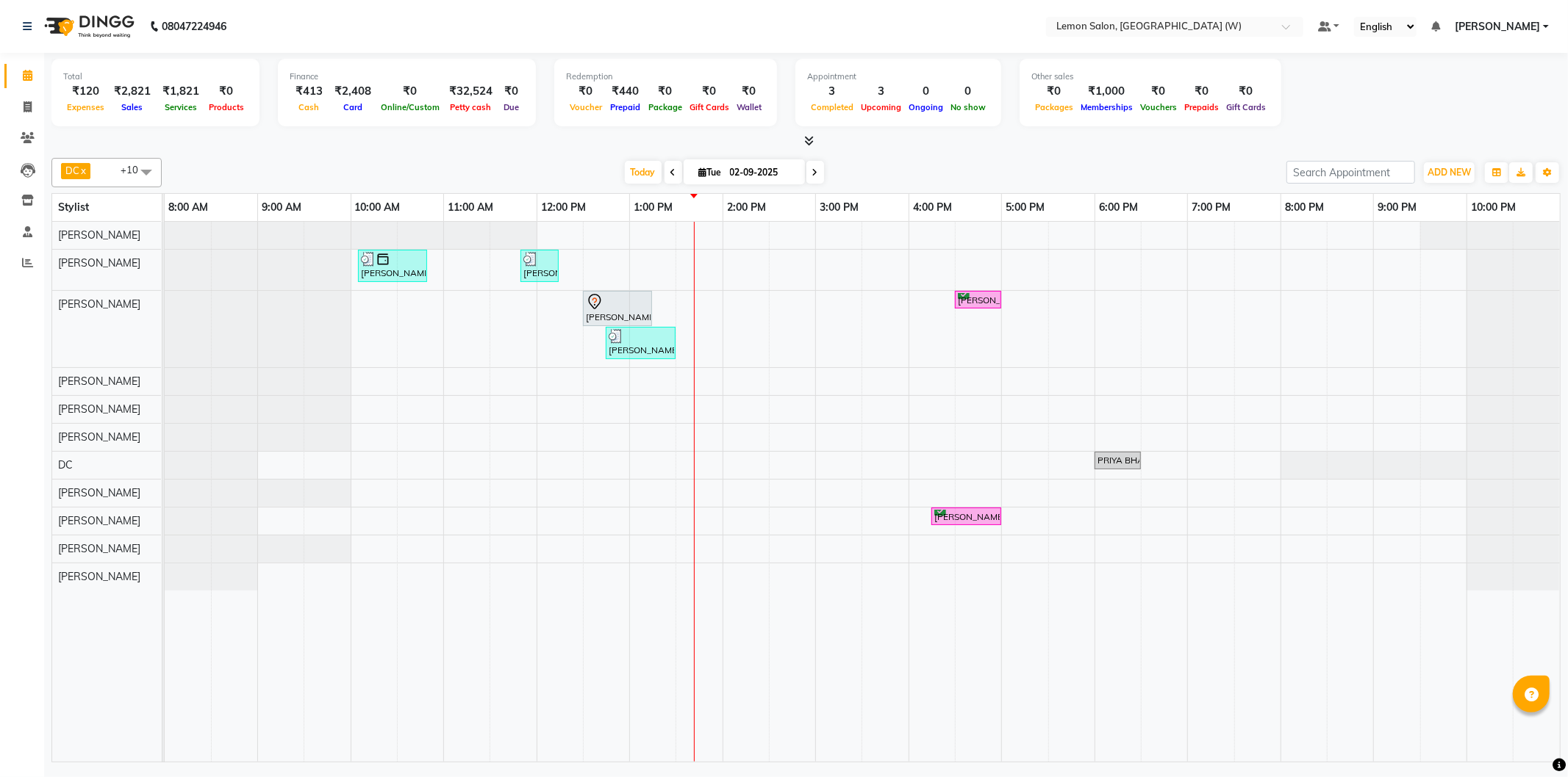
click at [671, 170] on icon at bounding box center [673, 172] width 6 height 9
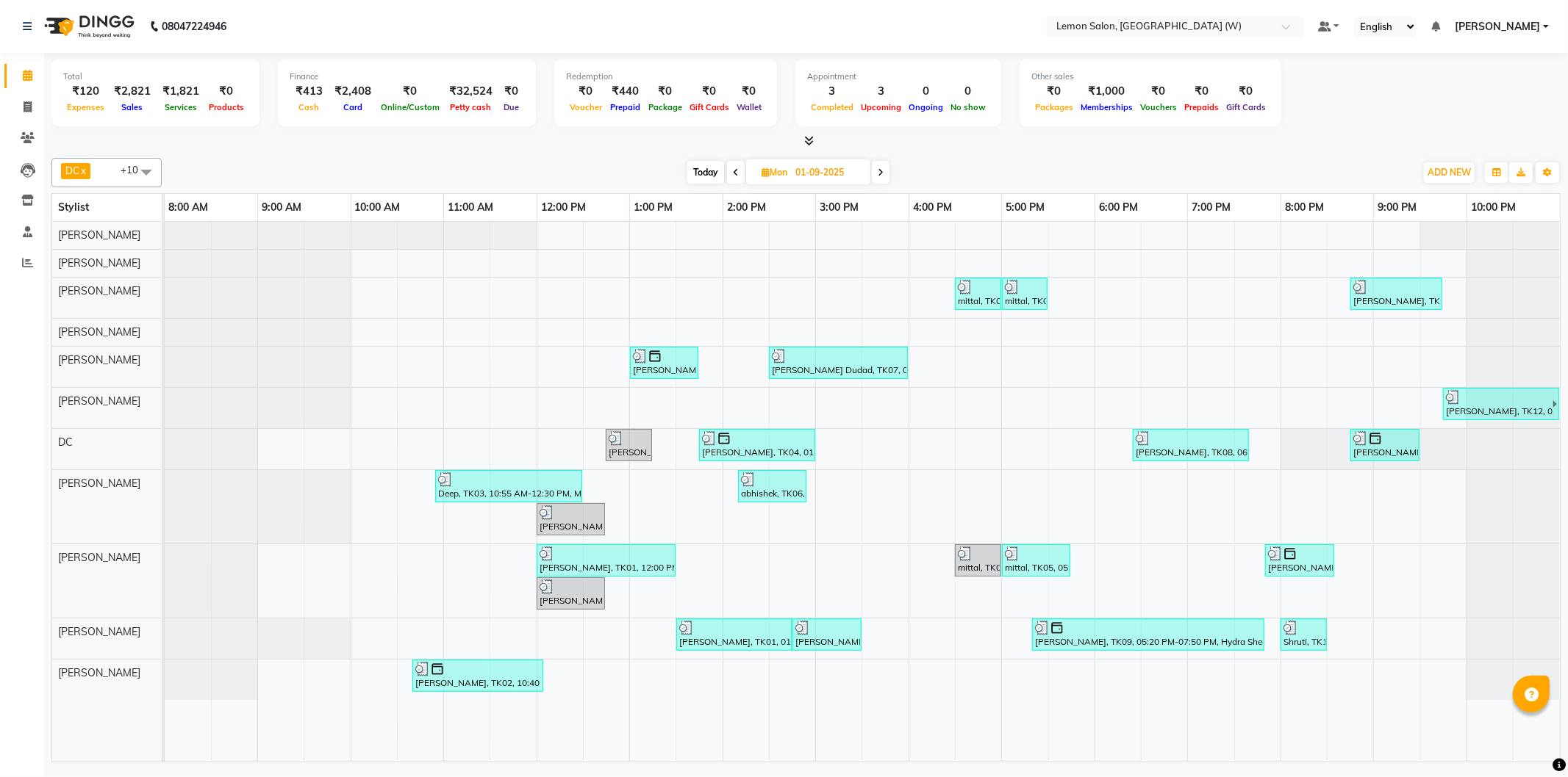
click at [702, 163] on span "Today" at bounding box center [706, 172] width 37 height 23
type input "02-09-2025"
